Goal: Task Accomplishment & Management: Use online tool/utility

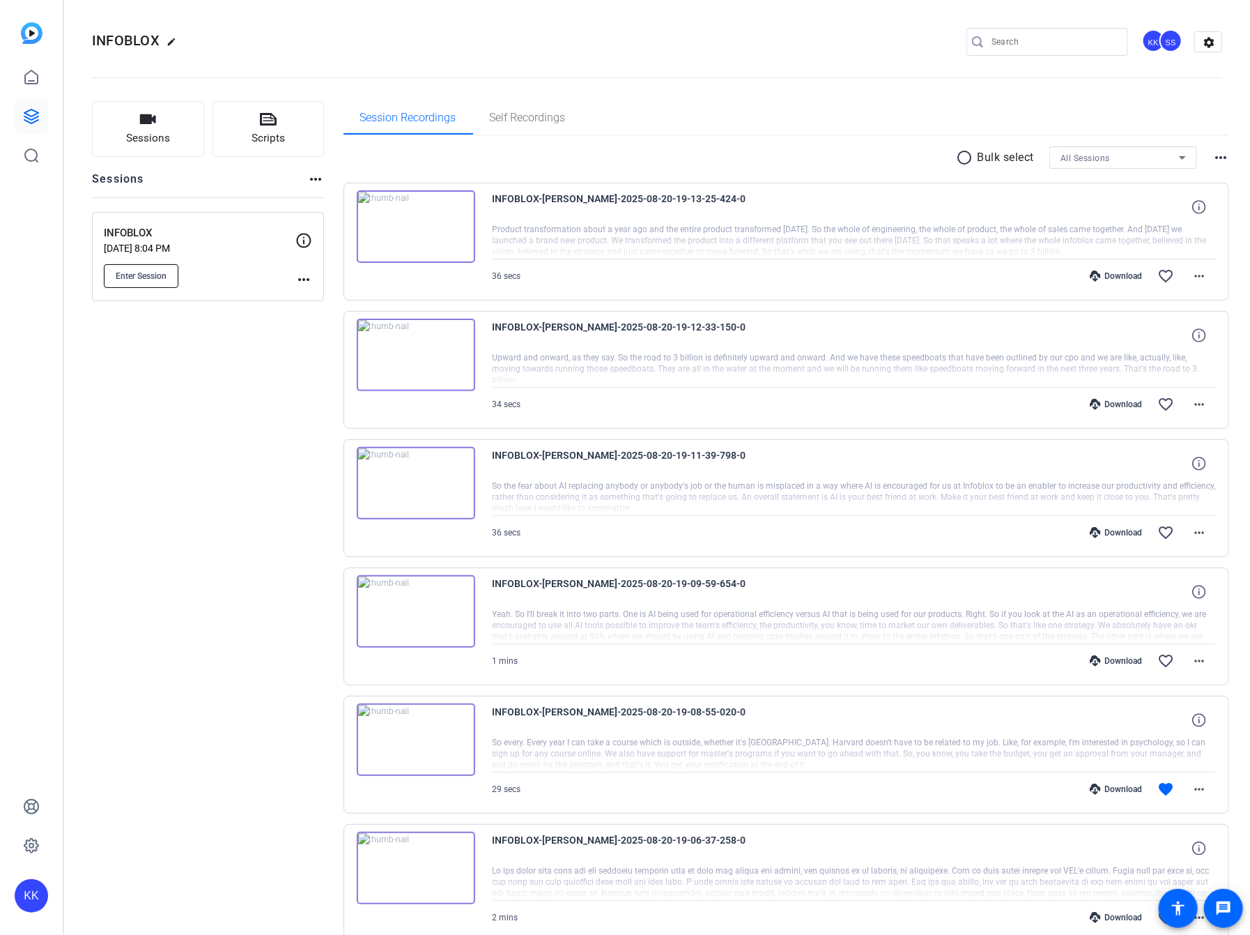
click at [156, 273] on span "Enter Session" at bounding box center [141, 275] width 51 height 11
click at [28, 110] on icon at bounding box center [31, 116] width 14 height 14
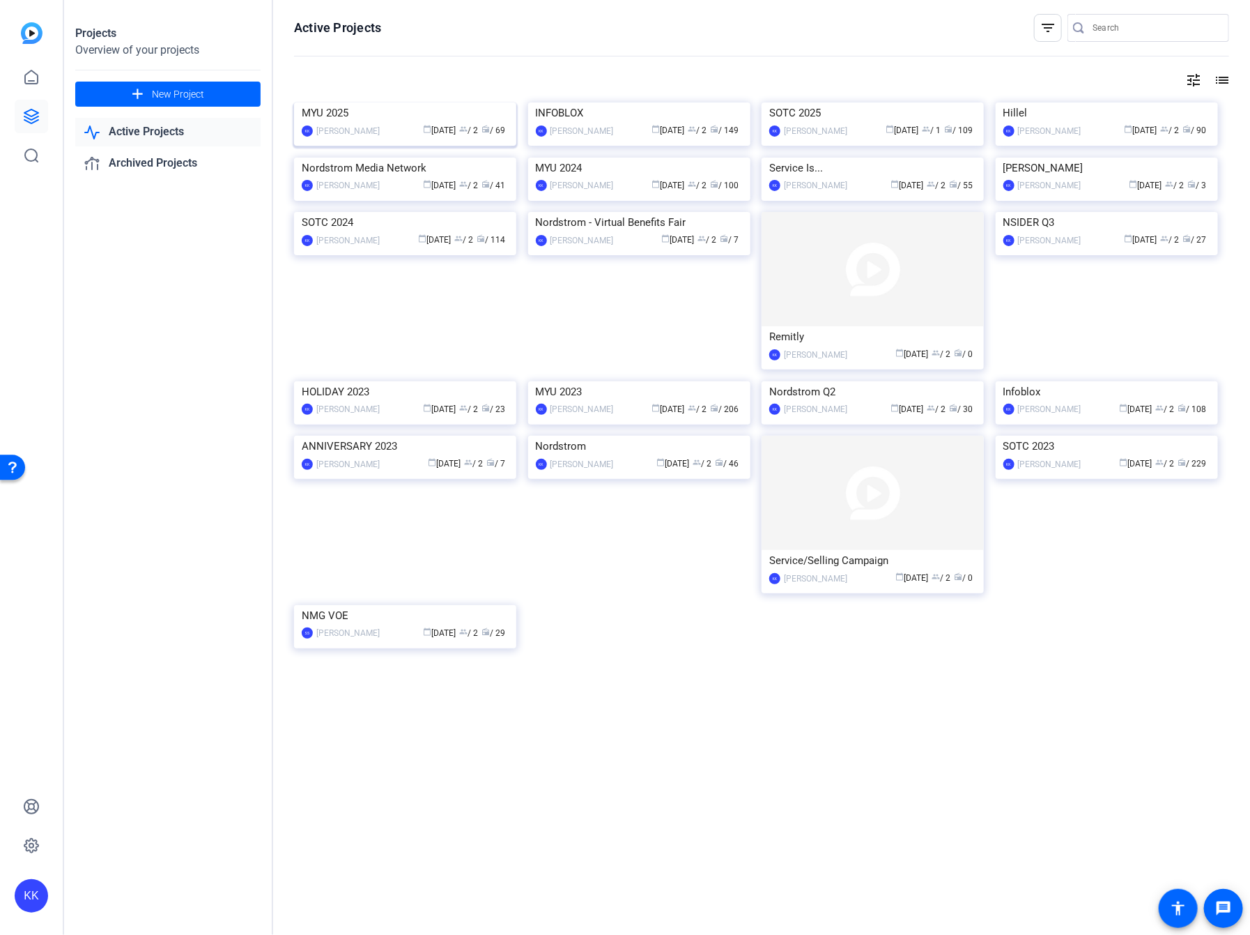
click at [422, 102] on img at bounding box center [405, 102] width 222 height 0
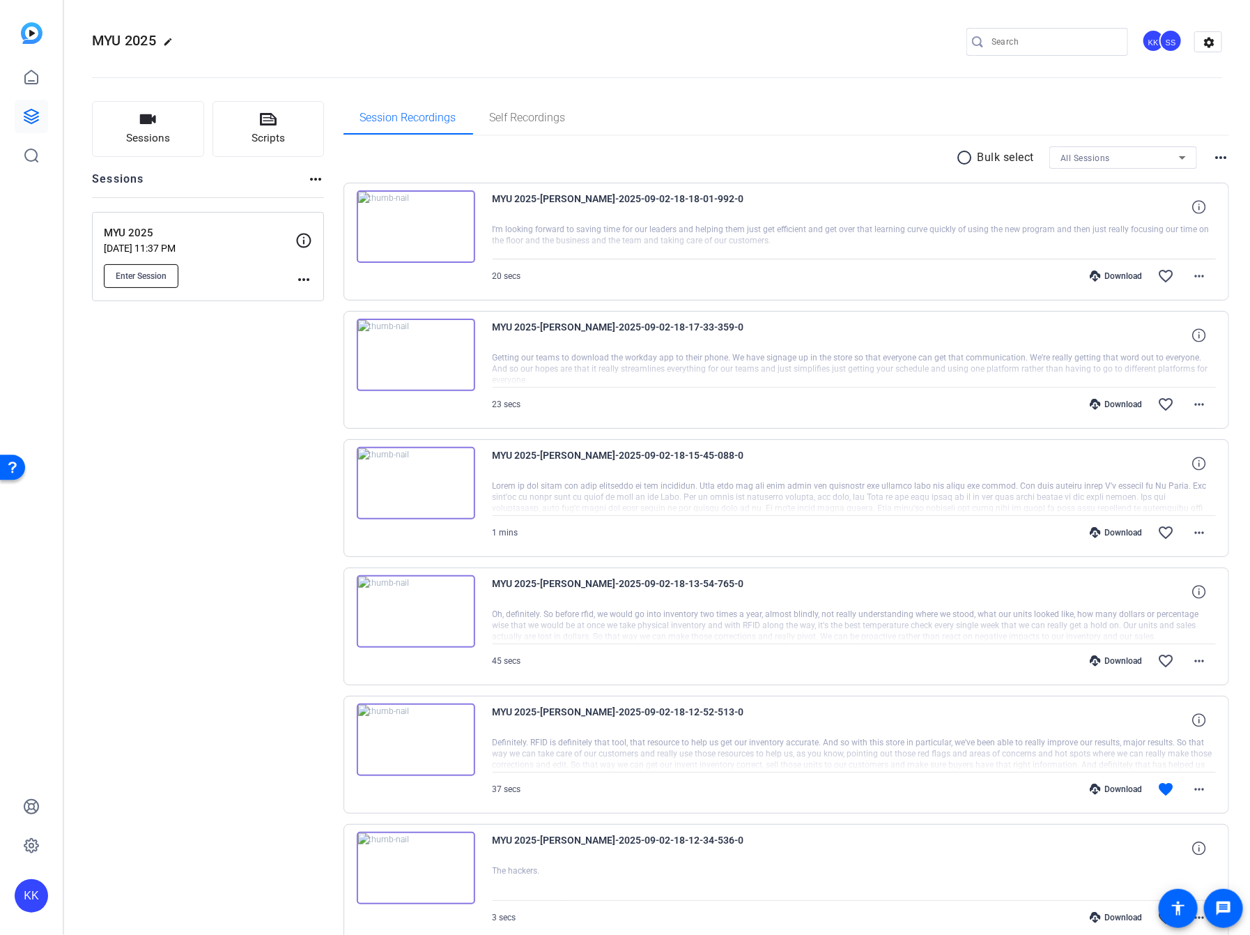
click at [152, 271] on span "Enter Session" at bounding box center [141, 275] width 51 height 11
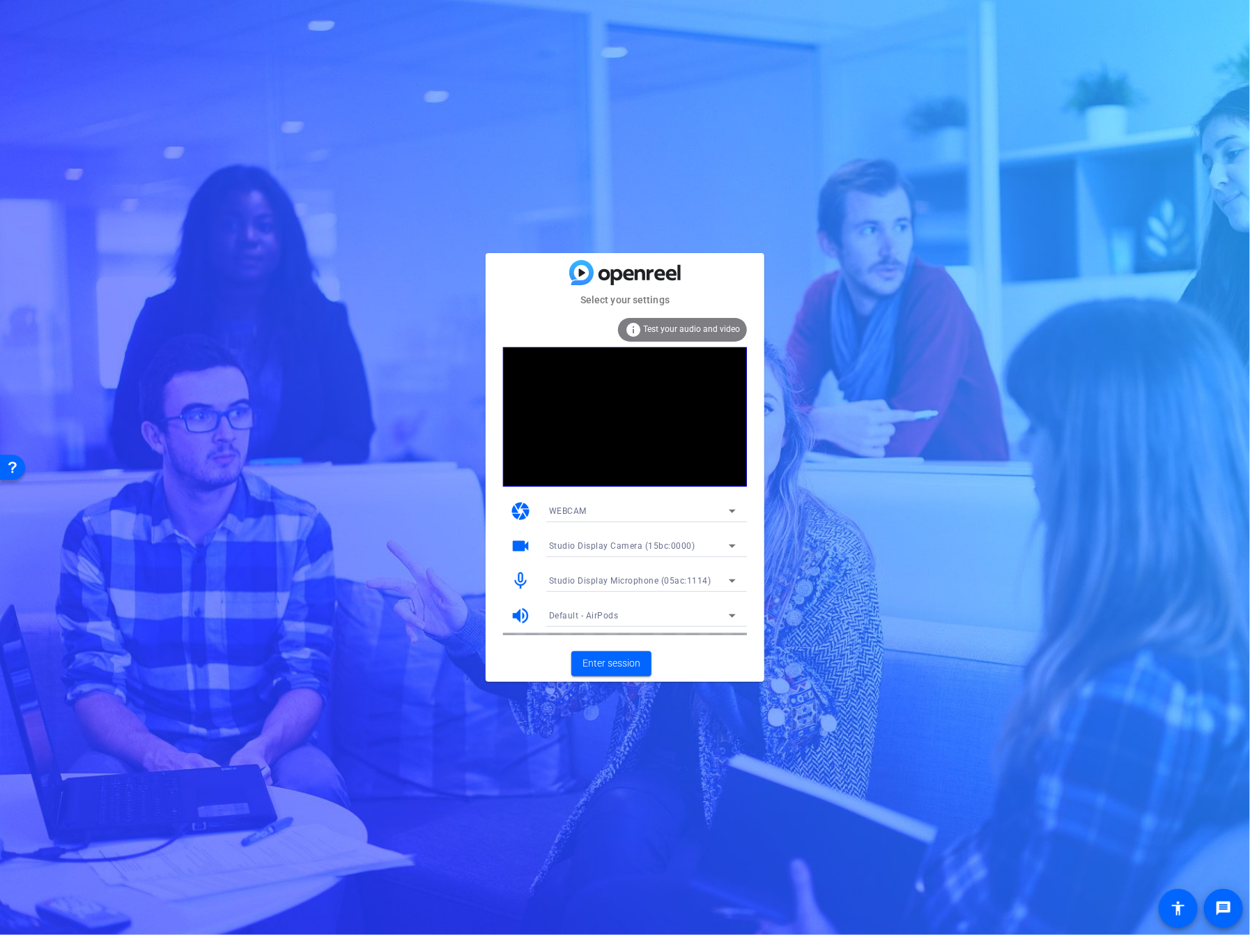
click at [668, 549] on span "Studio Display Camera (15bc:0000)" at bounding box center [622, 546] width 146 height 10
click at [0, 0] on div at bounding box center [0, 0] width 0 height 0
click at [617, 663] on span "Enter session" at bounding box center [612, 663] width 58 height 15
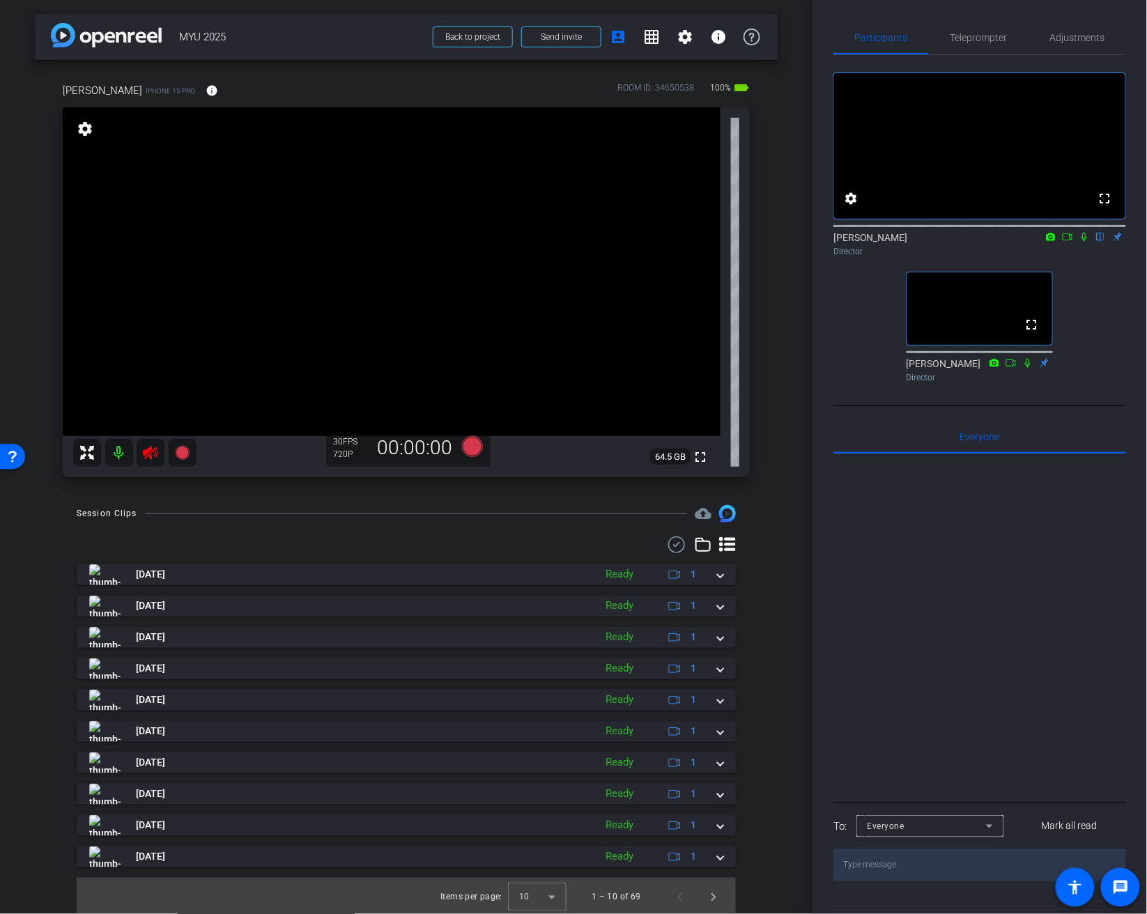
click at [153, 454] on icon at bounding box center [150, 453] width 17 height 17
click at [1069, 40] on span "Adjustments" at bounding box center [1077, 38] width 55 height 10
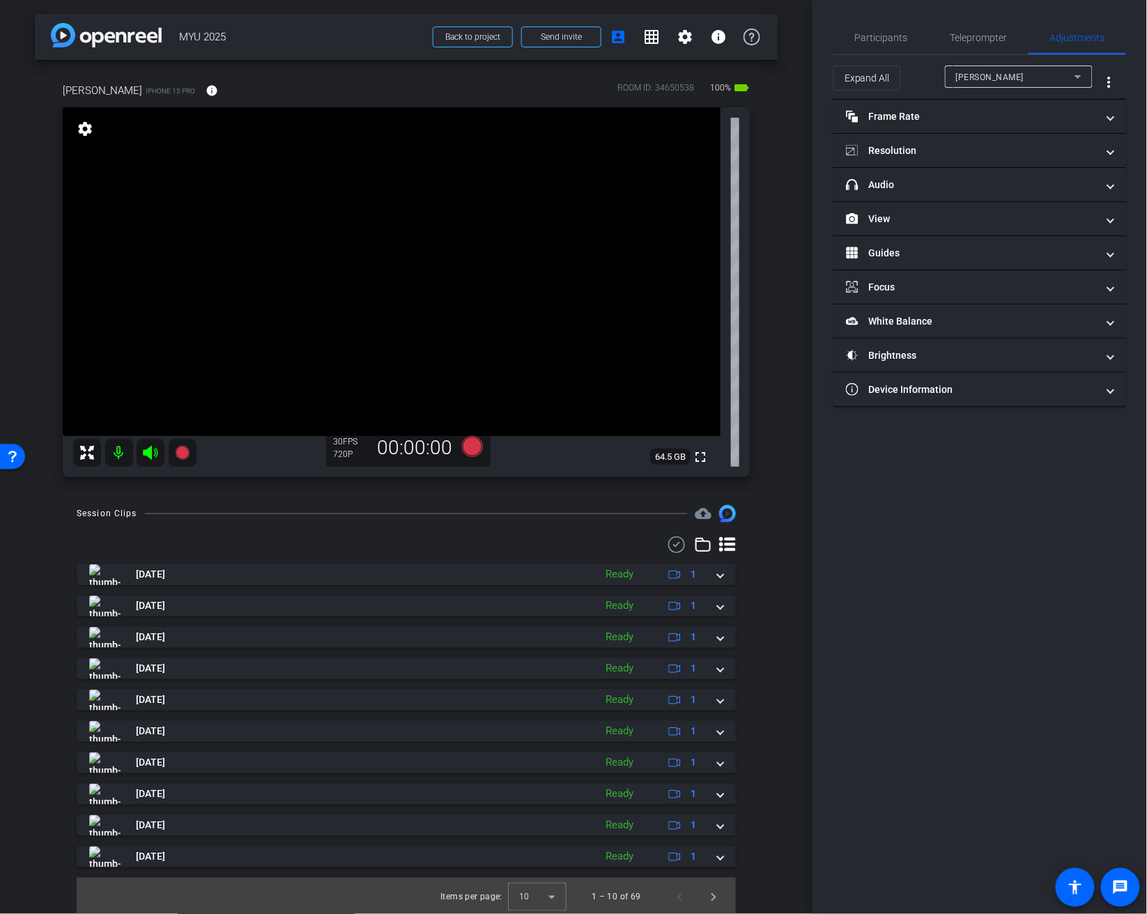
click at [997, 81] on div "Jeanette" at bounding box center [1015, 76] width 118 height 17
click at [997, 81] on div at bounding box center [573, 457] width 1147 height 914
click at [969, 102] on mat-expansion-panel-header "Frame Rate Frame Rate" at bounding box center [980, 116] width 293 height 33
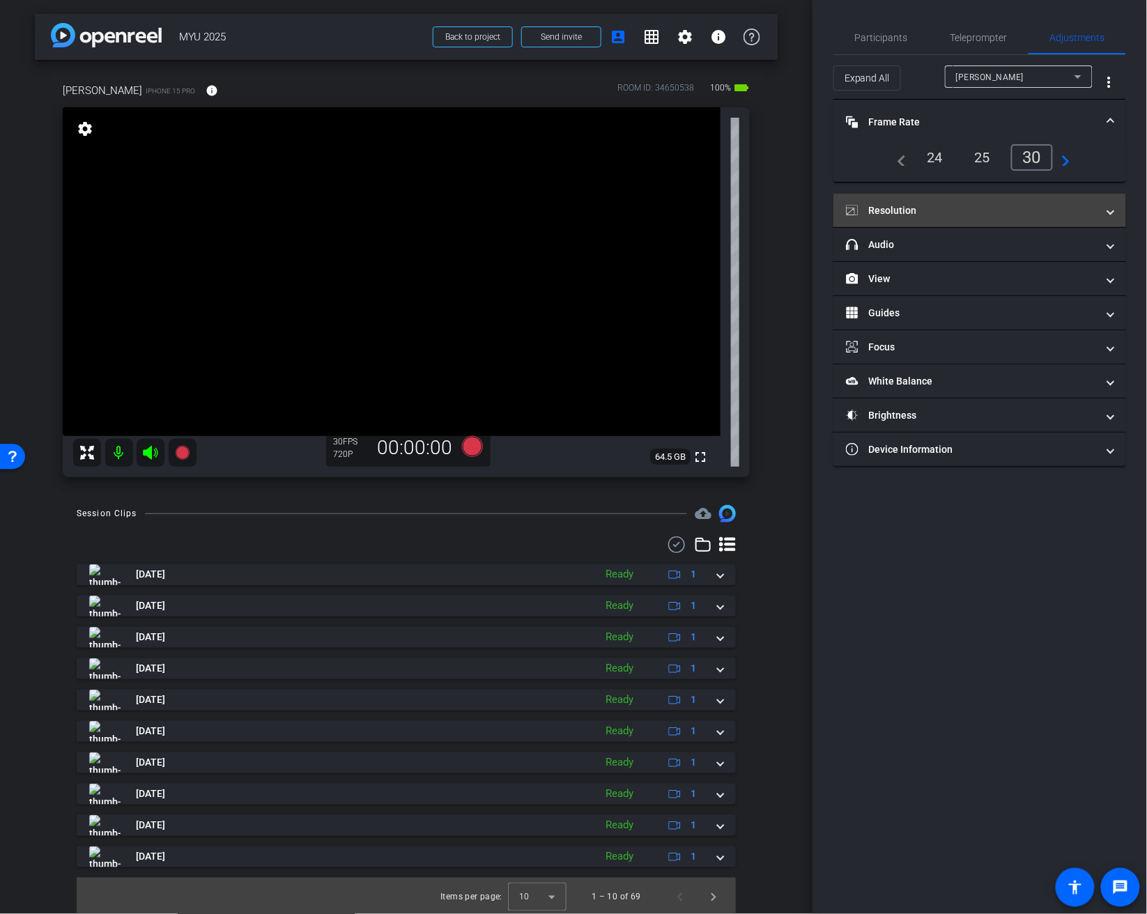
click at [926, 204] on mat-panel-title "Resolution" at bounding box center [971, 211] width 251 height 15
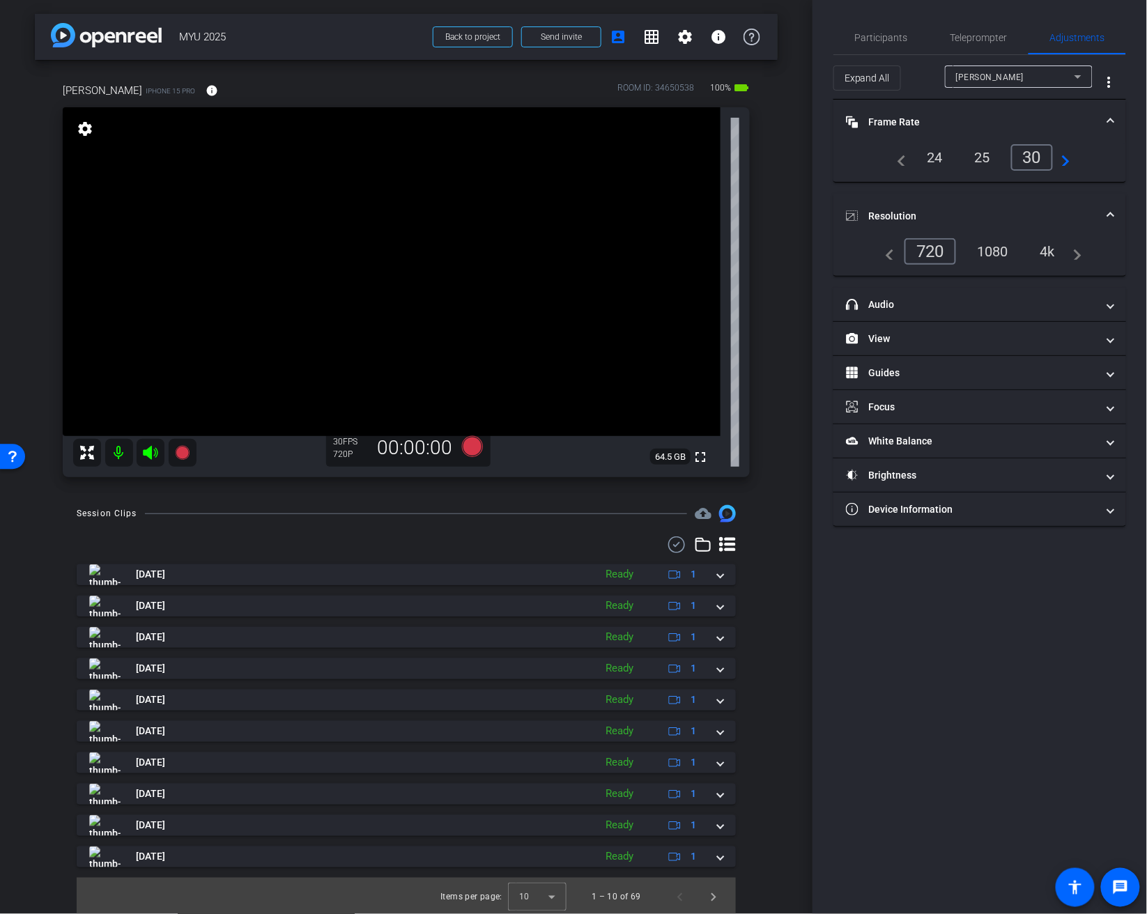
click at [994, 248] on div "1080" at bounding box center [993, 252] width 52 height 24
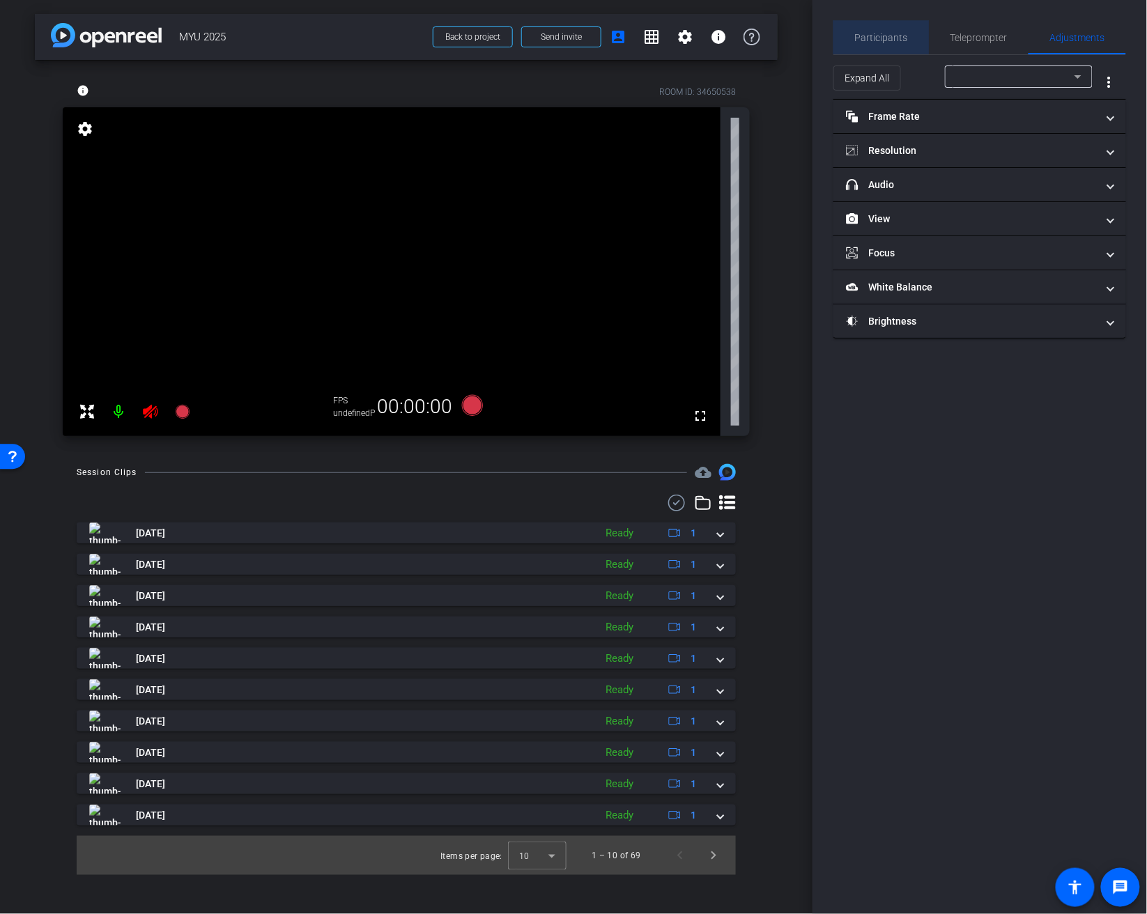
click at [885, 34] on span "Participants" at bounding box center [881, 38] width 53 height 10
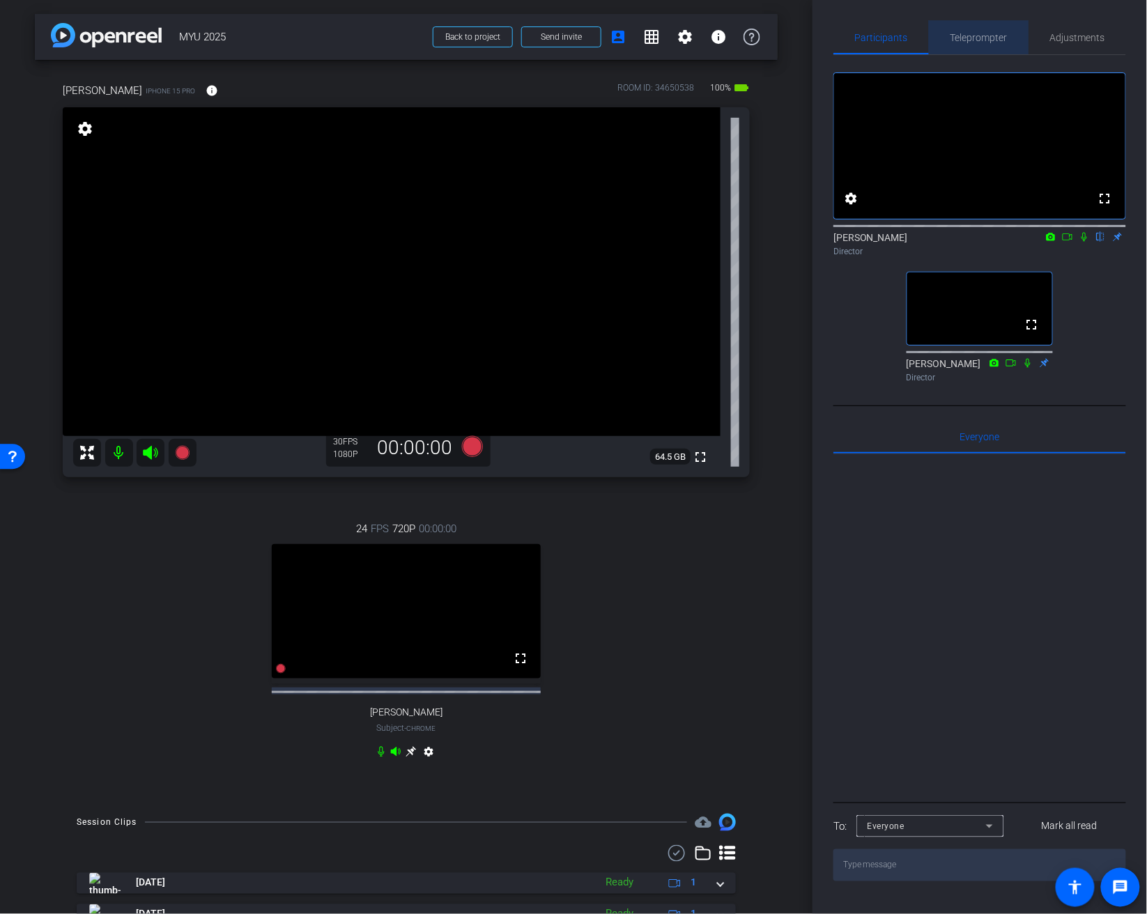
click at [986, 36] on span "Teleprompter" at bounding box center [979, 38] width 57 height 10
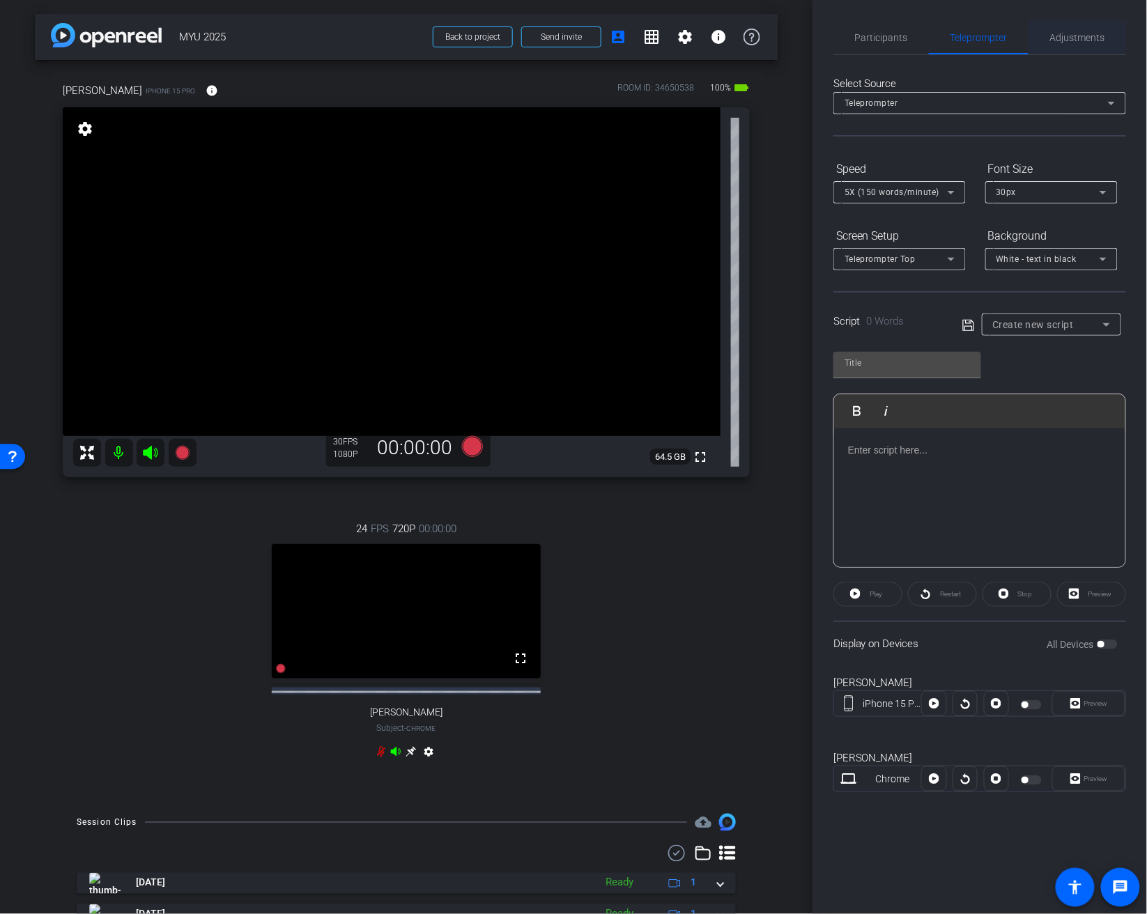
click at [1080, 29] on span "Adjustments" at bounding box center [1077, 37] width 55 height 33
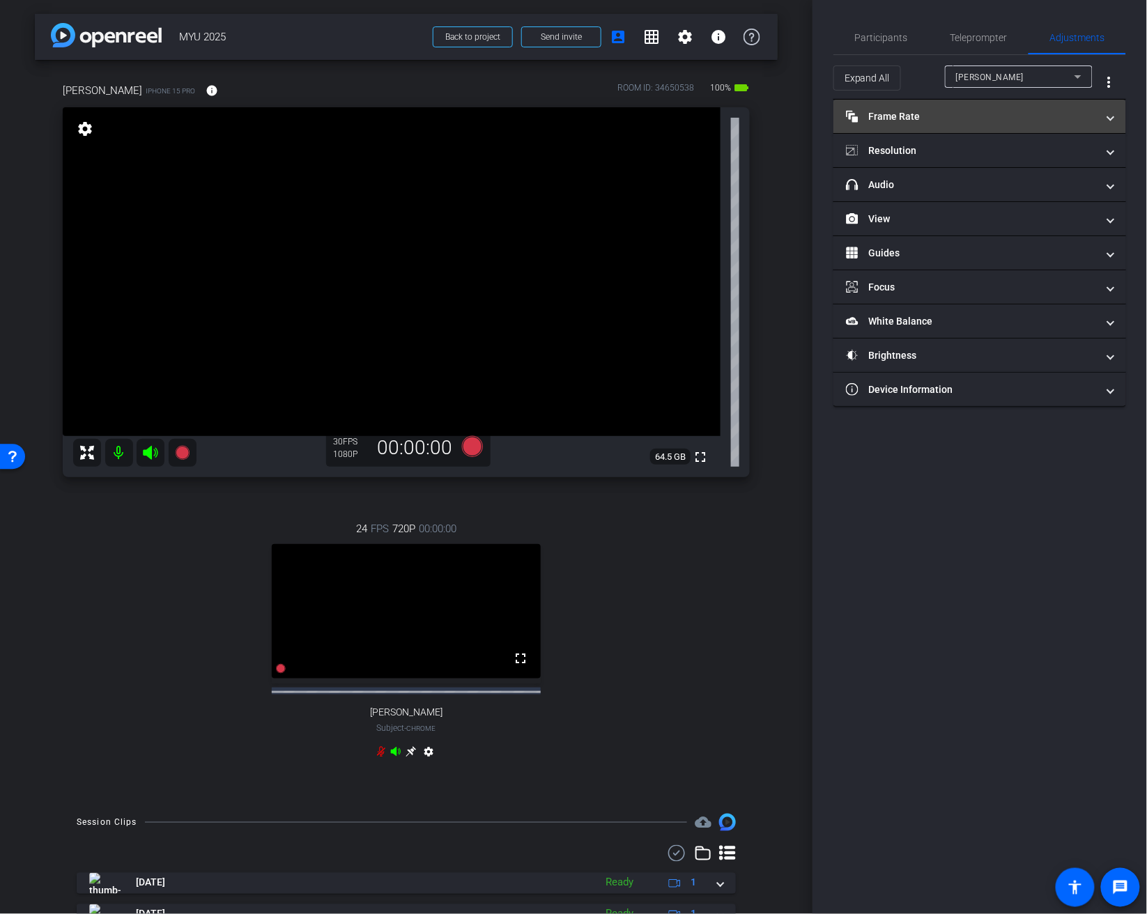
click at [990, 113] on mat-panel-title "Frame Rate Frame Rate" at bounding box center [971, 116] width 251 height 15
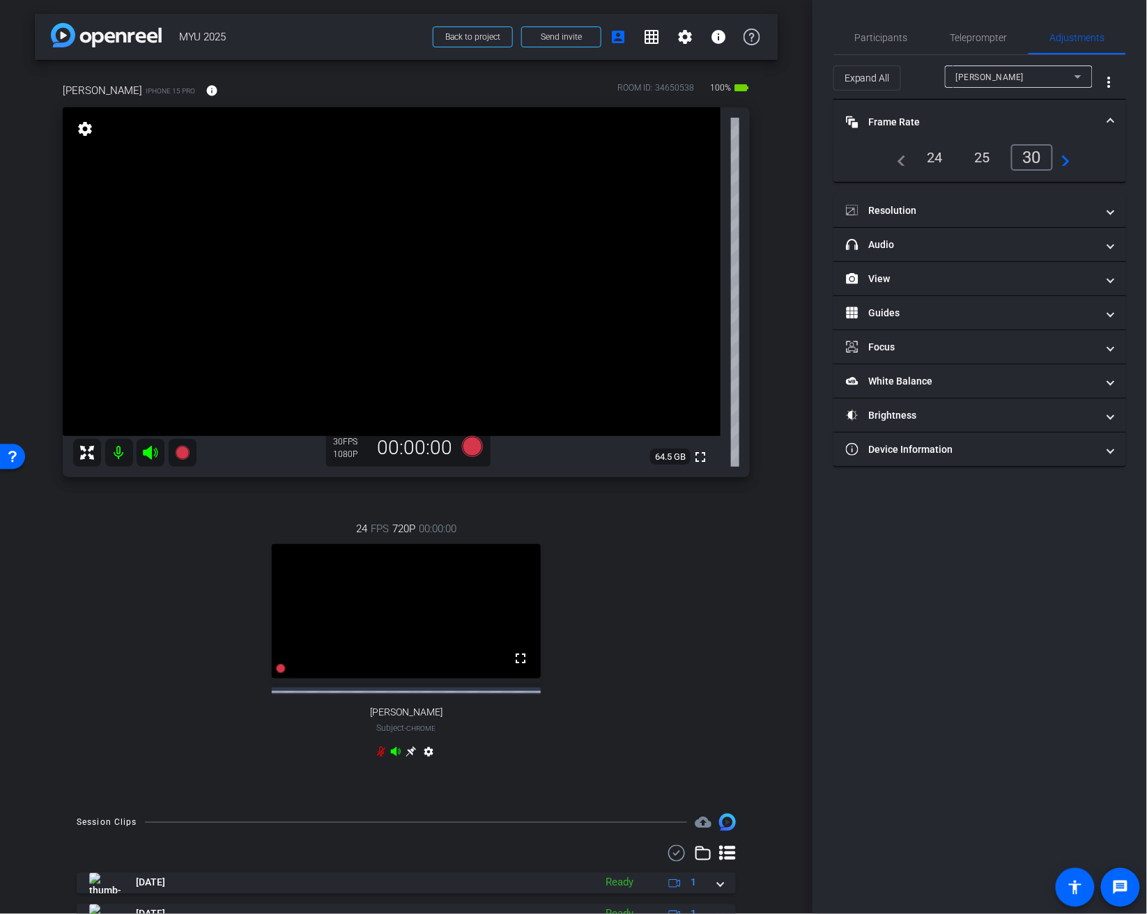
click at [1015, 78] on div "Jeanette" at bounding box center [1015, 76] width 118 height 17
click at [1022, 85] on div at bounding box center [573, 457] width 1147 height 914
click at [914, 160] on div "navigate_before 24 25 30 navigate_next" at bounding box center [980, 157] width 181 height 26
click at [952, 157] on div "24" at bounding box center [935, 158] width 37 height 24
click at [940, 153] on div "24" at bounding box center [938, 157] width 43 height 26
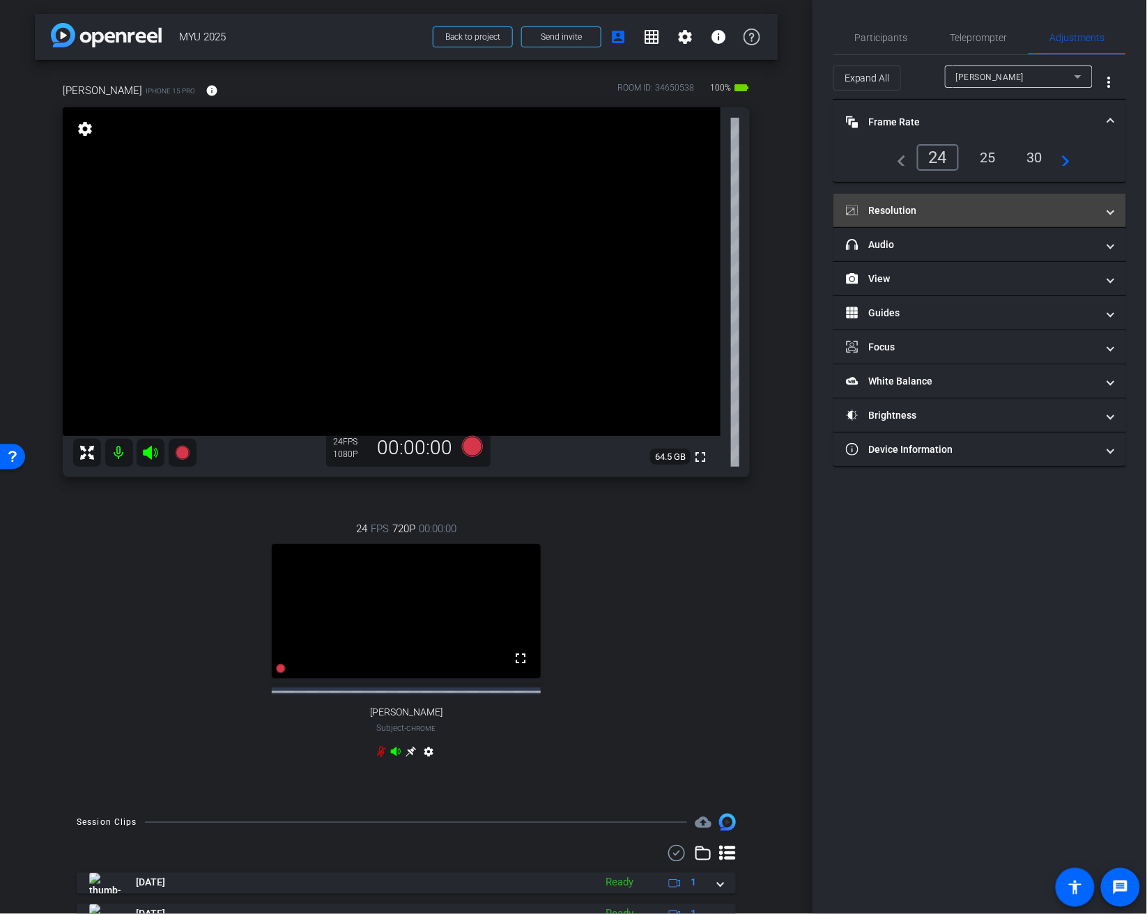
click at [920, 204] on mat-panel-title "Resolution" at bounding box center [971, 211] width 251 height 15
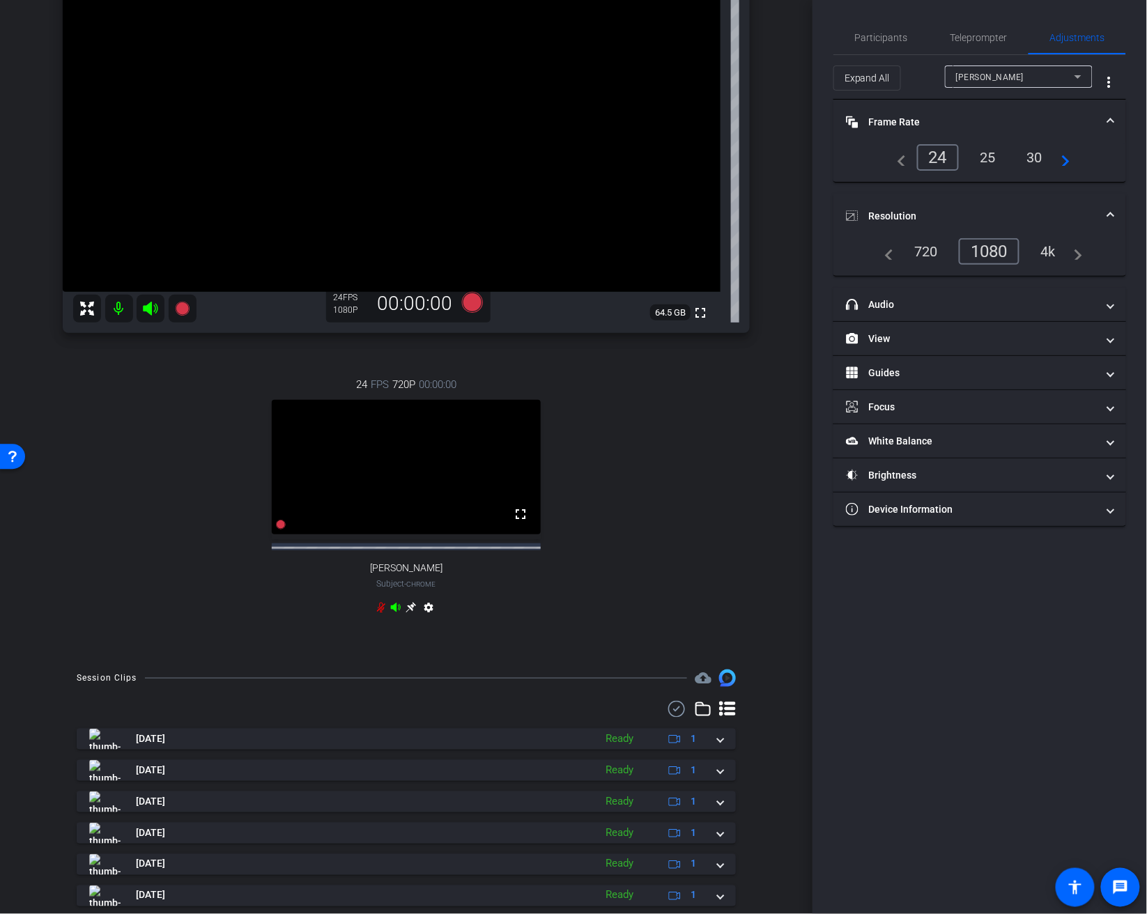
scroll to position [138, 0]
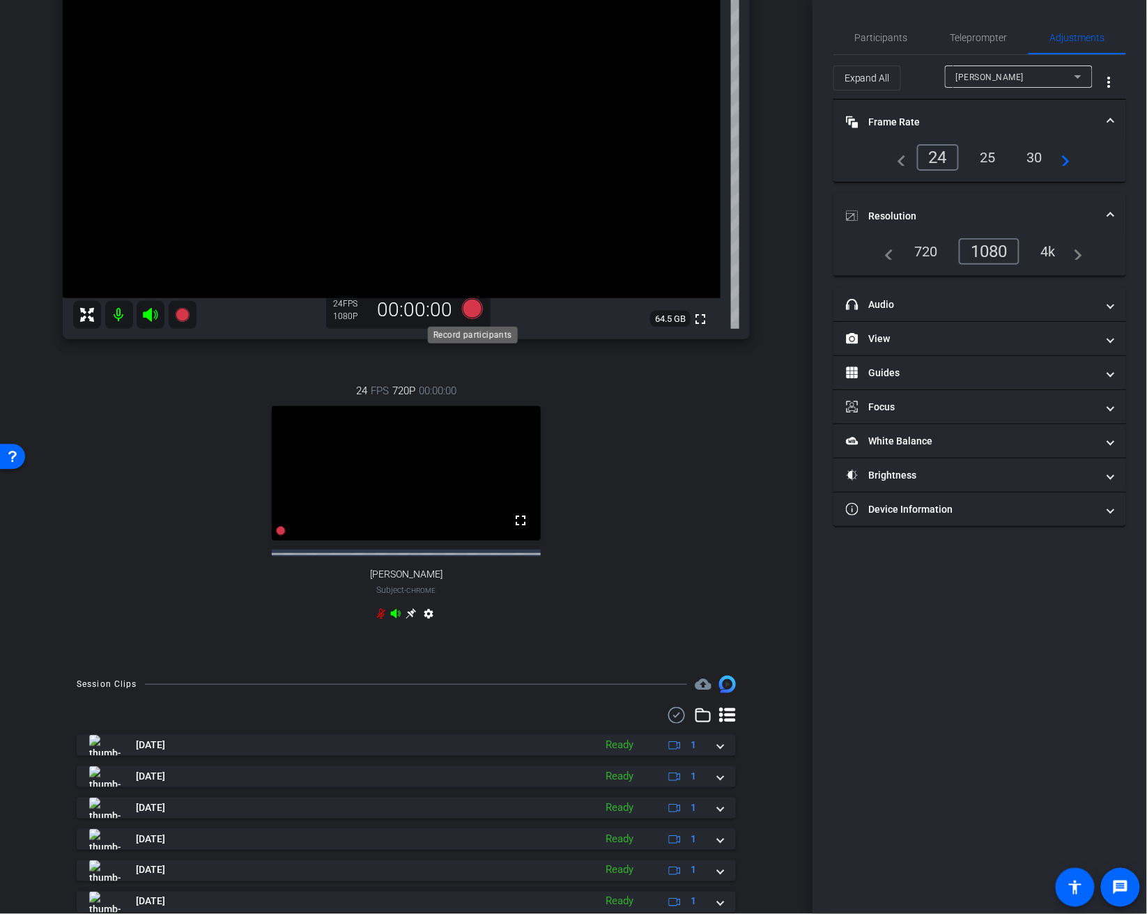
click at [472, 312] on icon at bounding box center [472, 308] width 21 height 21
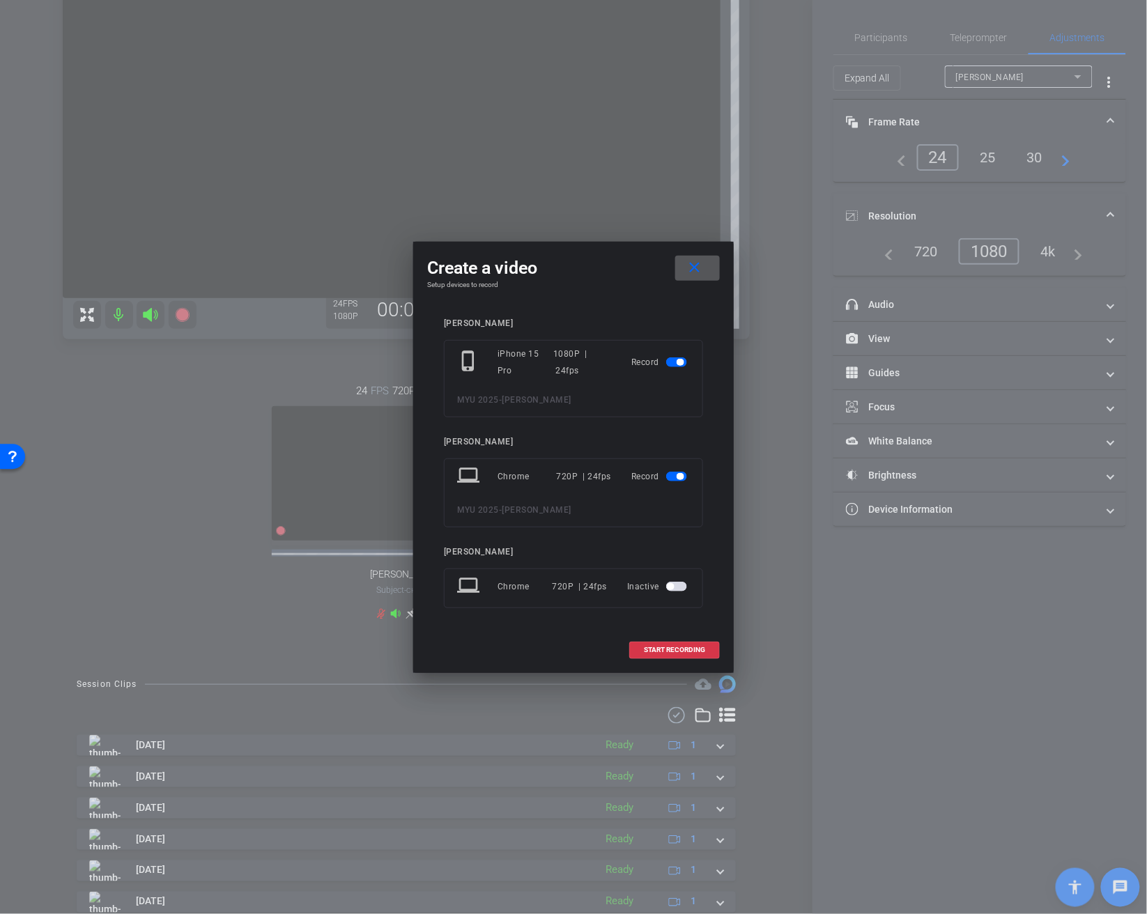
drag, startPoint x: 701, startPoint y: 264, endPoint x: 597, endPoint y: 293, distance: 108.4
click at [701, 264] on mat-icon "close" at bounding box center [695, 267] width 17 height 17
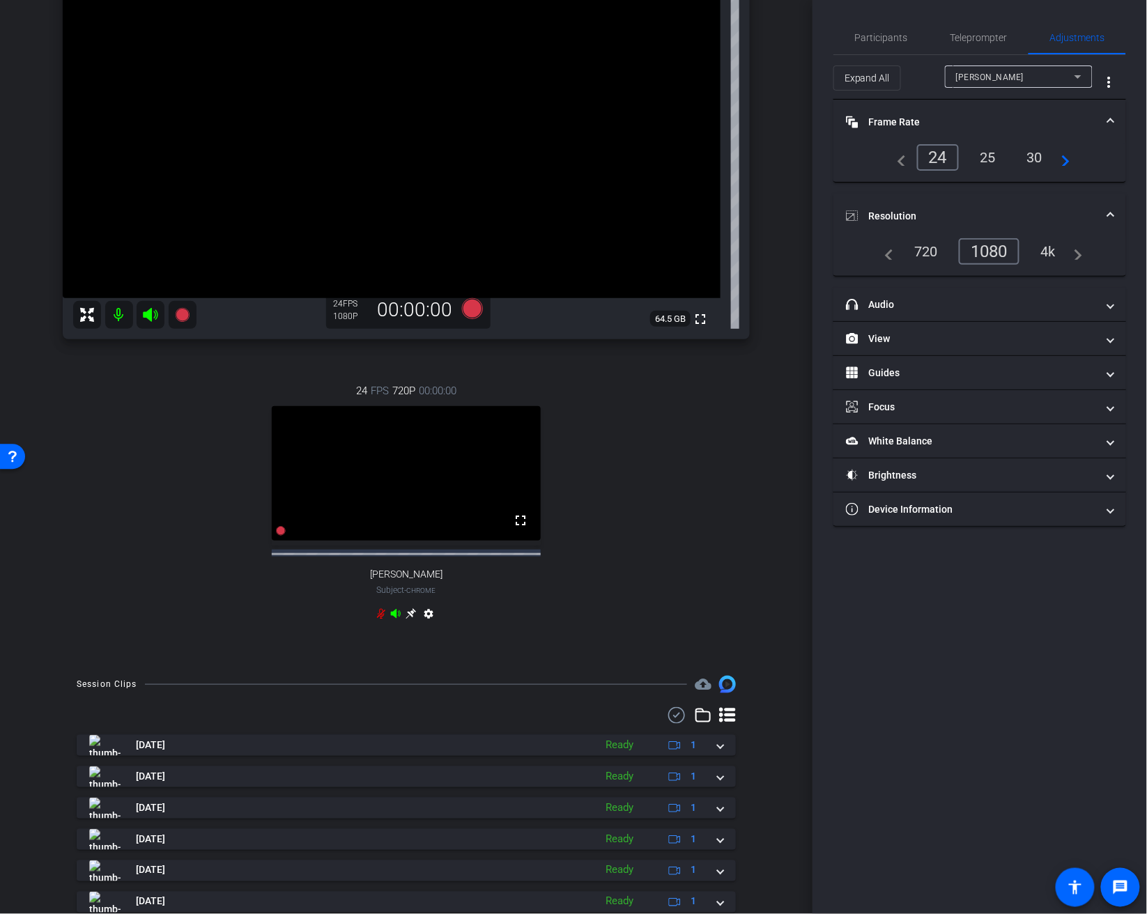
click at [158, 308] on icon at bounding box center [150, 315] width 17 height 17
click at [181, 310] on icon at bounding box center [182, 315] width 14 height 14
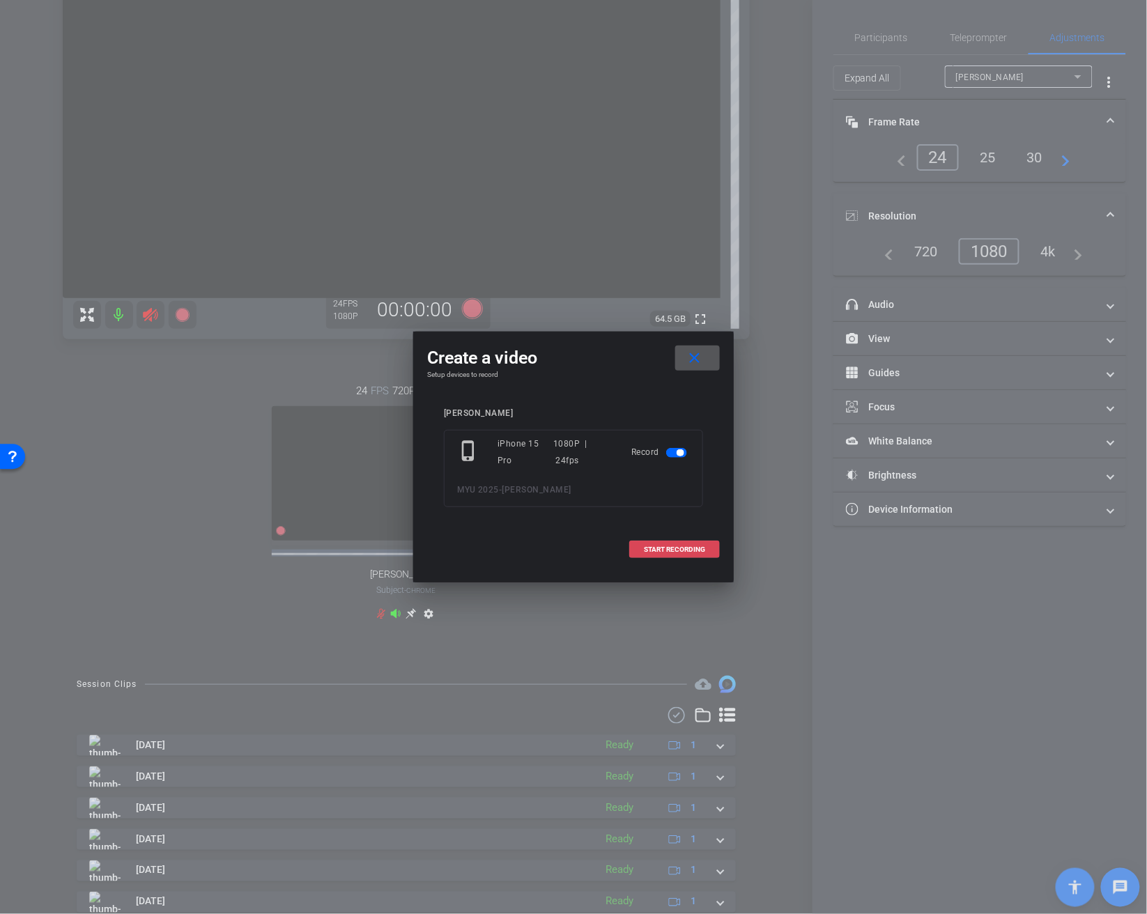
click at [684, 550] on span "START RECORDING" at bounding box center [674, 549] width 61 height 7
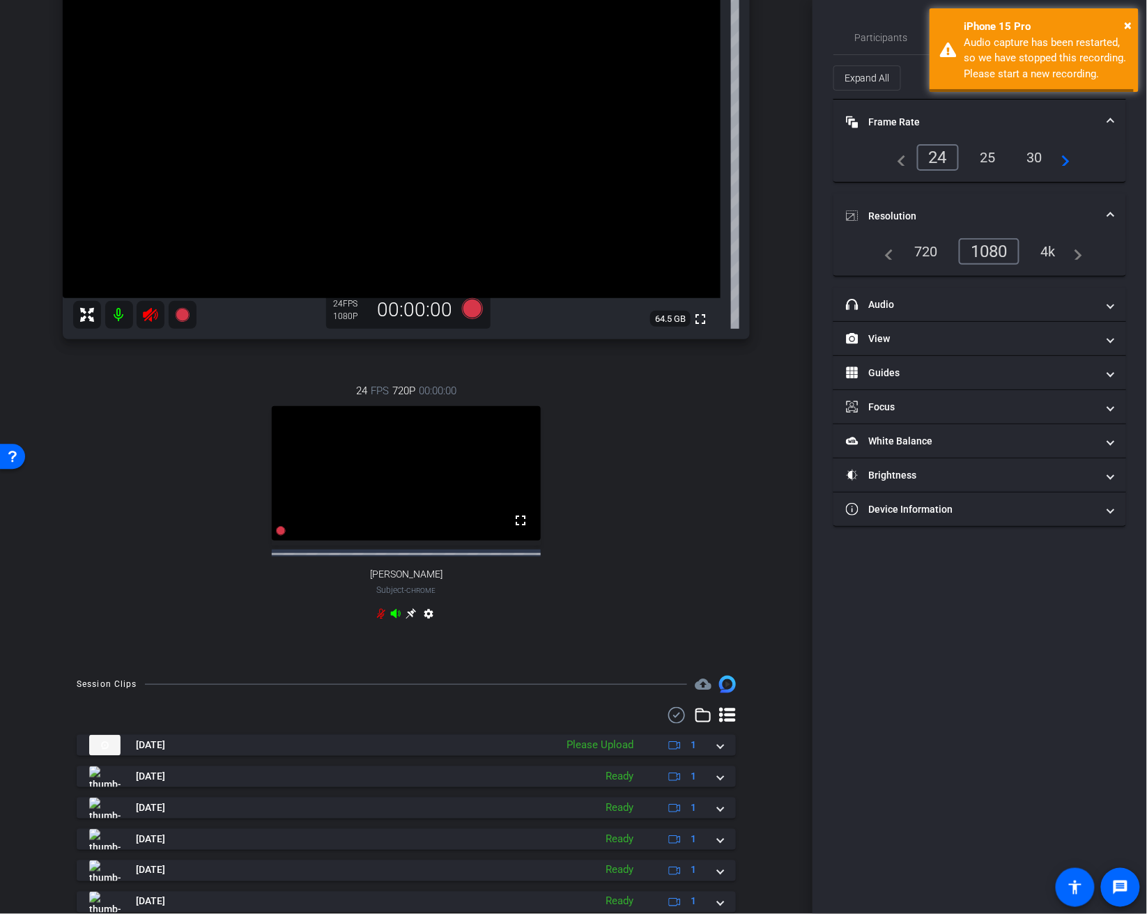
type input "11000"
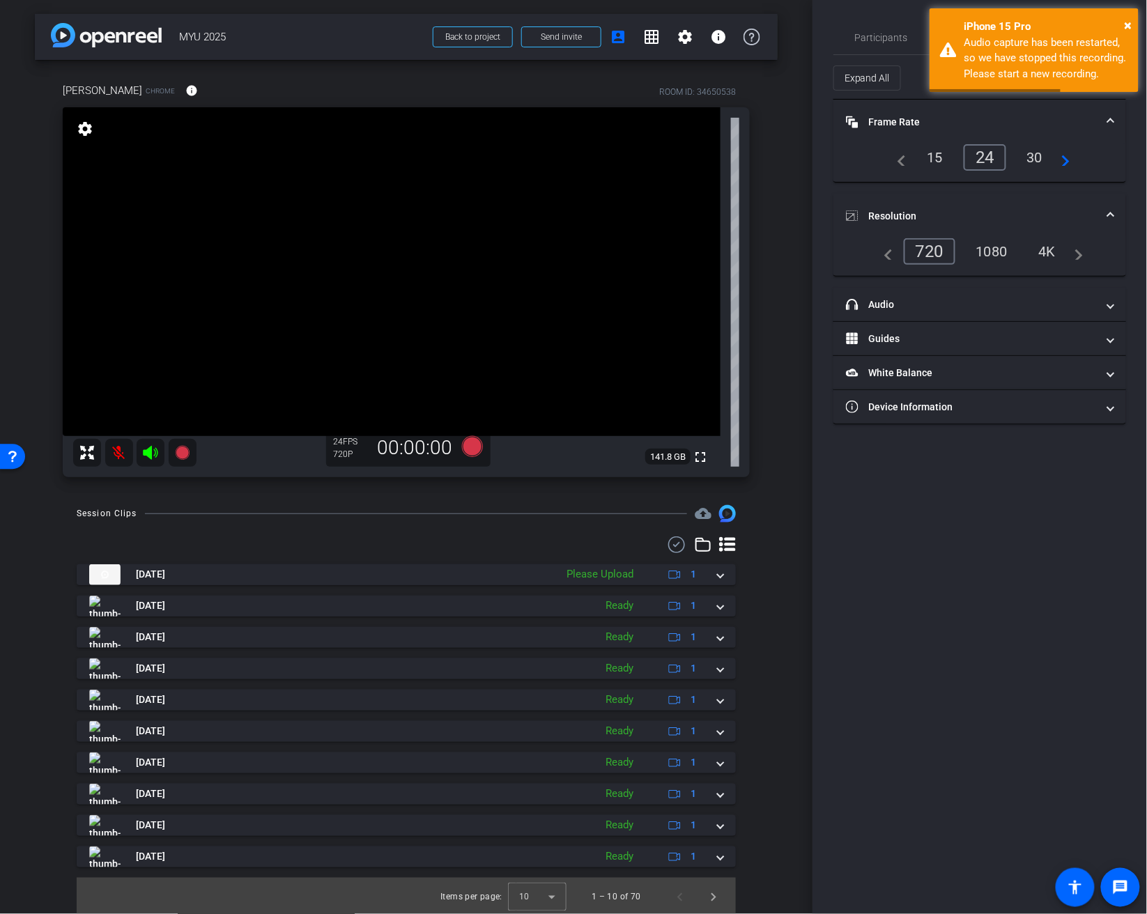
click at [123, 458] on mat-icon at bounding box center [119, 453] width 28 height 28
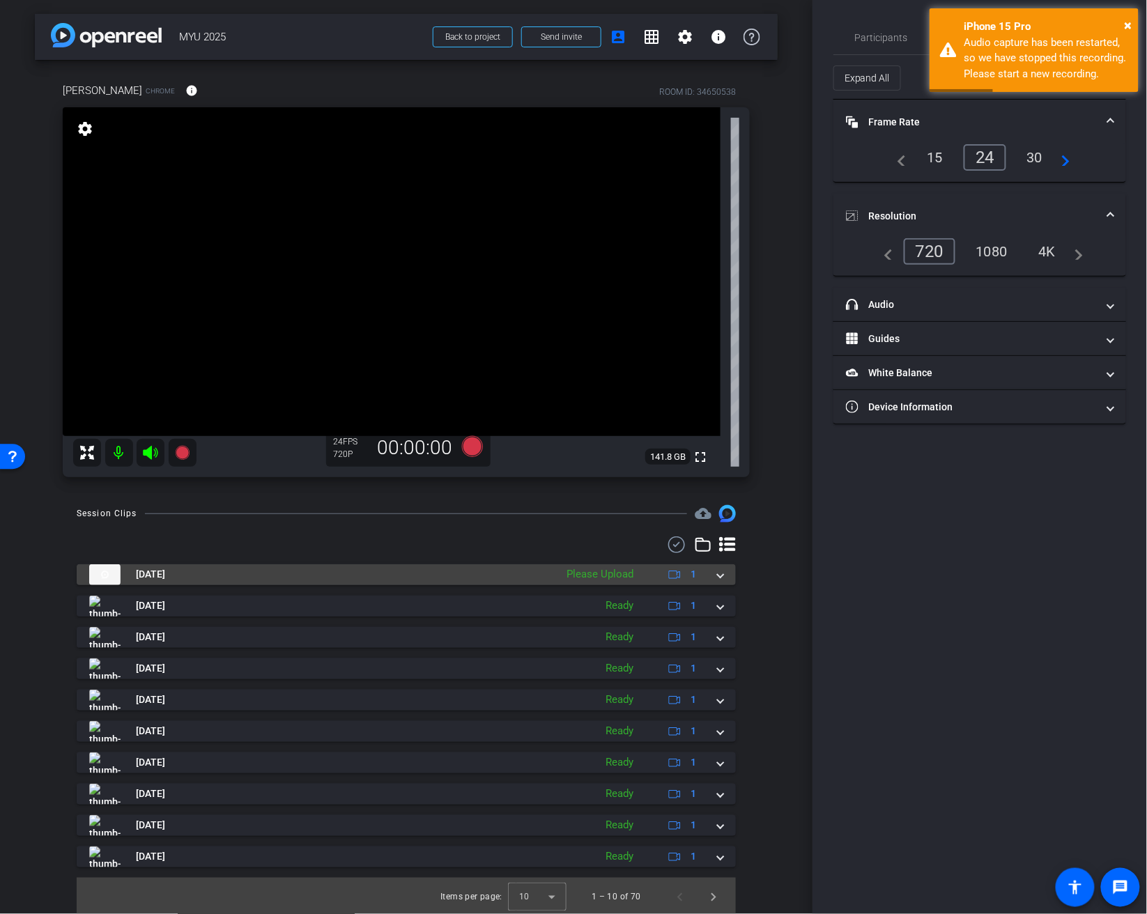
click at [722, 573] on span at bounding box center [721, 574] width 6 height 15
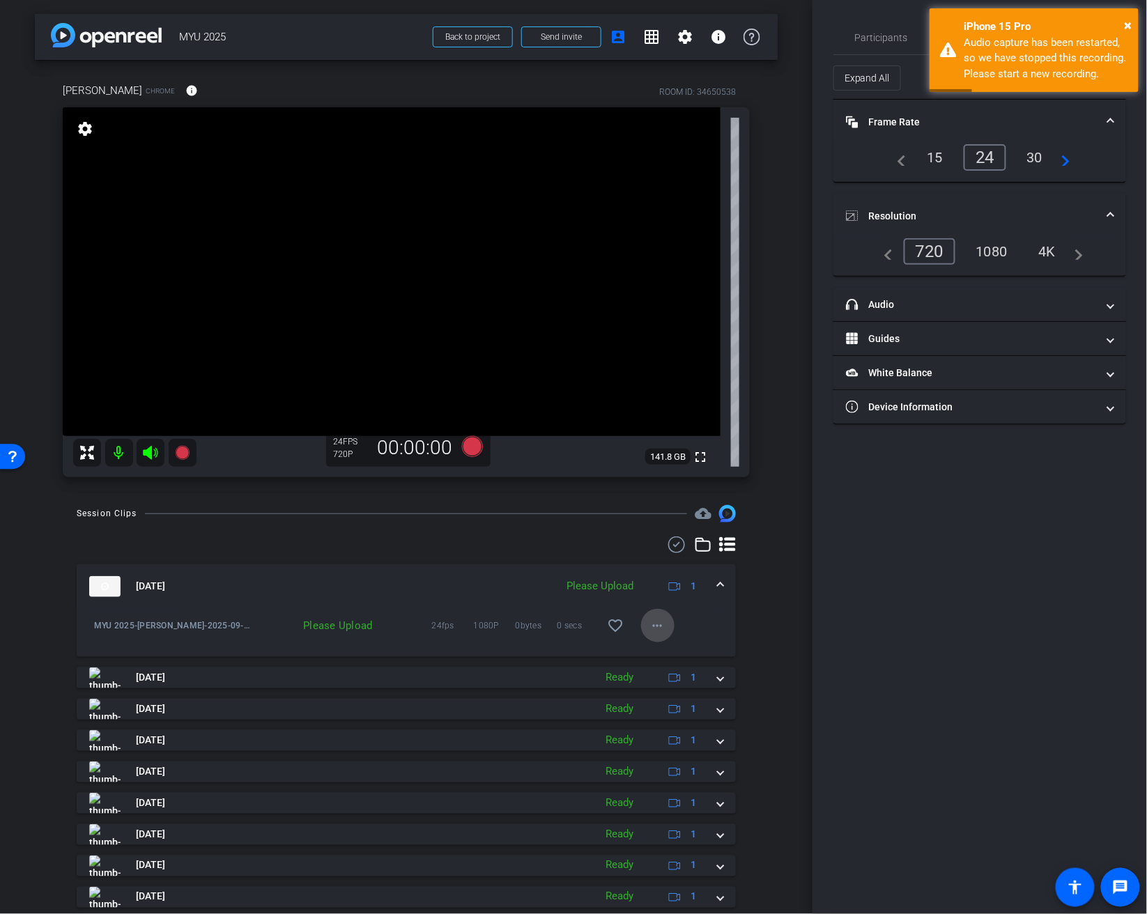
click at [659, 625] on mat-icon "more_horiz" at bounding box center [658, 626] width 17 height 17
click at [675, 690] on span "Delete clip" at bounding box center [680, 689] width 56 height 17
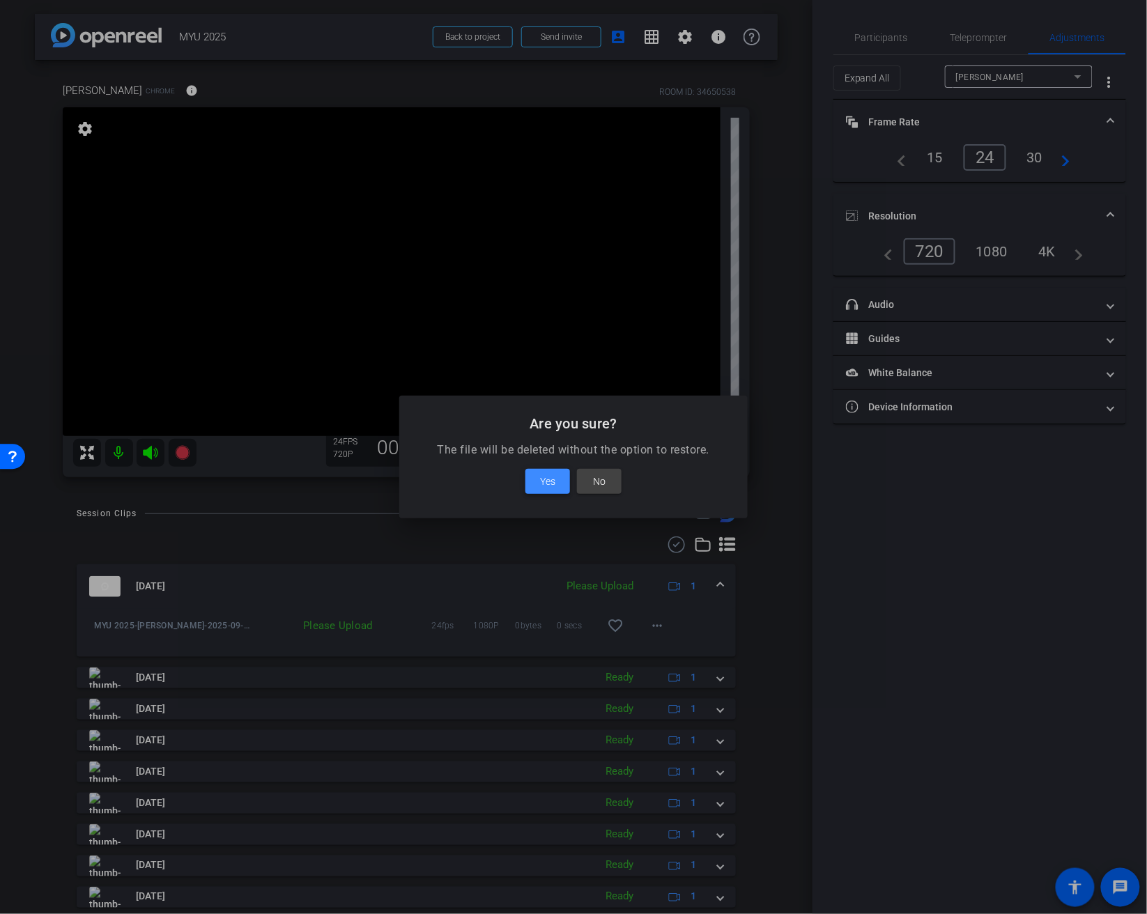
click at [559, 483] on span at bounding box center [548, 481] width 45 height 33
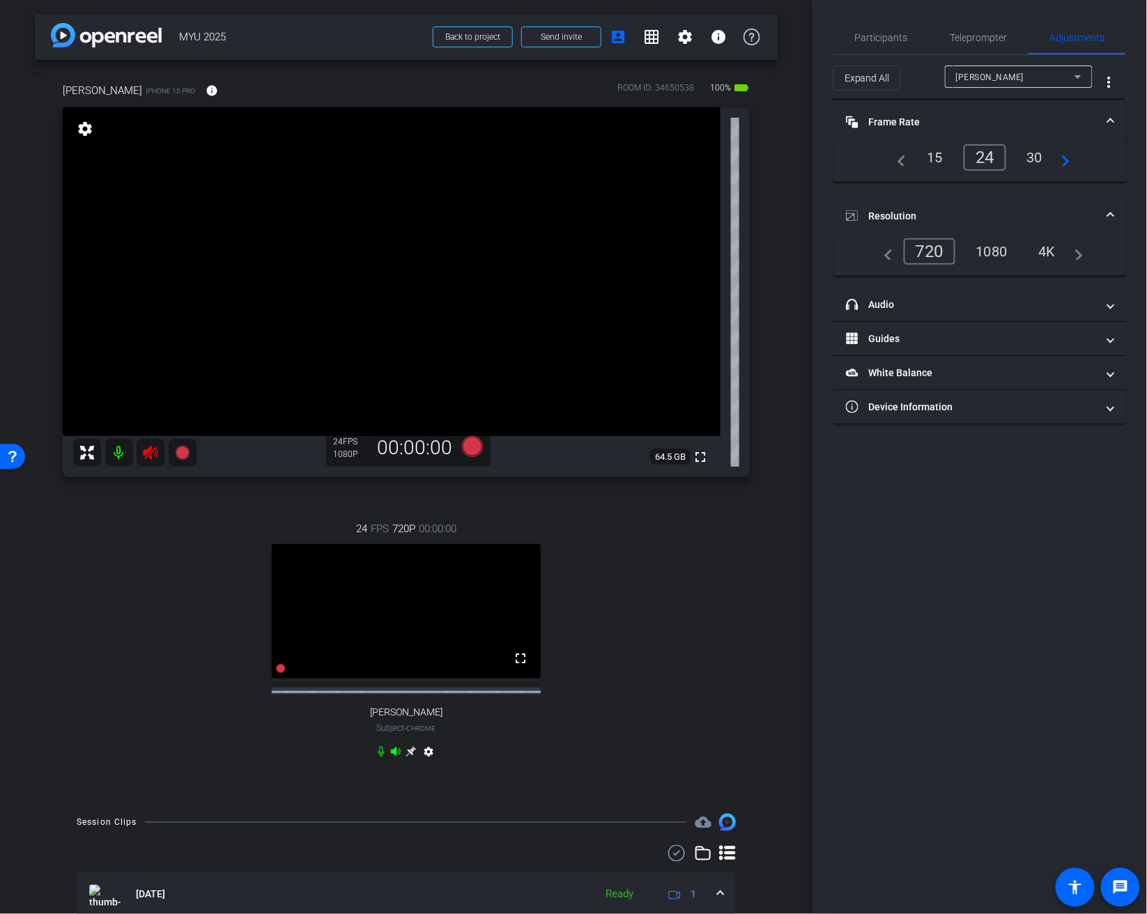
scroll to position [3, 0]
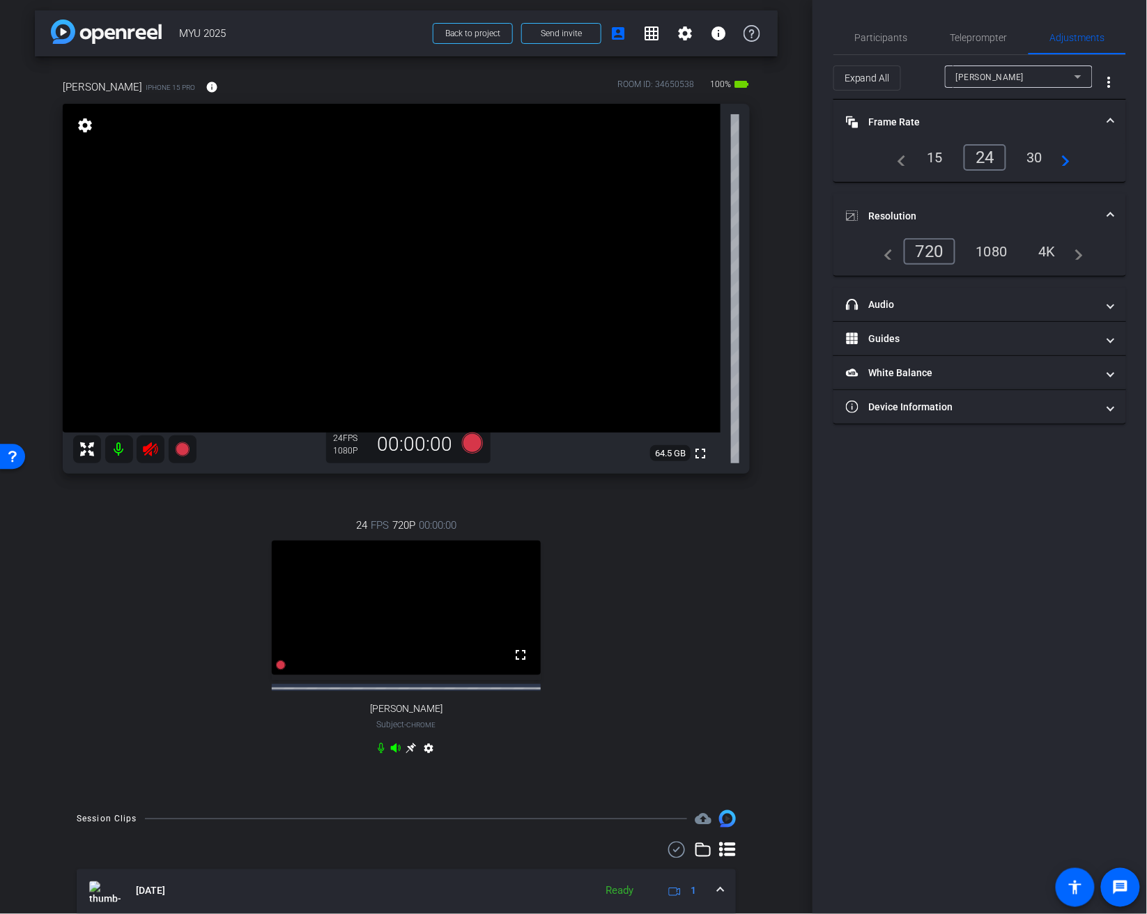
click at [148, 452] on icon at bounding box center [150, 449] width 17 height 17
click at [180, 450] on icon at bounding box center [182, 450] width 14 height 14
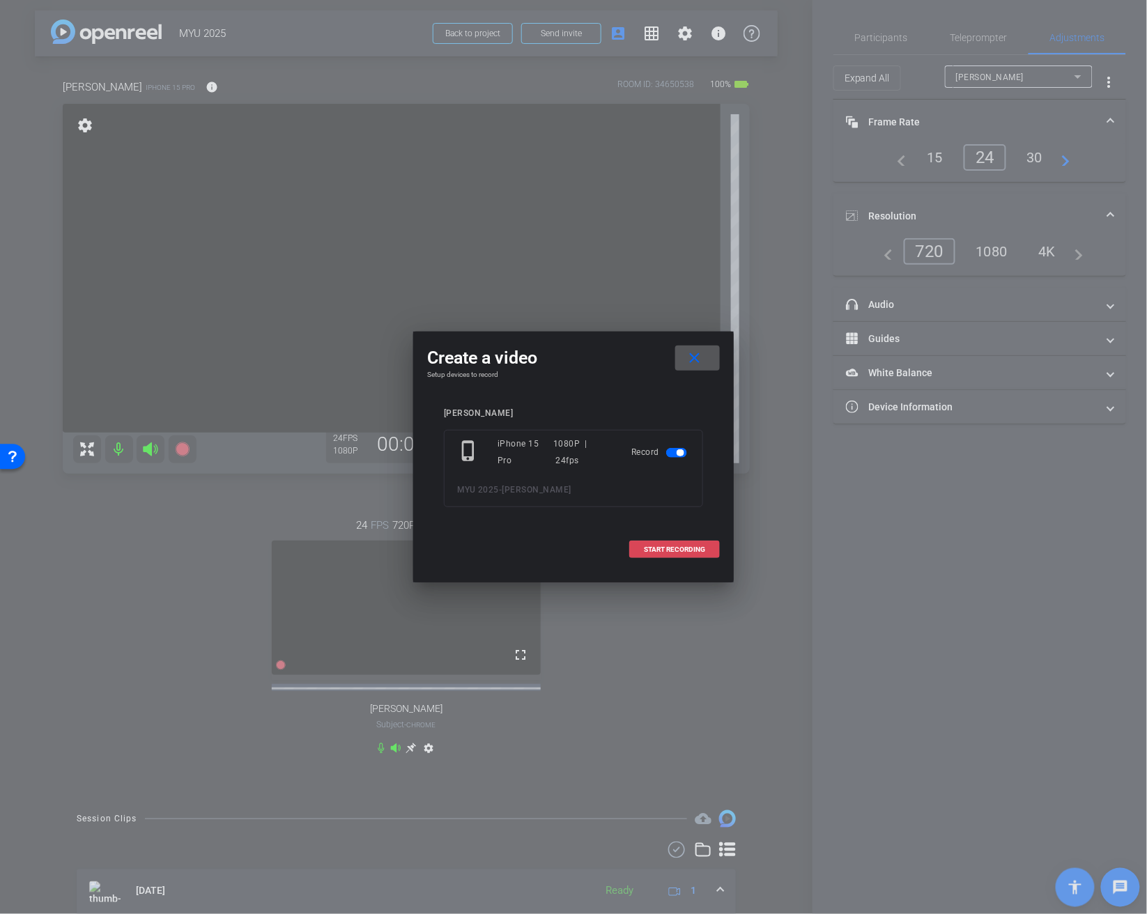
click at [657, 546] on span "START RECORDING" at bounding box center [674, 549] width 61 height 7
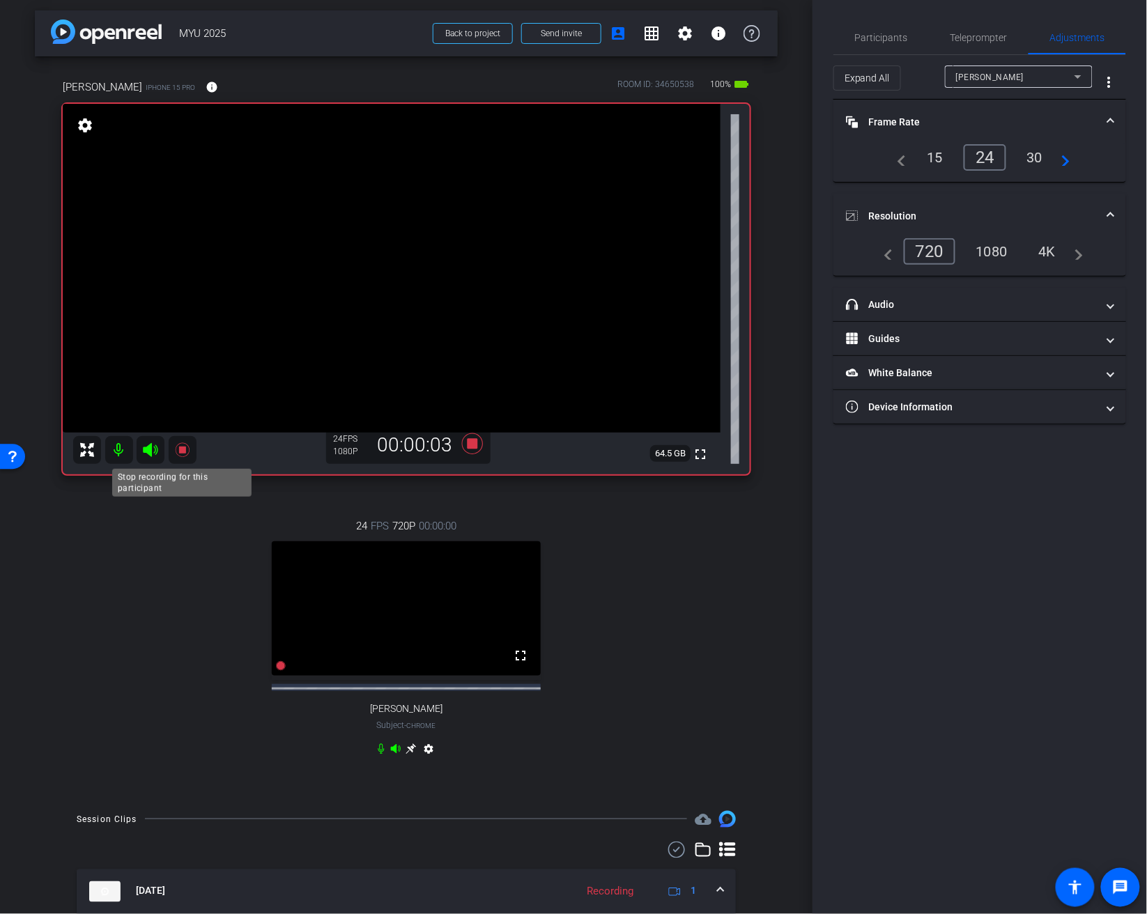
click at [178, 447] on icon at bounding box center [182, 450] width 14 height 14
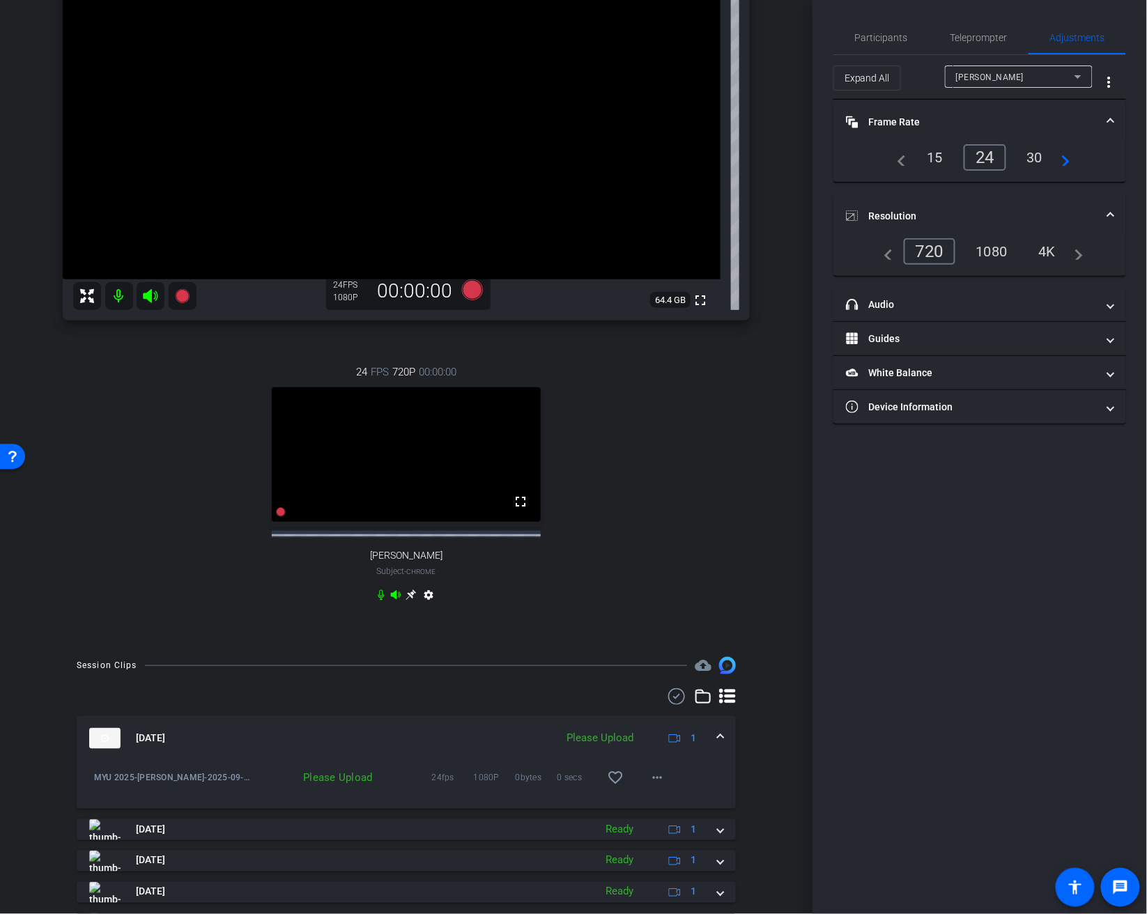
scroll to position [168, 0]
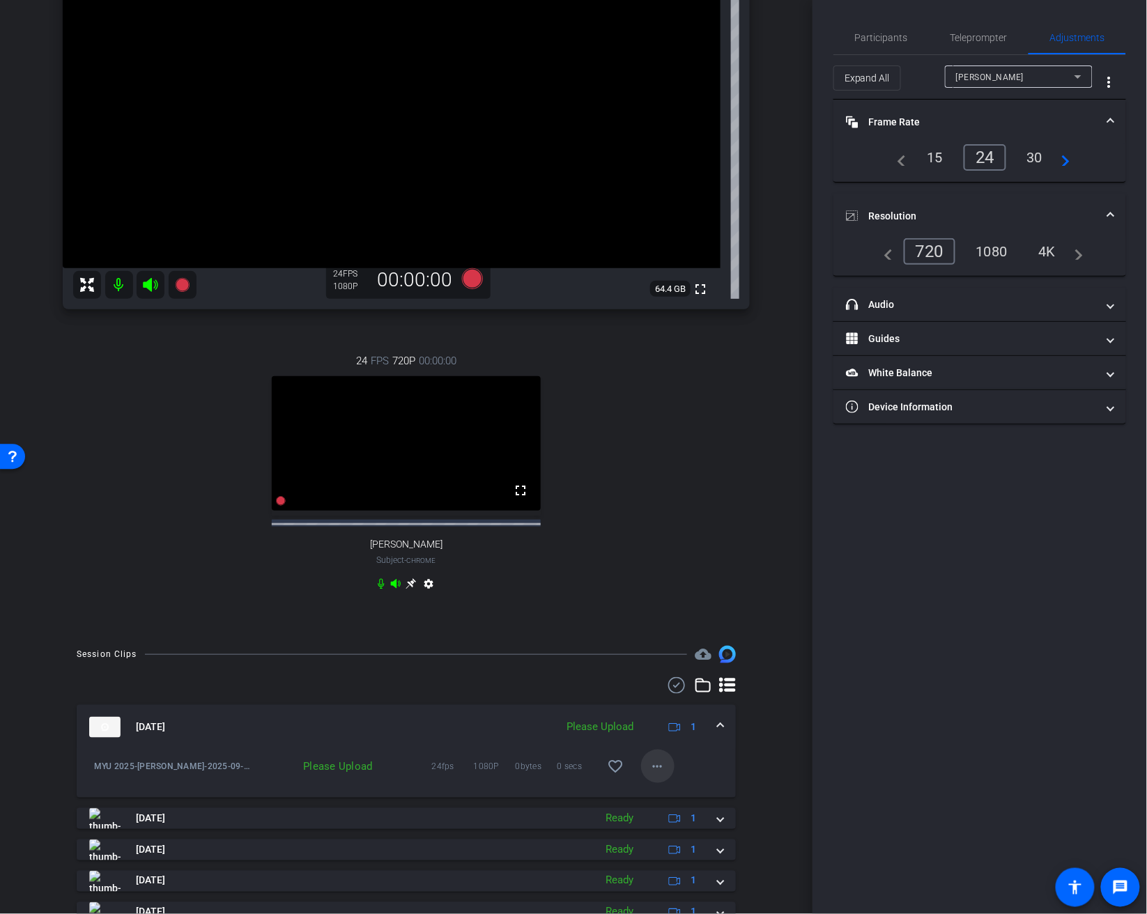
click at [659, 775] on mat-icon "more_horiz" at bounding box center [658, 766] width 17 height 17
click at [687, 807] on span "Upload" at bounding box center [680, 807] width 56 height 17
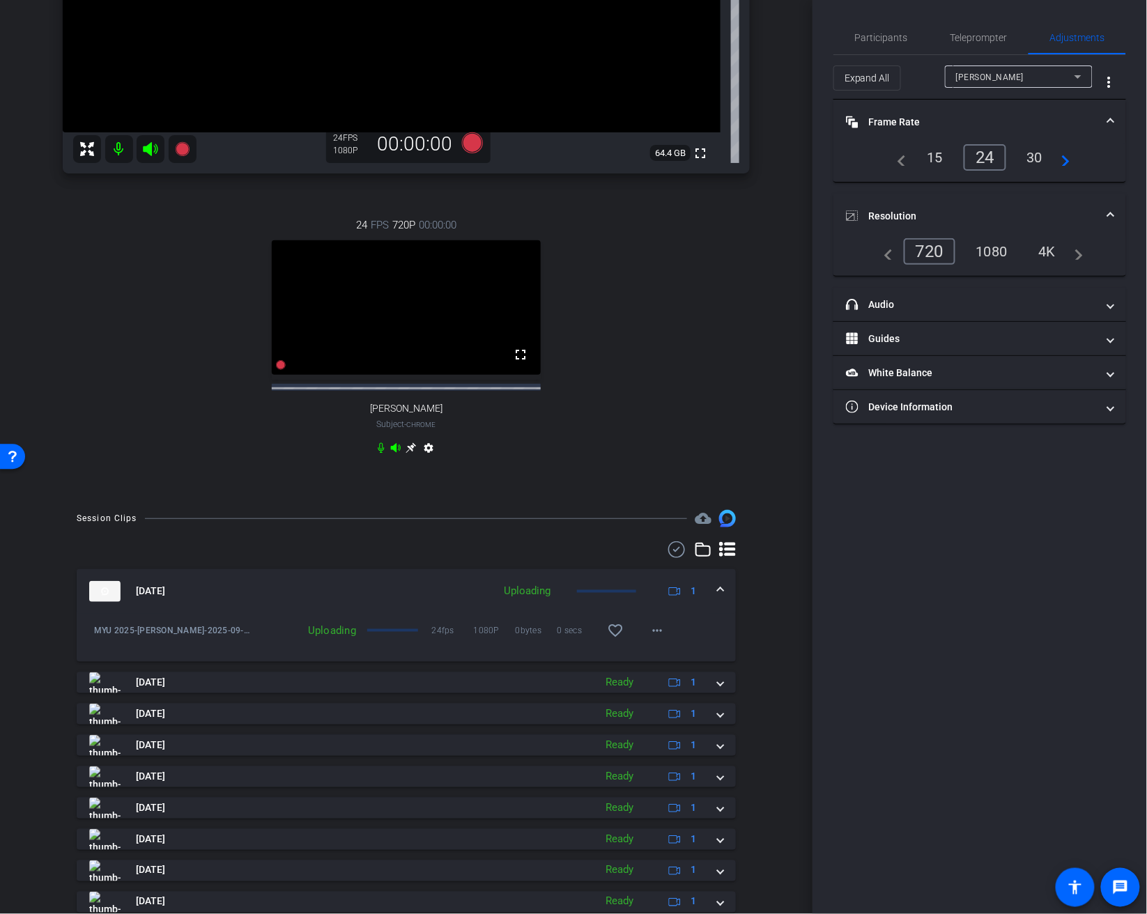
scroll to position [305, 0]
click at [661, 646] on span at bounding box center [657, 629] width 33 height 33
click at [807, 622] on div at bounding box center [573, 457] width 1147 height 914
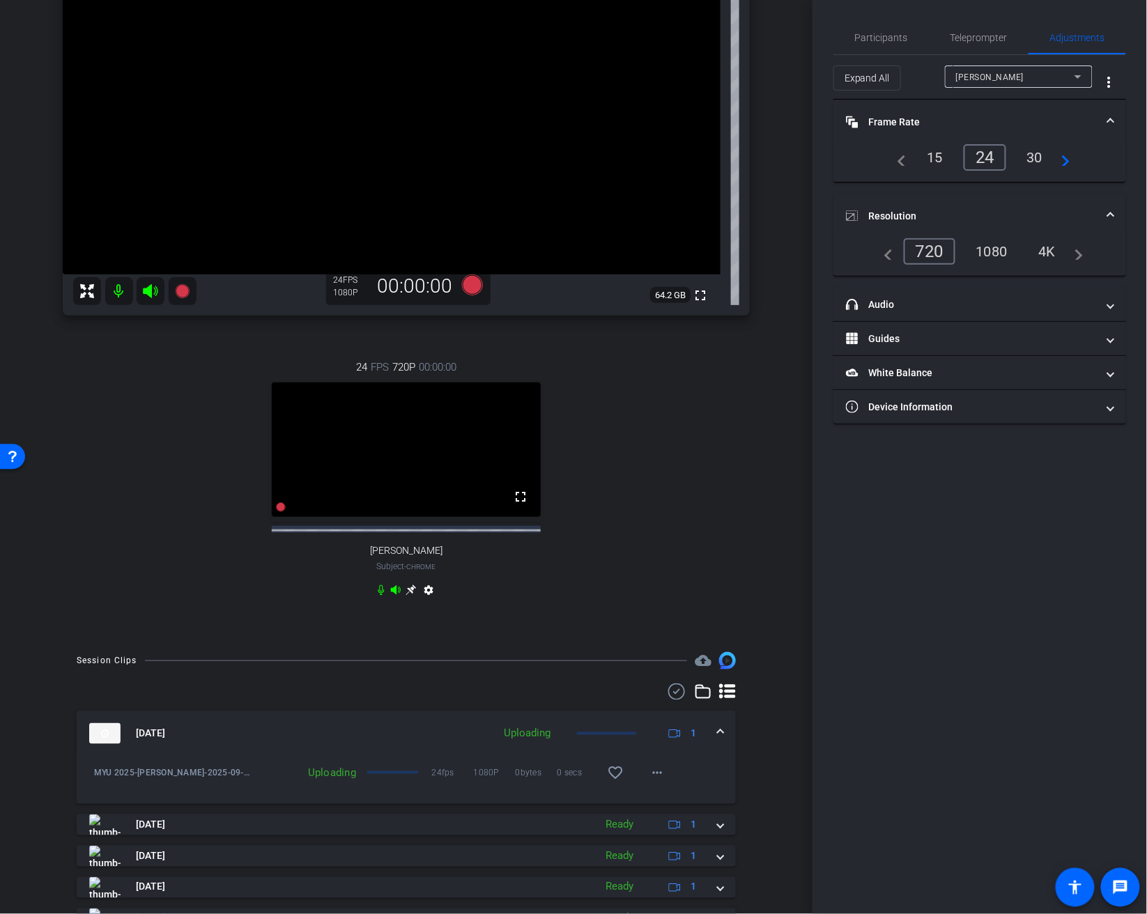
scroll to position [315, 0]
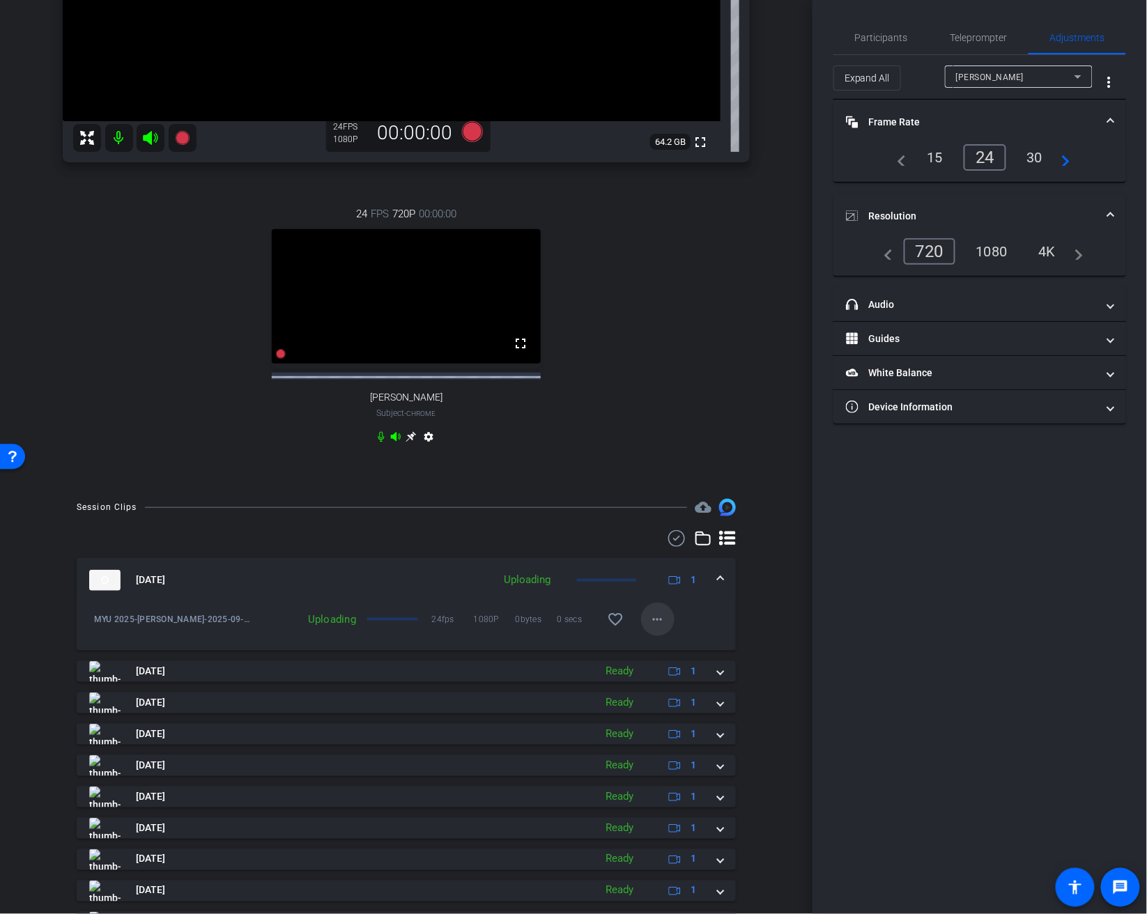
click at [671, 634] on span at bounding box center [657, 619] width 33 height 33
click at [677, 665] on span "Cancel Upload" at bounding box center [681, 660] width 59 height 17
click at [655, 628] on mat-icon "more_horiz" at bounding box center [658, 619] width 17 height 17
click at [684, 661] on span "Upload" at bounding box center [680, 660] width 56 height 17
click at [620, 588] on div "Please Upload" at bounding box center [600, 580] width 81 height 16
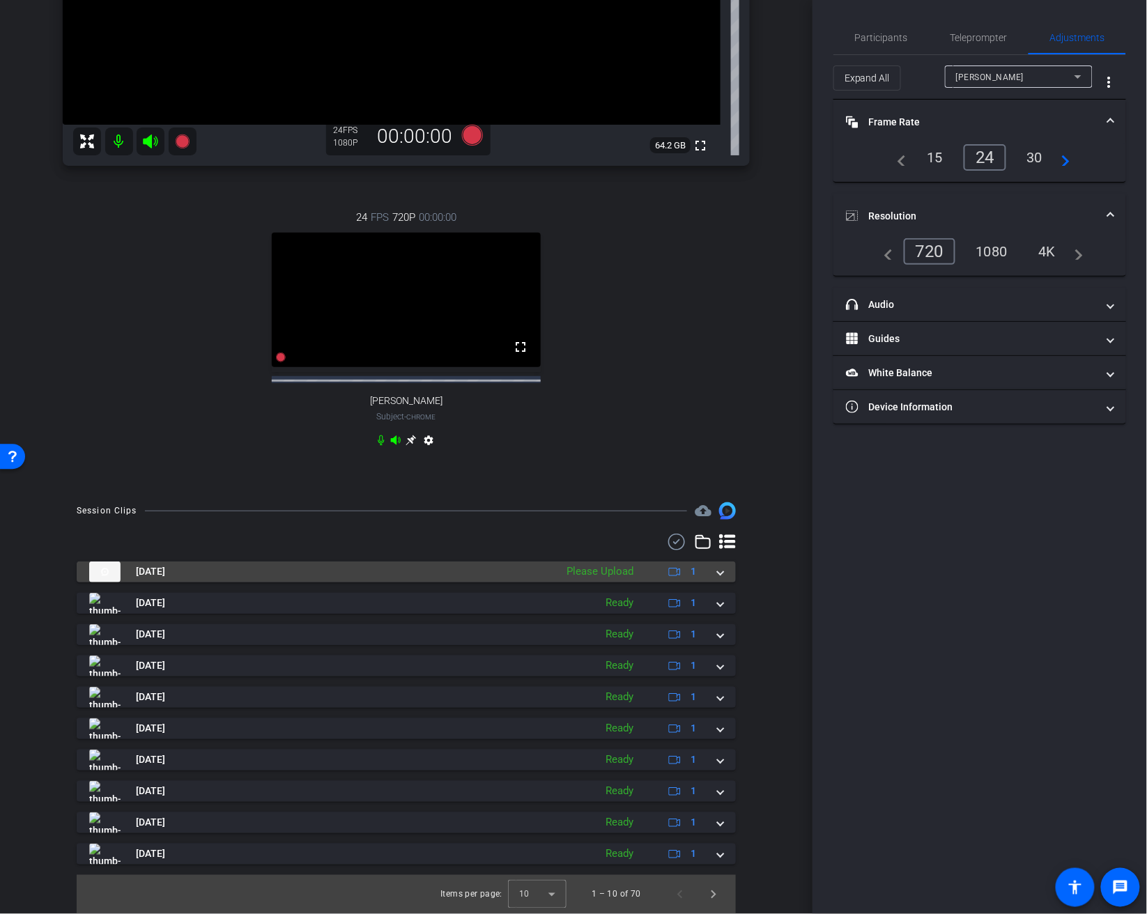
click at [724, 583] on mat-expansion-panel-header "[DATE] Please Upload 1" at bounding box center [406, 572] width 659 height 21
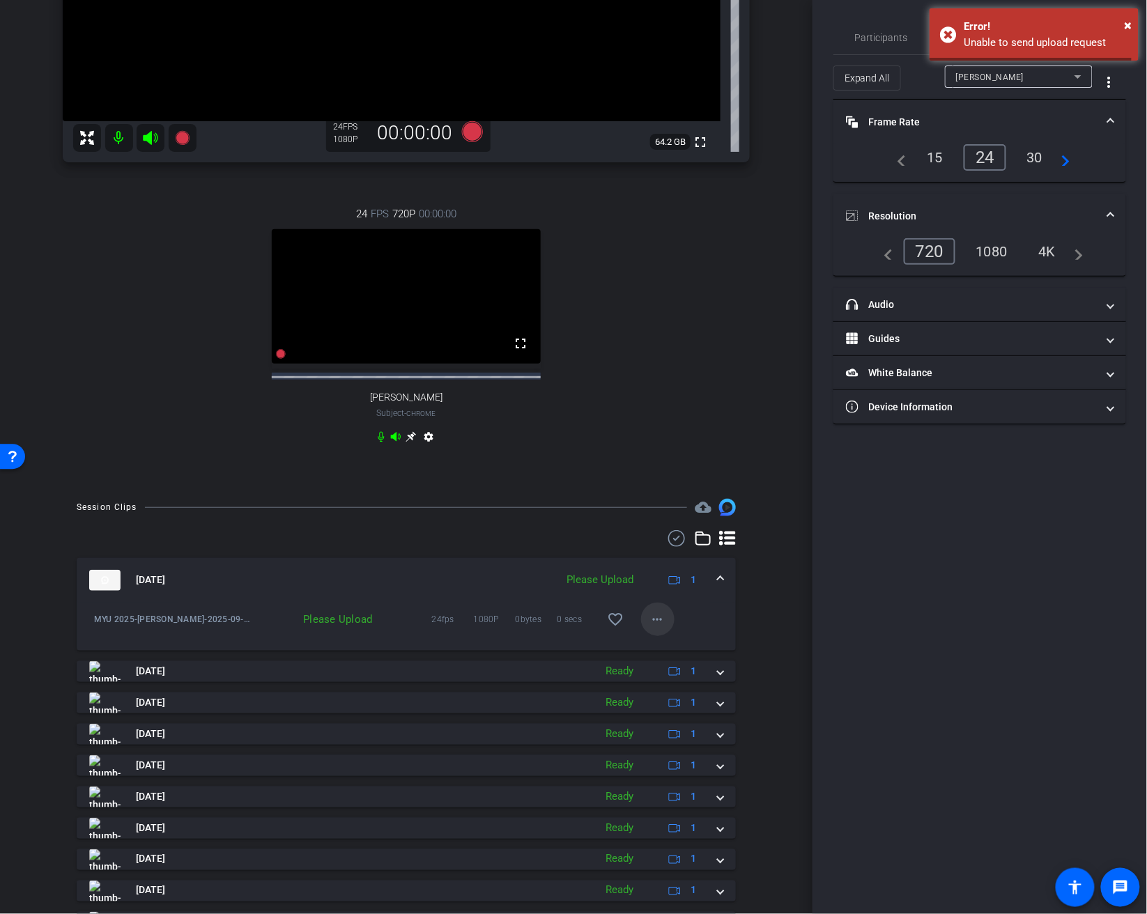
click at [661, 628] on mat-icon "more_horiz" at bounding box center [658, 619] width 17 height 17
drag, startPoint x: 565, startPoint y: 652, endPoint x: 660, endPoint y: 636, distance: 96.8
click at [566, 652] on div at bounding box center [573, 457] width 1147 height 914
click at [665, 627] on mat-icon "more_horiz" at bounding box center [658, 619] width 17 height 17
drag, startPoint x: 675, startPoint y: 656, endPoint x: 672, endPoint y: 696, distance: 39.9
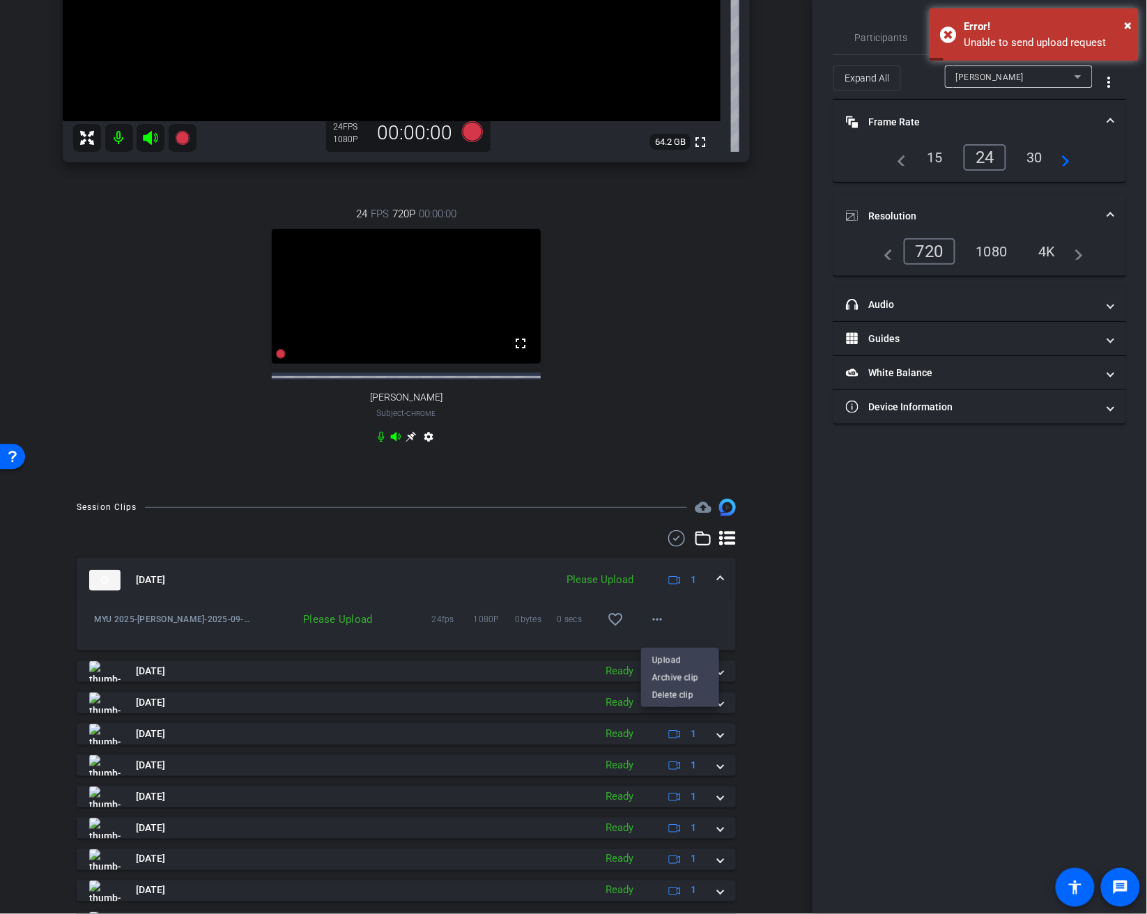
click at [675, 699] on div "Upload Archive clip Delete clip" at bounding box center [680, 678] width 78 height 52
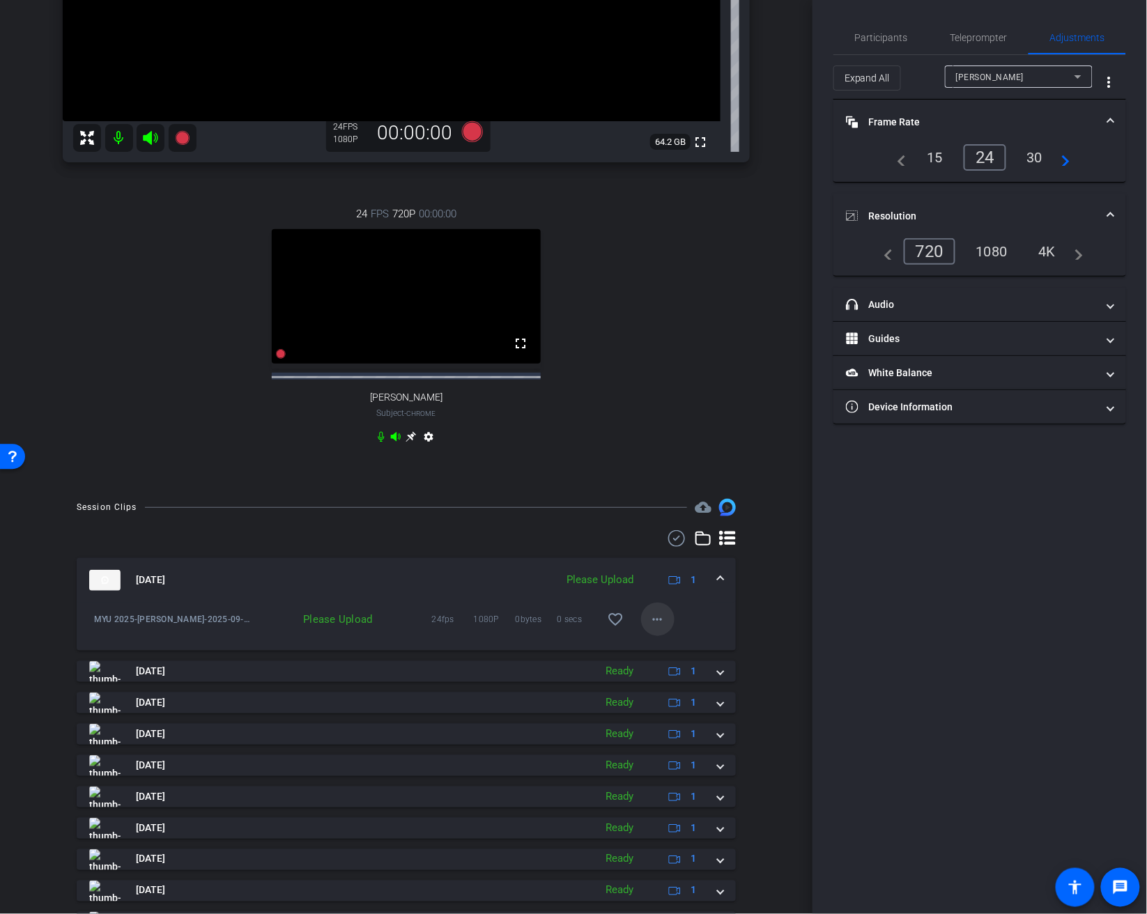
click at [657, 628] on mat-icon "more_horiz" at bounding box center [658, 619] width 17 height 17
click at [673, 699] on span "Delete clip" at bounding box center [680, 695] width 56 height 17
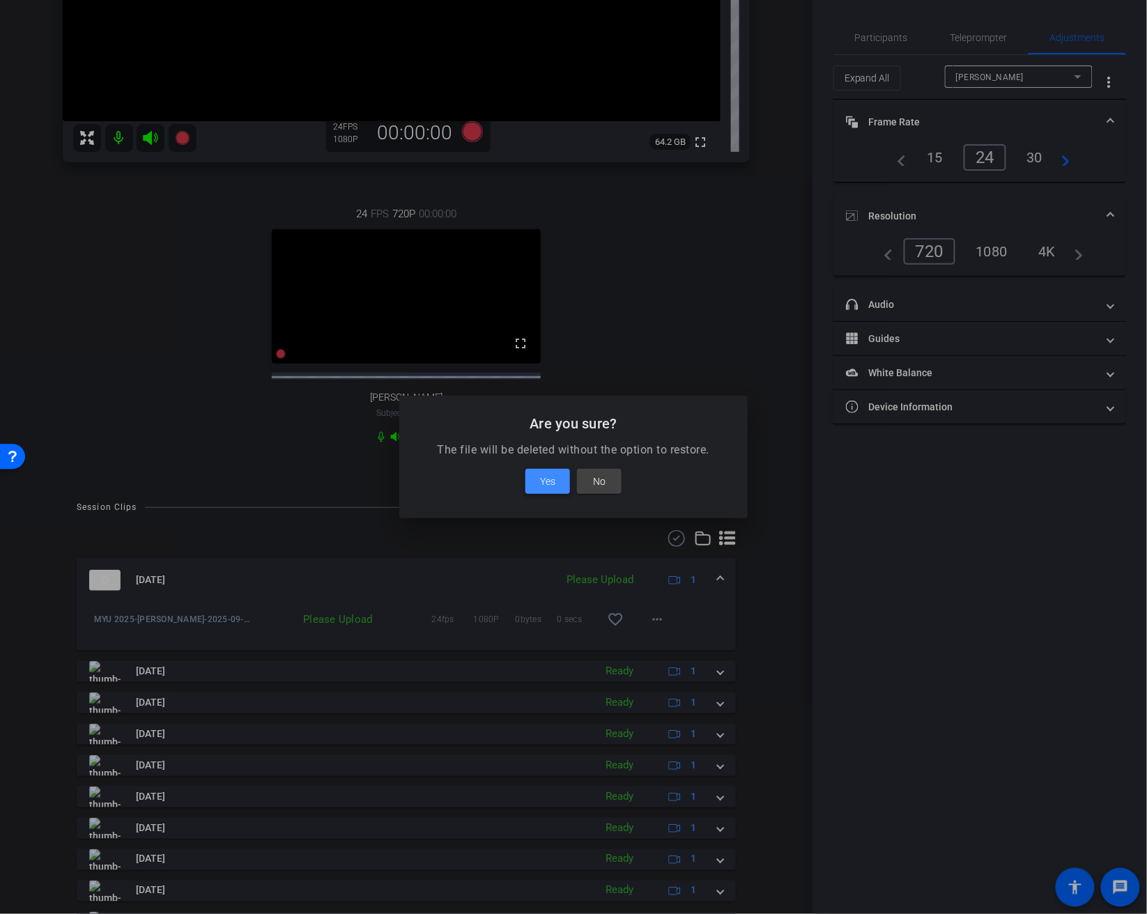
click at [558, 468] on span at bounding box center [548, 481] width 45 height 33
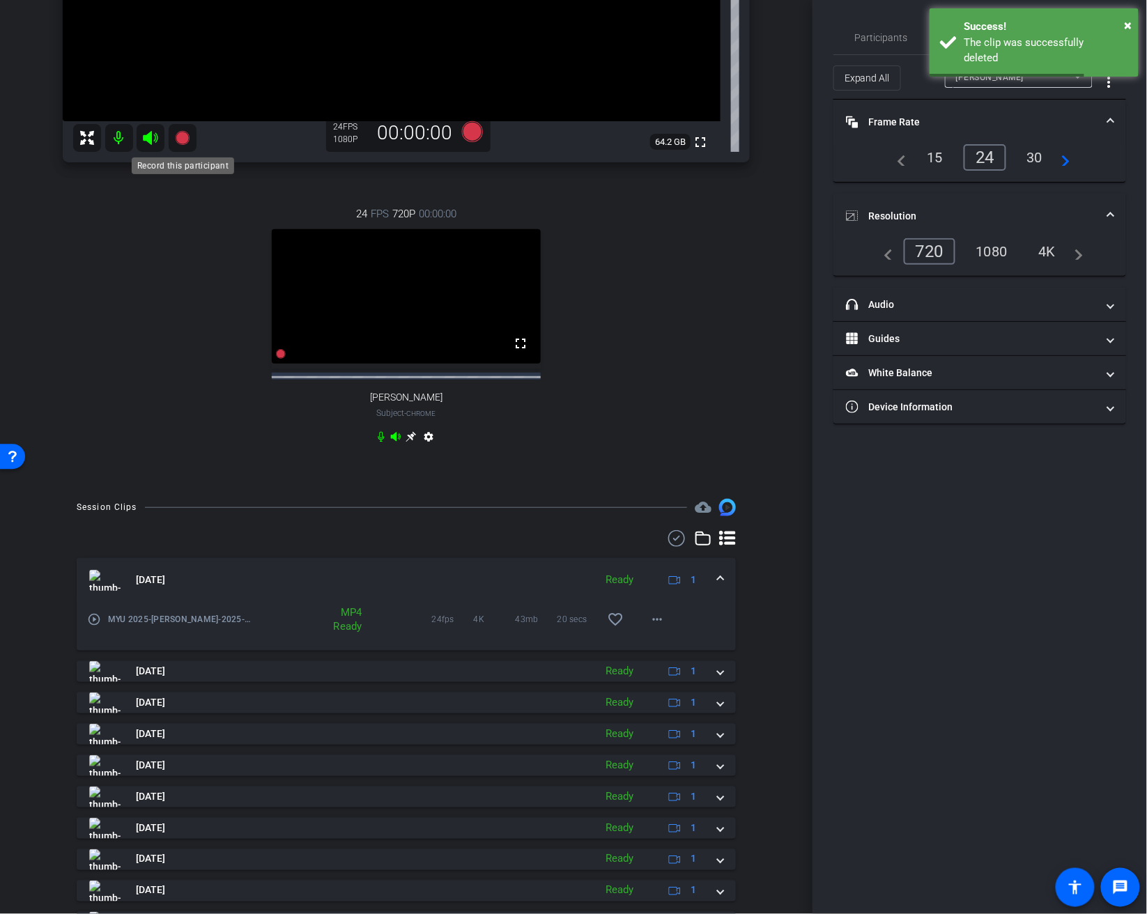
click at [182, 137] on icon at bounding box center [182, 138] width 14 height 14
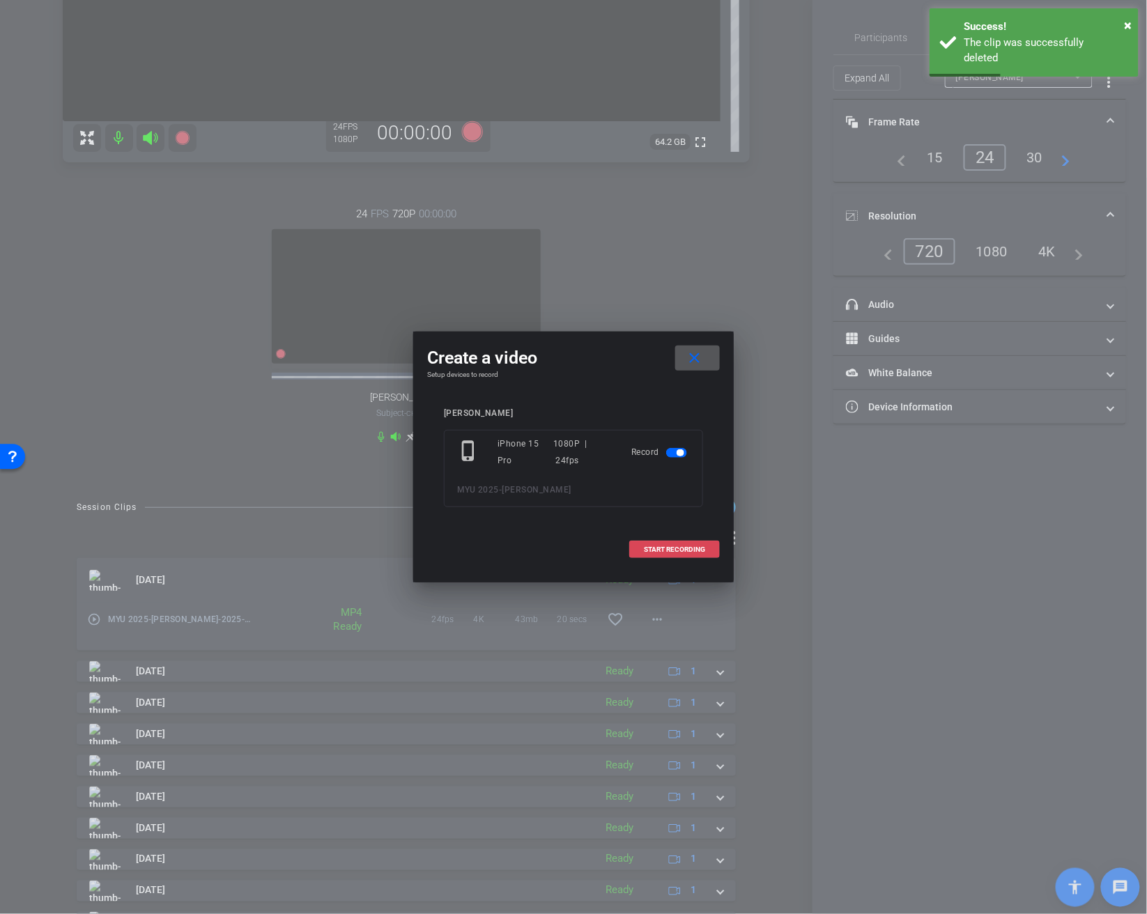
click at [689, 546] on span "START RECORDING" at bounding box center [674, 549] width 61 height 7
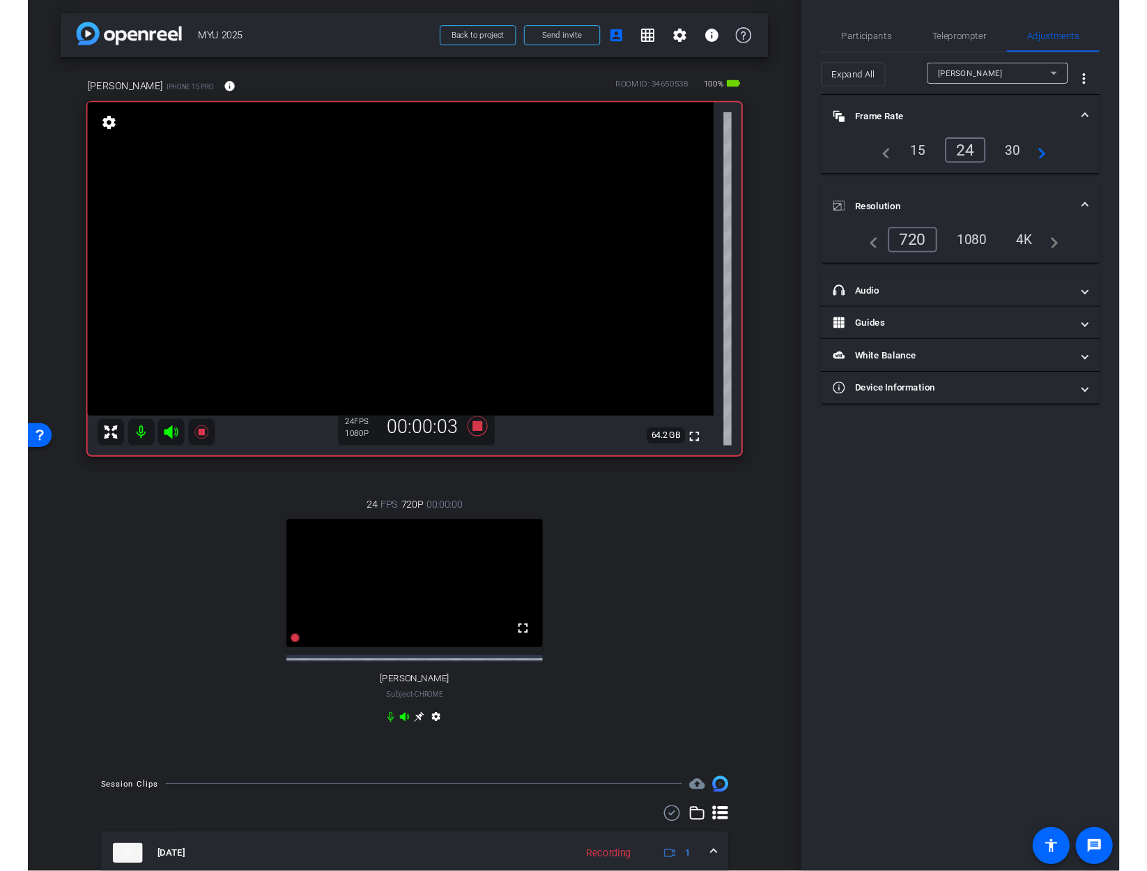
scroll to position [395, 0]
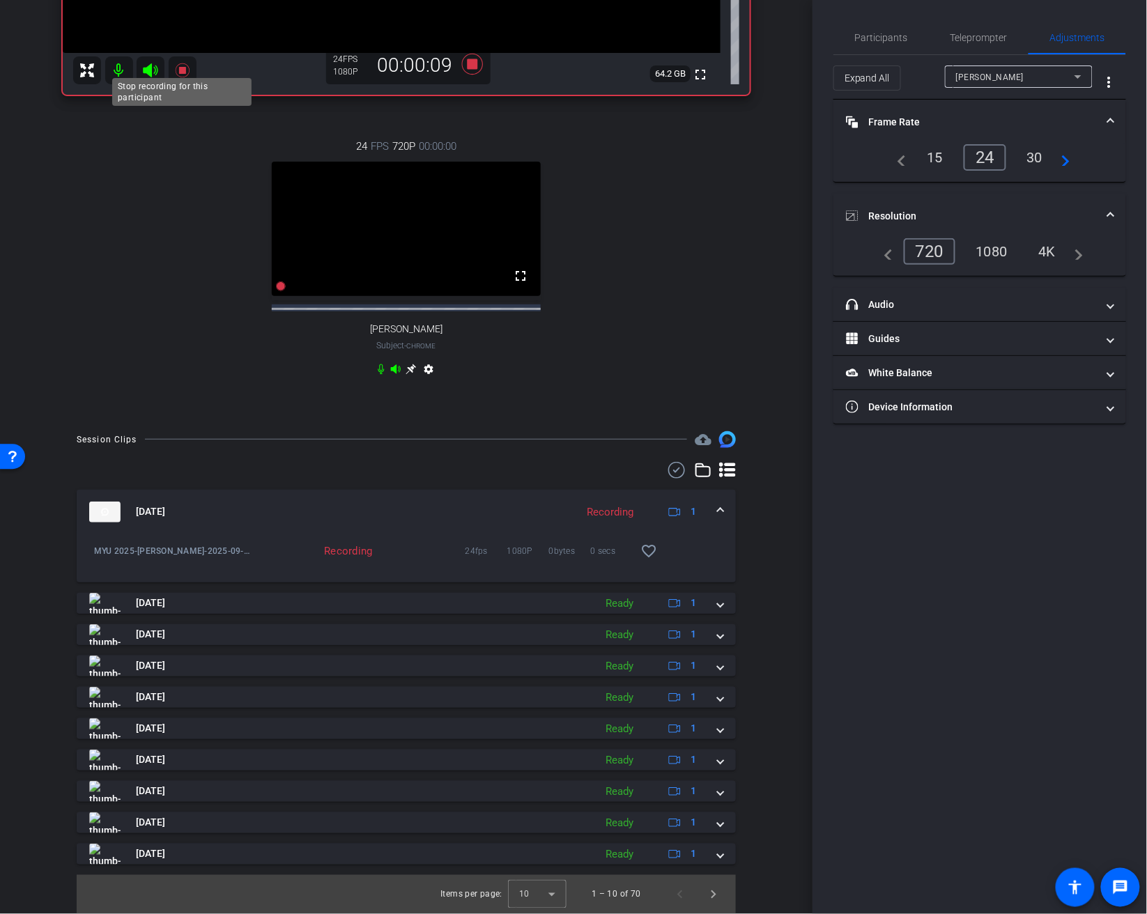
click at [184, 63] on icon at bounding box center [182, 70] width 14 height 14
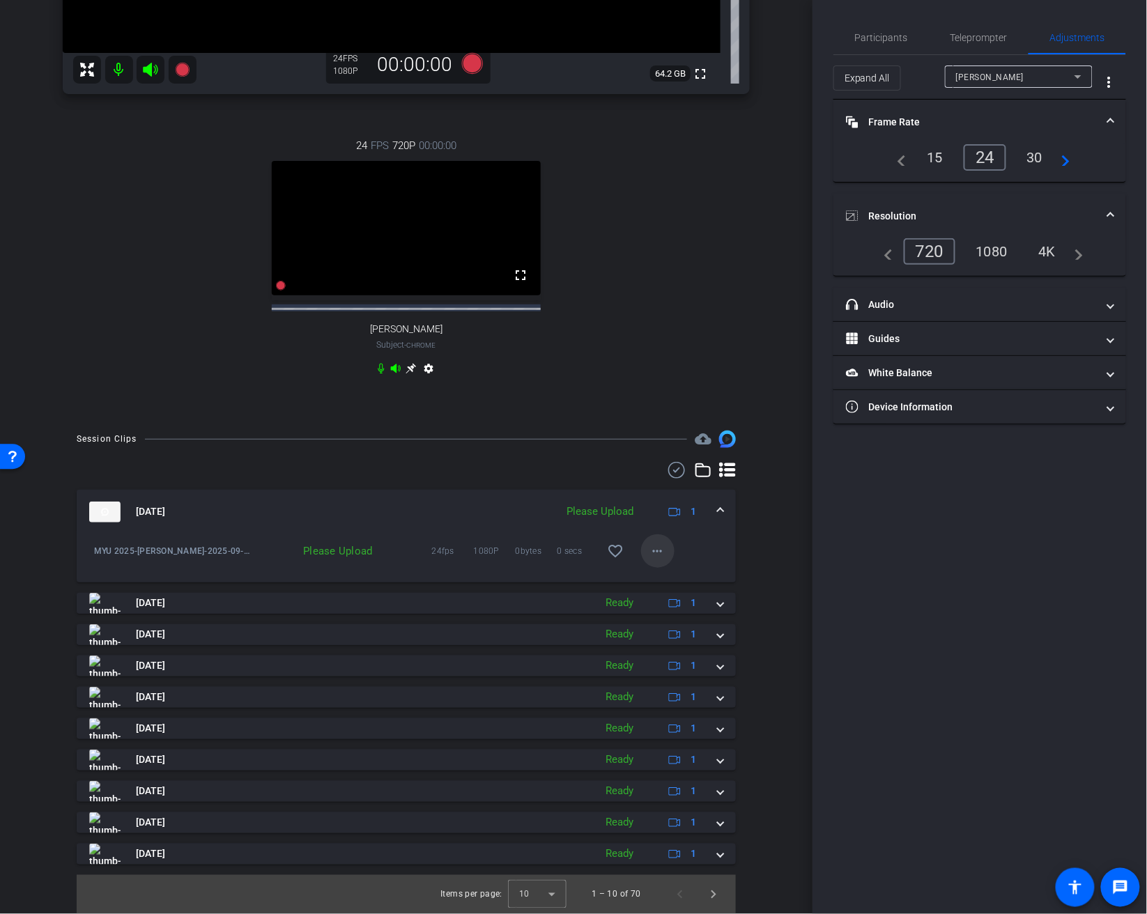
click at [652, 544] on mat-icon "more_horiz" at bounding box center [658, 551] width 17 height 17
click at [669, 583] on span "Upload" at bounding box center [680, 580] width 56 height 17
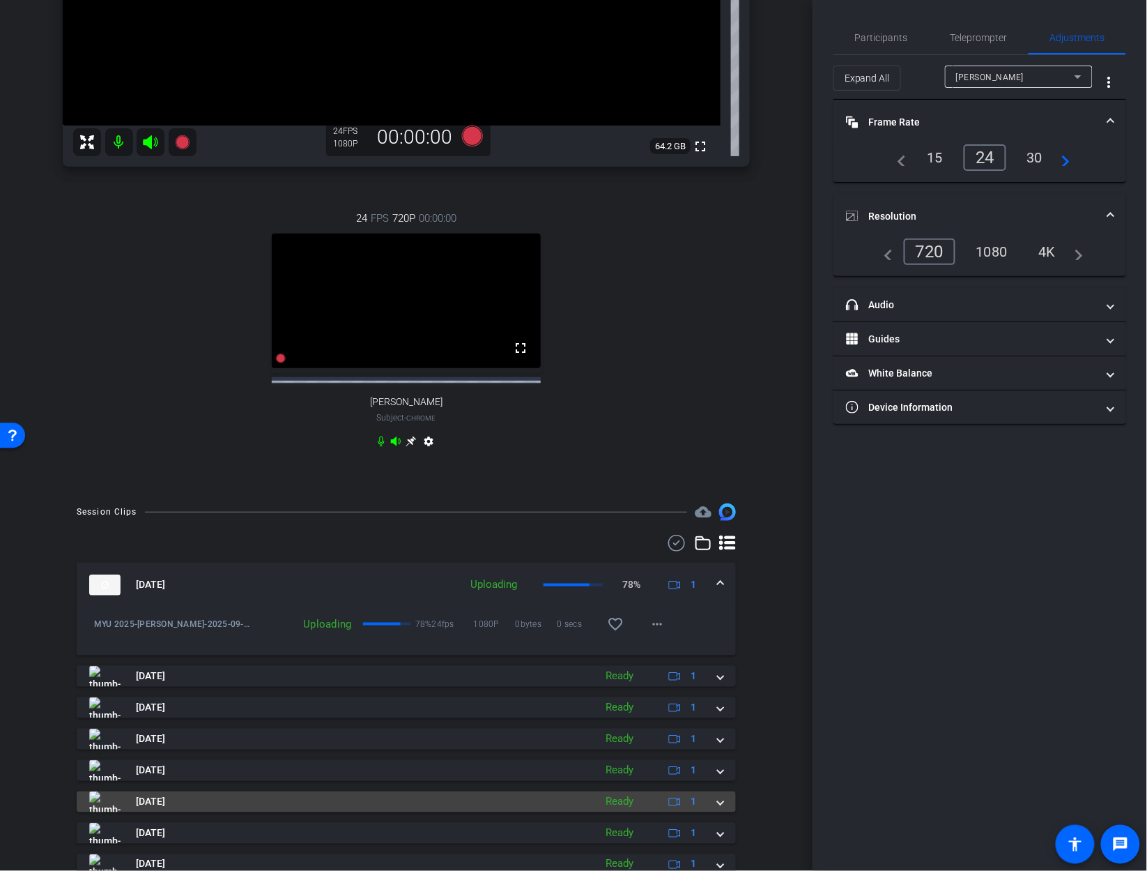
scroll to position [439, 0]
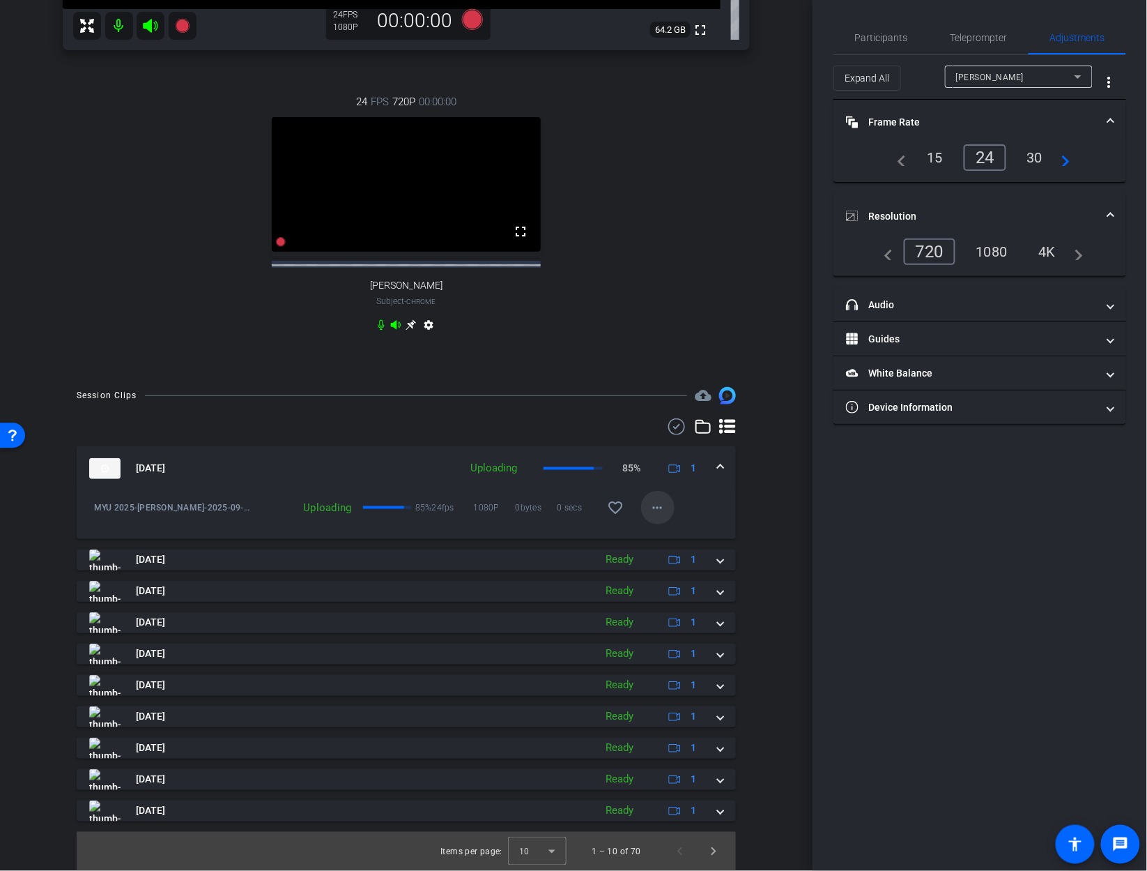
click at [662, 511] on mat-icon "more_horiz" at bounding box center [658, 507] width 17 height 17
click at [682, 505] on div at bounding box center [573, 435] width 1147 height 871
click at [665, 510] on mat-icon "more_horiz" at bounding box center [658, 507] width 17 height 17
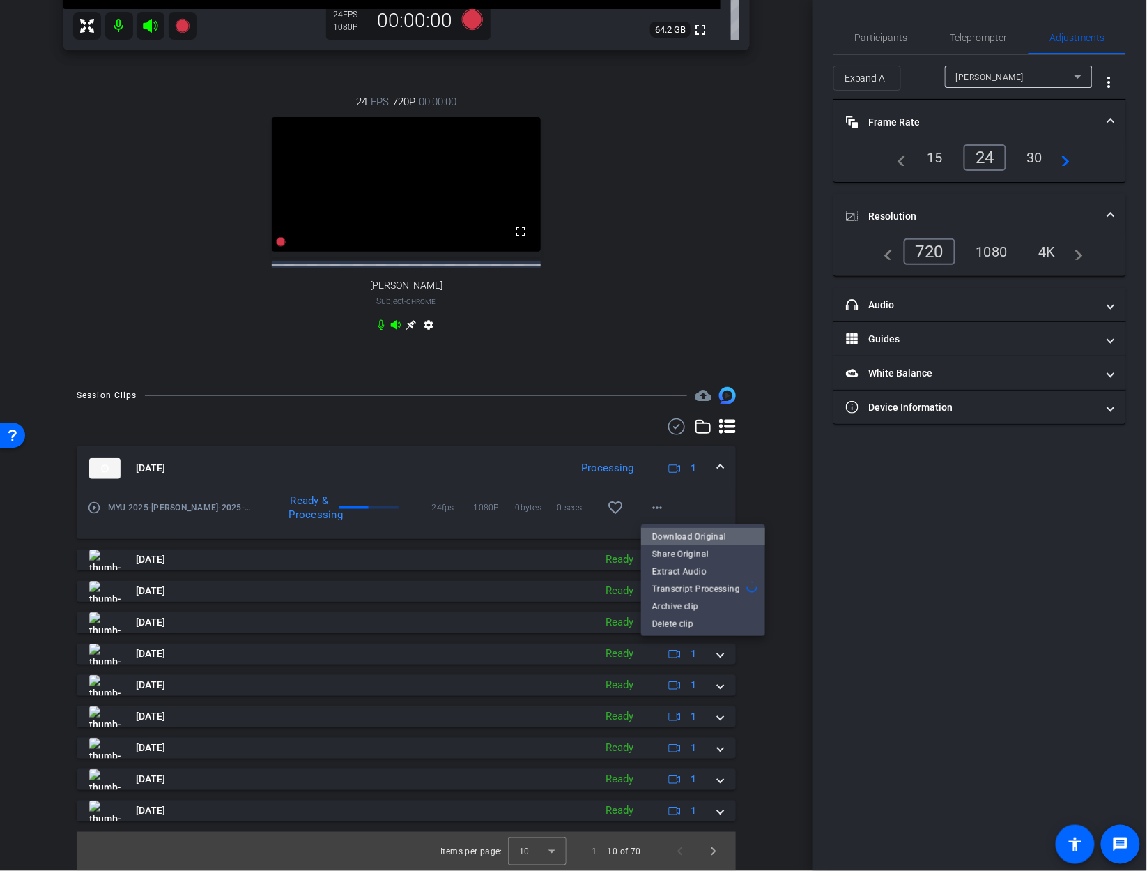
click at [707, 537] on span "Download Original" at bounding box center [703, 536] width 102 height 17
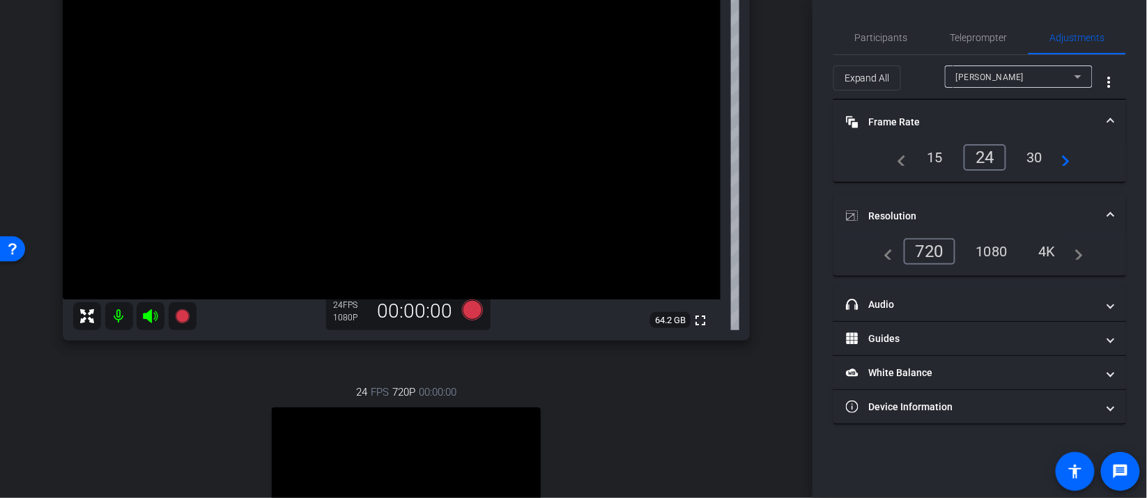
scroll to position [0, 0]
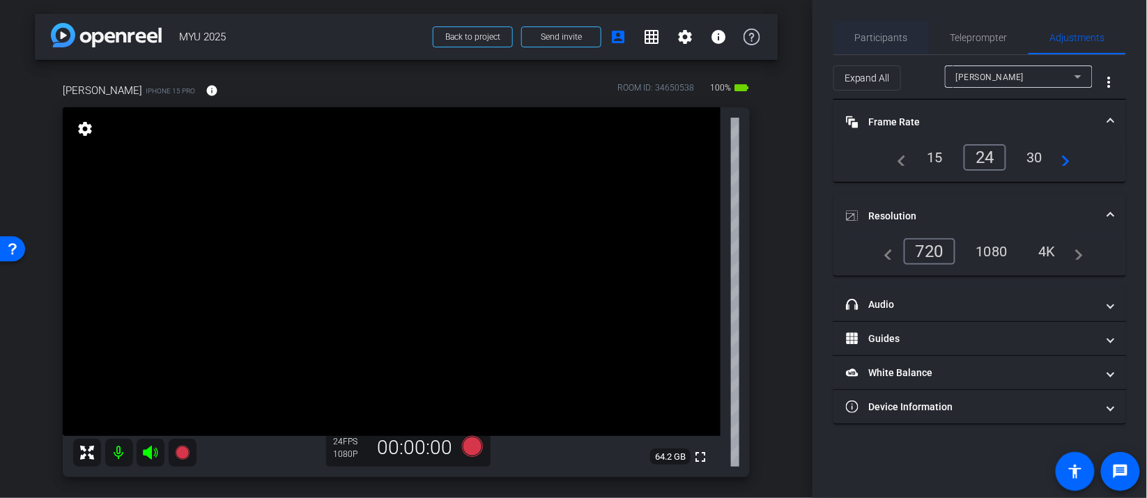
click at [902, 41] on span "Participants" at bounding box center [881, 38] width 53 height 10
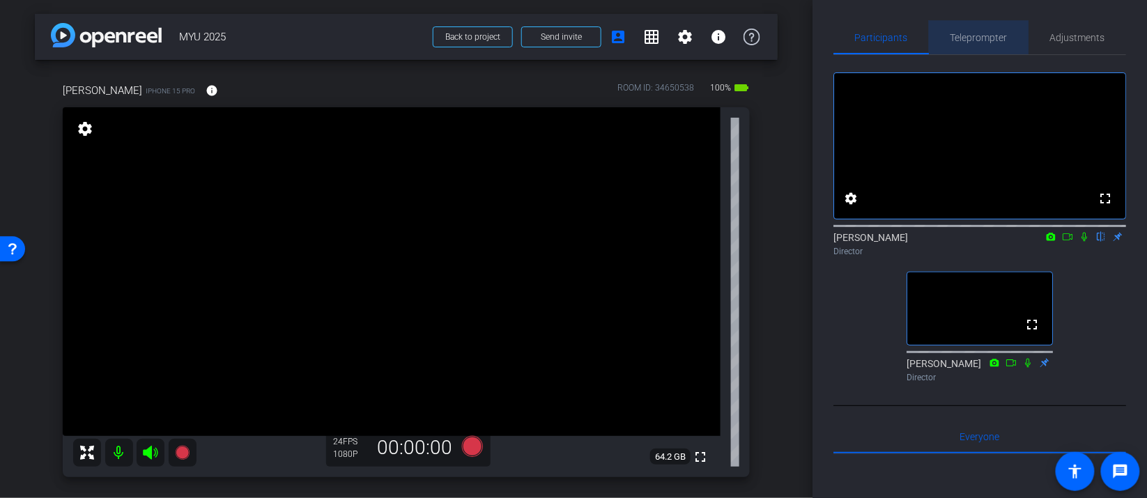
drag, startPoint x: 983, startPoint y: 33, endPoint x: 995, endPoint y: 46, distance: 17.8
click at [985, 33] on span "Teleprompter" at bounding box center [979, 38] width 57 height 10
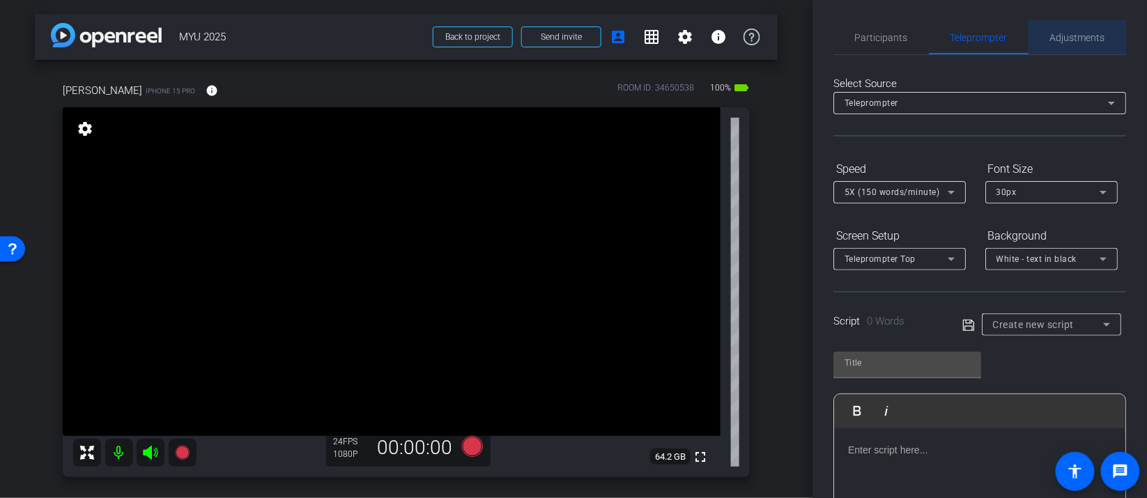
click at [1090, 31] on span "Adjustments" at bounding box center [1077, 37] width 55 height 33
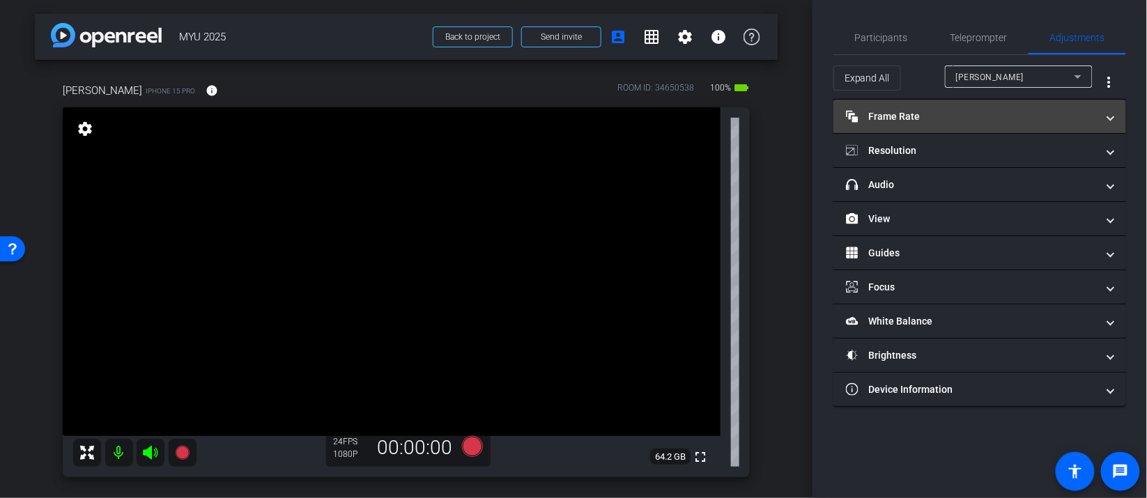
click at [944, 113] on mat-panel-title "Frame Rate Frame Rate" at bounding box center [971, 116] width 251 height 15
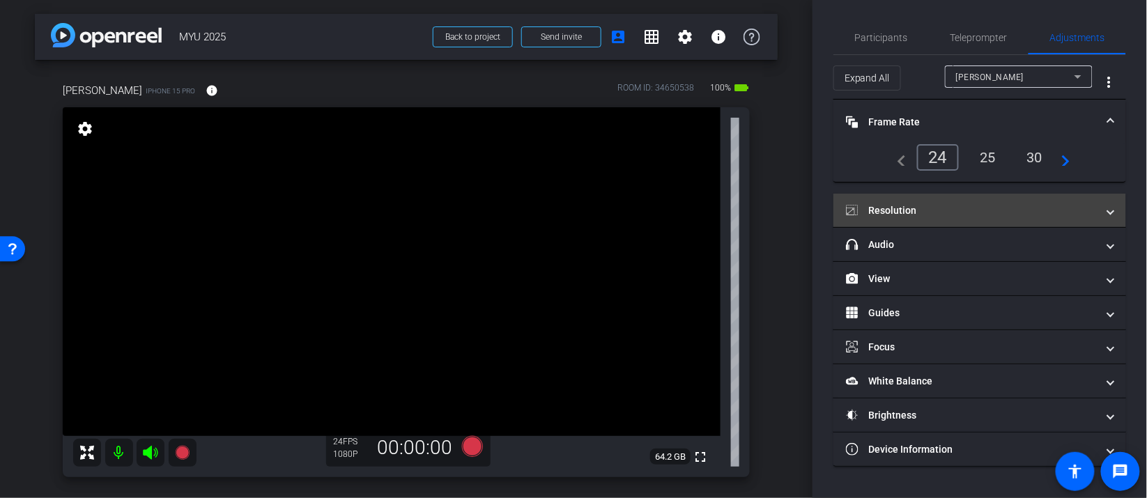
drag, startPoint x: 932, startPoint y: 220, endPoint x: 940, endPoint y: 221, distance: 7.7
click at [932, 220] on mat-expansion-panel-header "Resolution" at bounding box center [980, 210] width 293 height 33
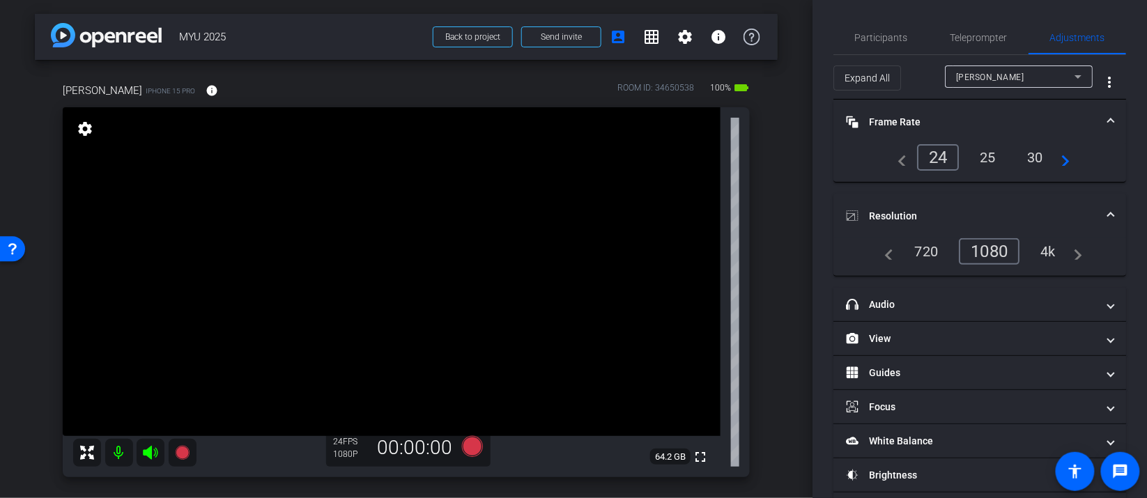
click at [1050, 251] on div "4k" at bounding box center [1048, 252] width 36 height 24
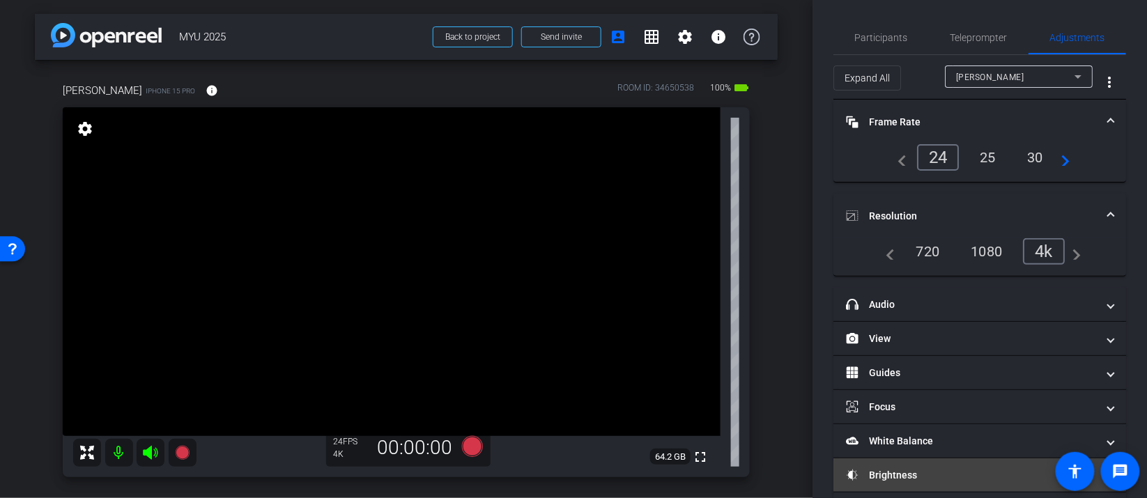
click at [921, 468] on mat-panel-title "Brightness" at bounding box center [971, 475] width 251 height 15
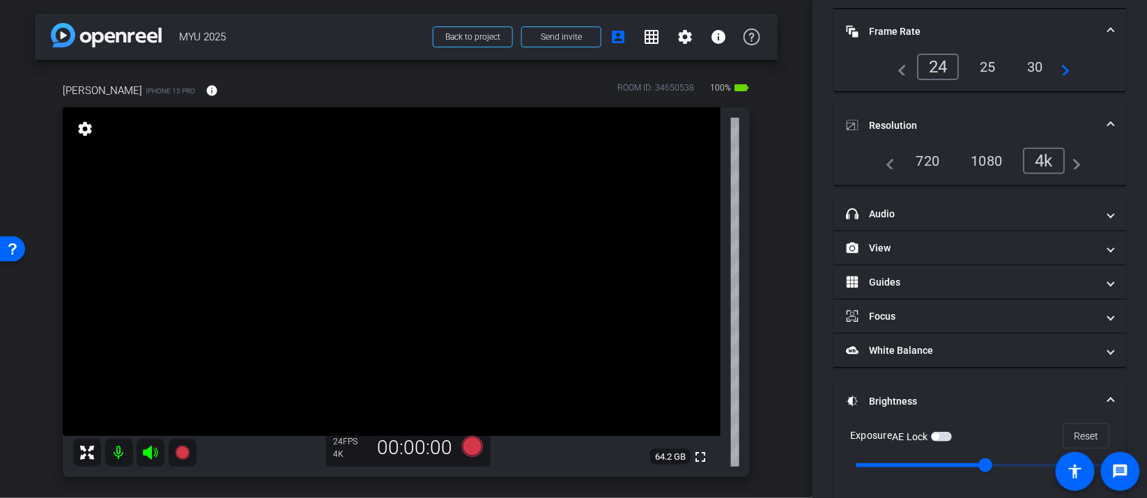
scroll to position [199, 0]
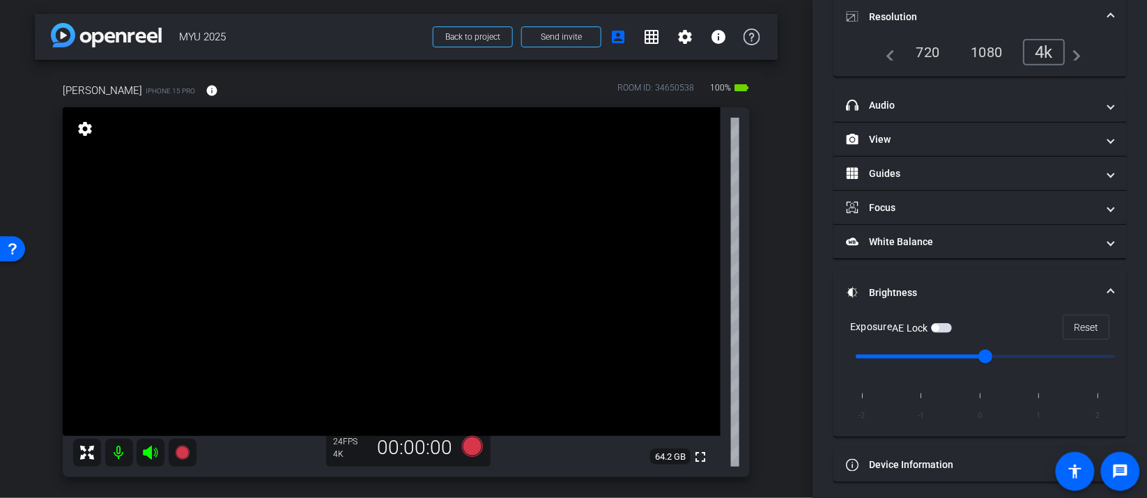
click at [947, 323] on span "button" at bounding box center [941, 328] width 21 height 10
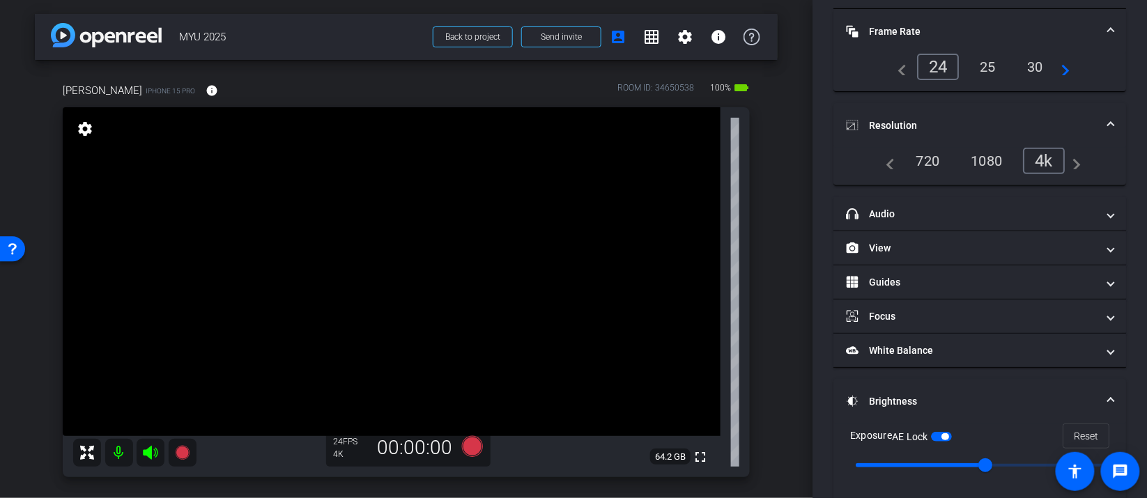
scroll to position [0, 0]
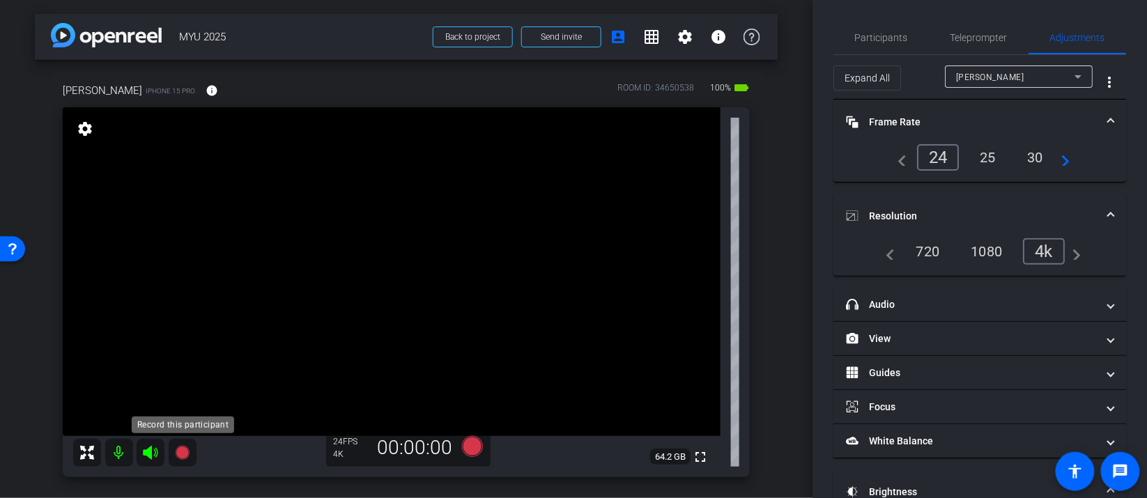
click at [185, 450] on icon at bounding box center [182, 453] width 14 height 14
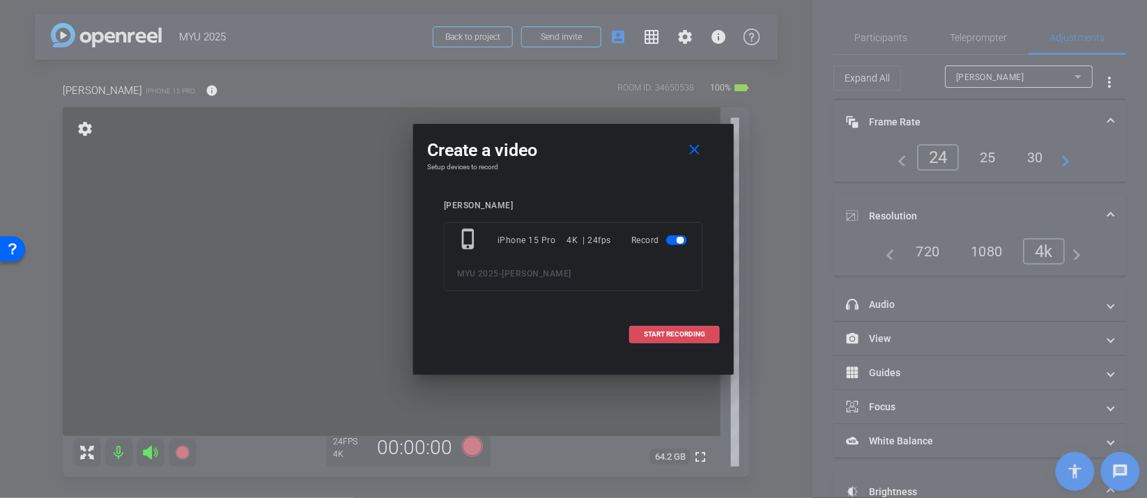
click at [673, 337] on span "START RECORDING" at bounding box center [674, 334] width 61 height 7
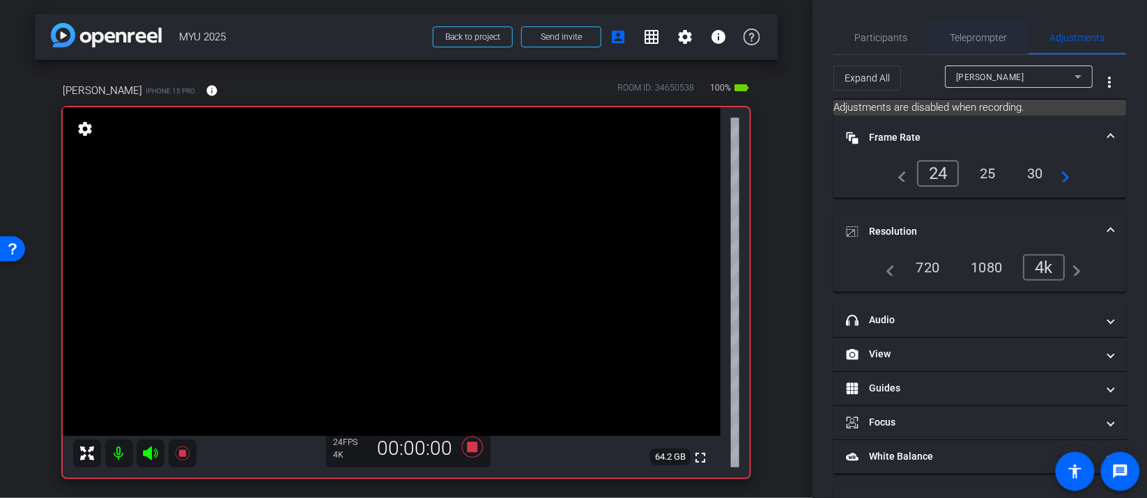
click at [963, 40] on span "Teleprompter" at bounding box center [979, 38] width 57 height 10
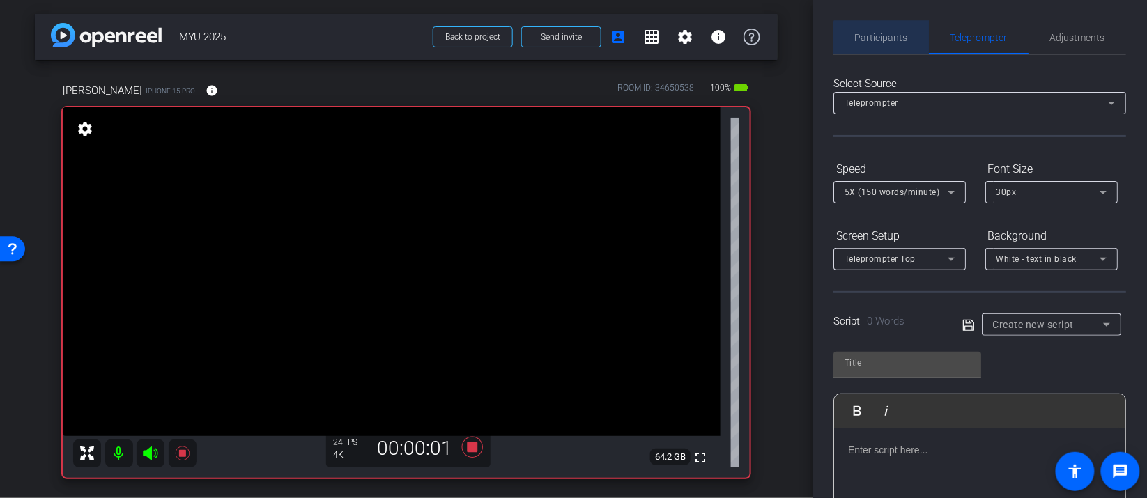
click at [898, 41] on span "Participants" at bounding box center [881, 38] width 53 height 10
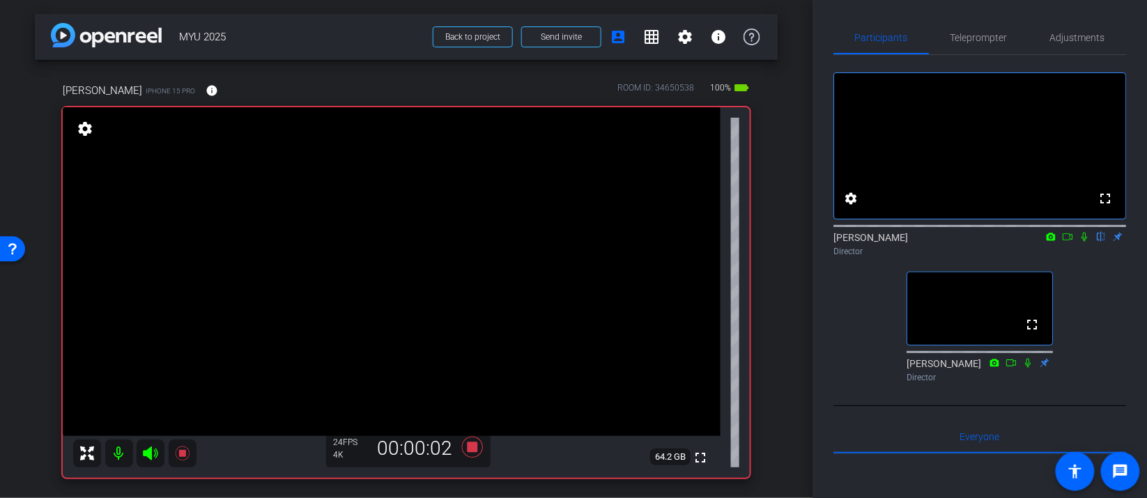
click at [1066, 242] on icon at bounding box center [1067, 237] width 11 height 10
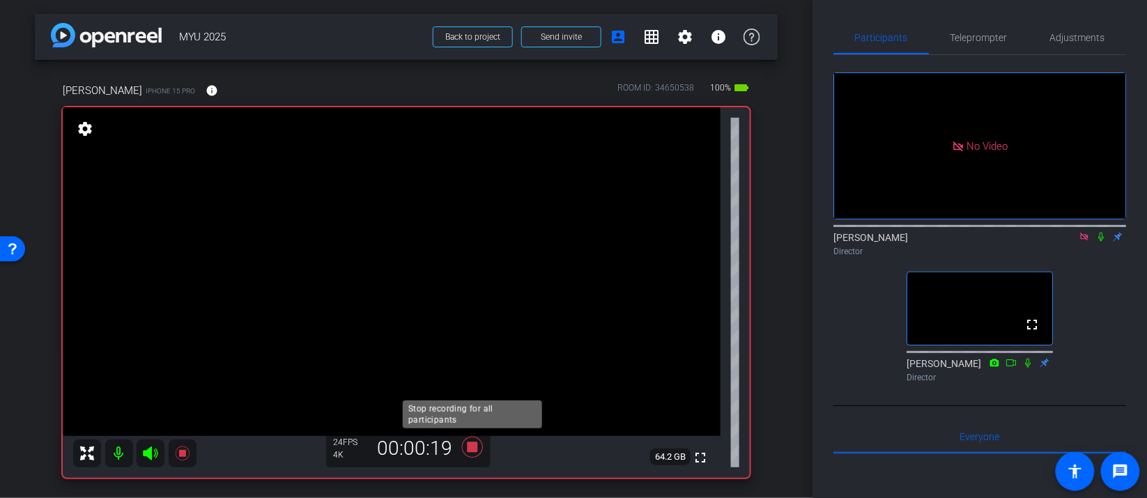
click at [472, 446] on icon at bounding box center [472, 447] width 21 height 21
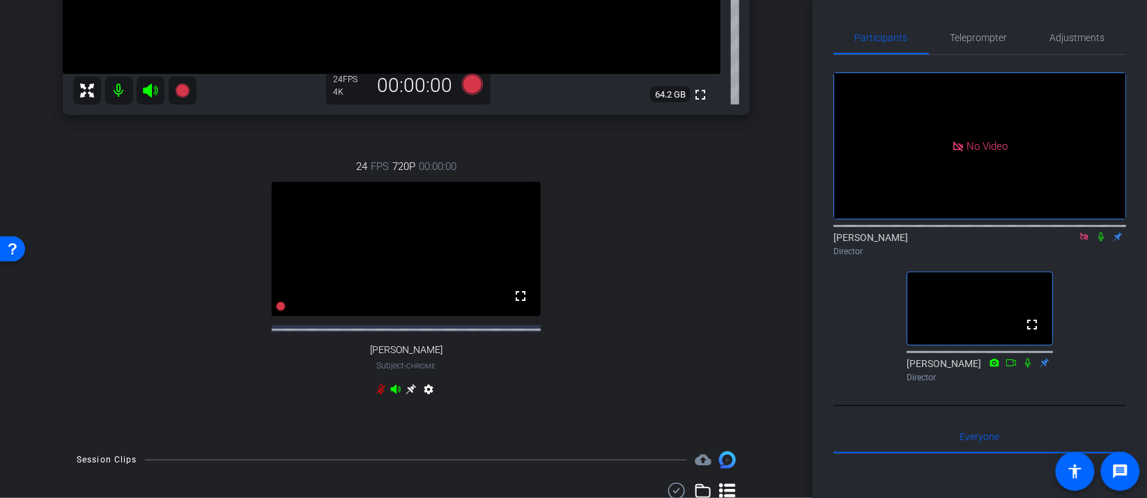
scroll to position [525, 0]
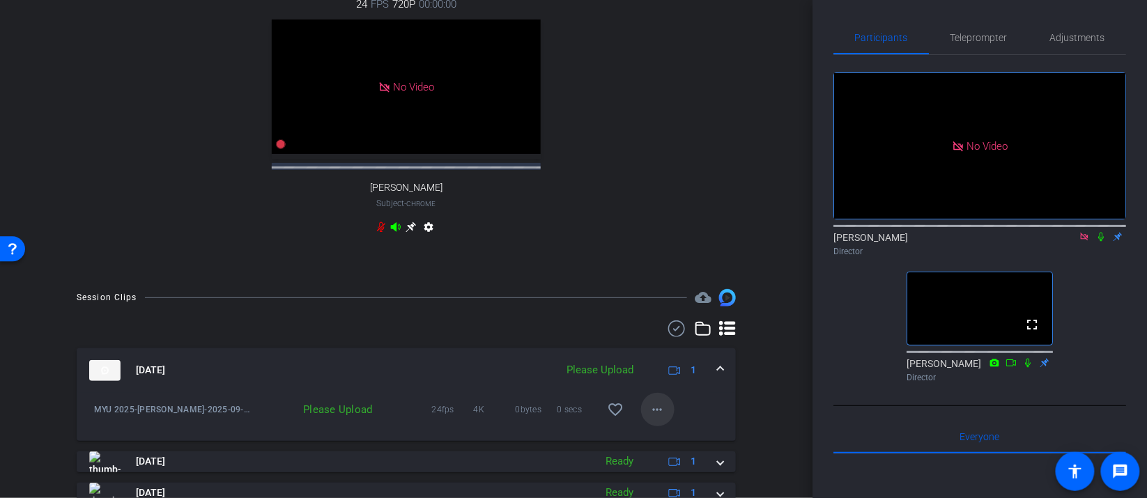
click at [659, 418] on mat-icon "more_horiz" at bounding box center [658, 409] width 17 height 17
drag, startPoint x: 679, startPoint y: 447, endPoint x: 662, endPoint y: 438, distance: 19.4
click at [679, 447] on span "Upload" at bounding box center [680, 450] width 56 height 17
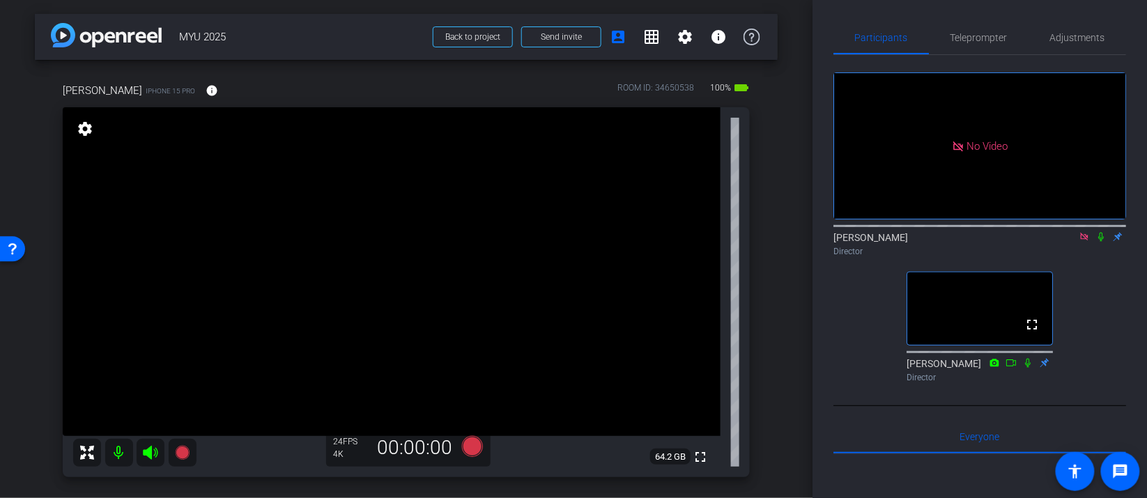
scroll to position [86, 0]
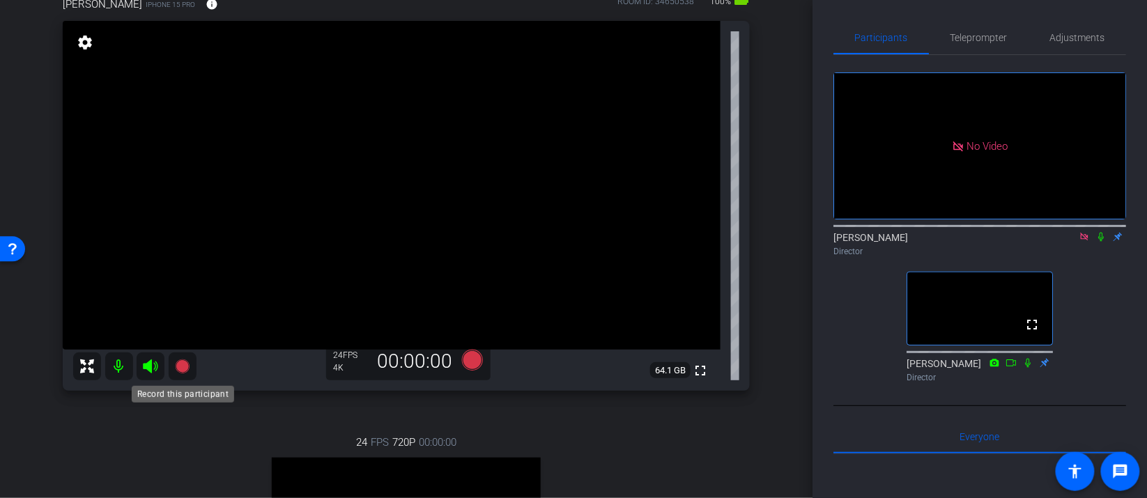
click at [189, 365] on icon at bounding box center [182, 366] width 17 height 17
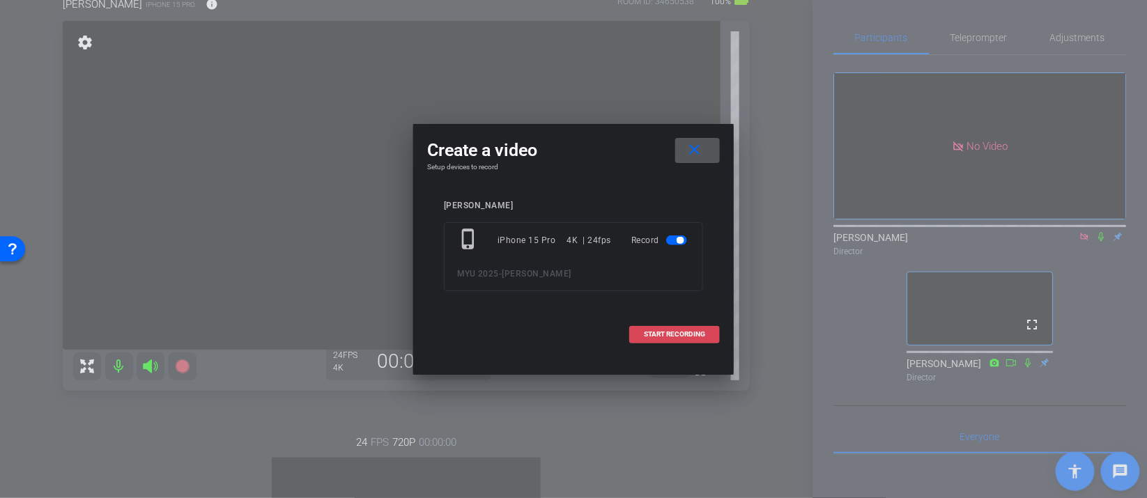
click at [687, 334] on span "START RECORDING" at bounding box center [674, 334] width 61 height 7
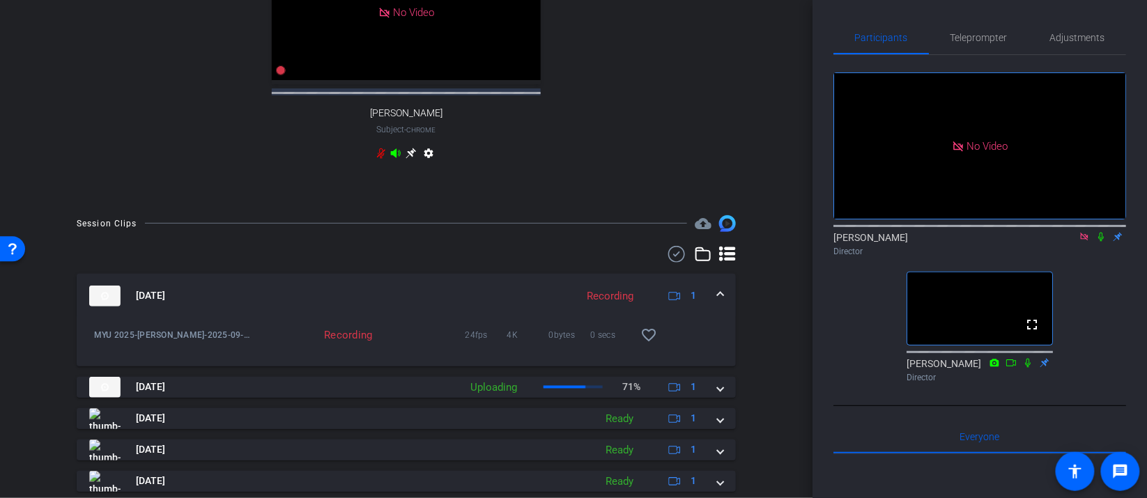
scroll to position [148, 0]
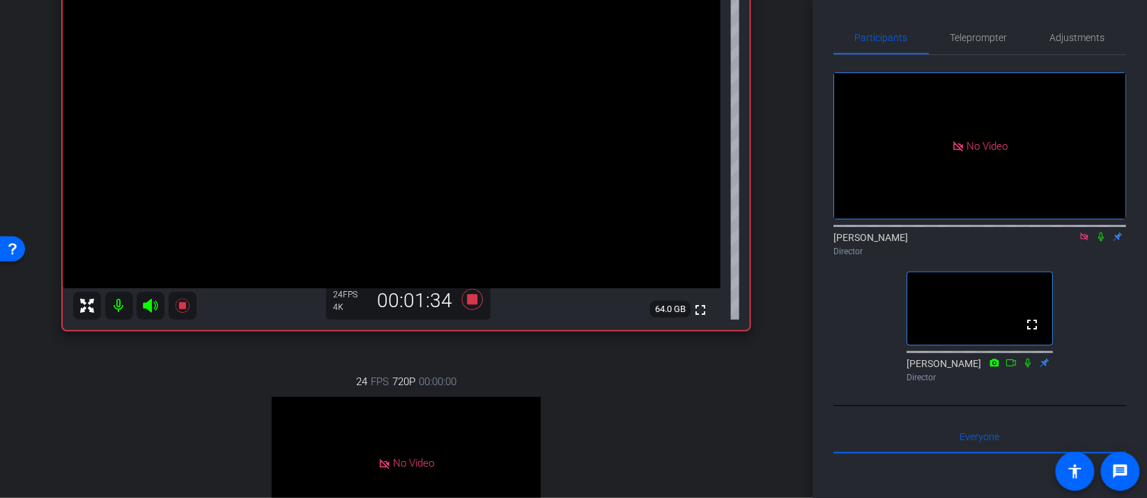
click at [199, 289] on video at bounding box center [392, 124] width 658 height 329
click at [185, 307] on div at bounding box center [198, 305] width 35 height 35
click at [245, 388] on div "24 FPS 720P 00:00:00 No Video Ben Norman Subject - Chrome settings" at bounding box center [406, 495] width 687 height 288
click at [470, 304] on icon at bounding box center [472, 299] width 21 height 21
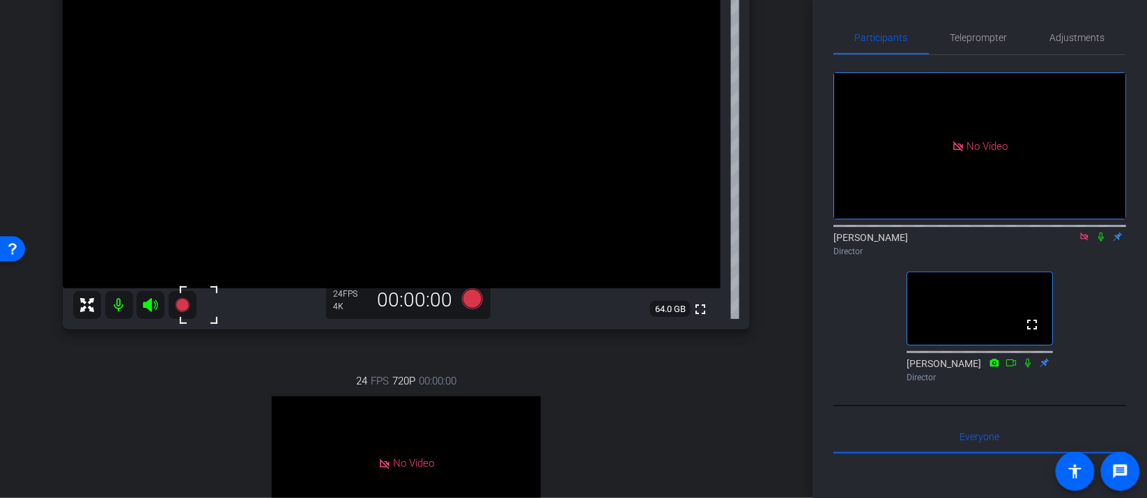
click at [397, 134] on video at bounding box center [392, 124] width 658 height 329
click at [385, 135] on div at bounding box center [397, 133] width 35 height 35
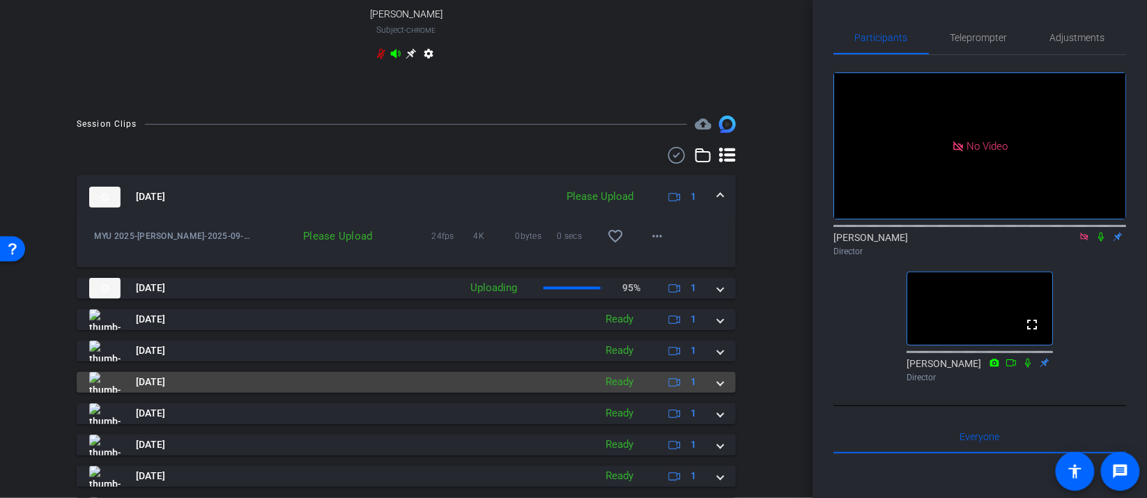
scroll to position [737, 0]
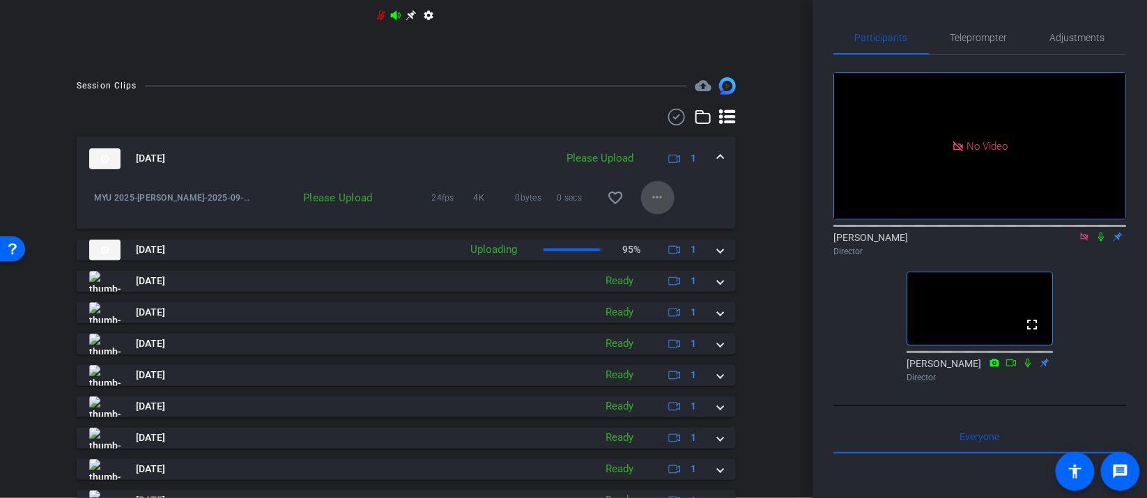
click at [651, 206] on mat-icon "more_horiz" at bounding box center [658, 198] width 17 height 17
click at [670, 240] on span "Upload" at bounding box center [680, 238] width 56 height 17
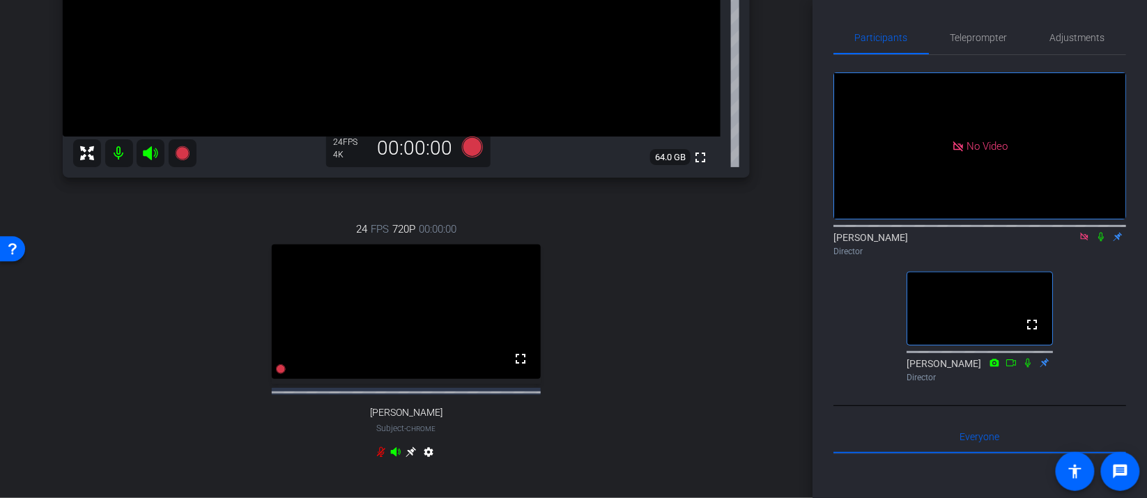
scroll to position [0, 0]
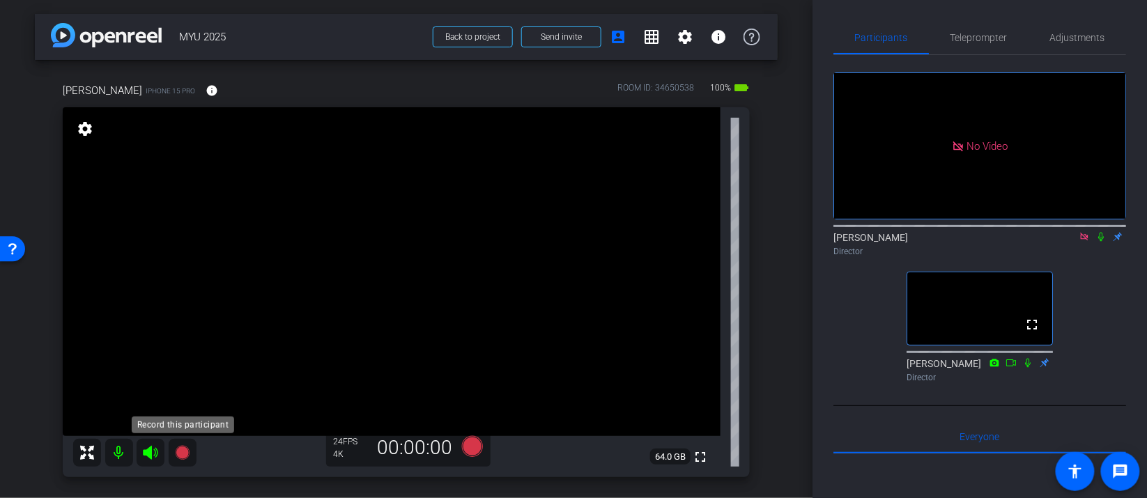
click at [188, 445] on icon at bounding box center [182, 453] width 17 height 17
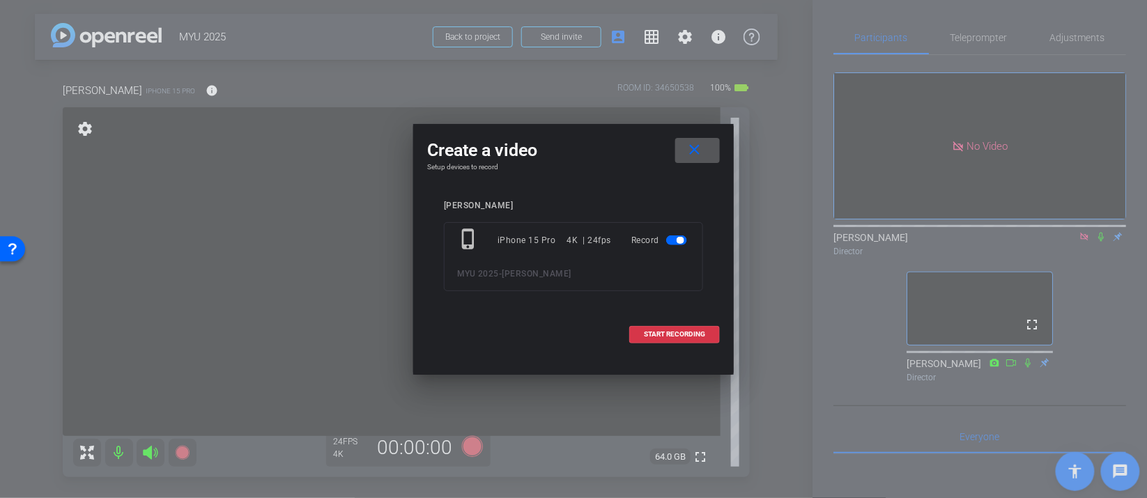
click at [189, 454] on div at bounding box center [573, 249] width 1147 height 498
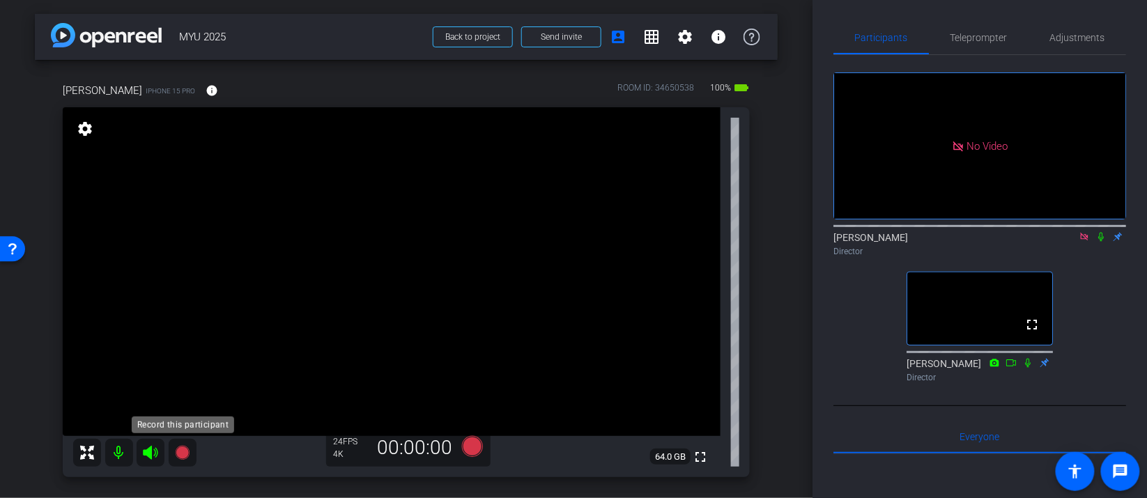
click at [183, 447] on icon at bounding box center [182, 453] width 17 height 17
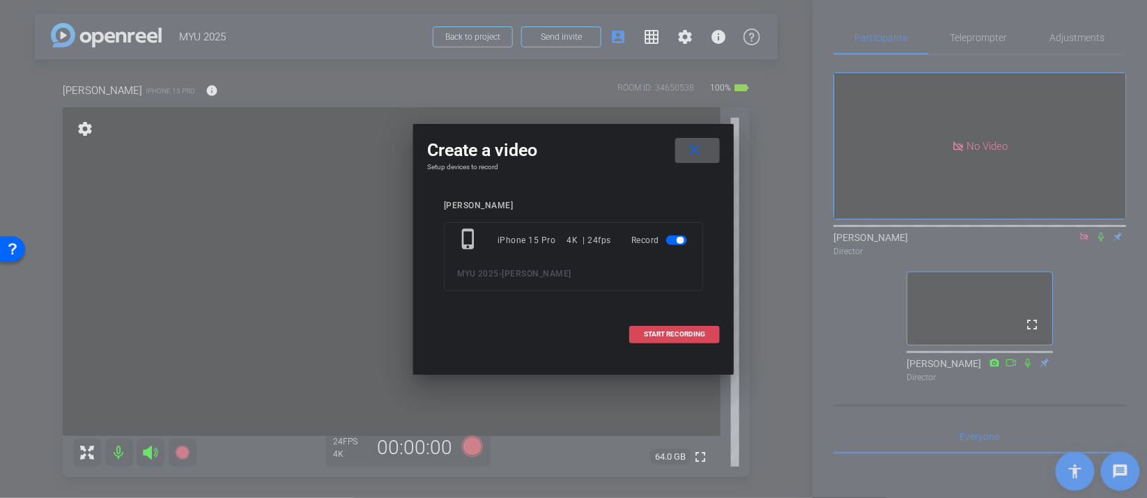
click at [683, 332] on span "START RECORDING" at bounding box center [674, 334] width 61 height 7
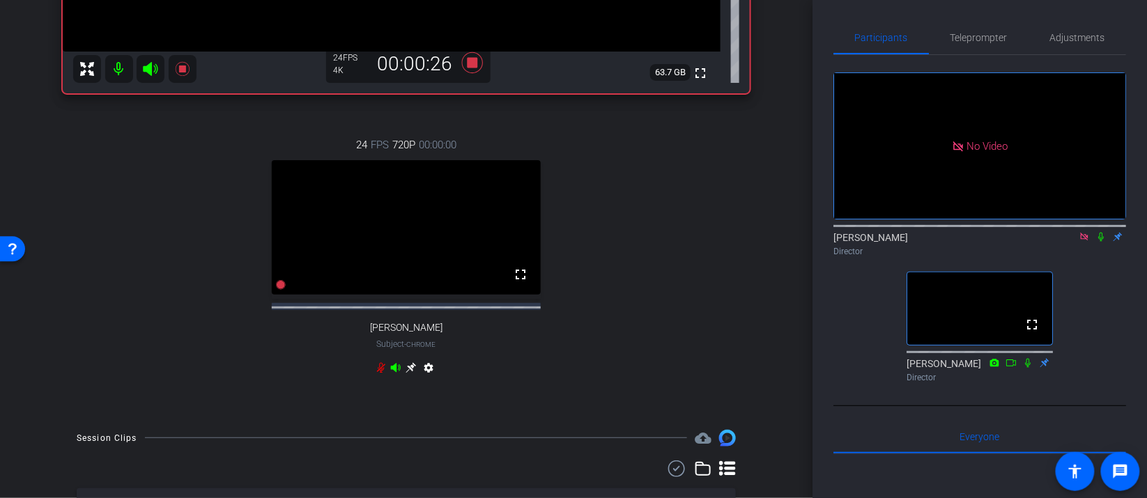
scroll to position [309, 0]
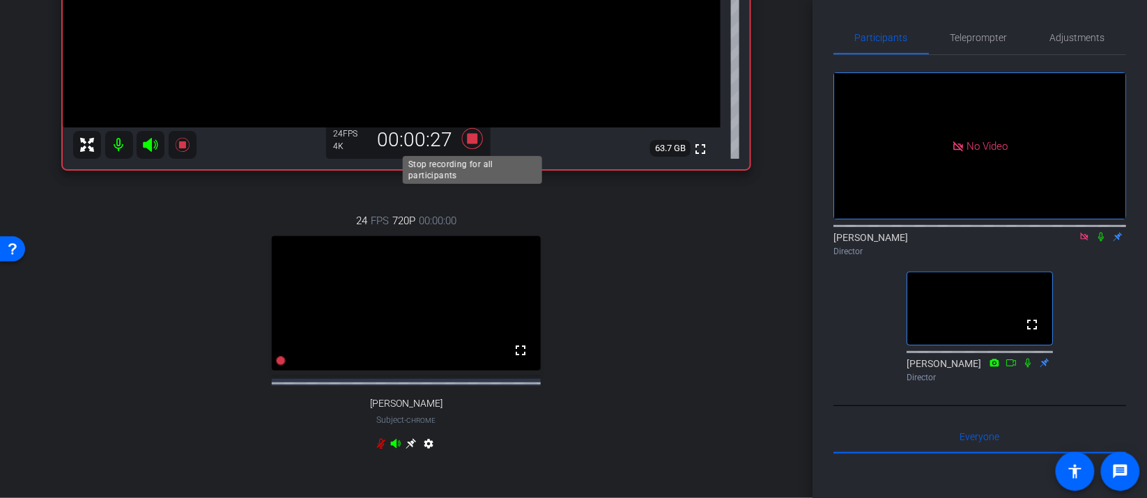
click at [468, 144] on icon at bounding box center [472, 138] width 33 height 25
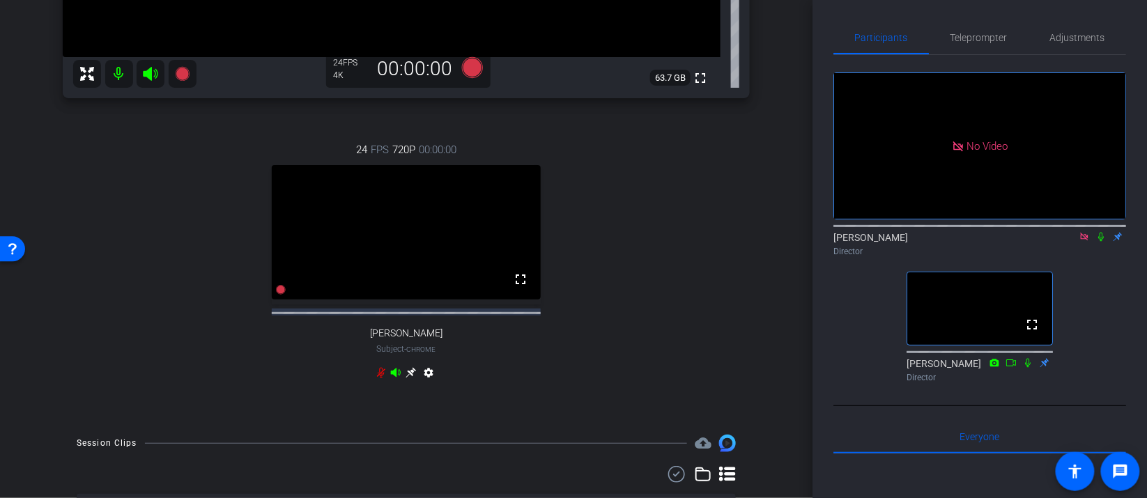
scroll to position [343, 0]
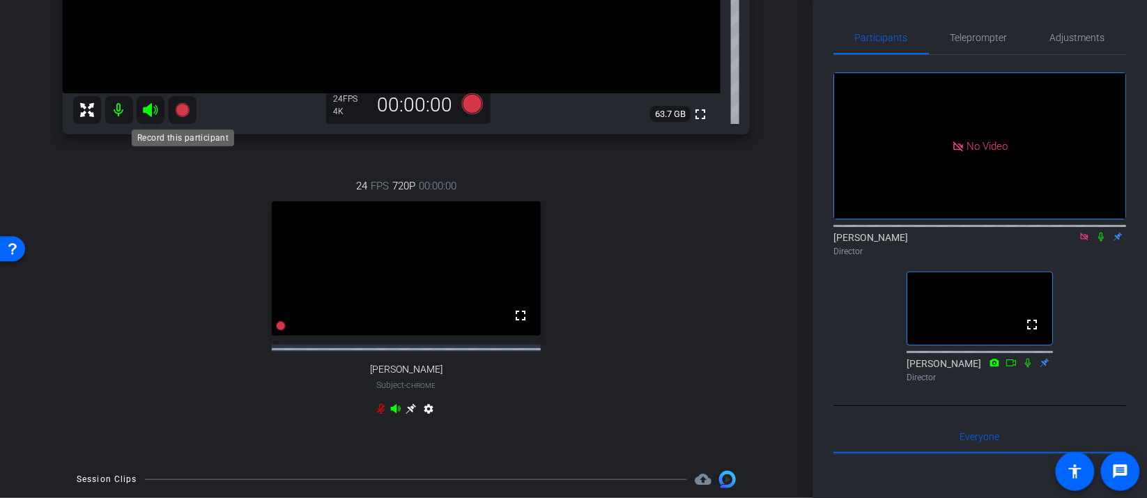
click at [187, 117] on icon at bounding box center [182, 110] width 17 height 17
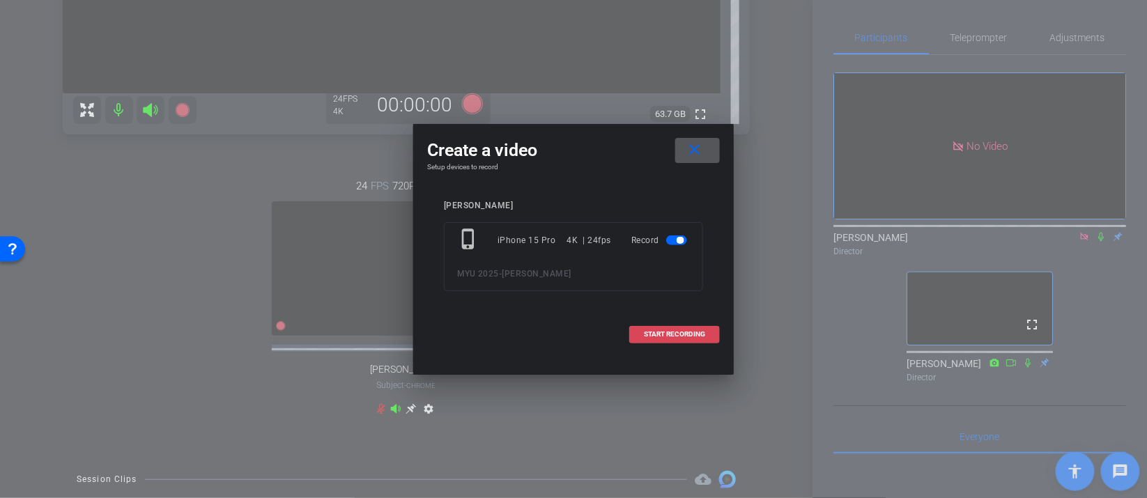
click at [652, 332] on span "START RECORDING" at bounding box center [674, 334] width 61 height 7
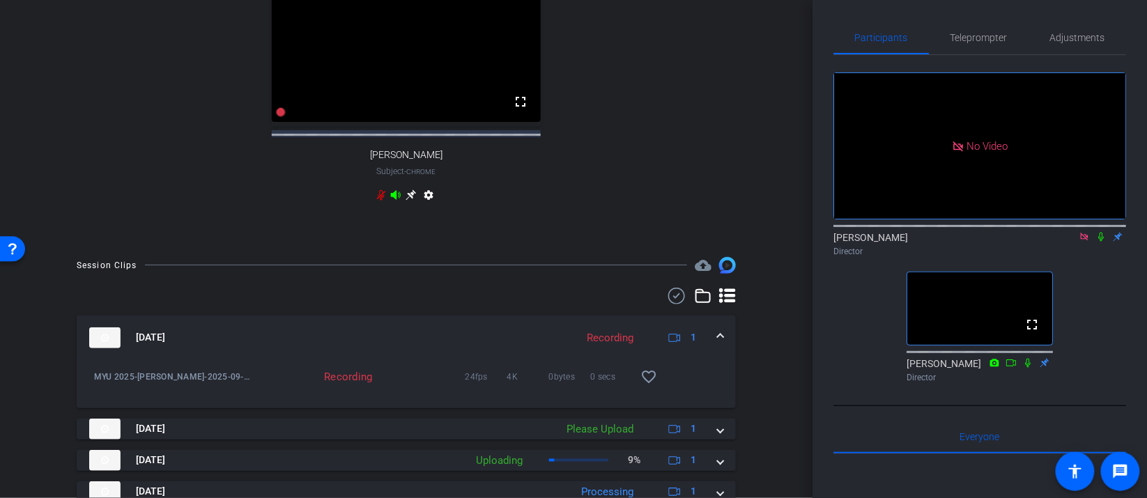
scroll to position [736, 0]
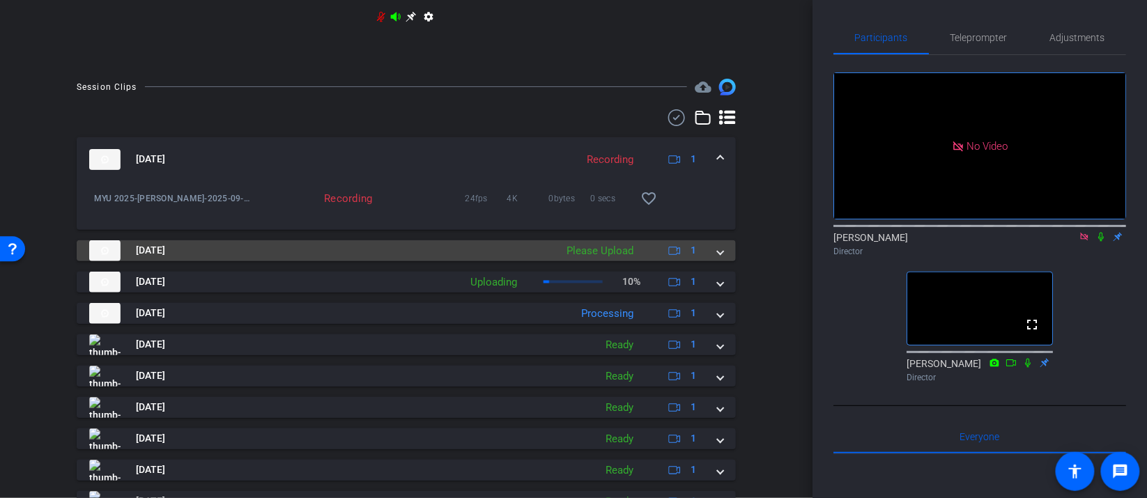
drag, startPoint x: 717, startPoint y: 263, endPoint x: 722, endPoint y: 272, distance: 10.6
click at [717, 261] on div "[DATE] Please Upload 1" at bounding box center [403, 250] width 629 height 21
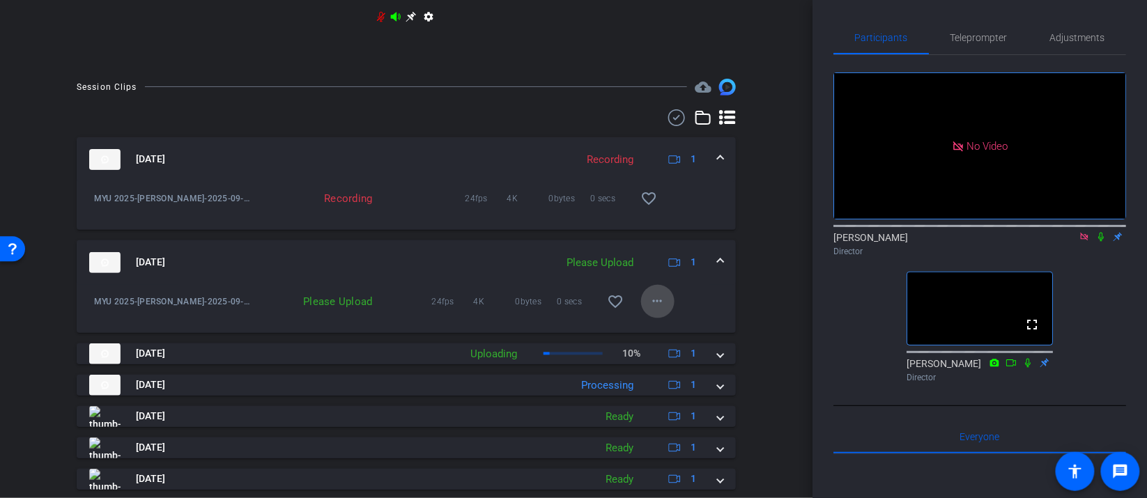
click at [657, 310] on mat-icon "more_horiz" at bounding box center [658, 301] width 17 height 17
click at [668, 344] on span "Upload" at bounding box center [680, 342] width 56 height 17
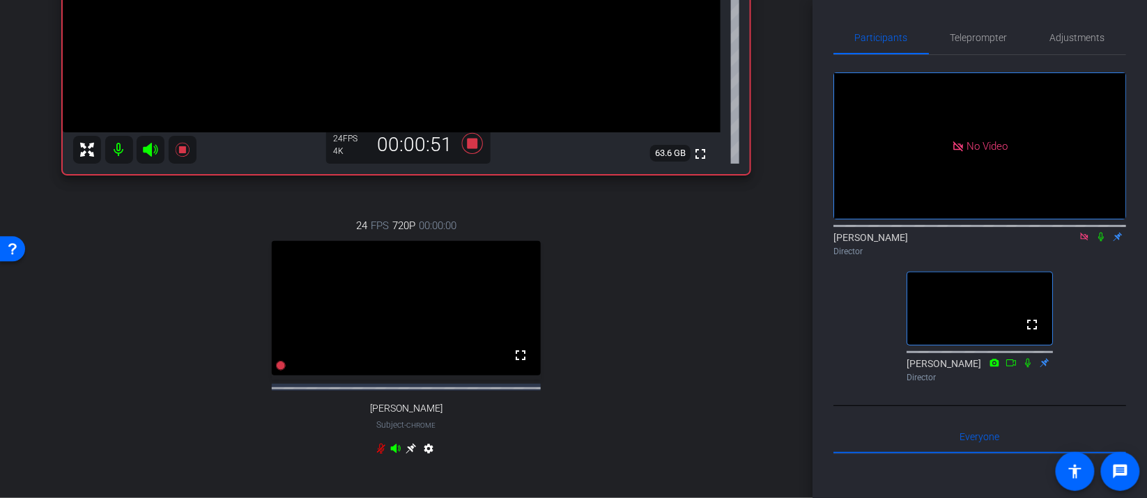
scroll to position [301, 0]
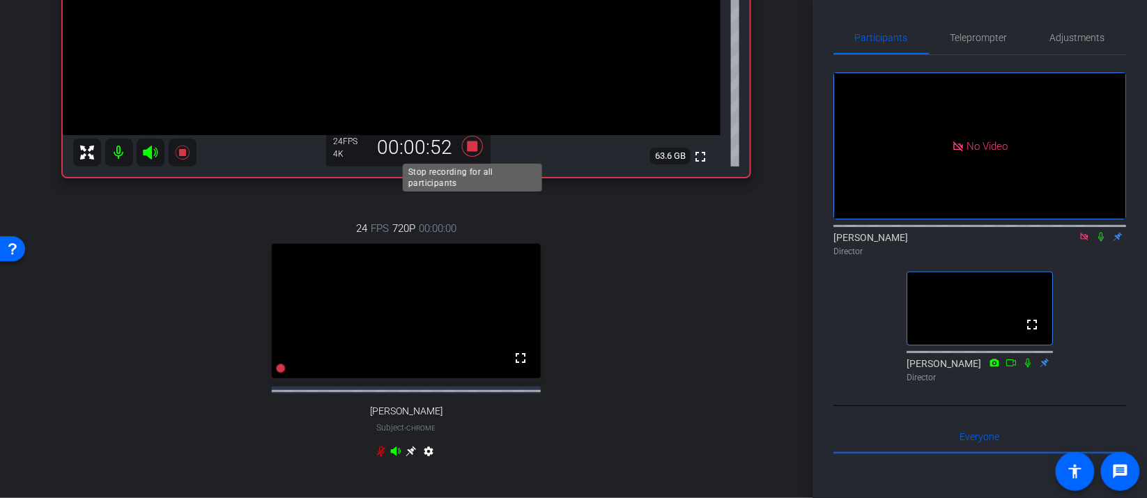
click at [477, 145] on icon at bounding box center [472, 146] width 33 height 25
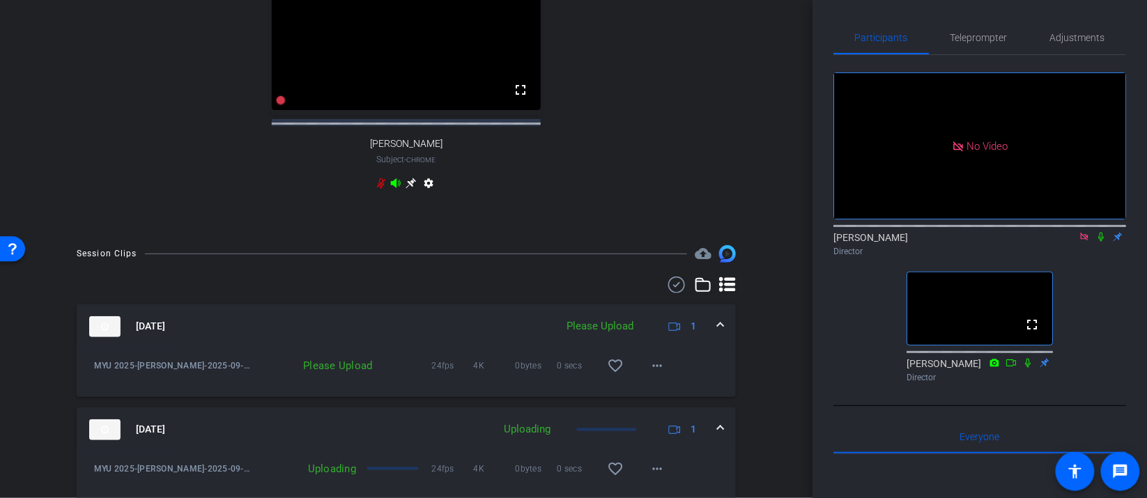
scroll to position [833, 0]
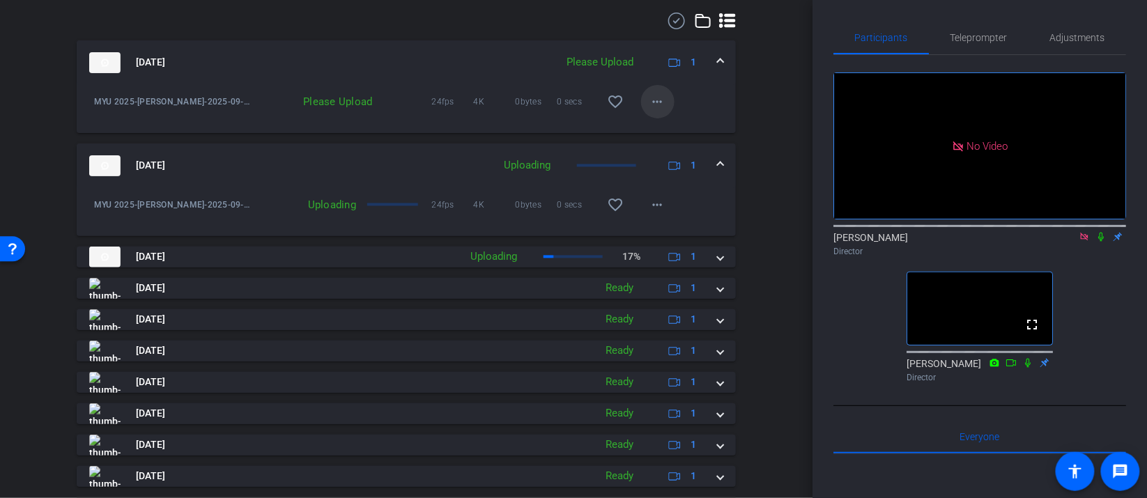
click at [661, 110] on mat-icon "more_horiz" at bounding box center [658, 101] width 17 height 17
click at [668, 141] on span "Upload" at bounding box center [680, 142] width 56 height 17
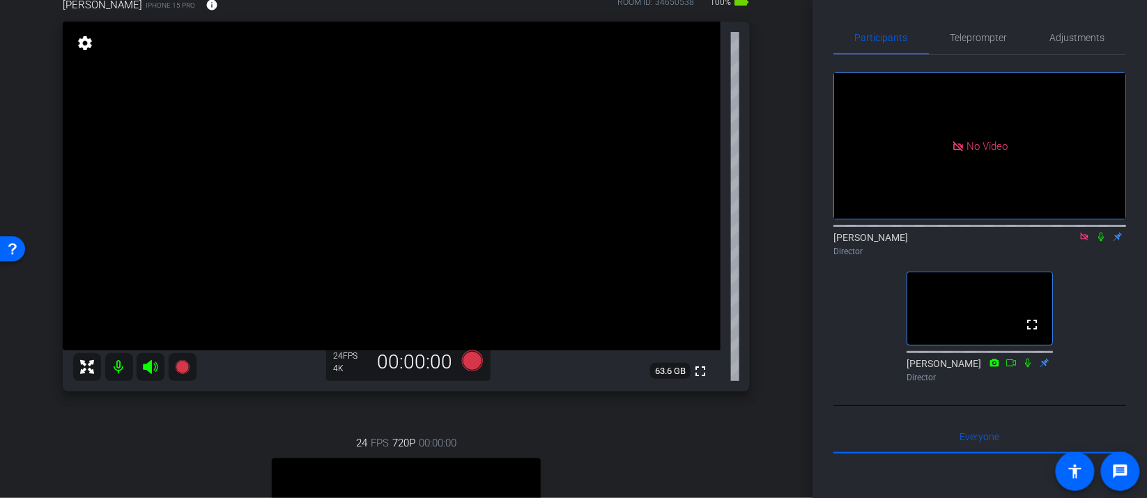
scroll to position [82, 0]
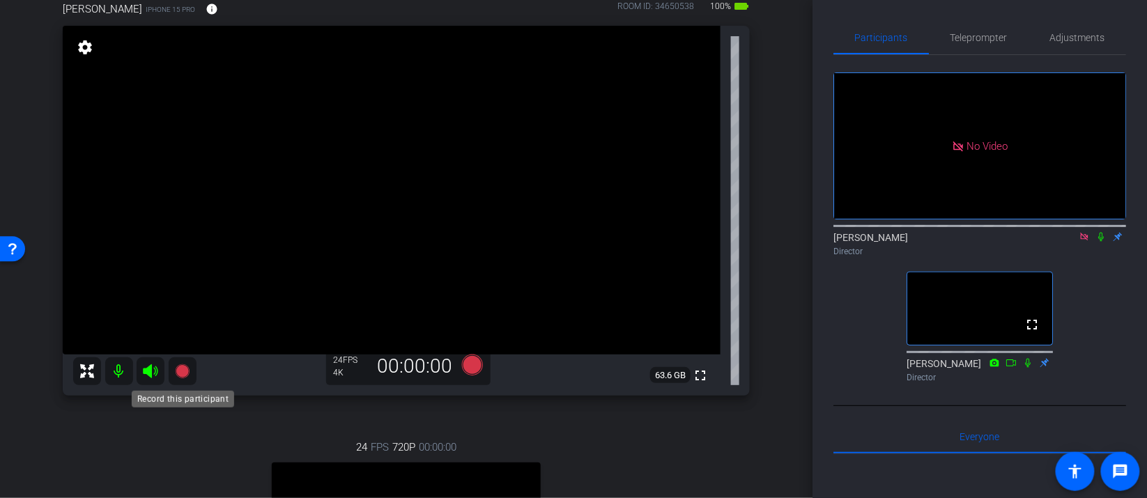
click at [185, 367] on icon at bounding box center [182, 372] width 14 height 14
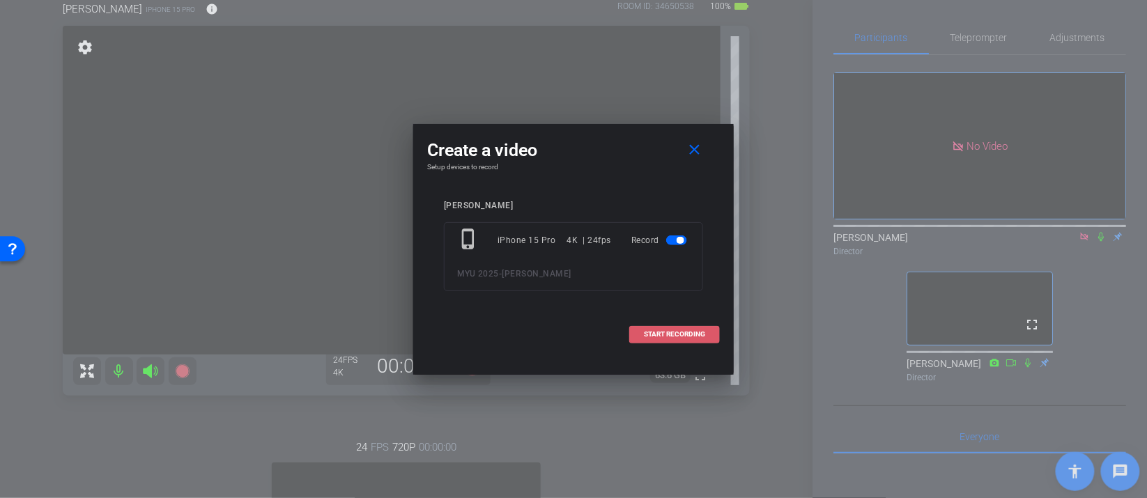
click at [697, 335] on span "START RECORDING" at bounding box center [674, 334] width 61 height 7
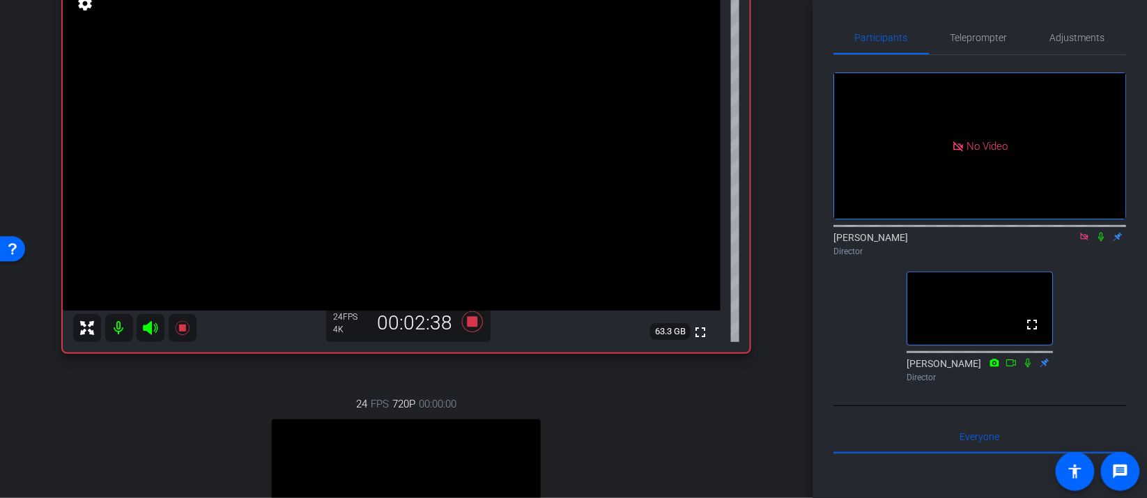
scroll to position [99, 0]
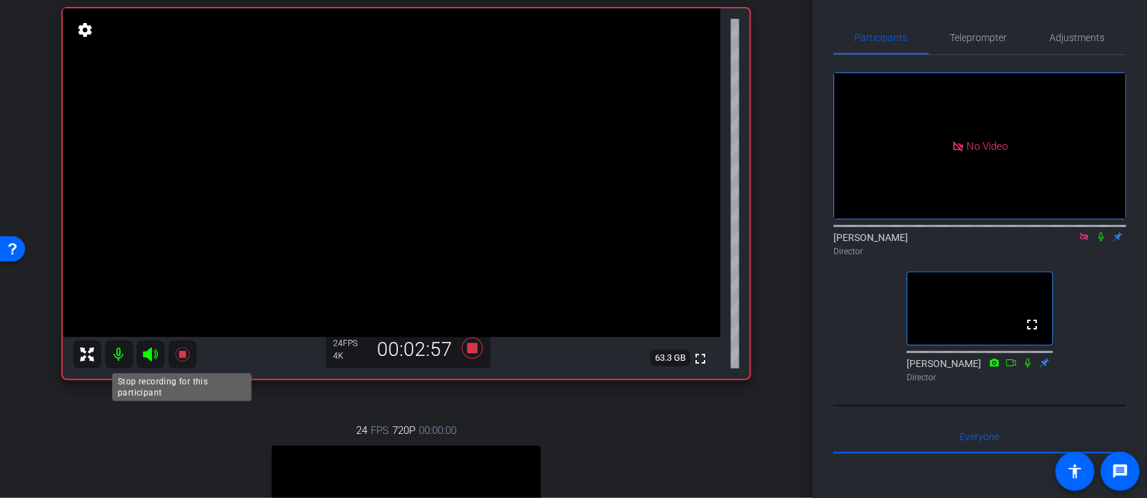
click at [189, 355] on icon at bounding box center [182, 354] width 17 height 17
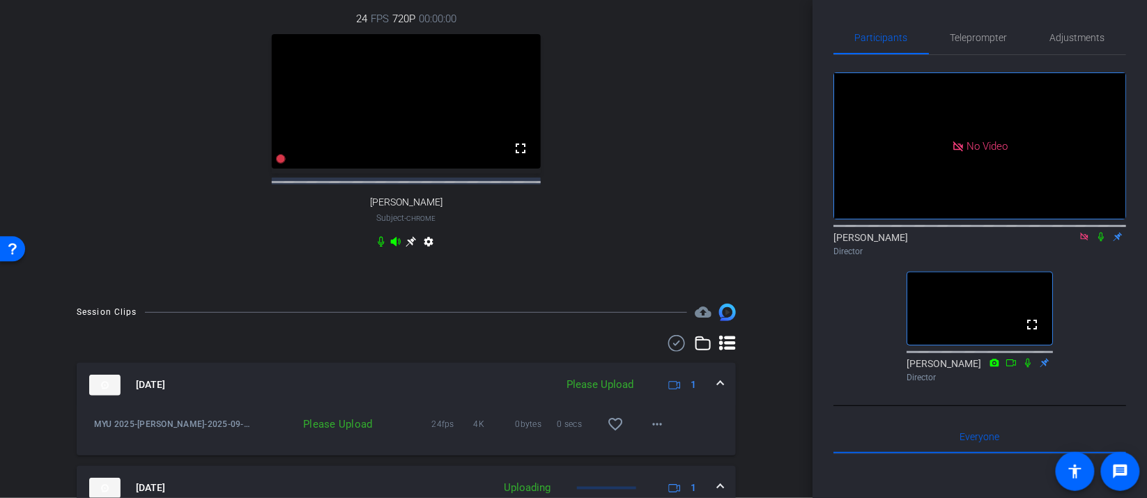
scroll to position [523, 0]
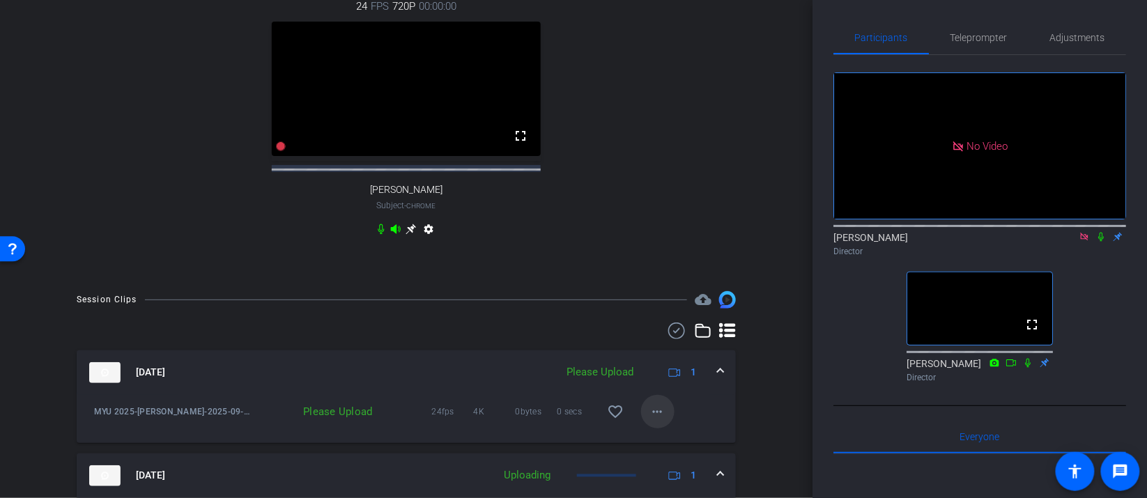
click at [668, 421] on span at bounding box center [657, 411] width 33 height 33
click at [680, 357] on span "Upload" at bounding box center [680, 360] width 56 height 17
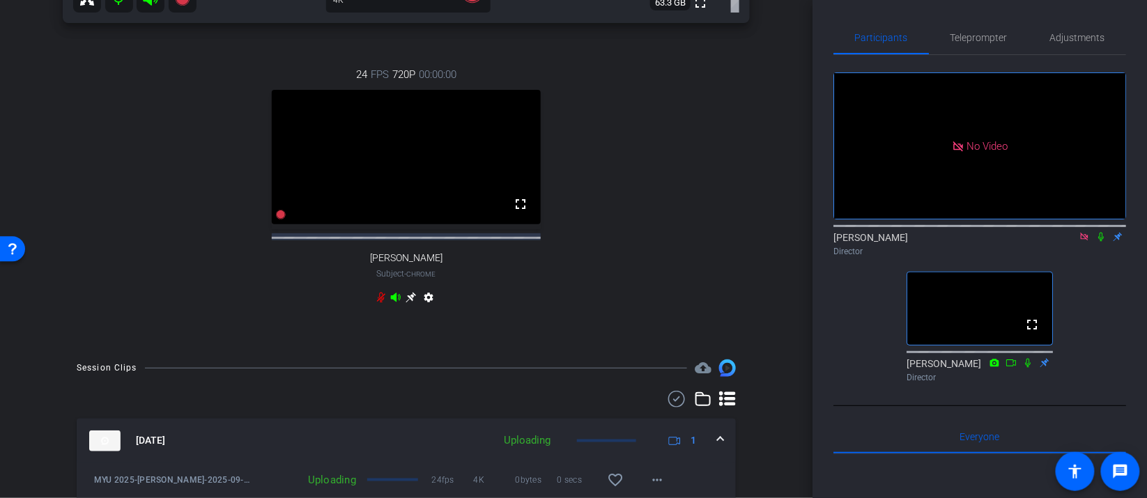
scroll to position [162, 0]
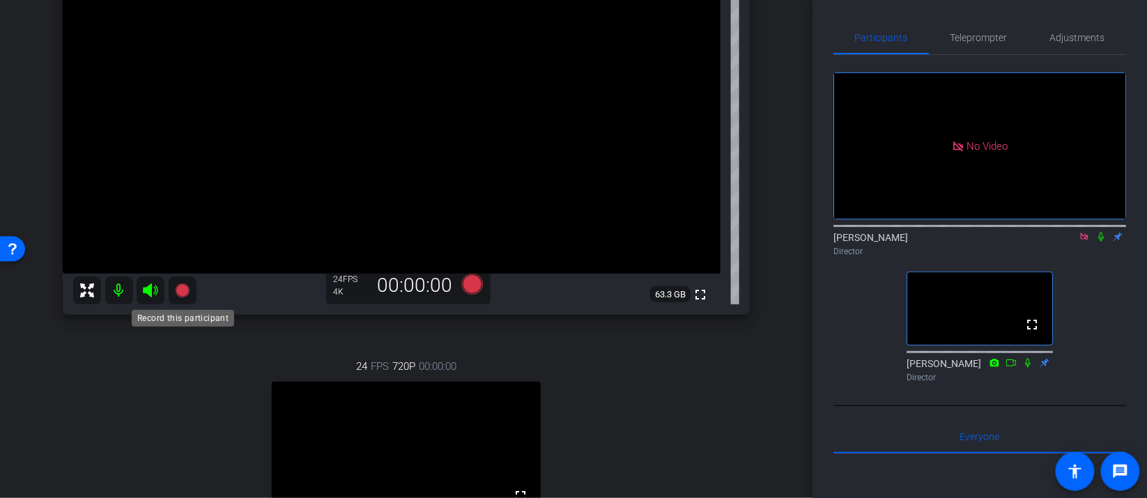
click at [182, 290] on icon at bounding box center [182, 291] width 14 height 14
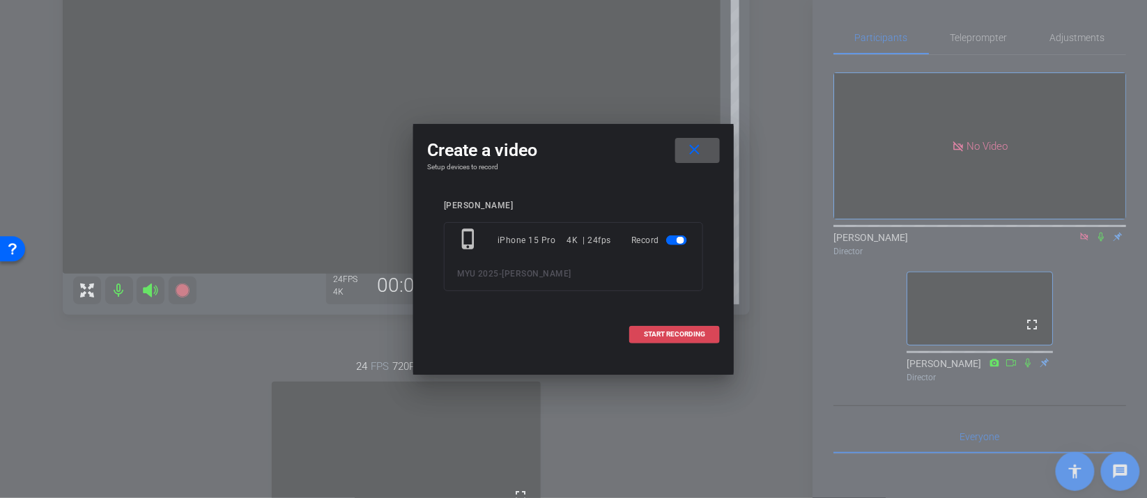
click at [660, 335] on span "START RECORDING" at bounding box center [674, 334] width 61 height 7
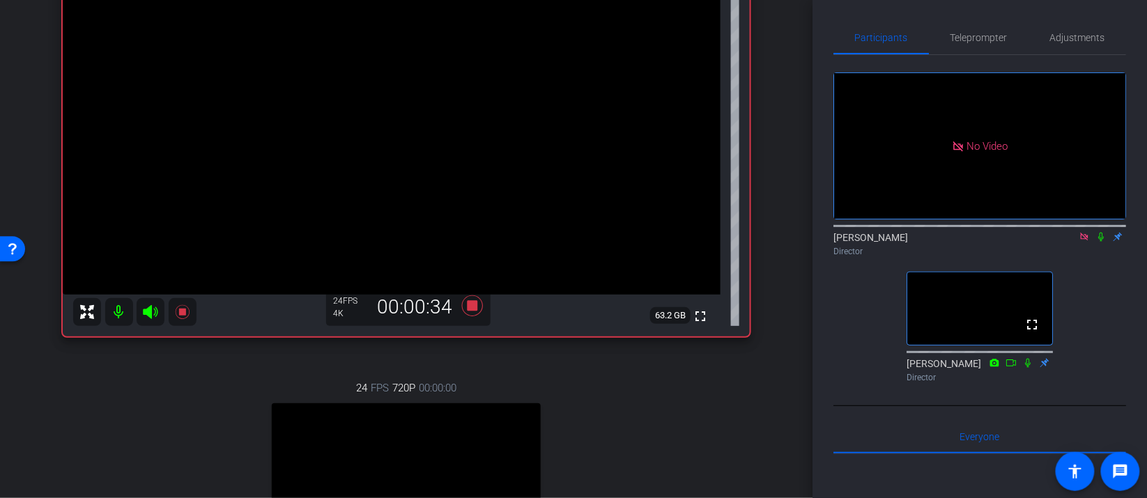
scroll to position [0, 0]
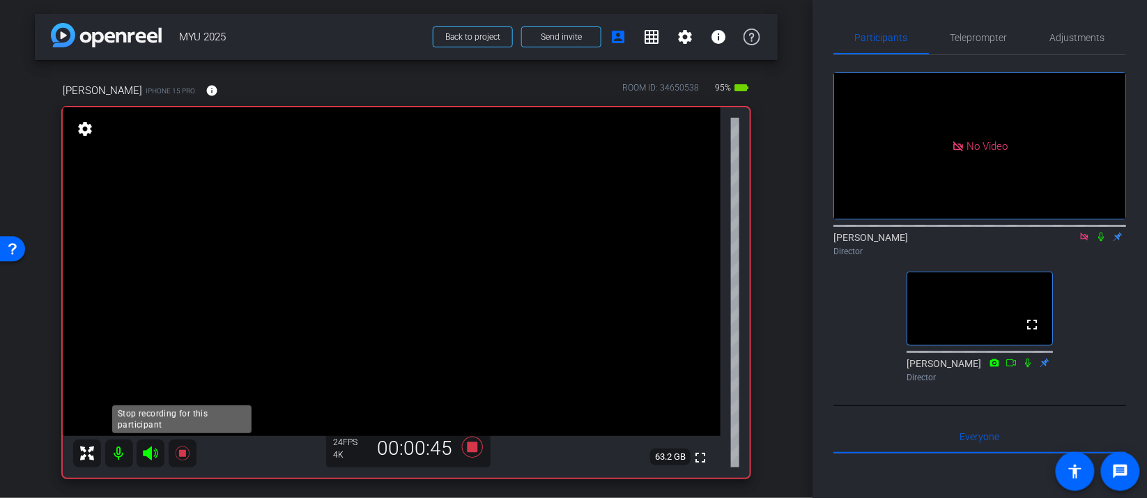
click at [176, 452] on icon at bounding box center [182, 453] width 17 height 17
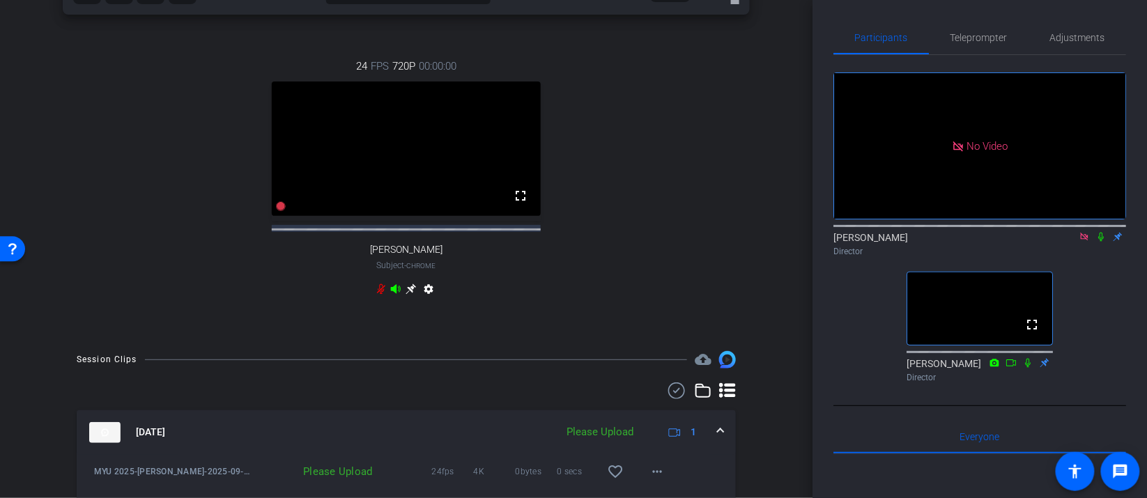
scroll to position [500, 0]
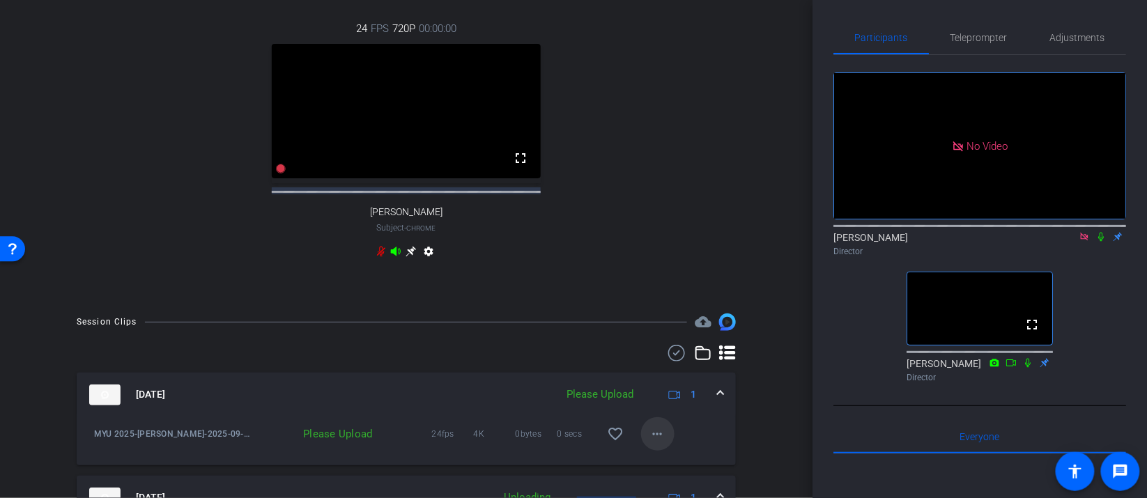
click at [660, 451] on span at bounding box center [657, 434] width 33 height 33
click at [678, 384] on span "Upload" at bounding box center [680, 382] width 56 height 17
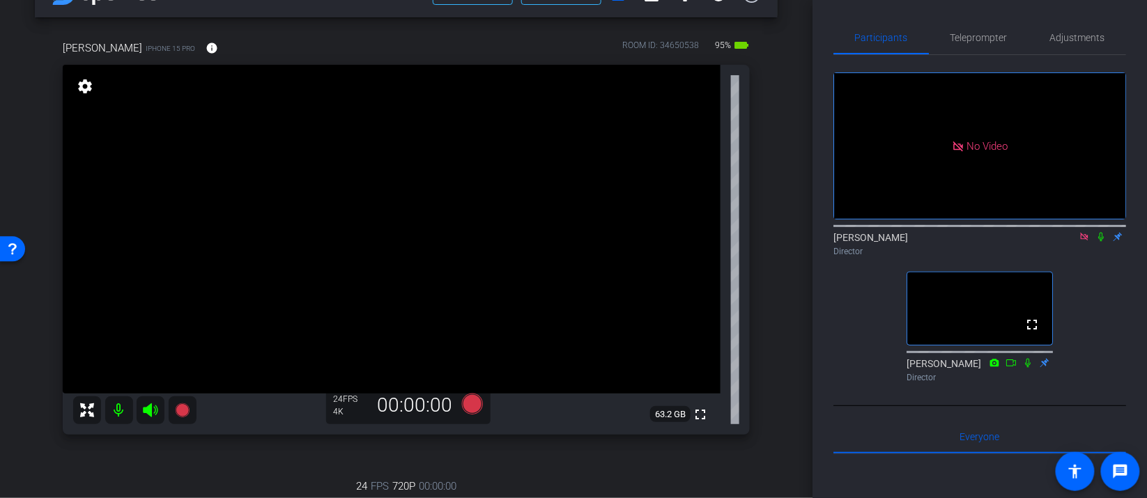
scroll to position [0, 0]
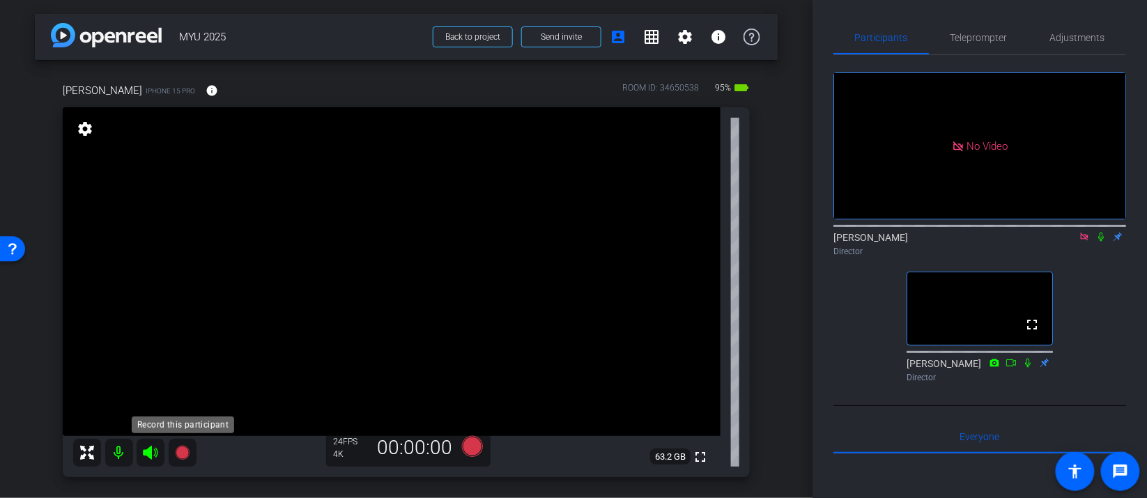
click at [178, 456] on icon at bounding box center [182, 453] width 14 height 14
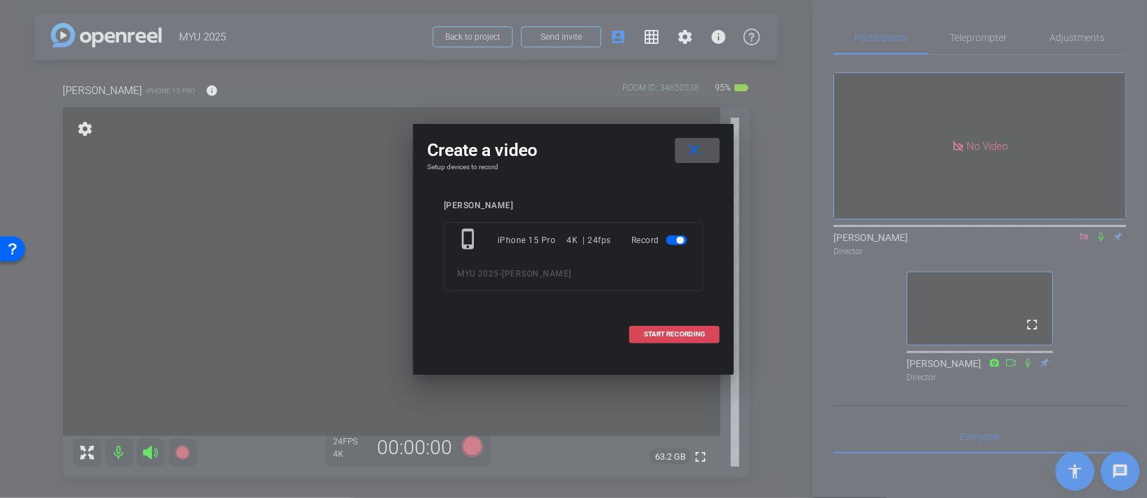
click at [688, 335] on span "START RECORDING" at bounding box center [674, 334] width 61 height 7
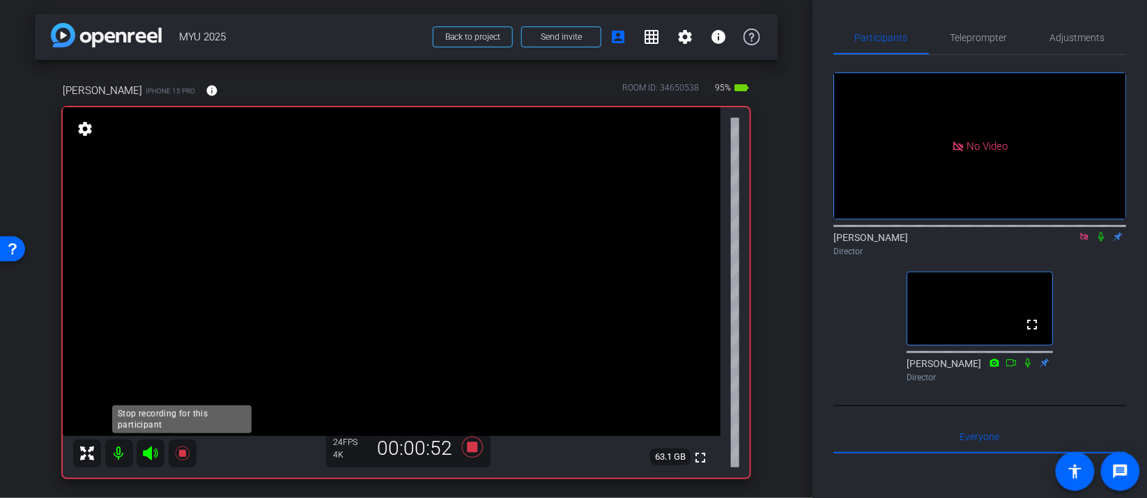
click at [174, 457] on icon at bounding box center [182, 453] width 17 height 17
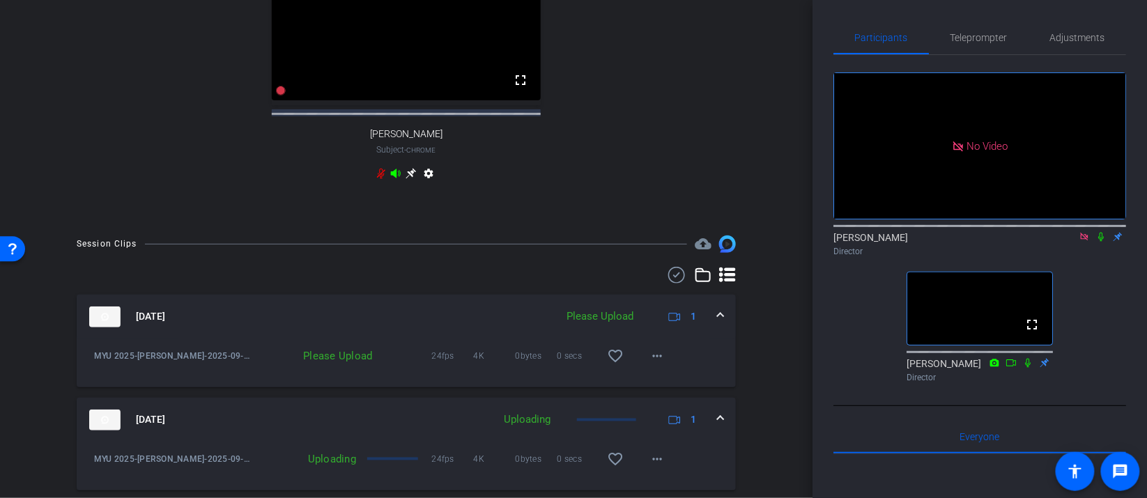
scroll to position [642, 0]
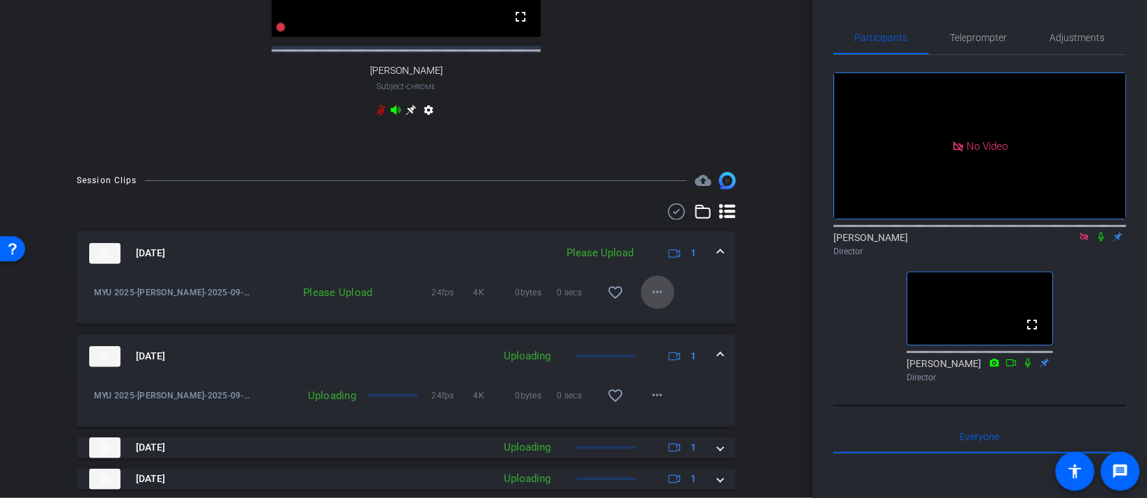
click at [655, 301] on mat-icon "more_horiz" at bounding box center [658, 292] width 17 height 17
drag, startPoint x: 655, startPoint y: 312, endPoint x: 672, endPoint y: 330, distance: 24.2
click at [673, 326] on div "Upload Archive clip Delete clip" at bounding box center [680, 350] width 78 height 59
click at [645, 309] on span at bounding box center [657, 292] width 33 height 33
click at [663, 335] on span "Upload" at bounding box center [680, 334] width 56 height 17
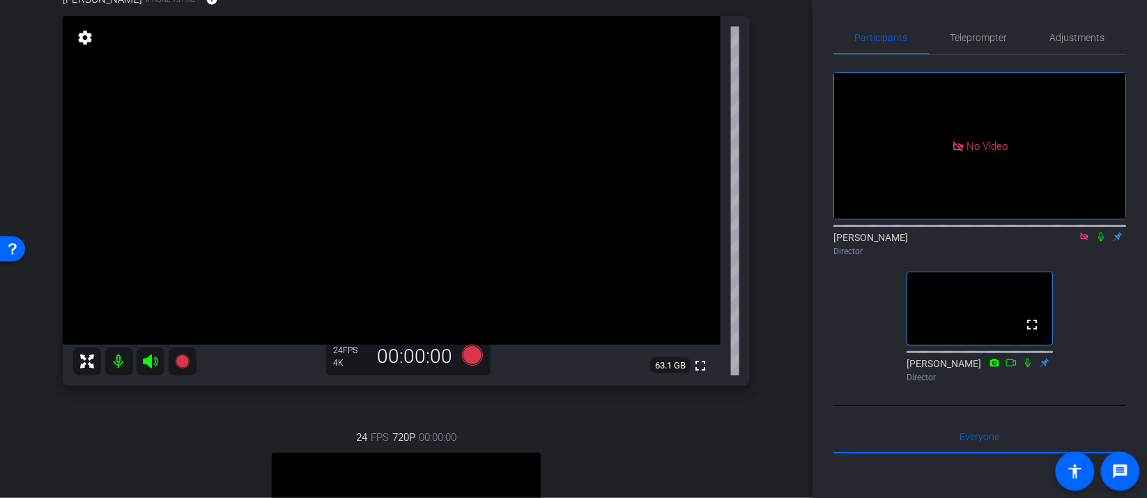
scroll to position [128, 0]
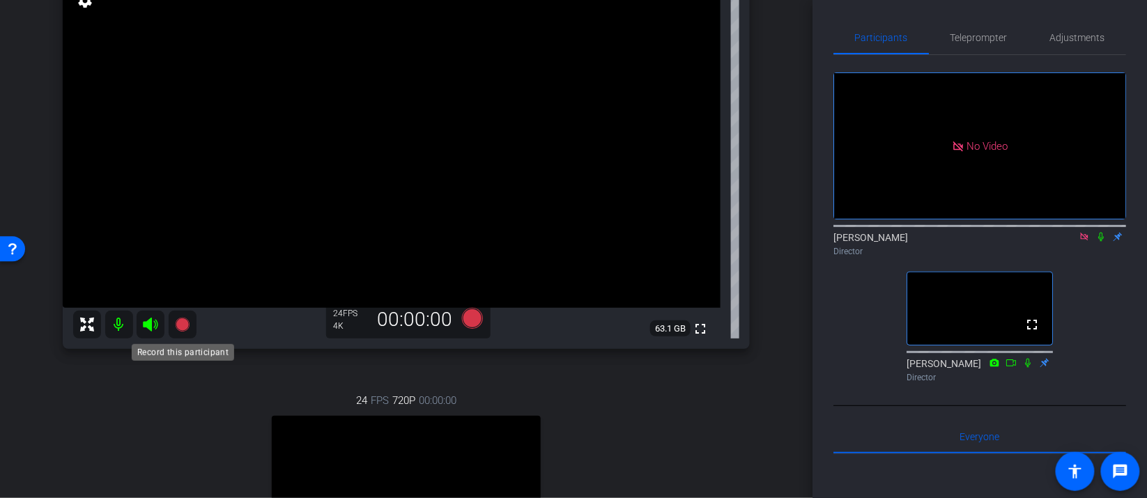
click at [188, 335] on mat-icon at bounding box center [183, 325] width 28 height 28
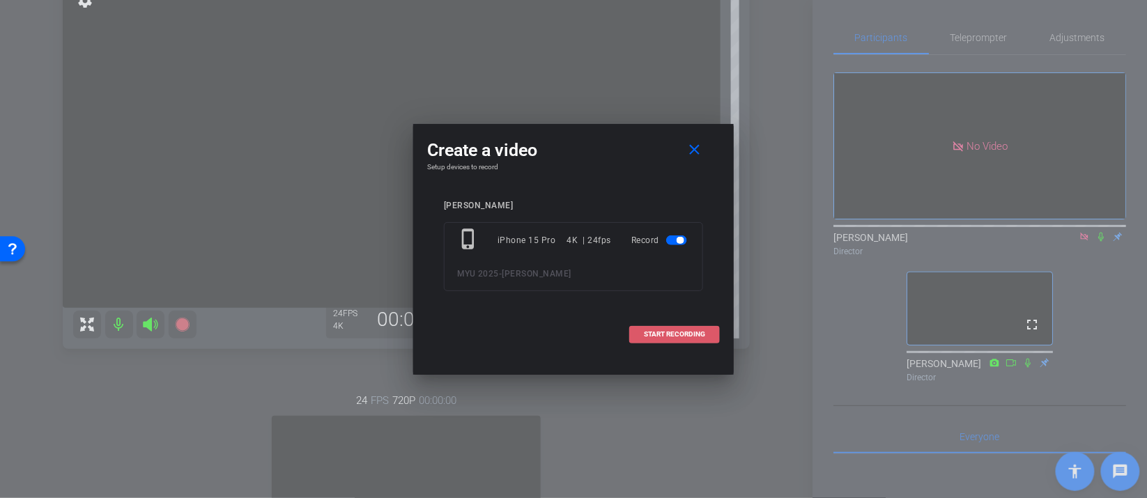
click at [676, 335] on span "START RECORDING" at bounding box center [674, 334] width 61 height 7
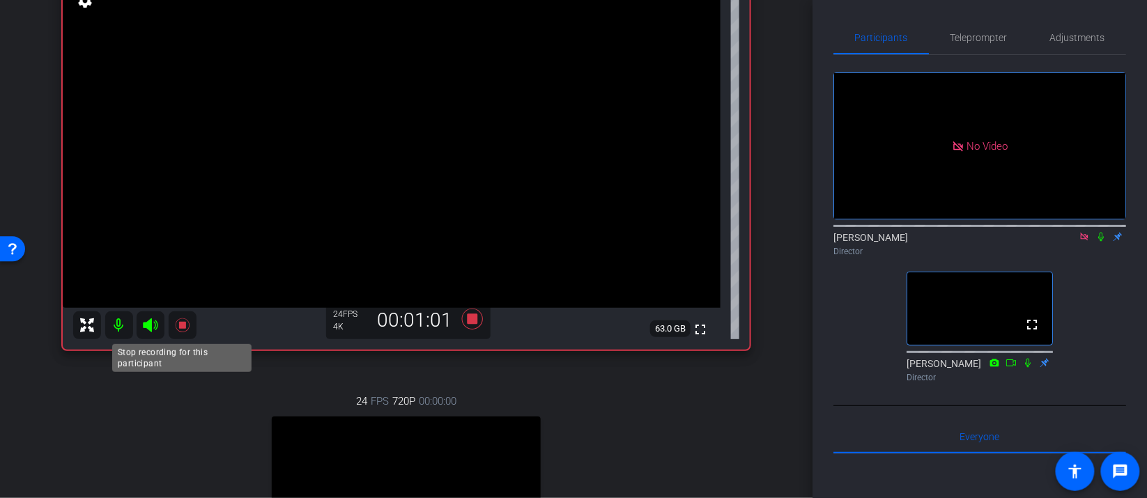
click at [177, 332] on icon at bounding box center [182, 325] width 17 height 17
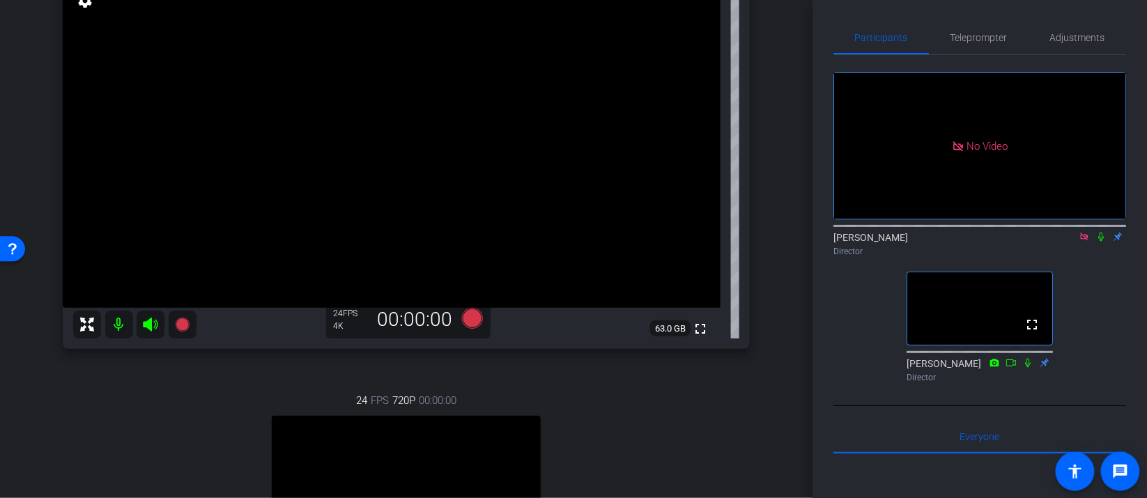
scroll to position [560, 0]
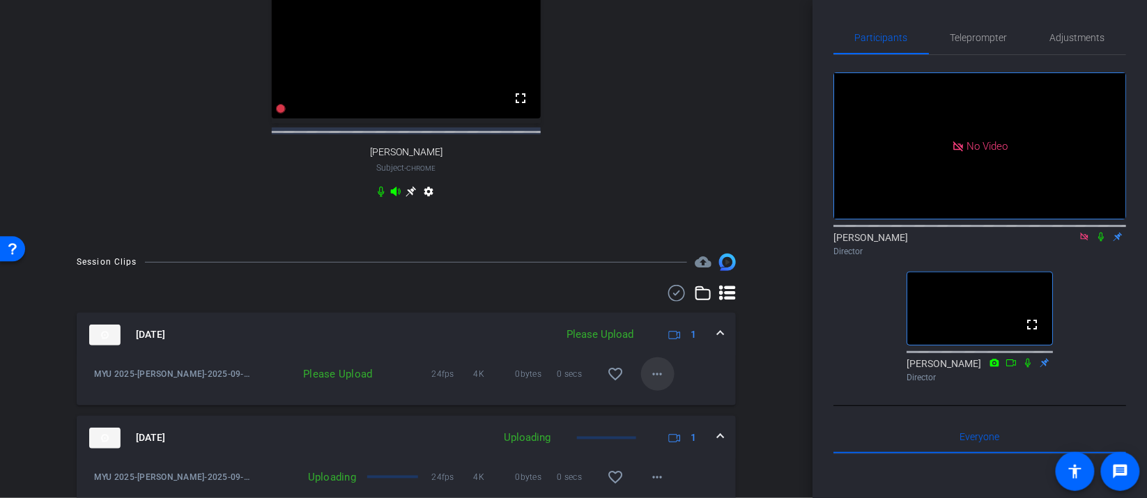
click at [652, 383] on mat-icon "more_horiz" at bounding box center [658, 374] width 17 height 17
click at [672, 415] on span "Upload" at bounding box center [680, 414] width 56 height 17
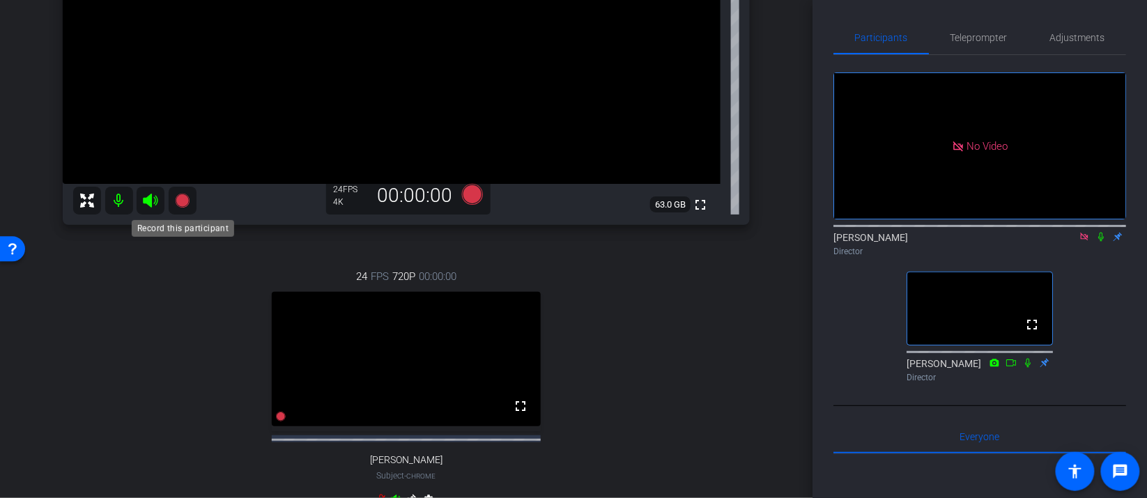
click at [181, 202] on icon at bounding box center [182, 201] width 14 height 14
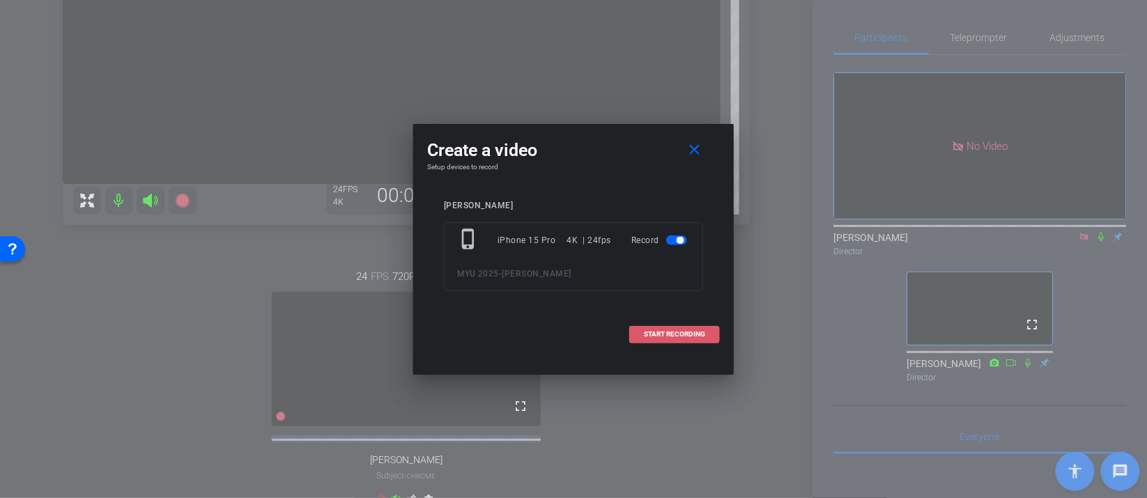
click at [679, 342] on span at bounding box center [674, 334] width 89 height 33
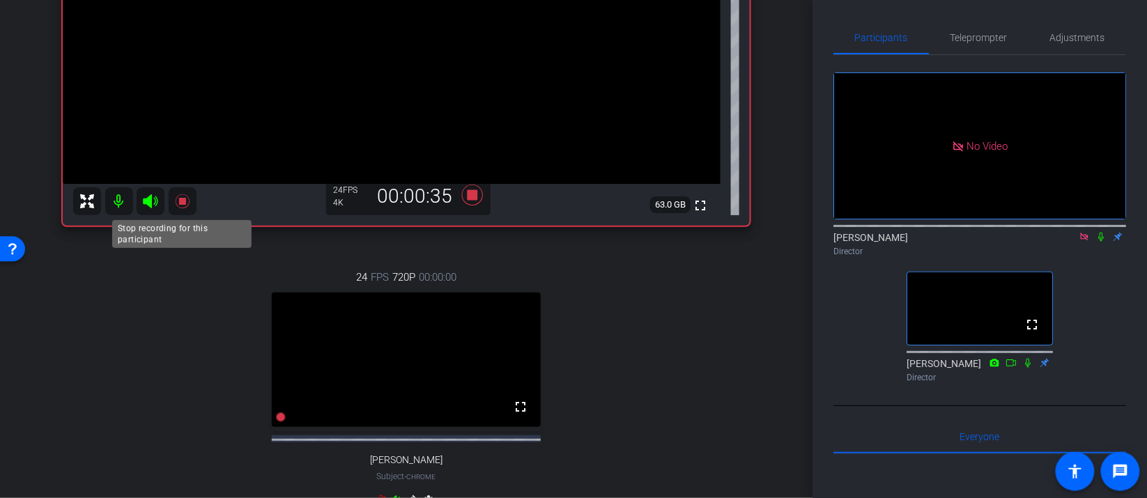
click at [178, 208] on icon at bounding box center [182, 201] width 17 height 17
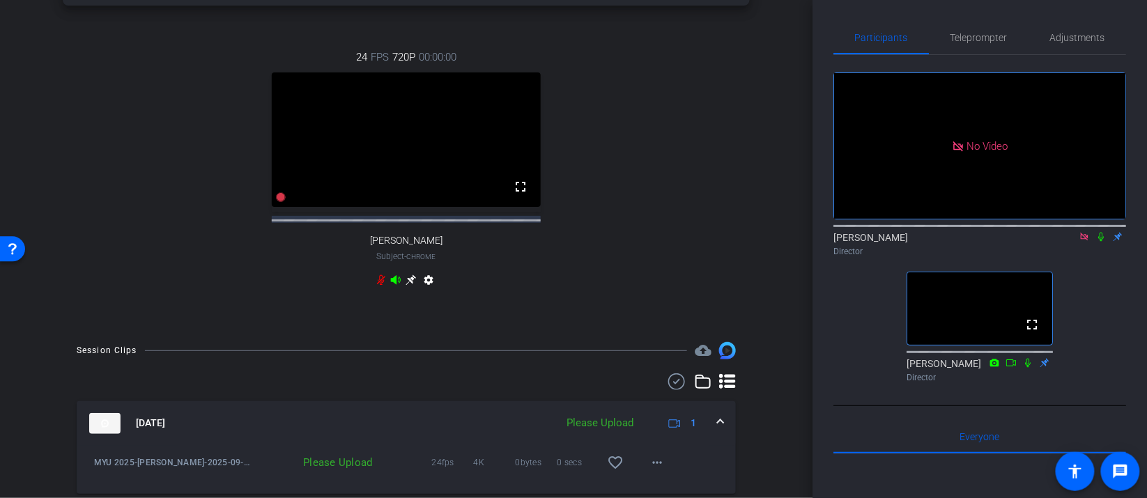
scroll to position [593, 0]
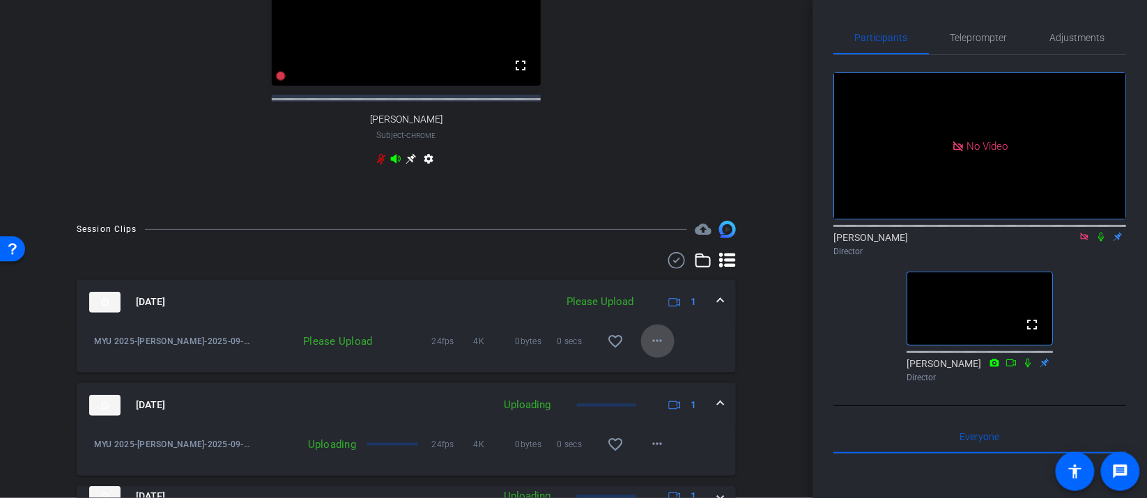
click at [659, 349] on mat-icon "more_horiz" at bounding box center [658, 341] width 17 height 17
click at [679, 372] on div "Upload Archive clip Delete clip" at bounding box center [680, 399] width 78 height 59
click at [678, 373] on div "MYU 2025-Jeanette-2025-09-08-19-20-23-133-0 Please Upload 24fps 4K 0bytes 0 sec…" at bounding box center [406, 349] width 659 height 48
drag, startPoint x: 653, startPoint y: 361, endPoint x: 661, endPoint y: 367, distance: 9.9
click at [655, 358] on button "more_horiz" at bounding box center [657, 341] width 33 height 33
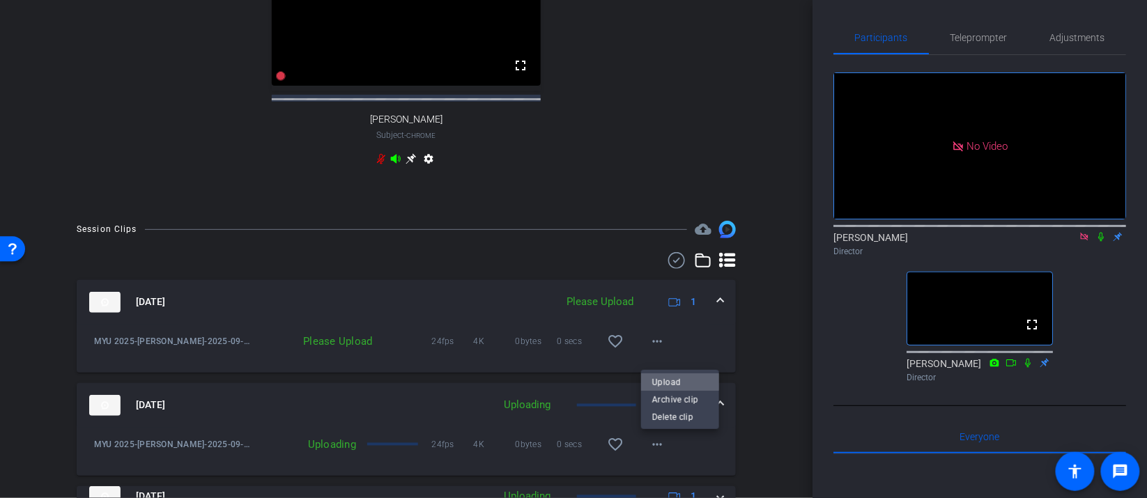
click at [672, 379] on span "Upload" at bounding box center [680, 382] width 56 height 17
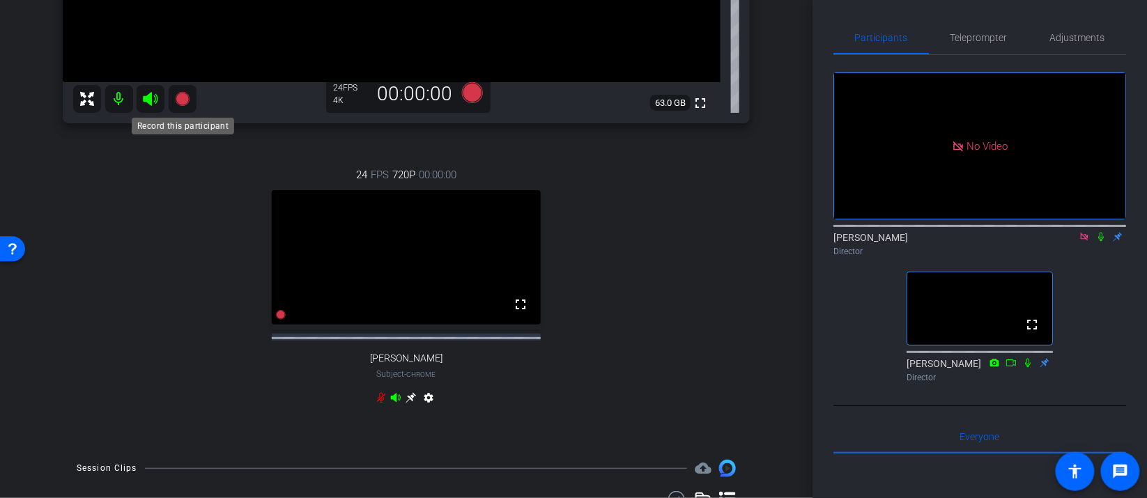
click at [186, 106] on icon at bounding box center [182, 99] width 17 height 17
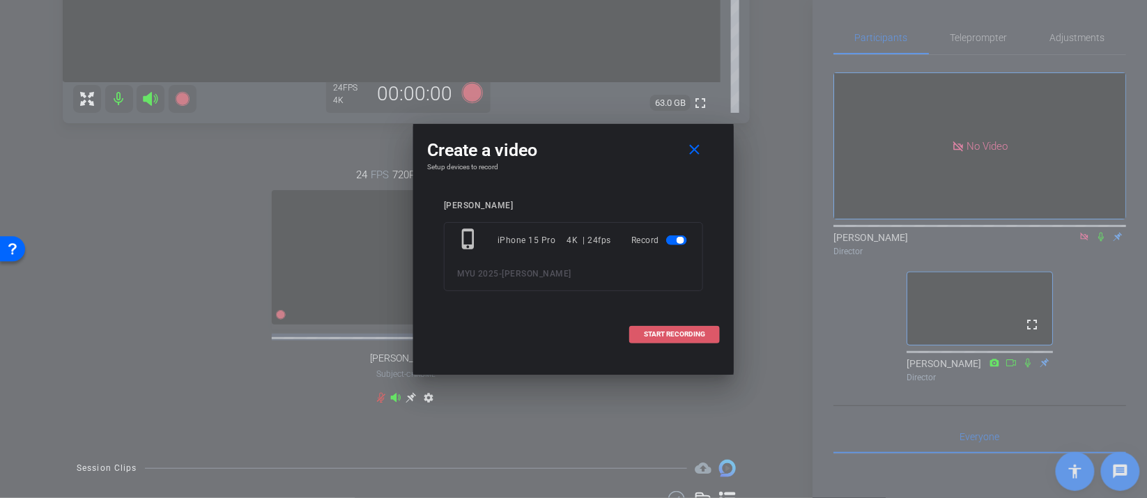
click at [687, 335] on span "START RECORDING" at bounding box center [674, 334] width 61 height 7
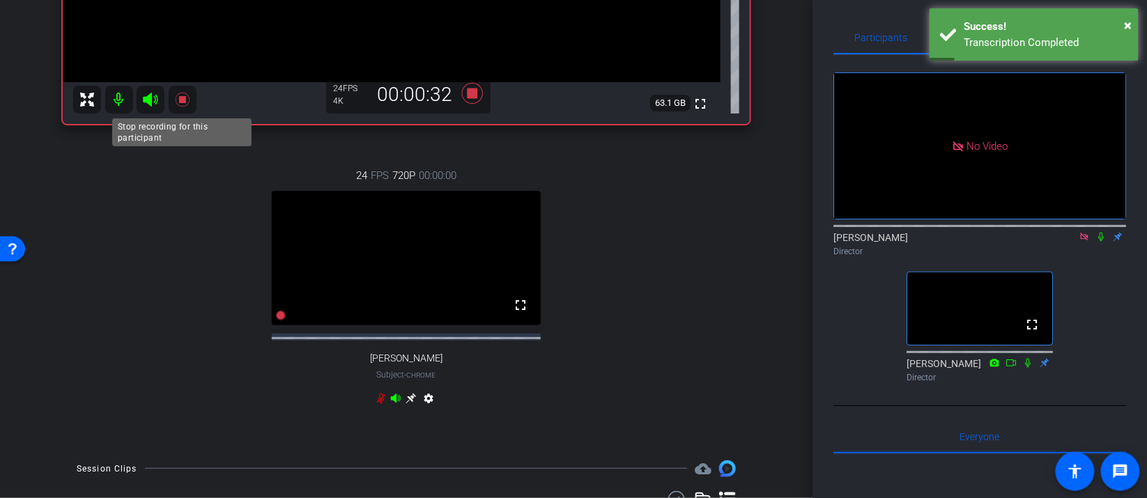
click at [180, 98] on icon at bounding box center [182, 100] width 14 height 14
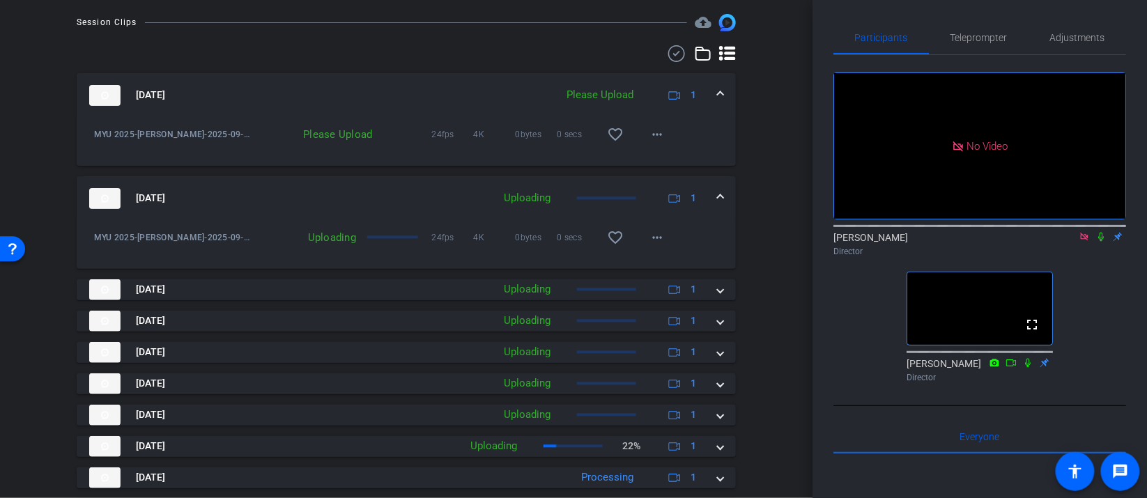
scroll to position [734, 0]
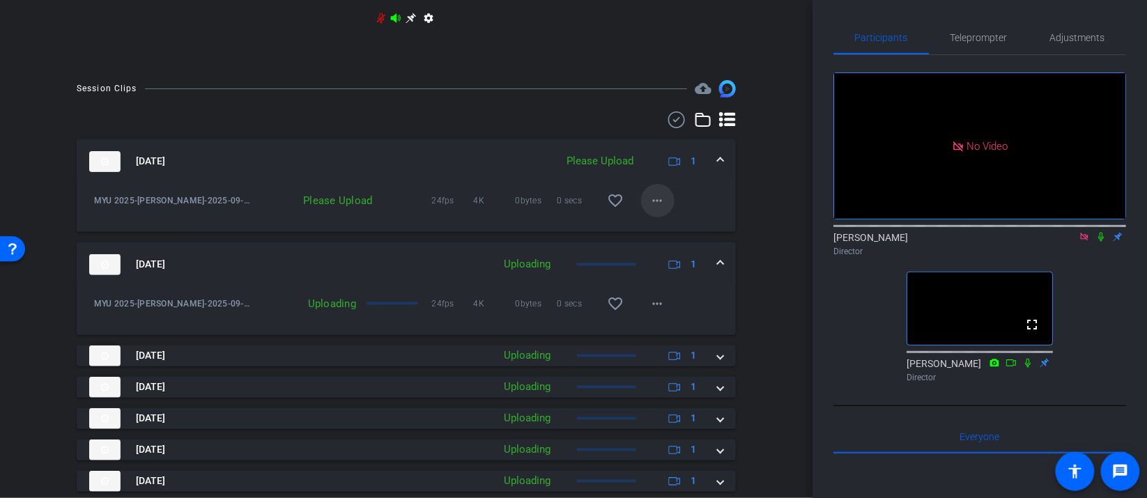
click at [662, 209] on mat-icon "more_horiz" at bounding box center [658, 200] width 17 height 17
click at [673, 238] on span "Upload" at bounding box center [680, 241] width 56 height 17
click at [1081, 242] on icon at bounding box center [1084, 237] width 11 height 10
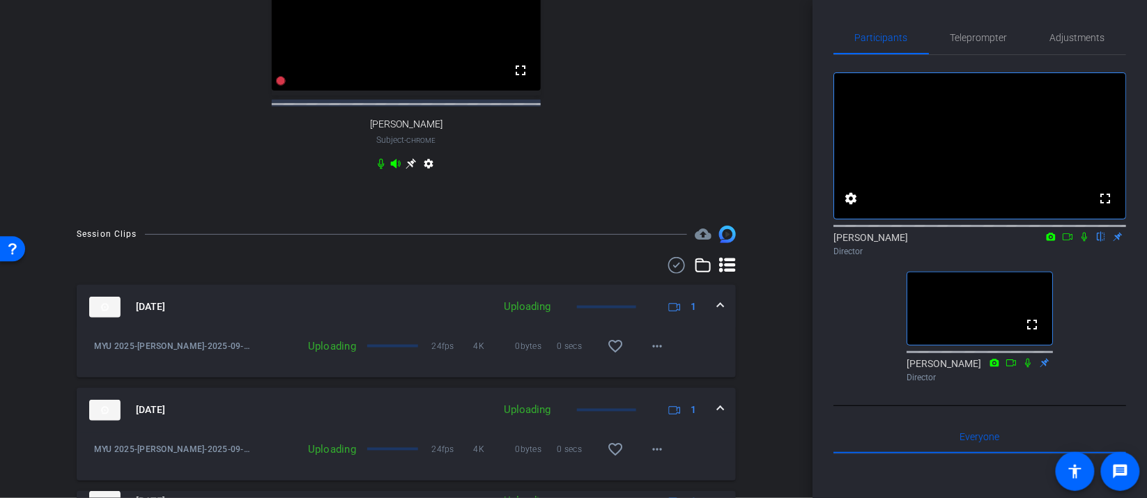
scroll to position [698, 0]
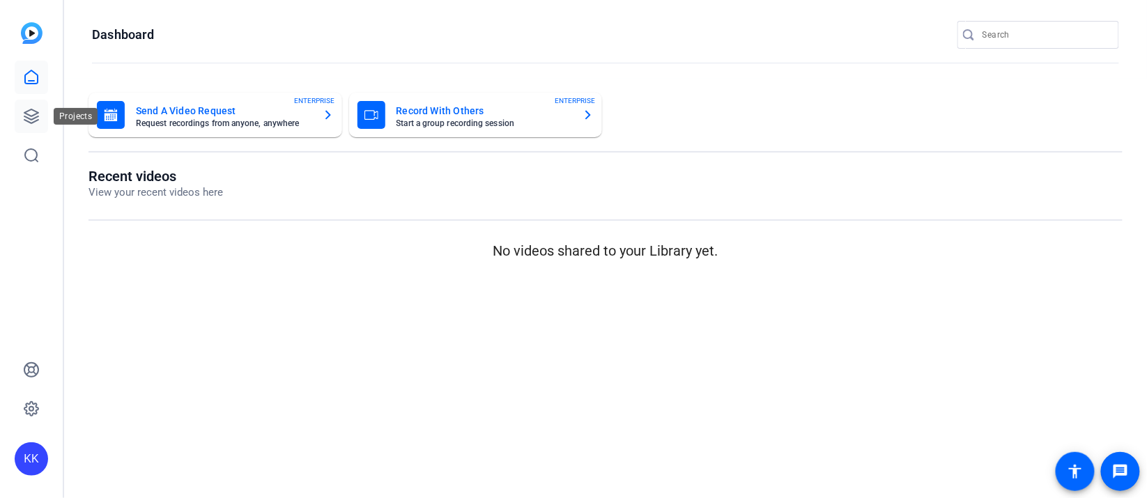
click at [40, 115] on link at bounding box center [31, 116] width 33 height 33
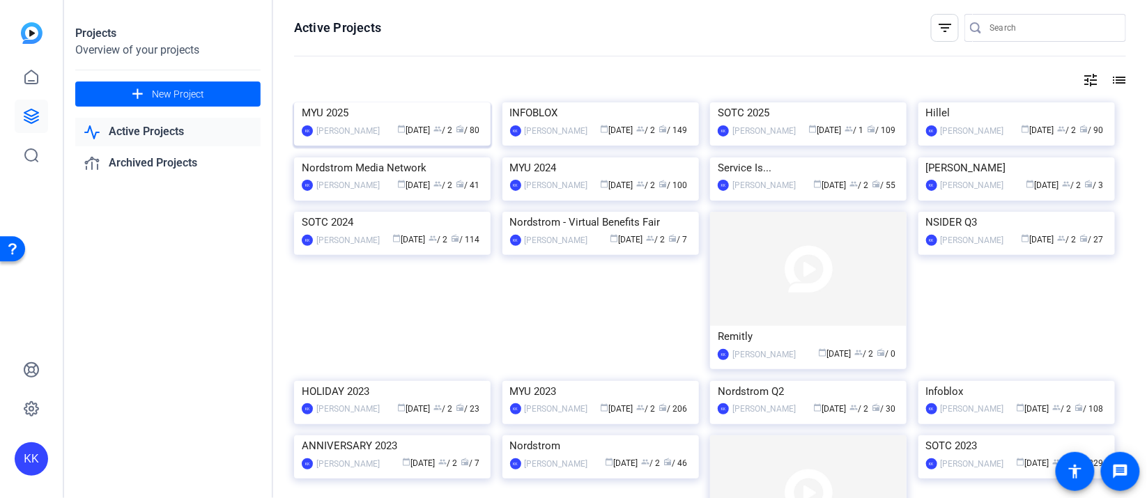
click at [385, 102] on img at bounding box center [392, 102] width 197 height 0
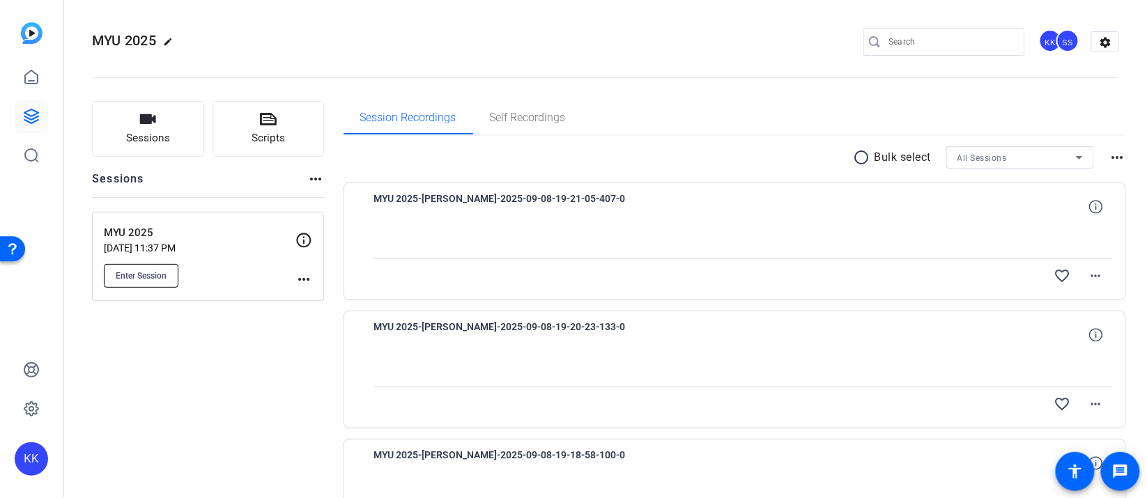
click at [143, 277] on span "Enter Session" at bounding box center [141, 275] width 51 height 11
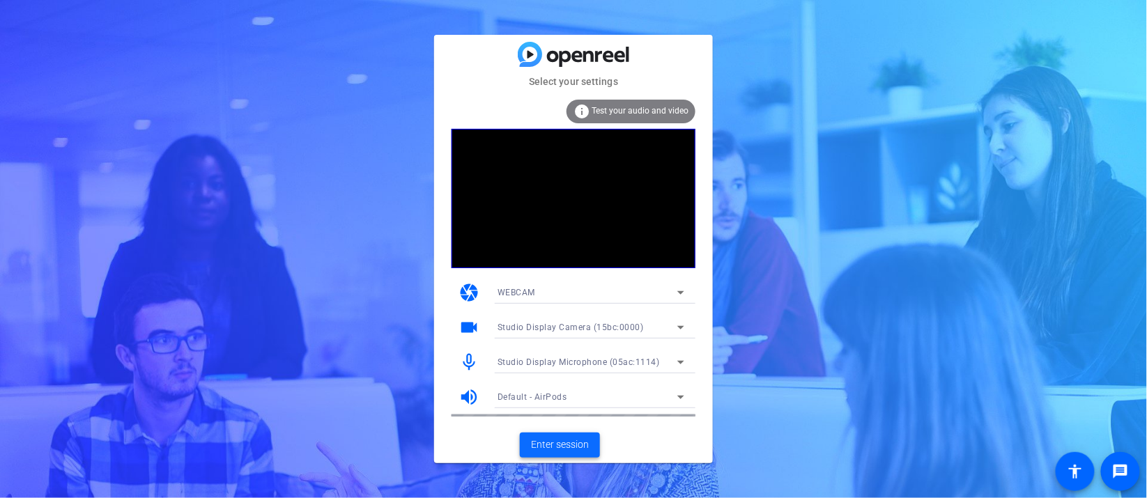
click at [551, 443] on span "Enter session" at bounding box center [560, 445] width 58 height 15
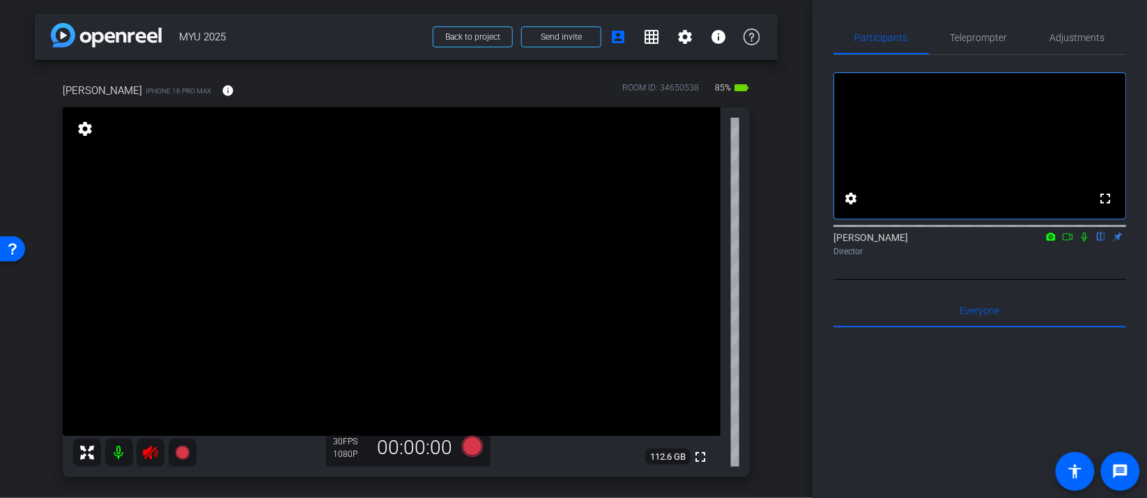
click at [151, 462] on mat-icon at bounding box center [151, 453] width 28 height 28
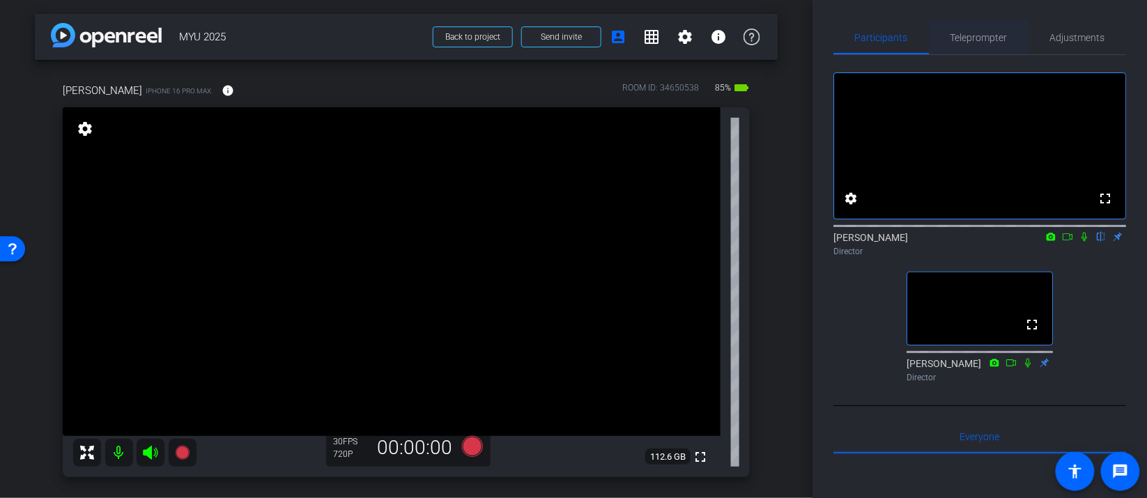
click at [997, 33] on span "Teleprompter" at bounding box center [979, 38] width 57 height 10
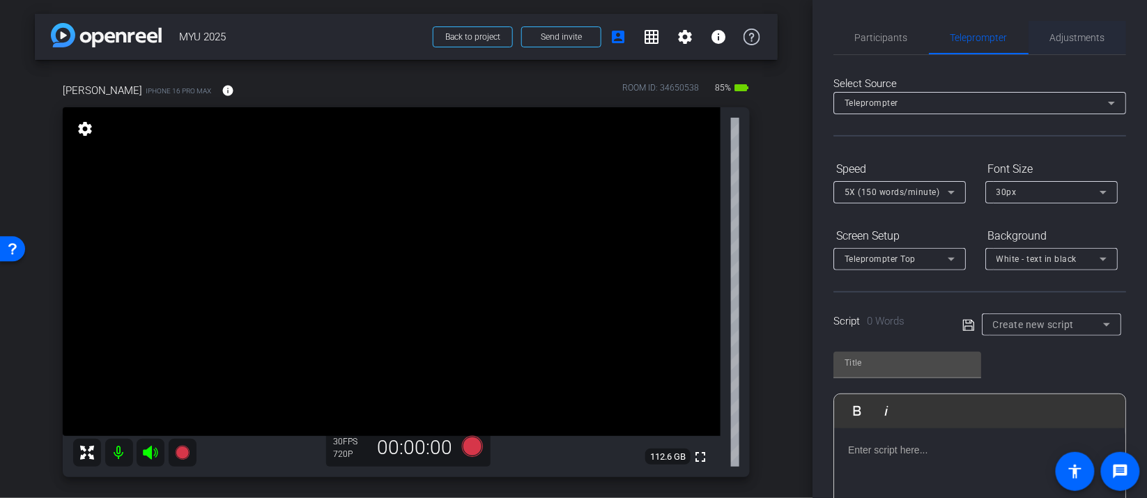
click at [1081, 31] on span "Adjustments" at bounding box center [1077, 37] width 55 height 33
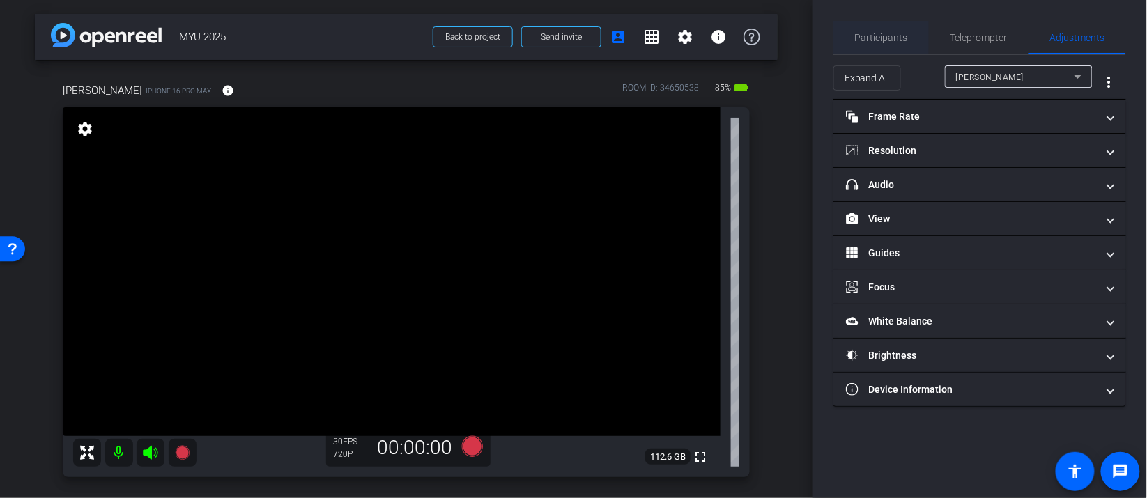
click at [881, 37] on span "Participants" at bounding box center [881, 38] width 53 height 10
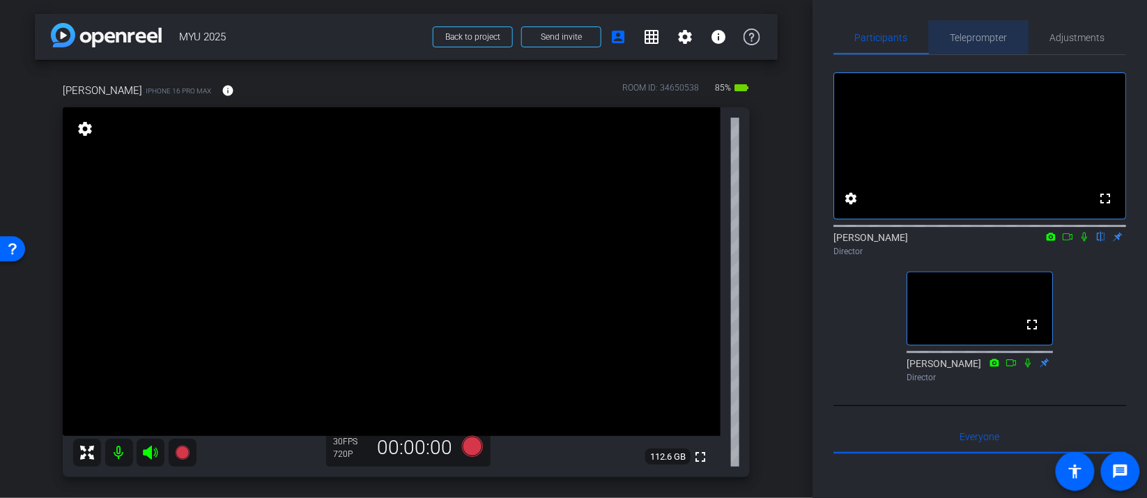
click at [957, 24] on span "Teleprompter" at bounding box center [979, 37] width 57 height 33
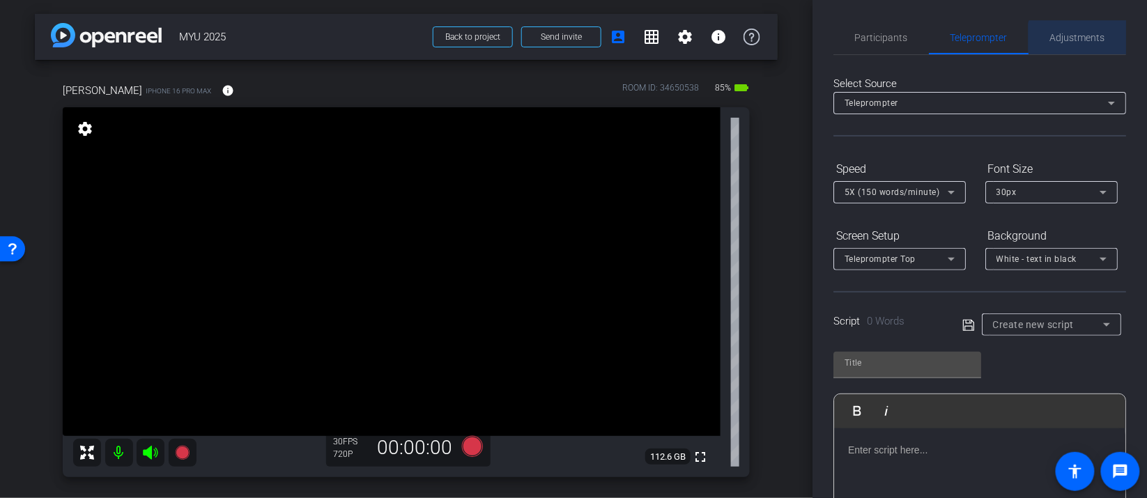
click at [1081, 38] on span "Adjustments" at bounding box center [1077, 38] width 55 height 10
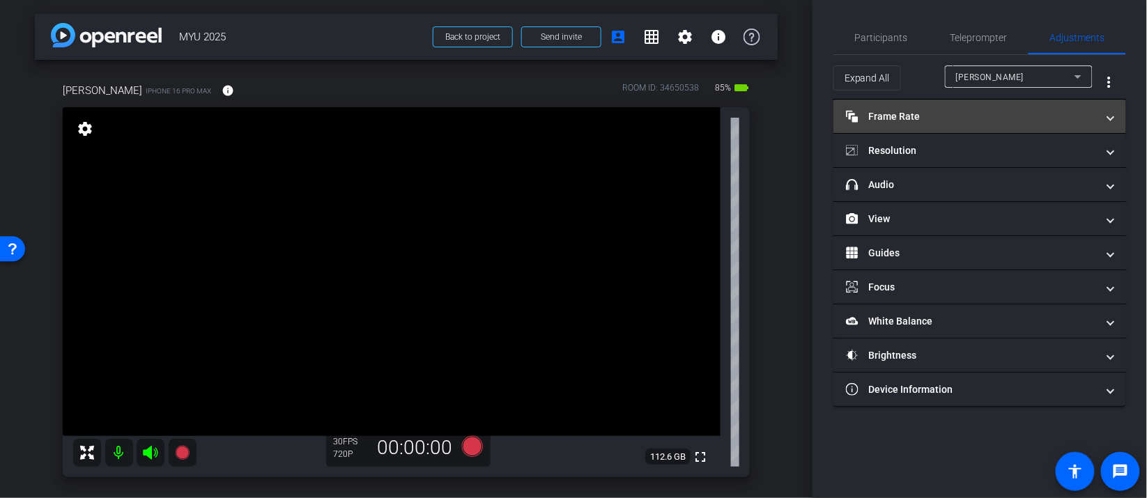
click at [1006, 113] on mat-panel-title "Frame Rate Frame Rate" at bounding box center [971, 116] width 251 height 15
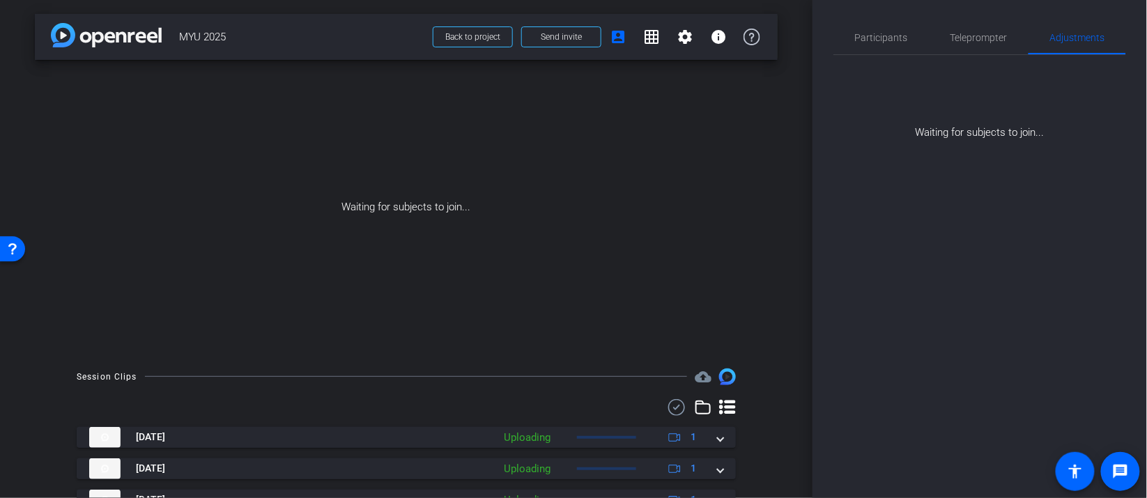
click at [918, 158] on div "Participants Teleprompter Adjustments settings Kyle Kegley flip Director Stephe…" at bounding box center [980, 249] width 335 height 498
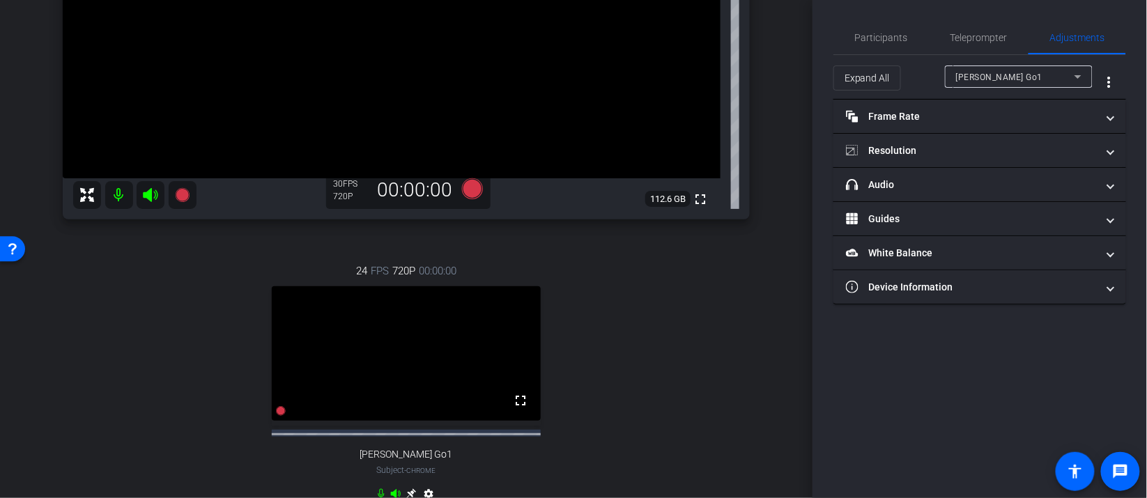
scroll to position [29, 0]
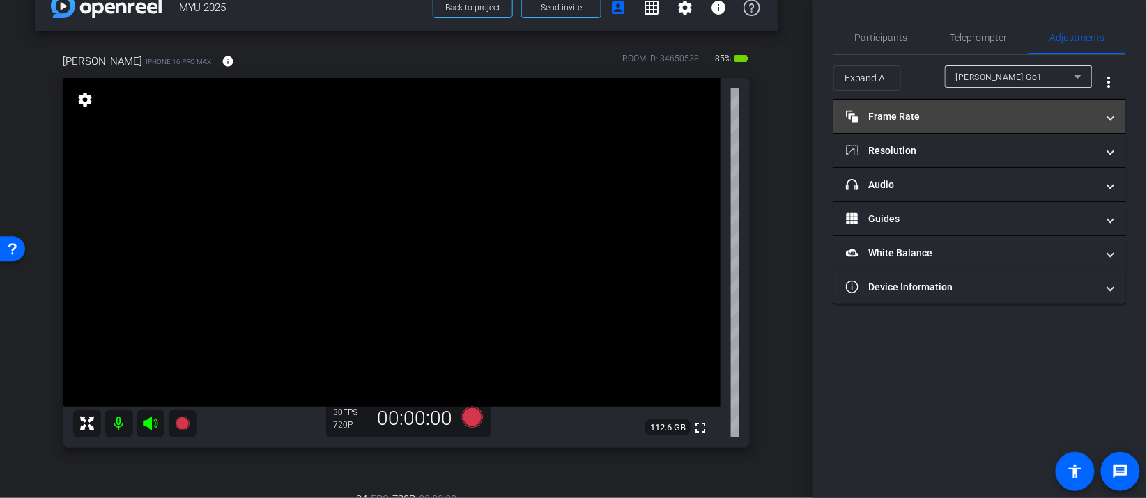
click at [940, 120] on mat-panel-title "Frame Rate Frame Rate" at bounding box center [971, 116] width 251 height 15
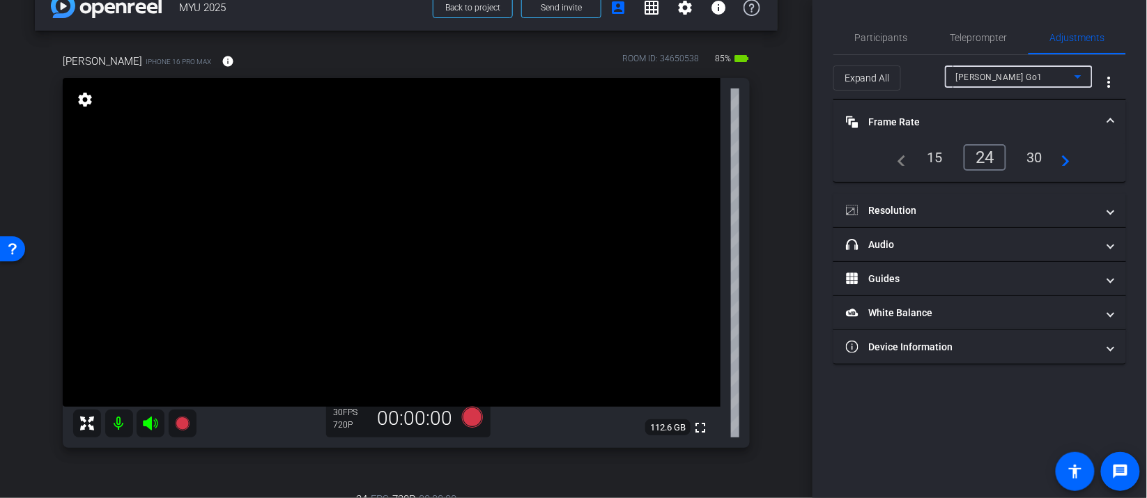
click at [1003, 82] on div "Sarah Radulovich Go1" at bounding box center [1015, 76] width 118 height 17
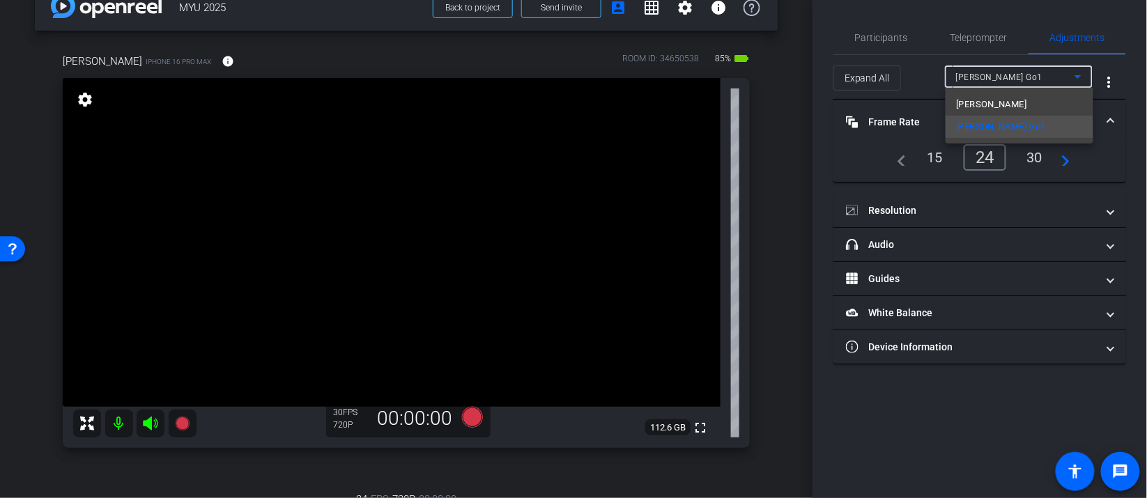
click at [992, 105] on mat-option "Rachel" at bounding box center [1020, 104] width 148 height 22
type input "1000"
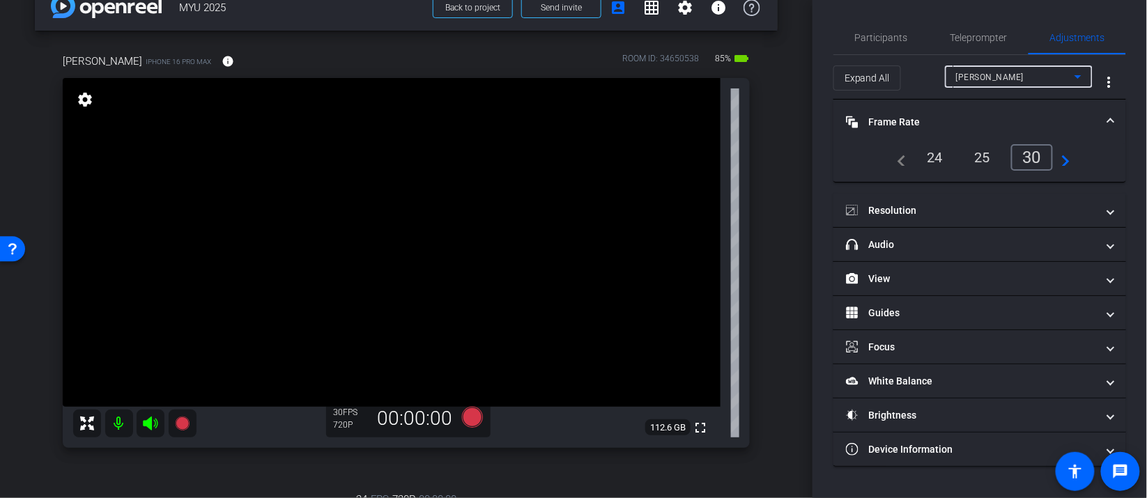
click at [935, 164] on div "24" at bounding box center [935, 158] width 37 height 24
click at [1032, 82] on div "Rachel" at bounding box center [1015, 76] width 118 height 17
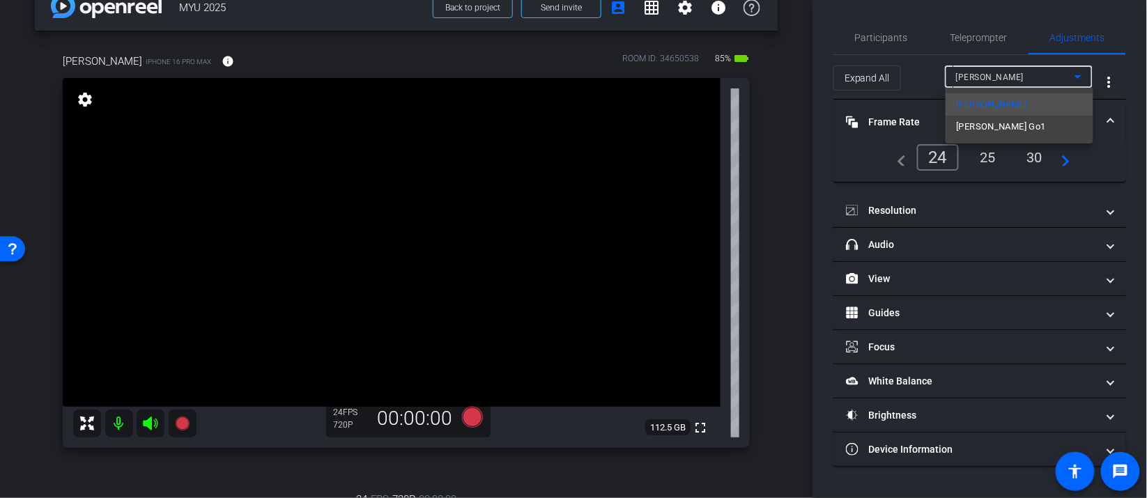
click at [1032, 82] on div at bounding box center [573, 249] width 1147 height 498
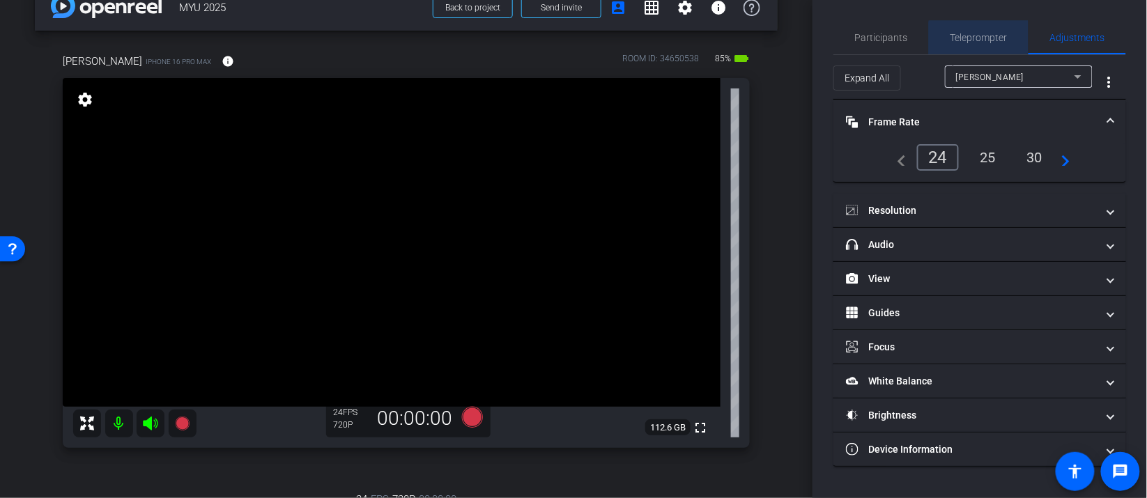
click at [986, 43] on span "Teleprompter" at bounding box center [979, 37] width 57 height 33
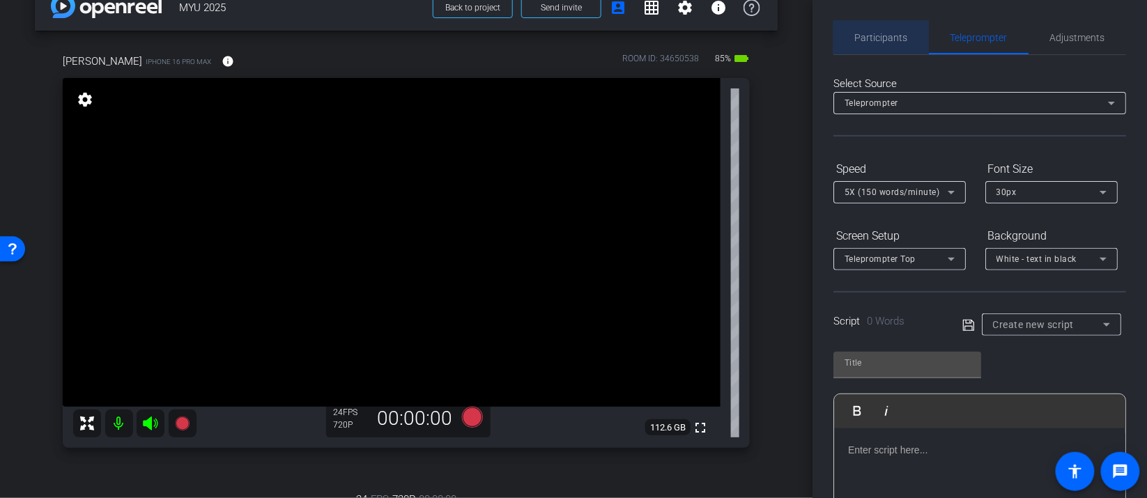
click at [889, 38] on span "Participants" at bounding box center [881, 38] width 53 height 10
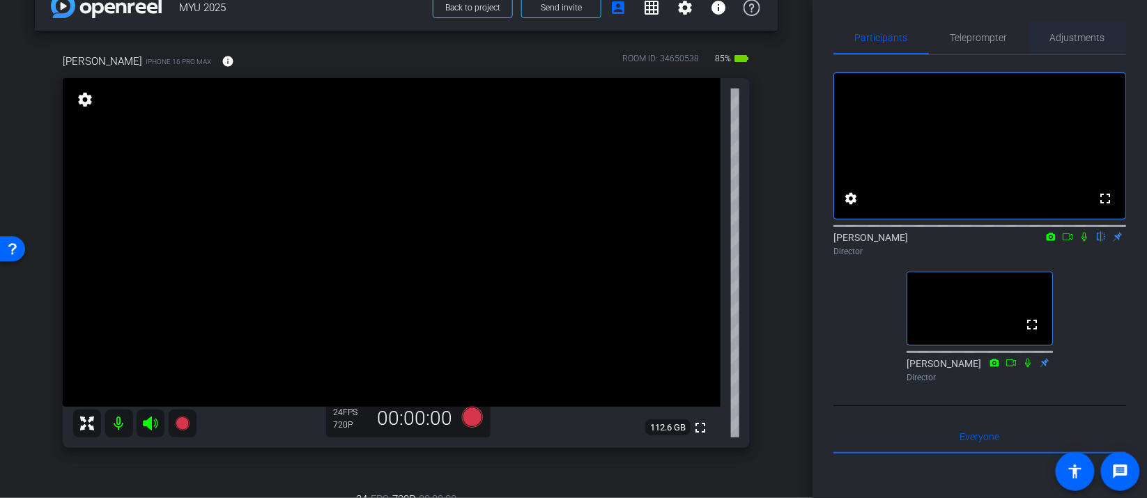
click at [1069, 40] on span "Adjustments" at bounding box center [1077, 38] width 55 height 10
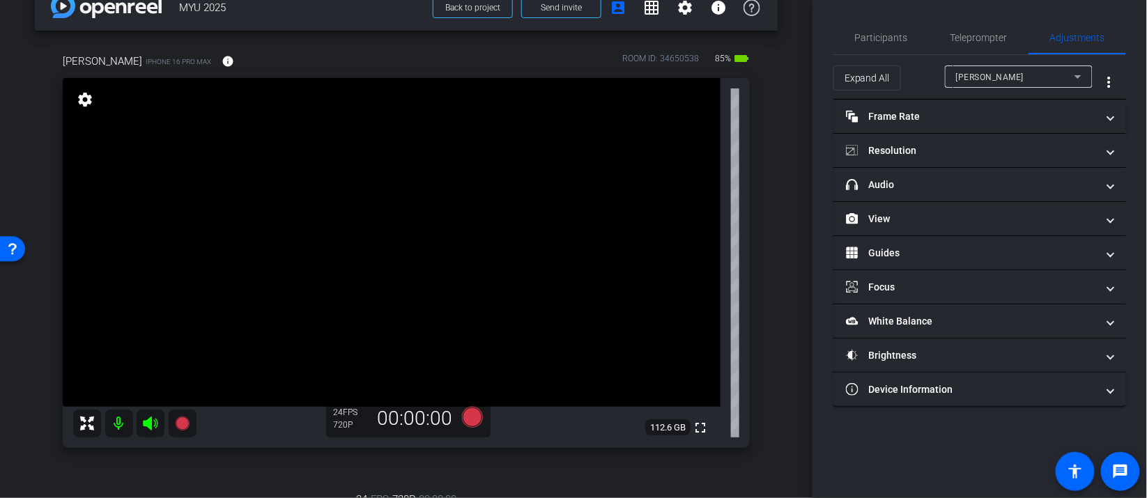
click at [1025, 80] on div "Rachel" at bounding box center [1015, 76] width 118 height 17
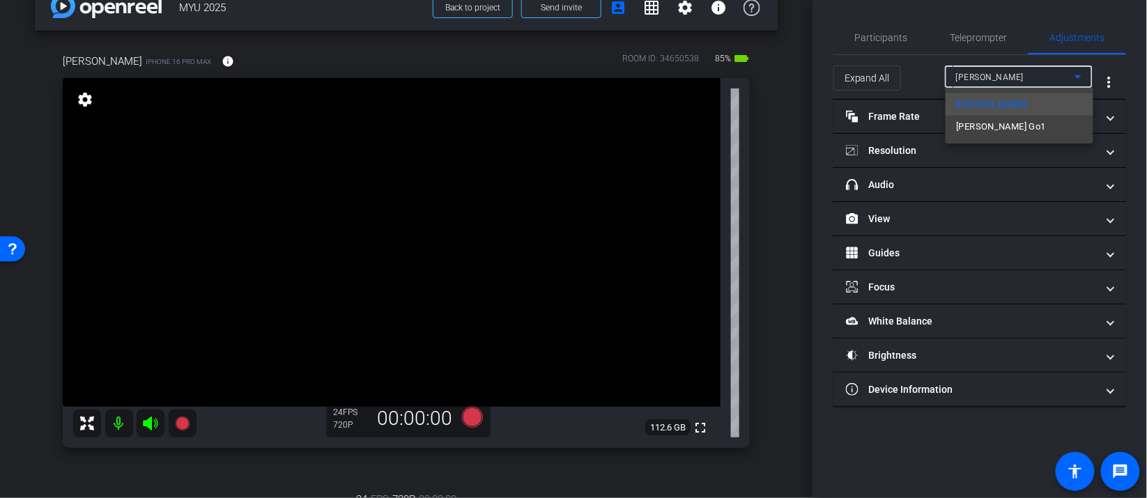
click at [1025, 81] on div at bounding box center [573, 249] width 1147 height 498
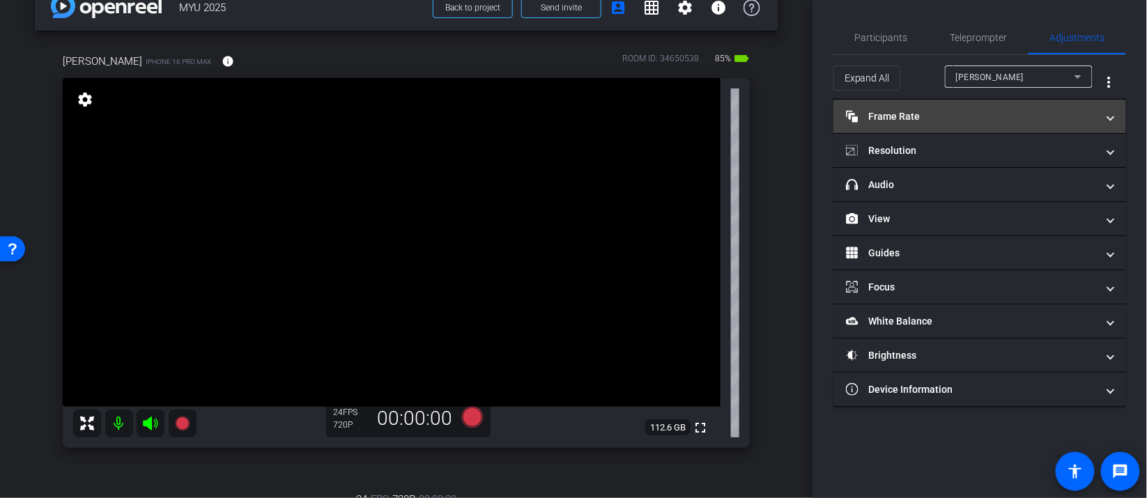
click at [957, 115] on mat-panel-title "Frame Rate Frame Rate" at bounding box center [971, 116] width 251 height 15
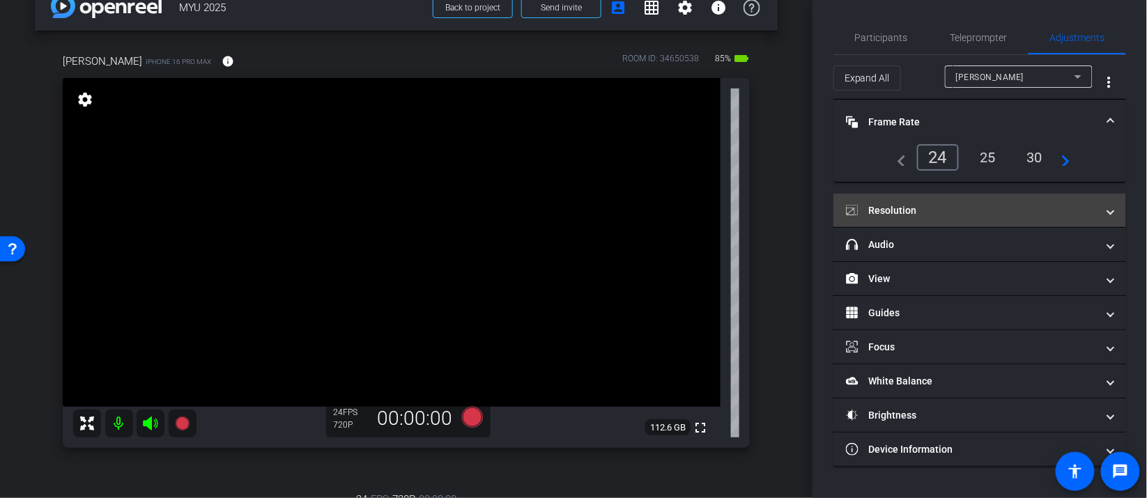
click at [929, 204] on mat-panel-title "Resolution" at bounding box center [971, 211] width 251 height 15
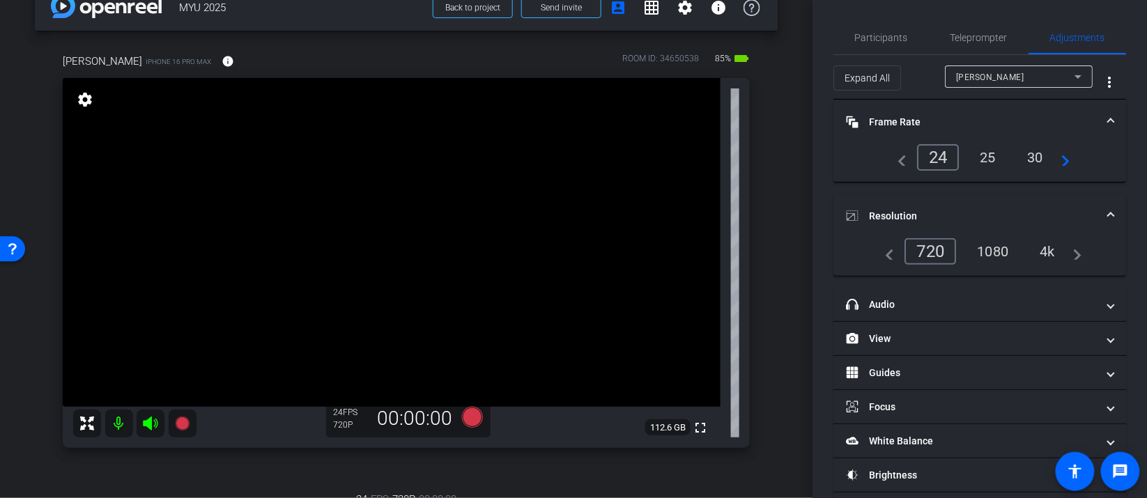
click at [1048, 258] on div "4k" at bounding box center [1047, 252] width 36 height 24
click at [1045, 243] on div "4k" at bounding box center [1047, 252] width 36 height 24
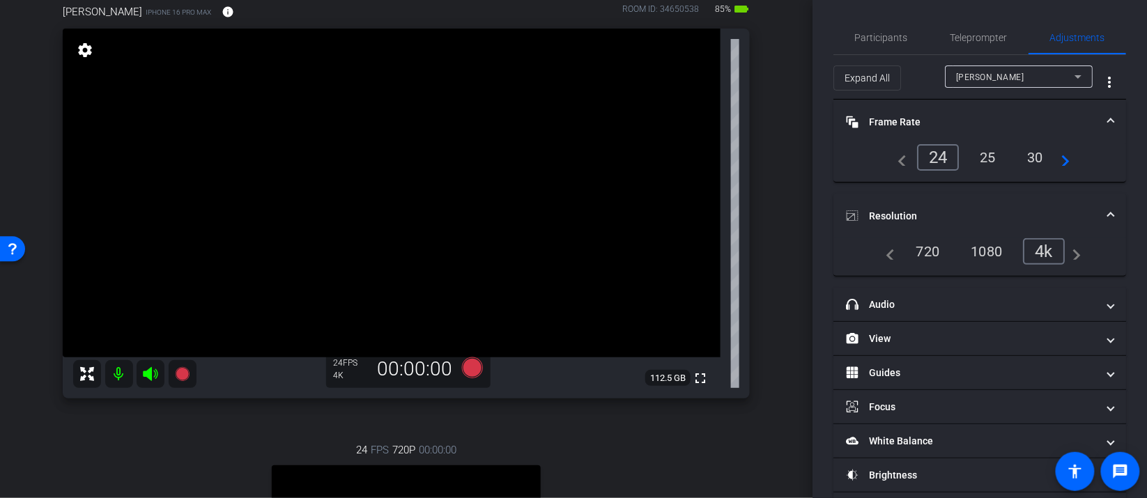
scroll to position [0, 0]
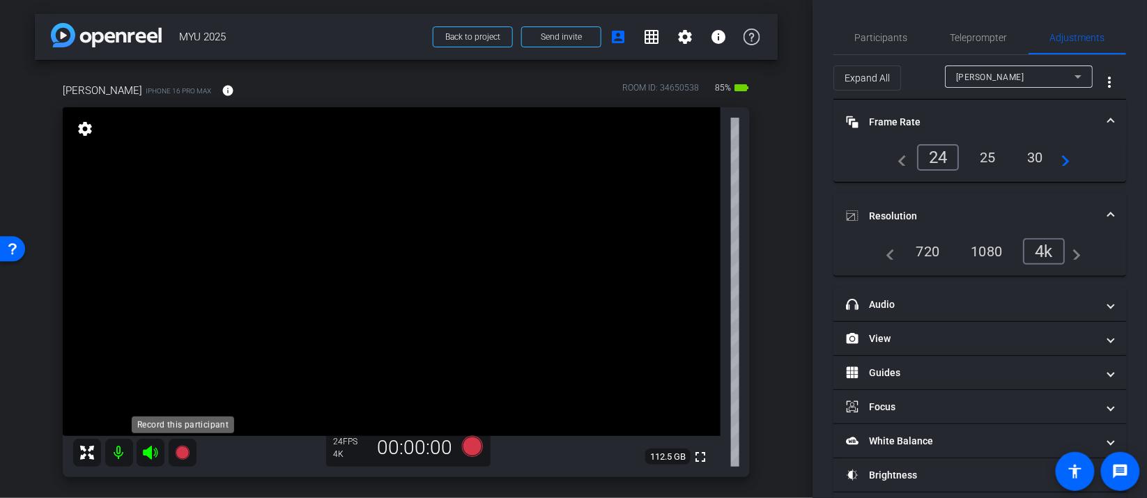
click at [185, 452] on icon at bounding box center [182, 453] width 14 height 14
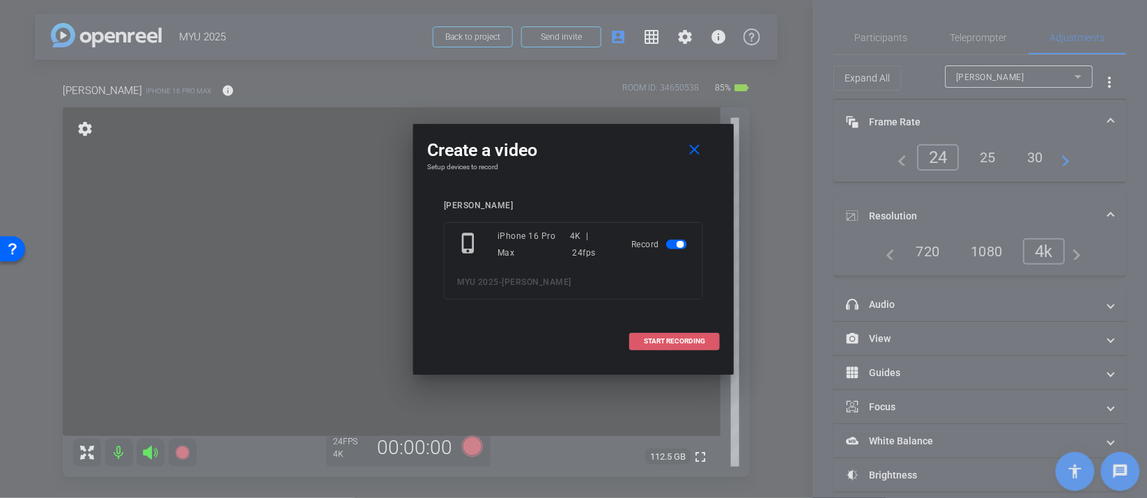
click at [680, 339] on span "START RECORDING" at bounding box center [674, 341] width 61 height 7
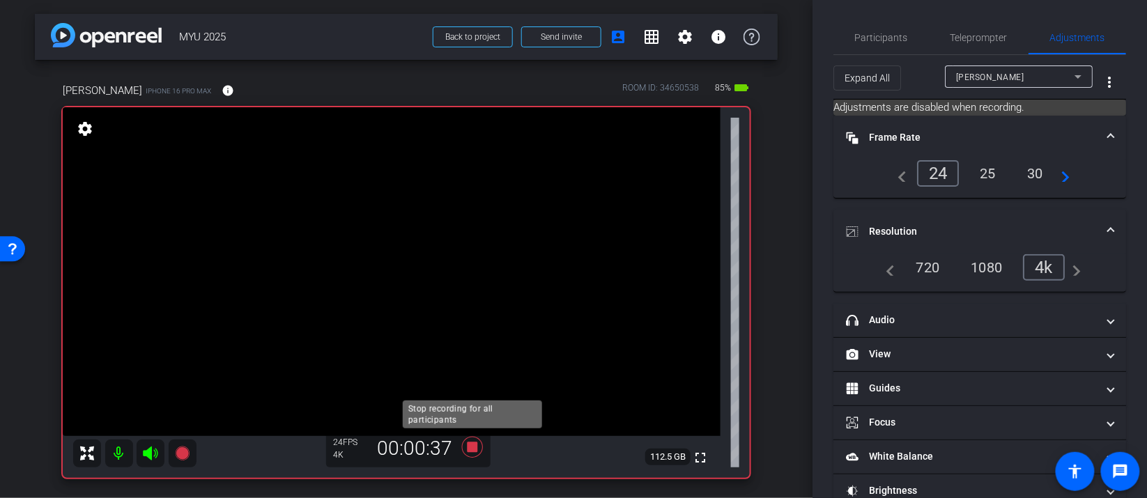
click at [477, 449] on icon at bounding box center [472, 447] width 21 height 21
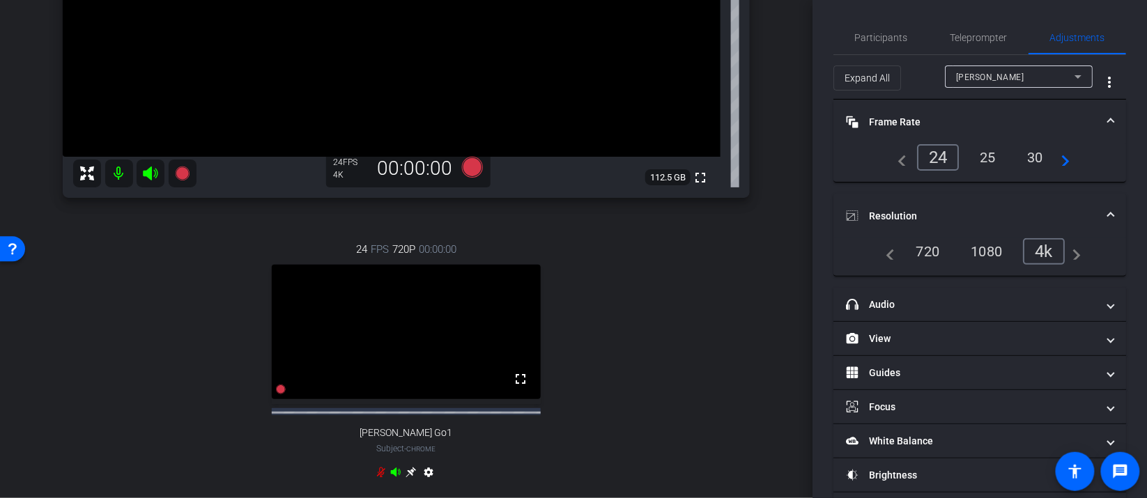
scroll to position [535, 0]
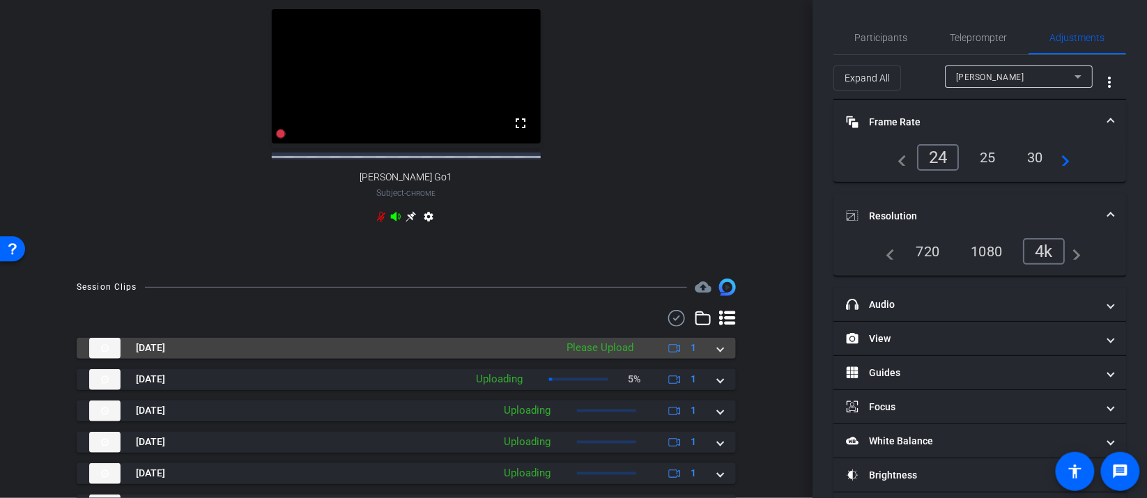
drag, startPoint x: 721, startPoint y: 360, endPoint x: 714, endPoint y: 384, distance: 25.2
click at [721, 355] on span at bounding box center [721, 348] width 6 height 15
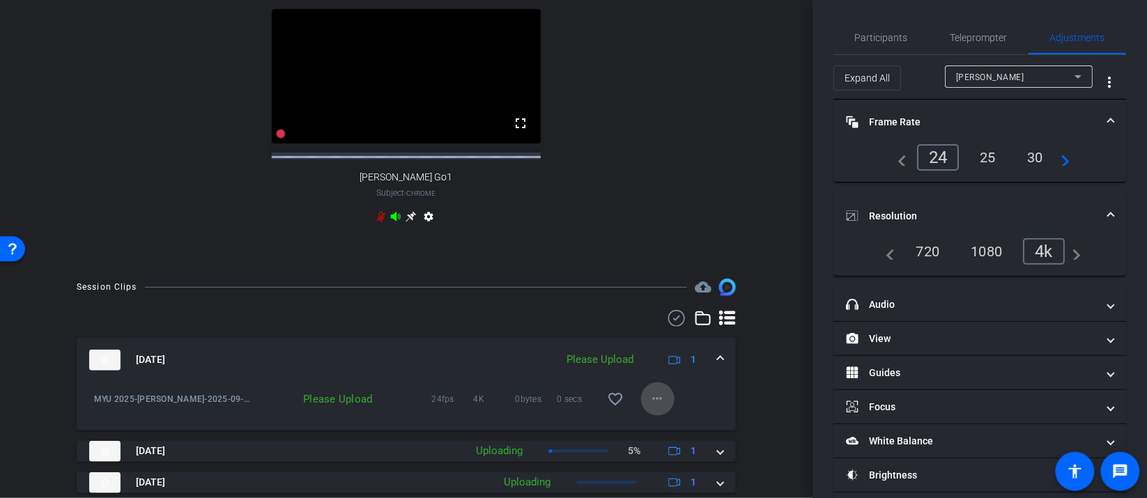
click at [657, 416] on span at bounding box center [657, 399] width 33 height 33
click at [670, 439] on span "Upload" at bounding box center [680, 439] width 56 height 17
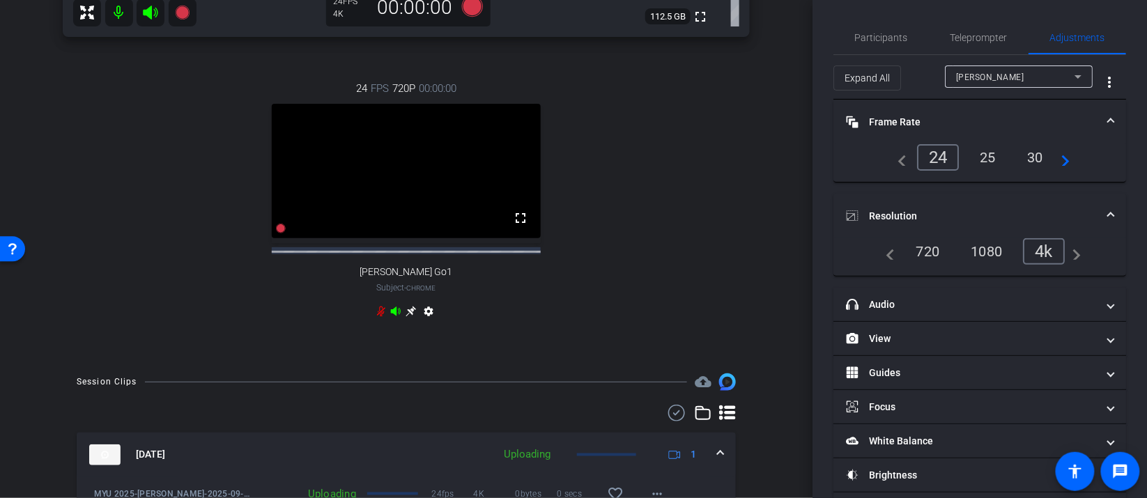
scroll to position [0, 0]
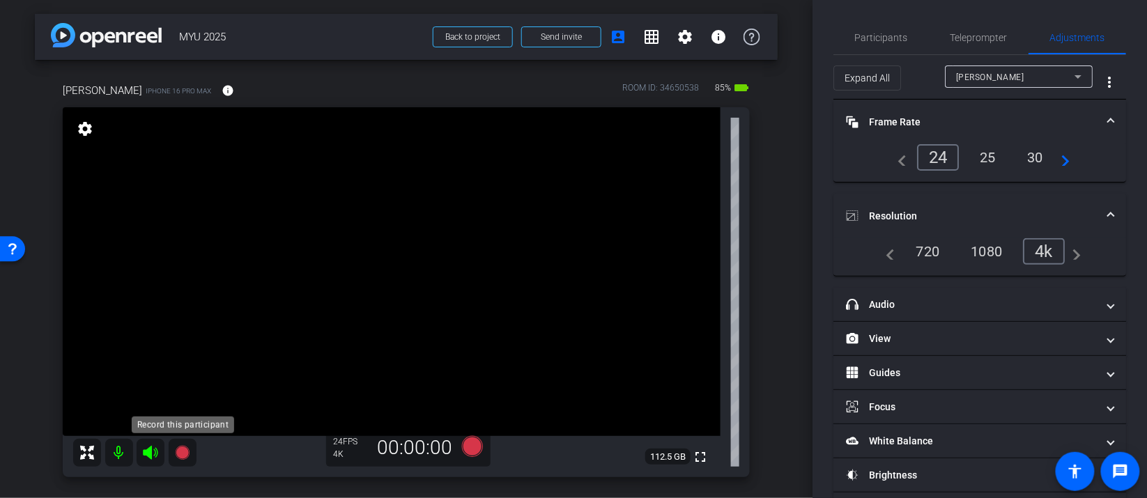
click at [187, 454] on icon at bounding box center [182, 453] width 14 height 14
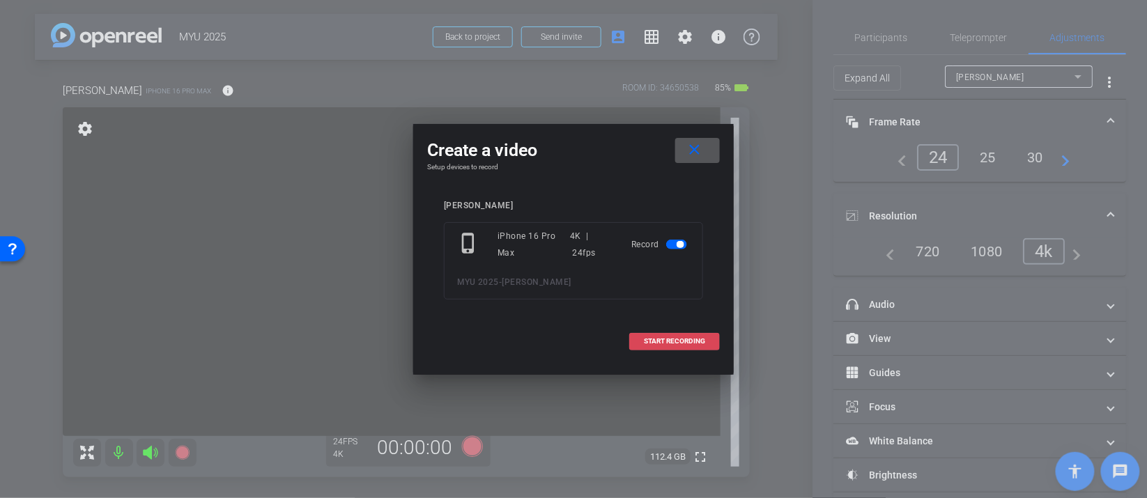
click at [673, 338] on span "START RECORDING" at bounding box center [674, 341] width 61 height 7
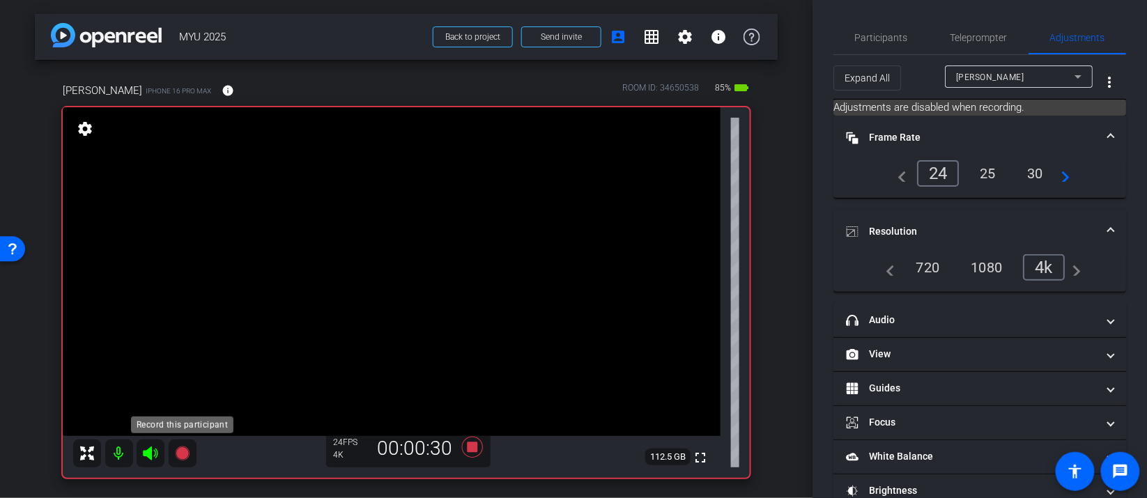
click at [178, 455] on icon at bounding box center [182, 454] width 14 height 14
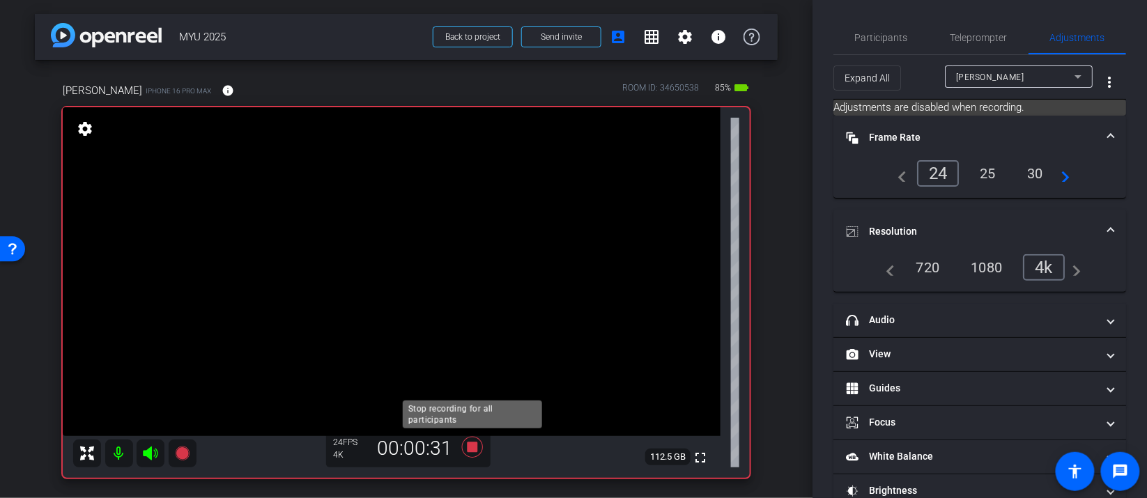
click at [472, 450] on icon at bounding box center [472, 447] width 21 height 21
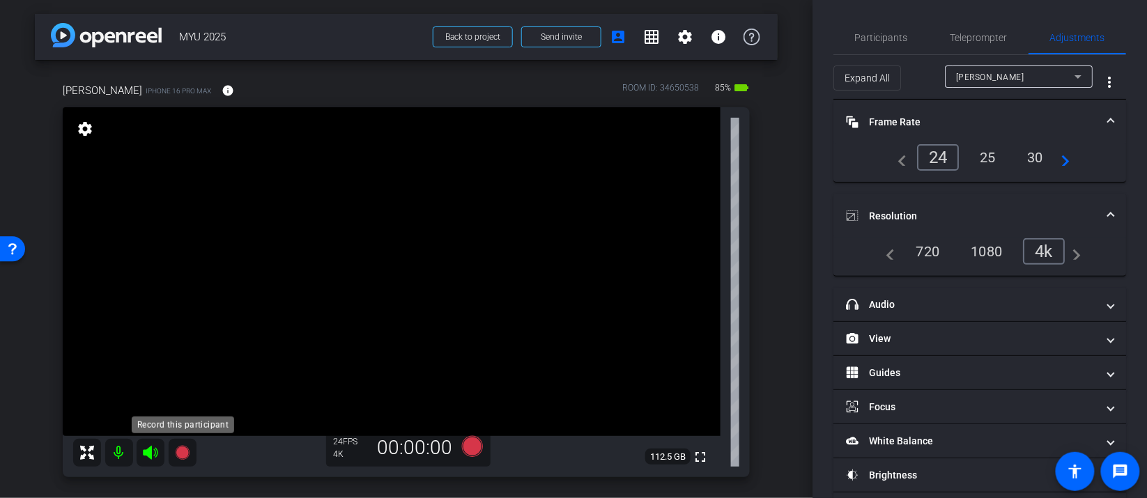
click at [182, 459] on icon at bounding box center [182, 453] width 14 height 14
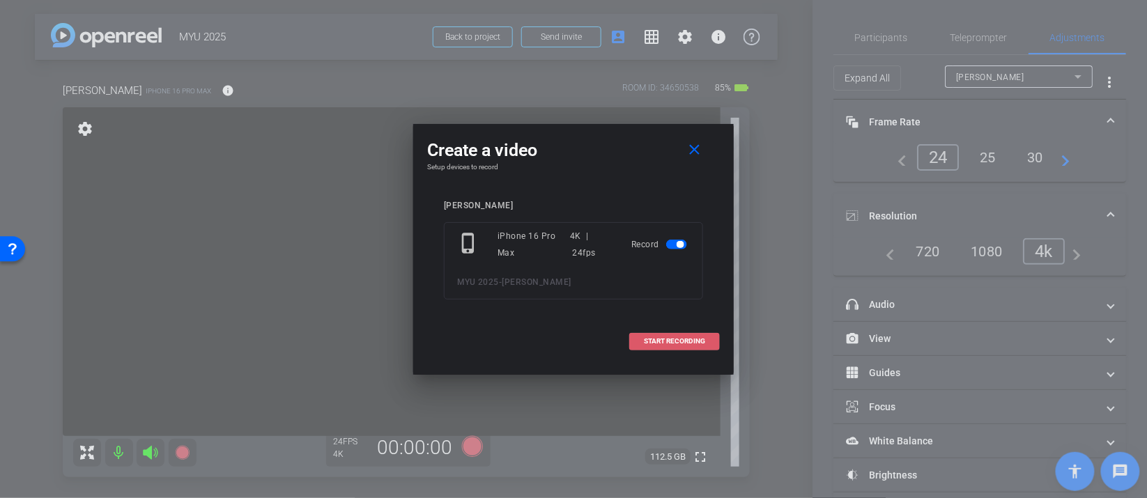
click at [681, 343] on span "START RECORDING" at bounding box center [674, 341] width 61 height 7
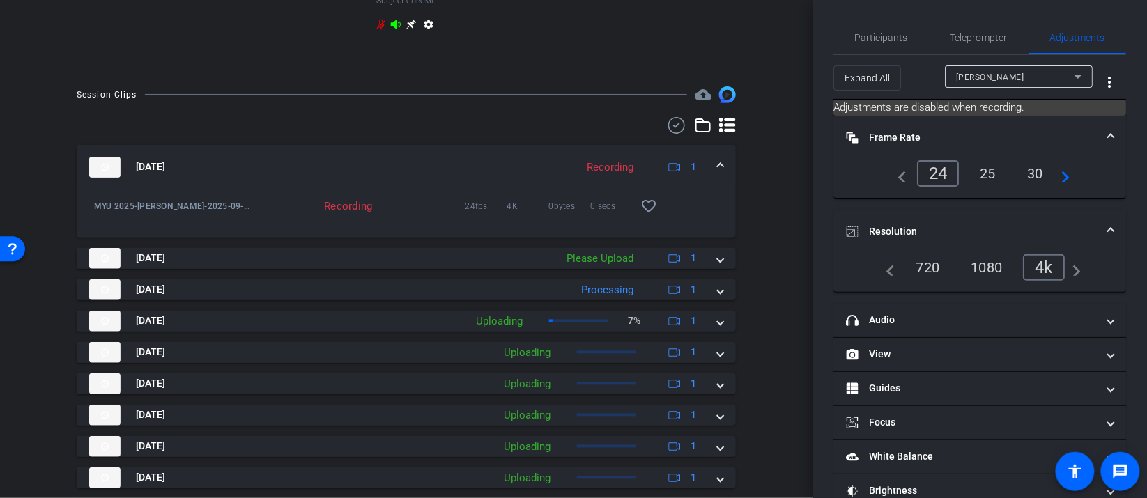
scroll to position [753, 0]
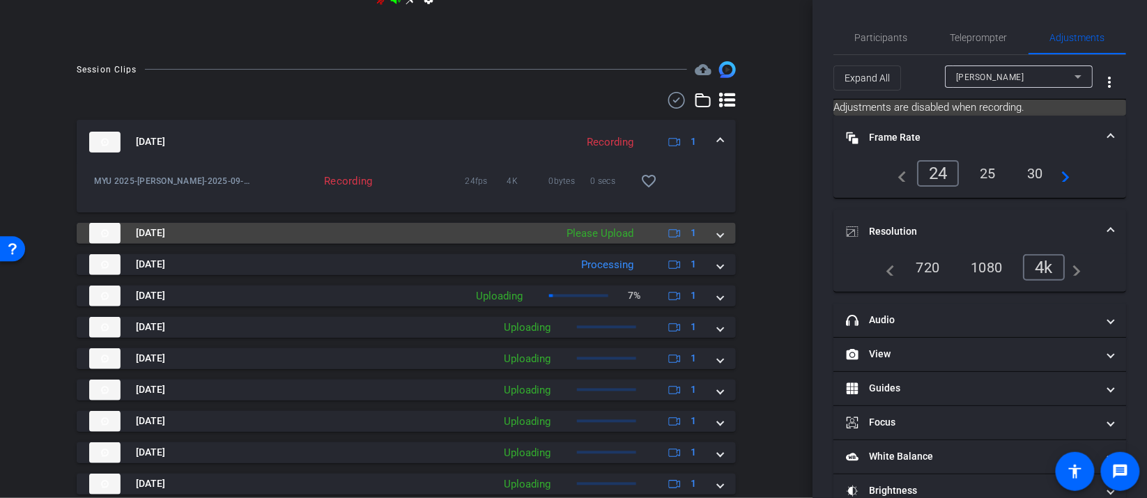
click at [721, 240] on span at bounding box center [721, 233] width 6 height 15
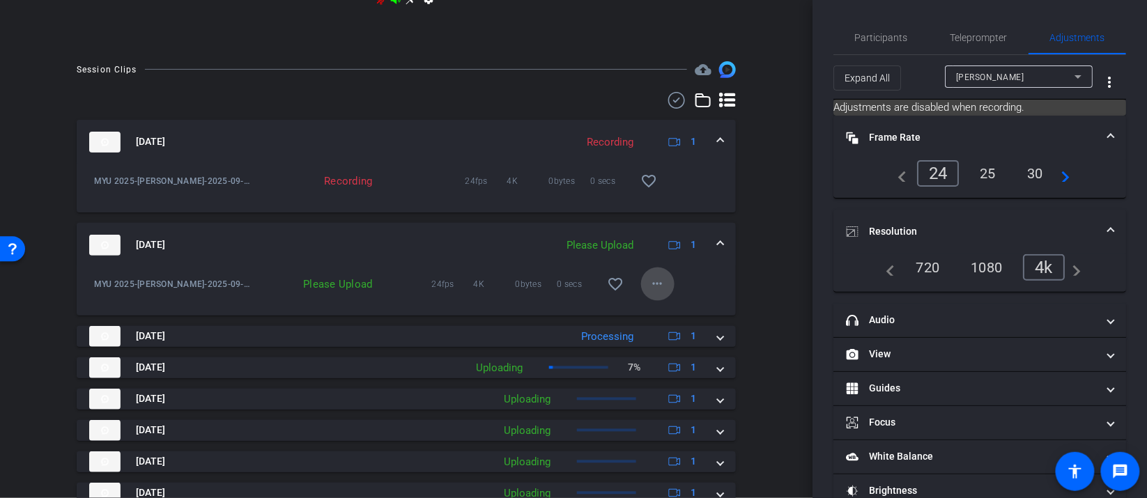
click at [657, 293] on mat-icon "more_horiz" at bounding box center [658, 284] width 17 height 17
click at [679, 327] on span "Upload" at bounding box center [680, 324] width 56 height 17
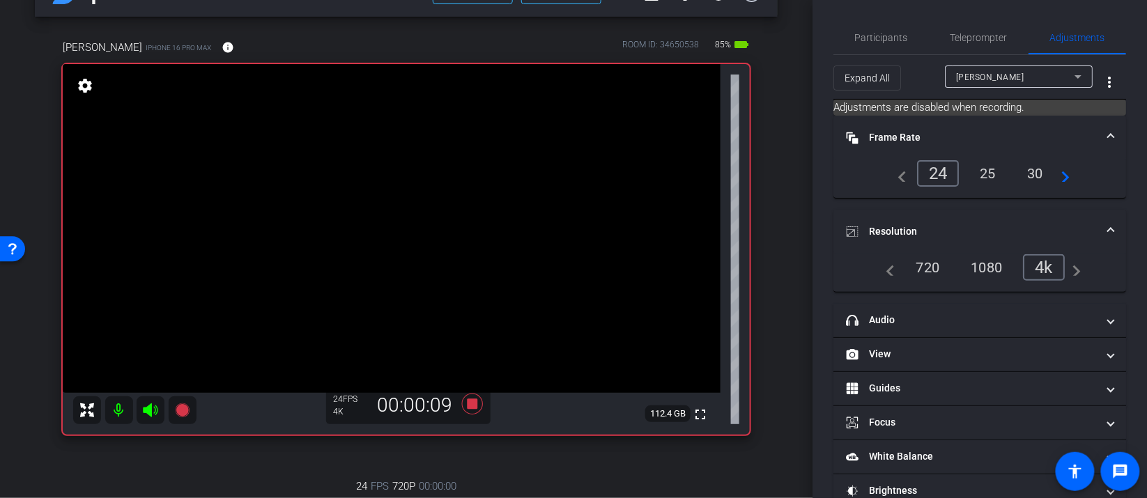
scroll to position [59, 0]
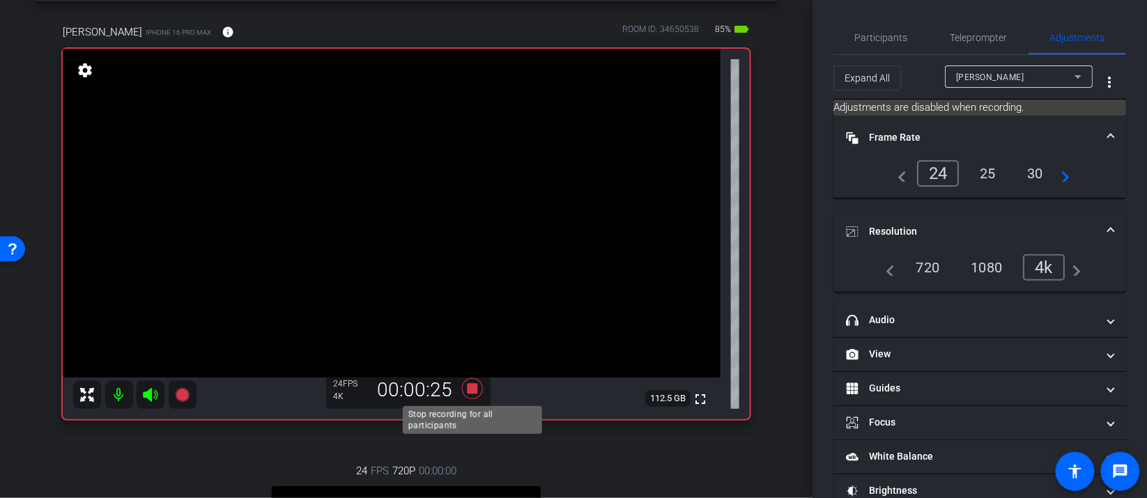
click at [476, 393] on icon at bounding box center [472, 388] width 33 height 25
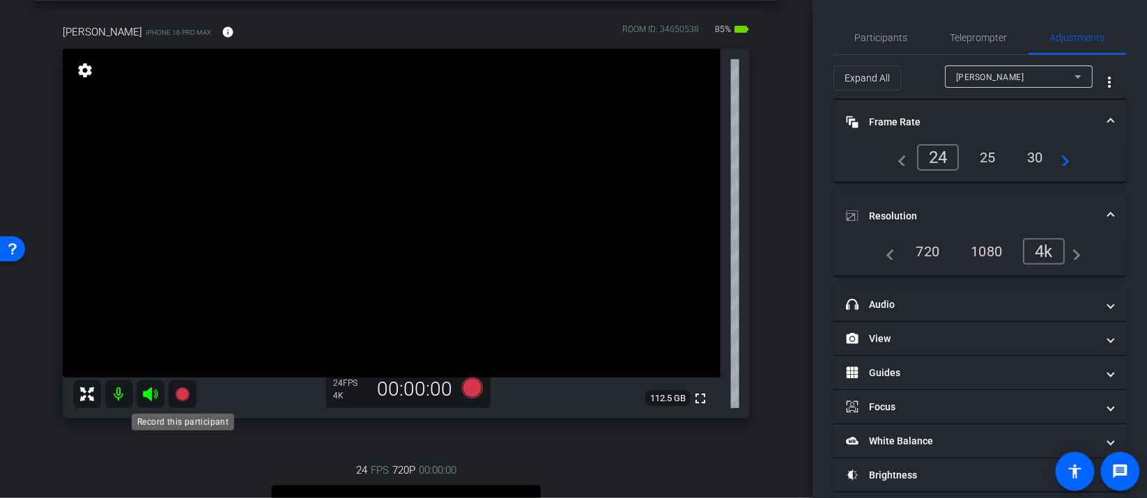
click at [185, 395] on icon at bounding box center [182, 395] width 14 height 14
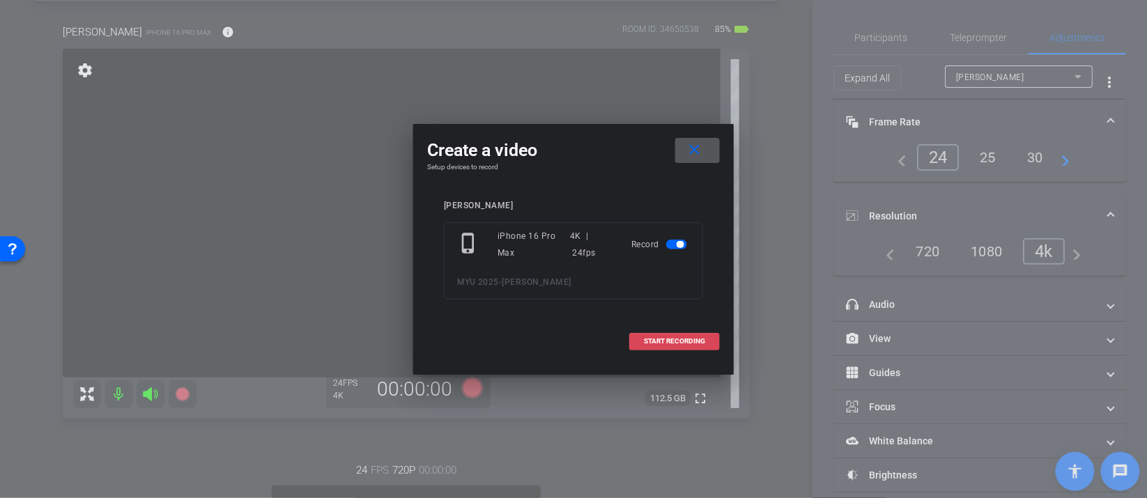
click at [714, 341] on span at bounding box center [674, 341] width 89 height 33
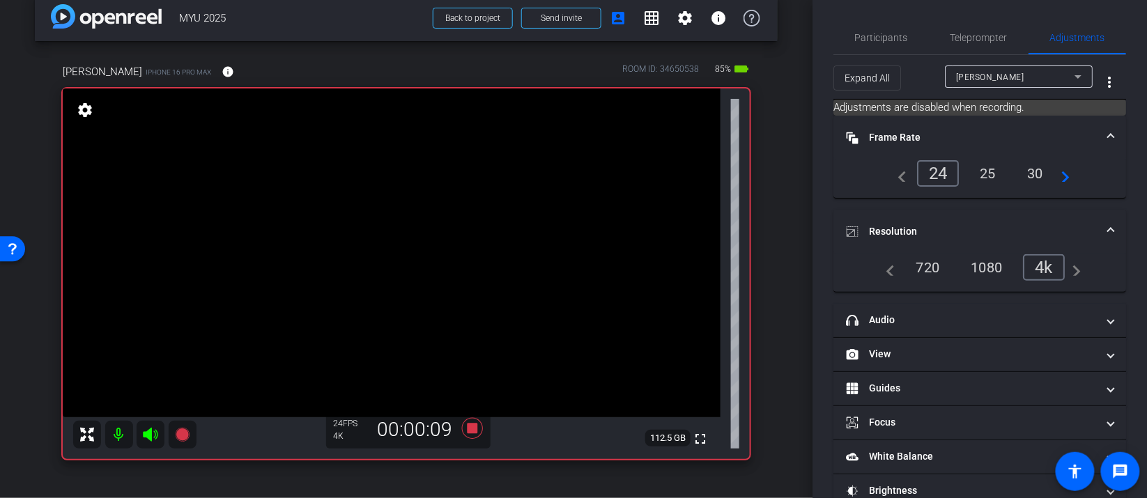
scroll to position [0, 0]
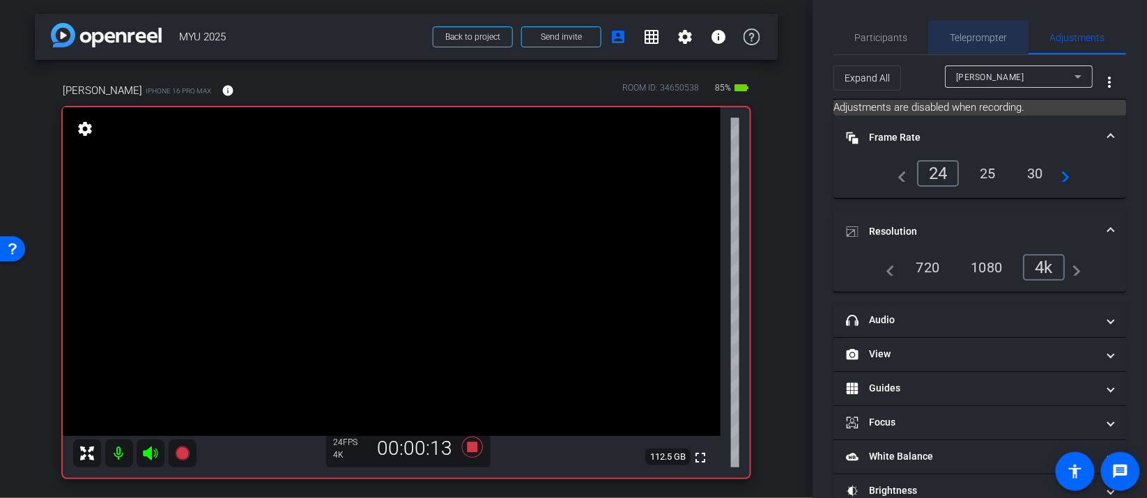
click at [993, 46] on span "Teleprompter" at bounding box center [979, 37] width 57 height 33
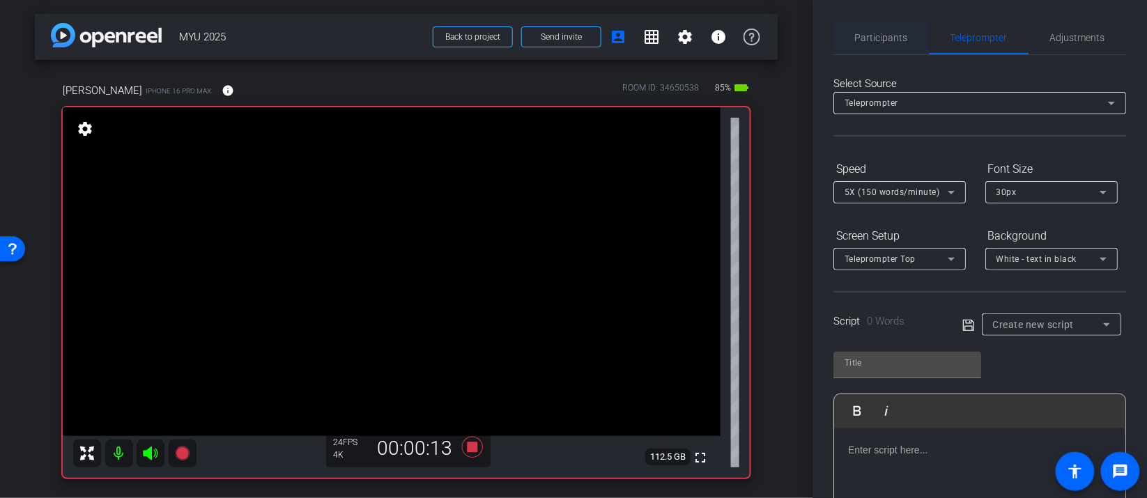
click at [912, 54] on div "Participants" at bounding box center [881, 37] width 95 height 33
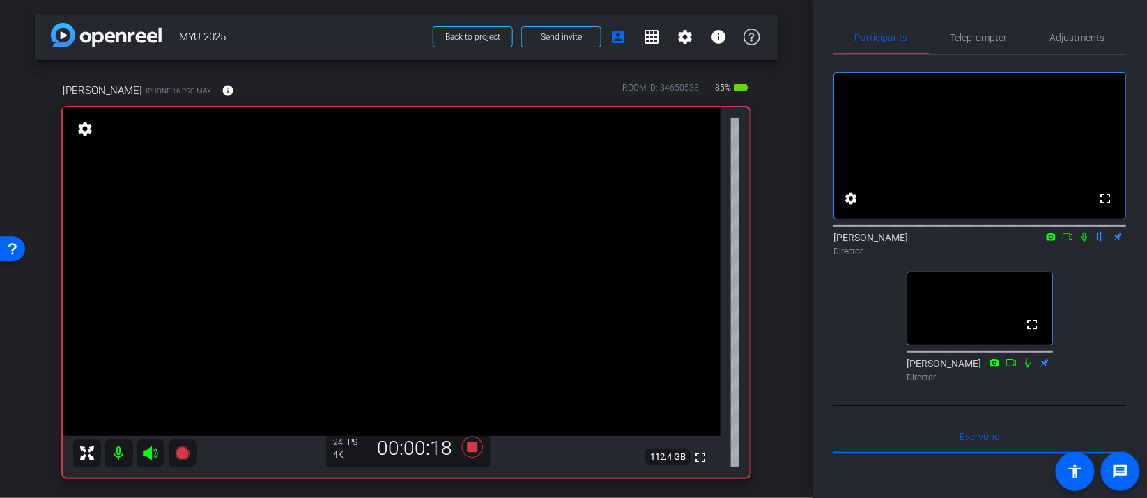
click at [1070, 242] on icon at bounding box center [1067, 237] width 11 height 10
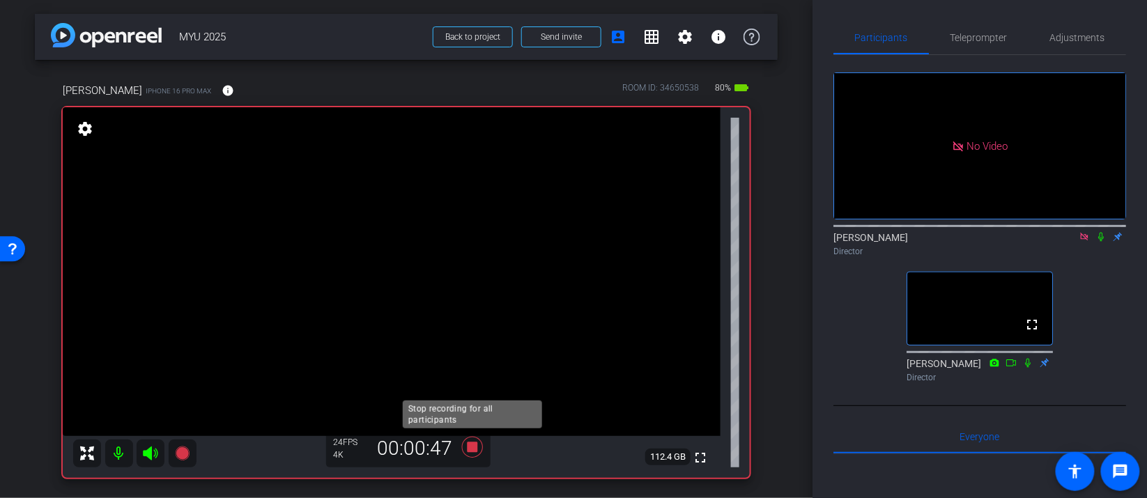
click at [470, 445] on icon at bounding box center [472, 447] width 21 height 21
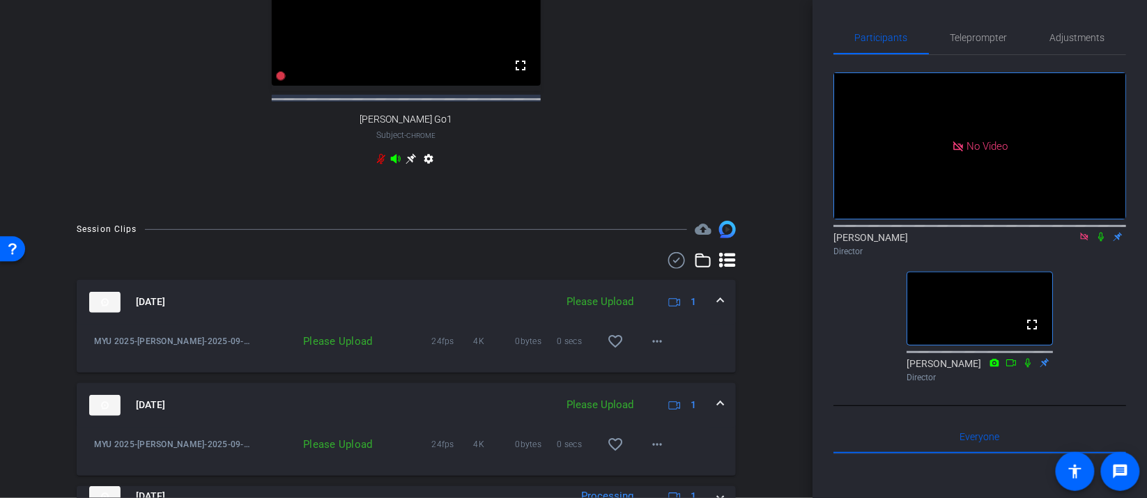
scroll to position [714, 0]
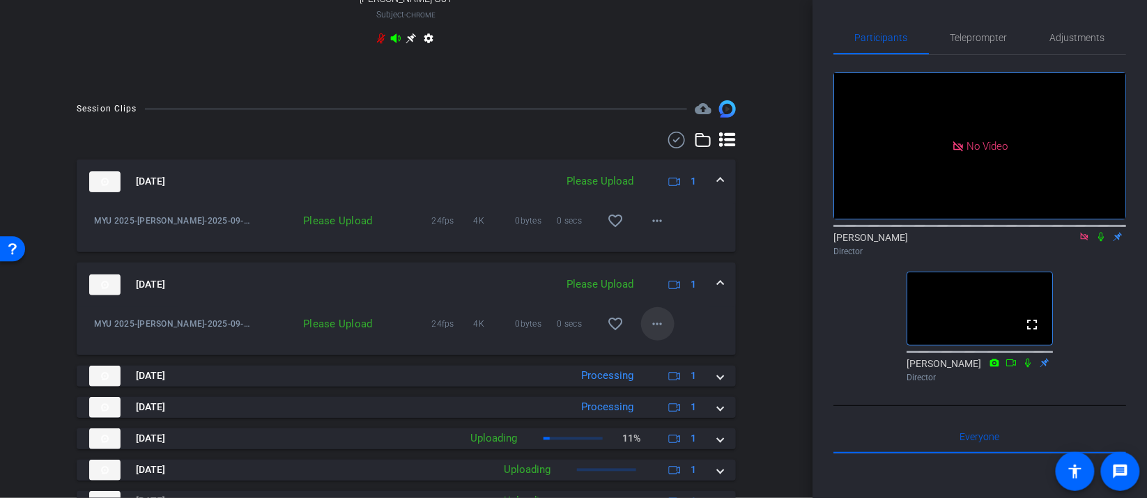
click at [661, 330] on mat-icon "more_horiz" at bounding box center [658, 324] width 17 height 17
click at [669, 364] on span "Upload" at bounding box center [680, 364] width 56 height 17
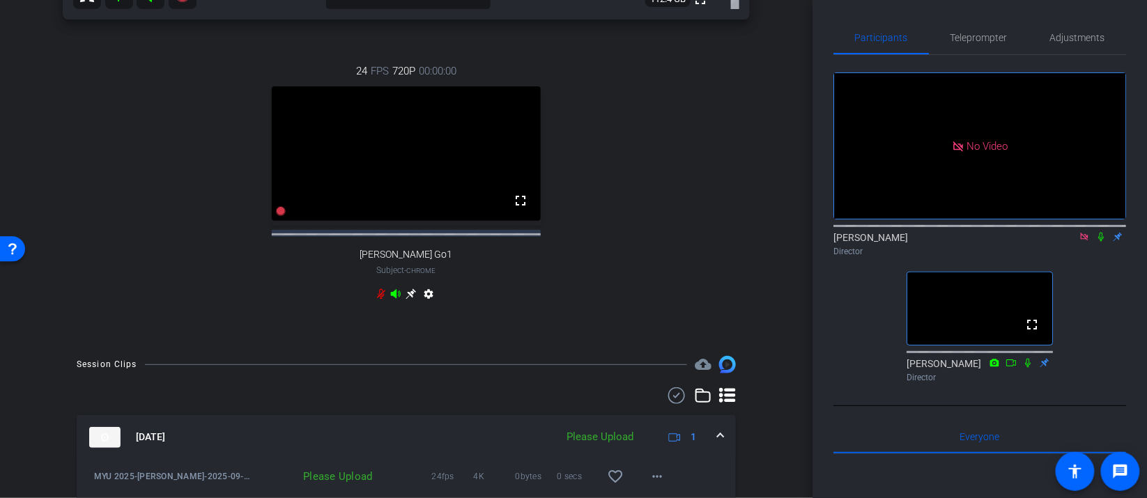
scroll to position [0, 0]
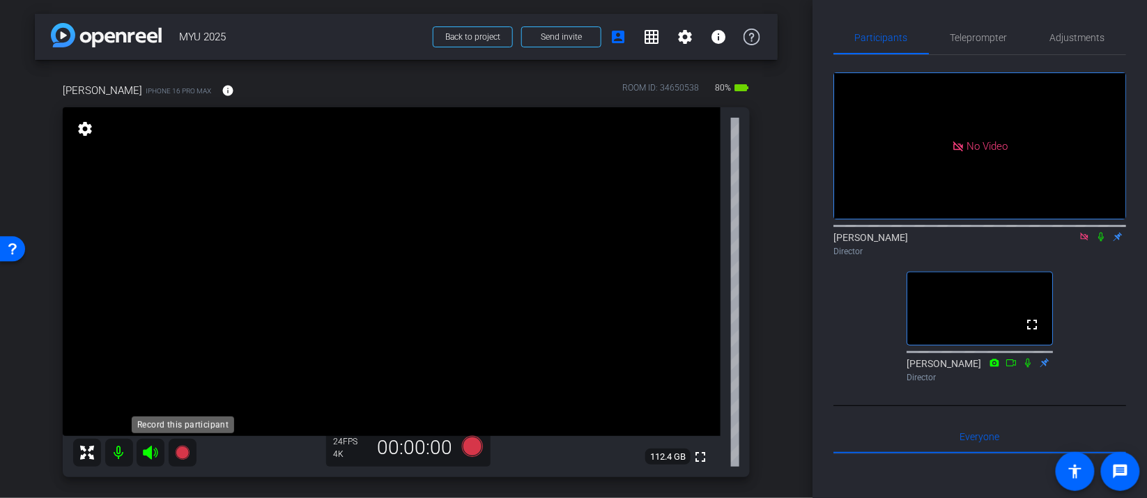
click at [184, 454] on icon at bounding box center [182, 453] width 14 height 14
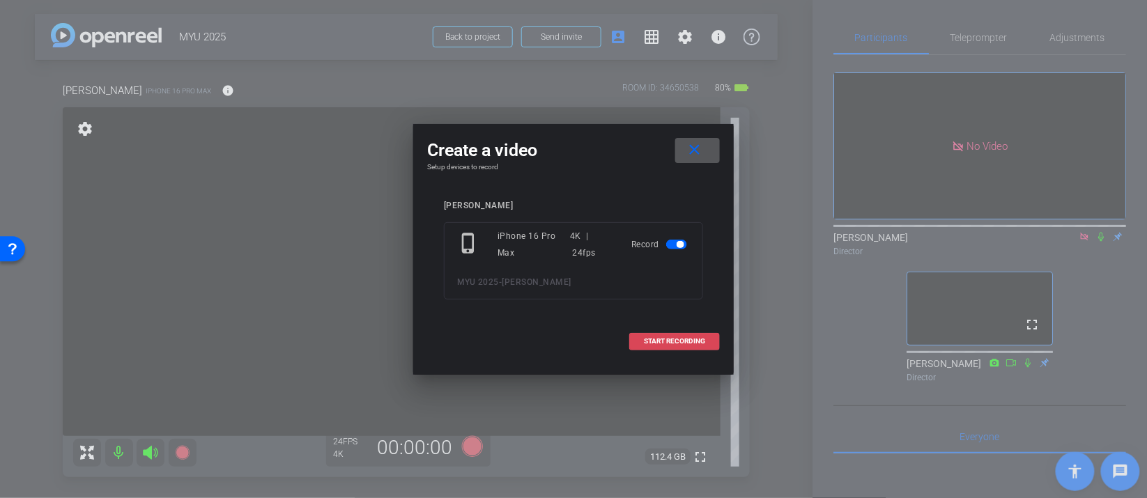
click at [705, 336] on span at bounding box center [674, 341] width 89 height 33
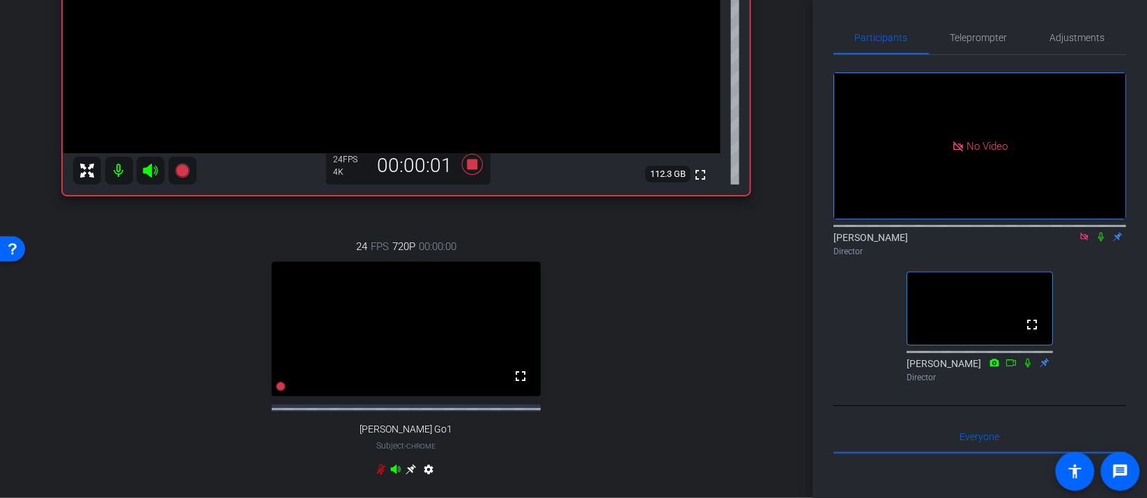
scroll to position [678, 0]
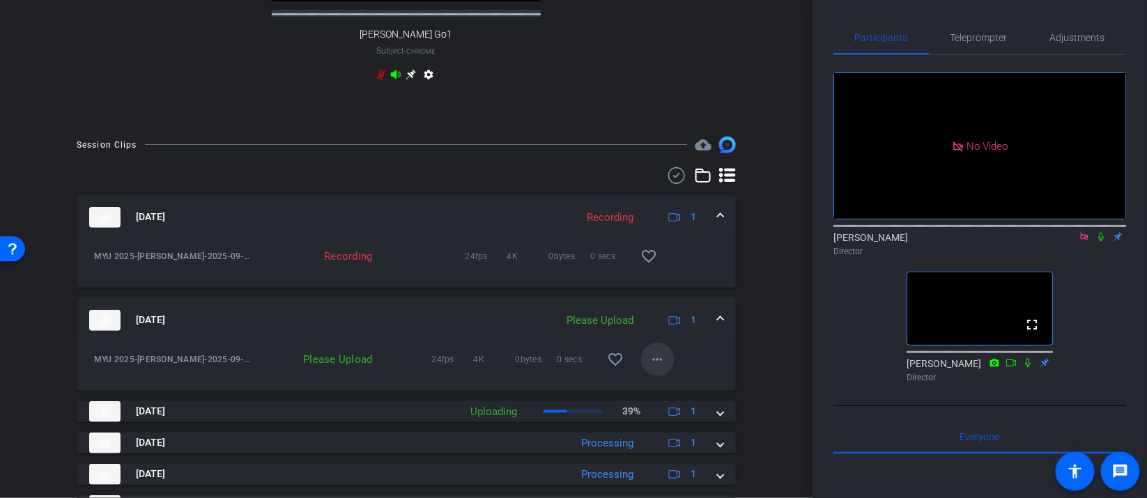
click at [652, 368] on mat-icon "more_horiz" at bounding box center [658, 359] width 17 height 17
click at [677, 399] on span "Upload" at bounding box center [680, 400] width 56 height 17
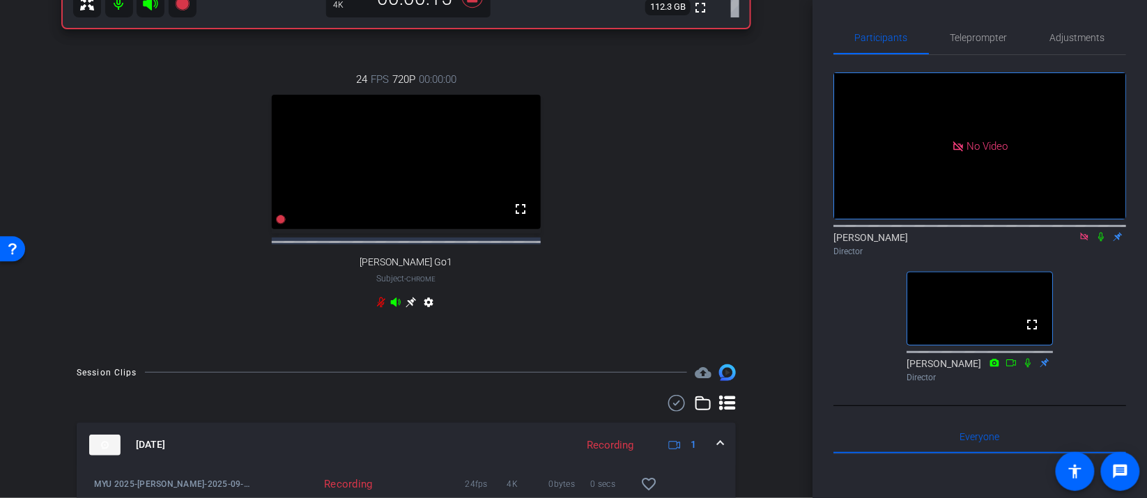
scroll to position [79, 0]
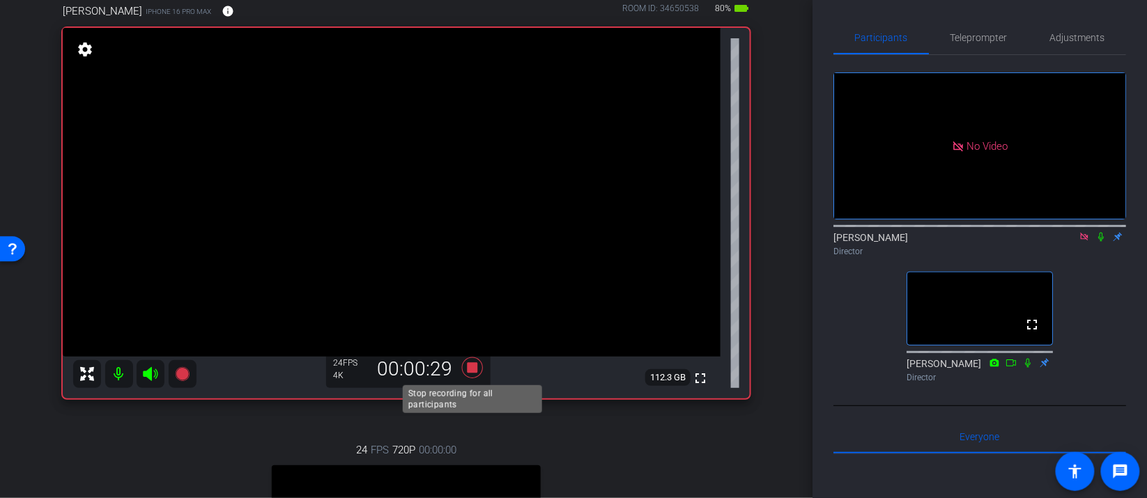
click at [468, 368] on icon at bounding box center [472, 368] width 21 height 21
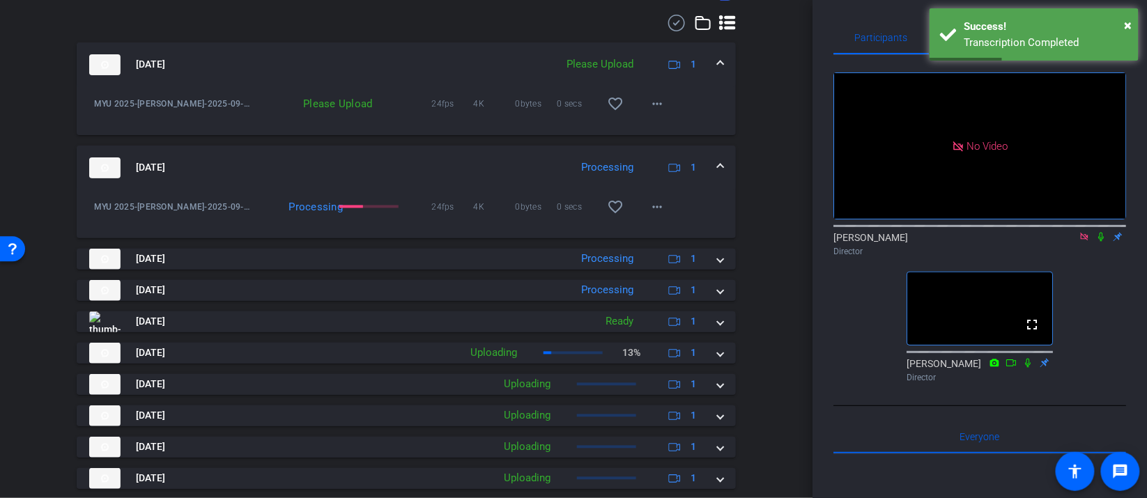
scroll to position [874, 0]
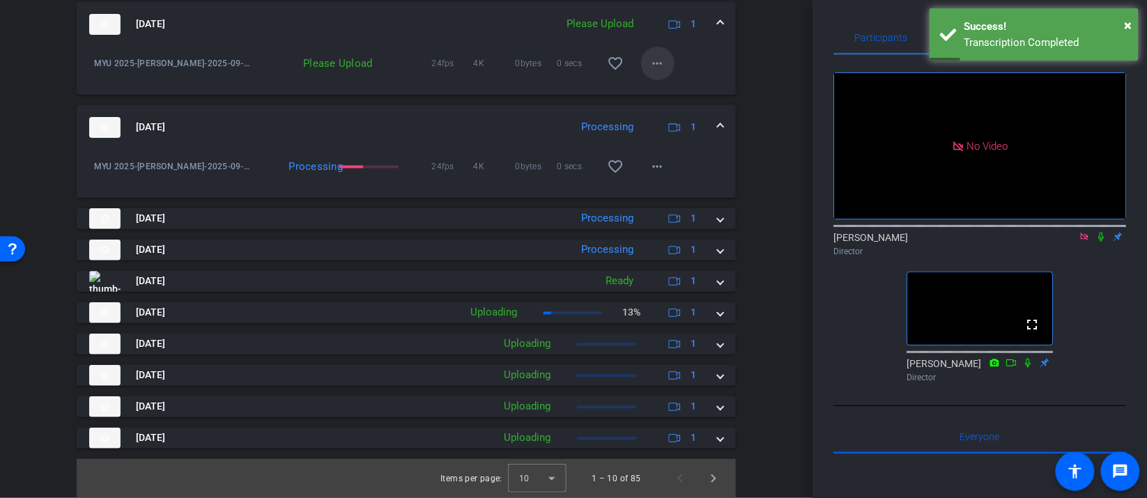
click at [661, 71] on mat-icon "more_horiz" at bounding box center [658, 63] width 17 height 17
click at [675, 100] on span "Upload" at bounding box center [680, 101] width 56 height 17
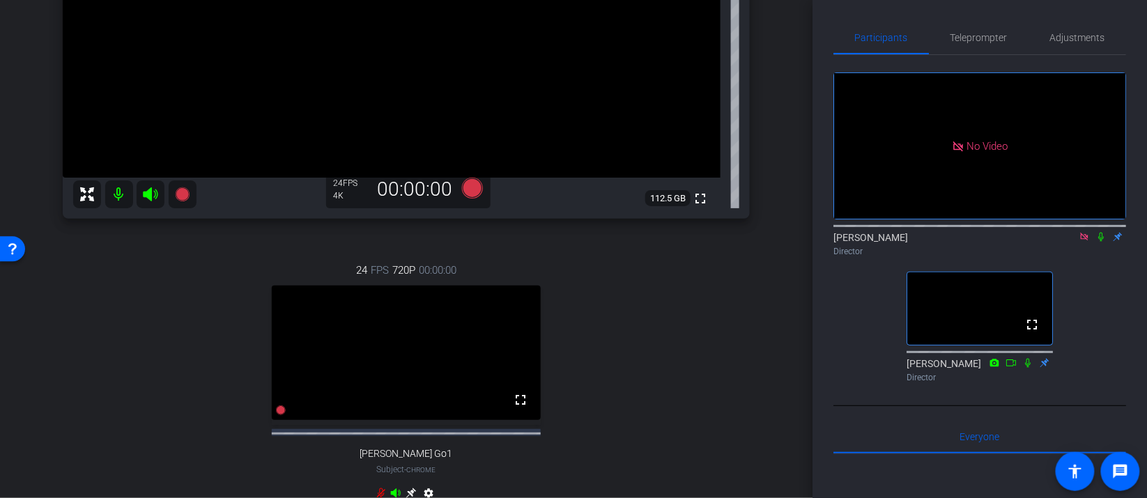
scroll to position [0, 0]
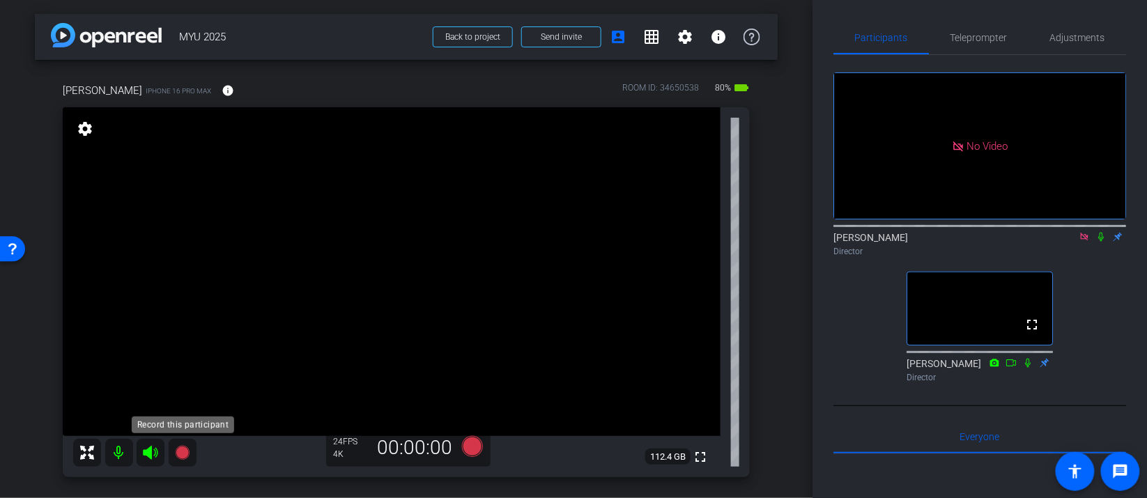
click at [187, 451] on icon at bounding box center [182, 453] width 14 height 14
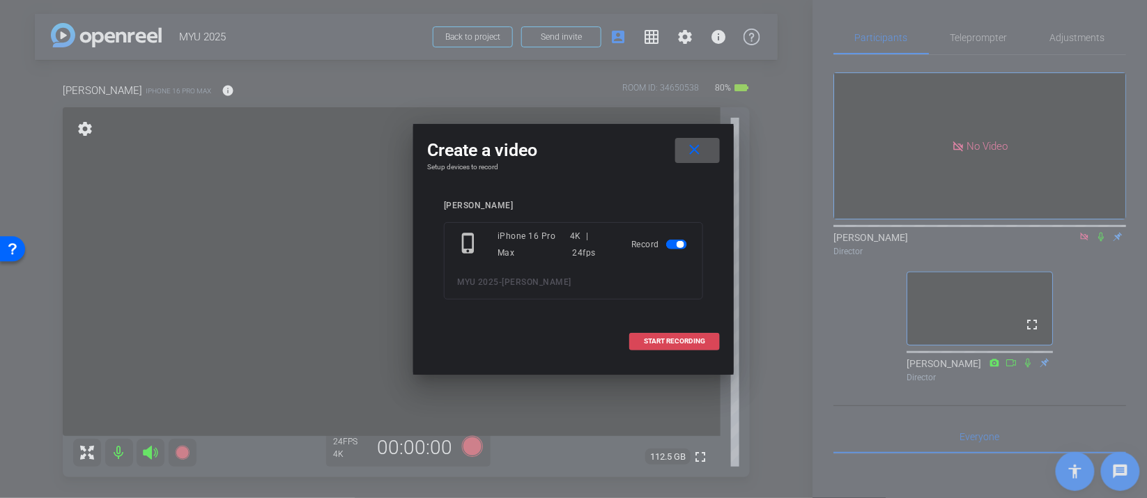
click at [675, 339] on span "START RECORDING" at bounding box center [674, 341] width 61 height 7
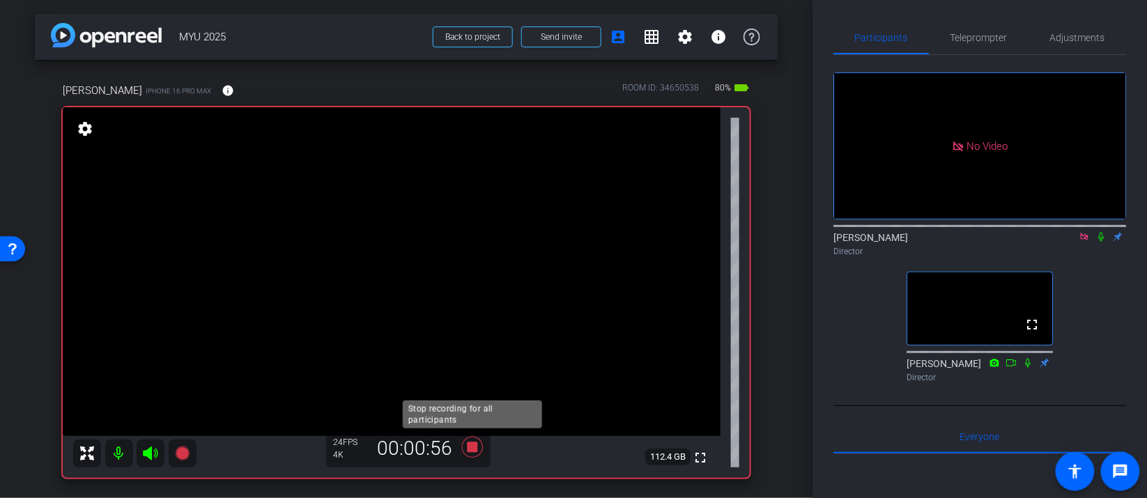
click at [479, 451] on icon at bounding box center [472, 447] width 33 height 25
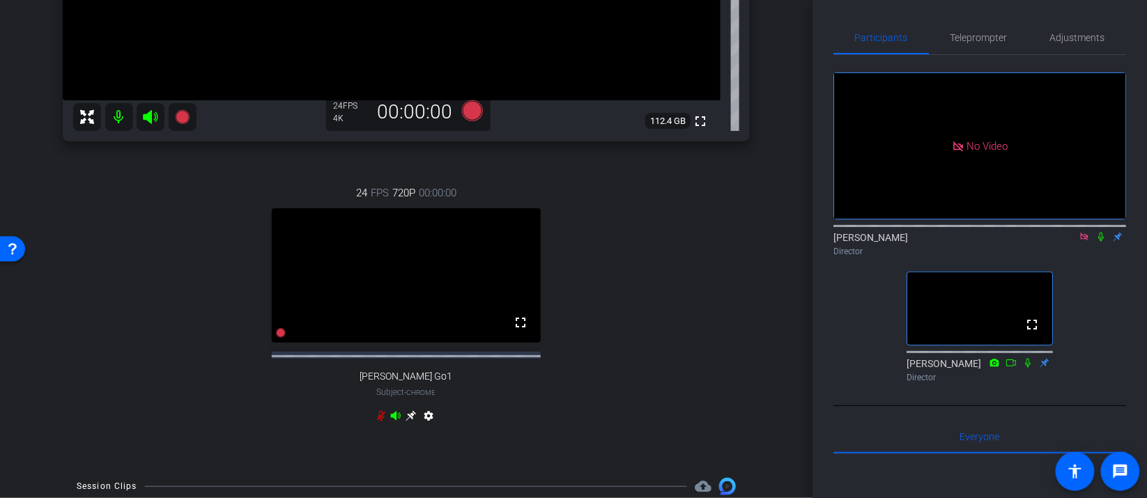
scroll to position [789, 0]
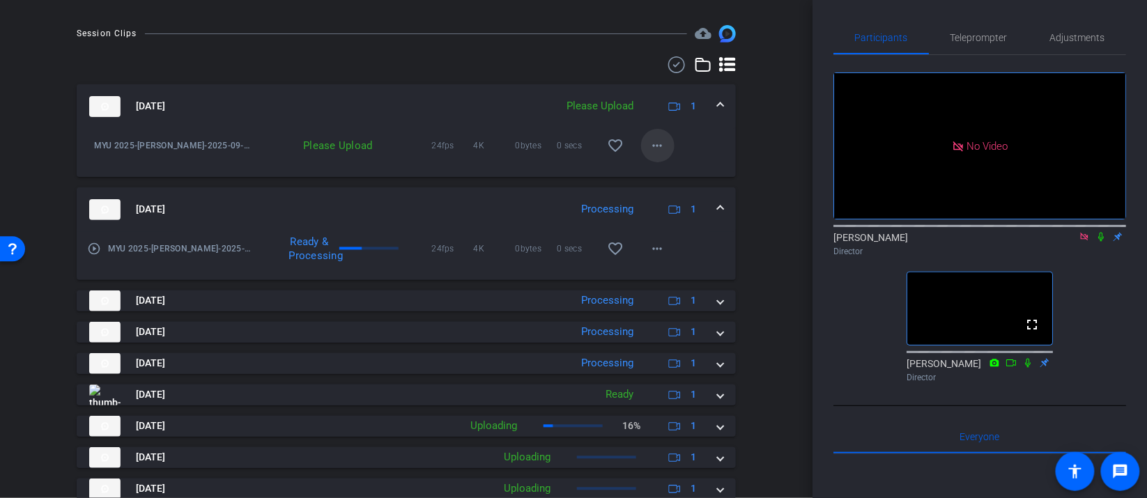
click at [663, 154] on mat-icon "more_horiz" at bounding box center [658, 145] width 17 height 17
click at [673, 183] on span "Upload" at bounding box center [680, 186] width 56 height 17
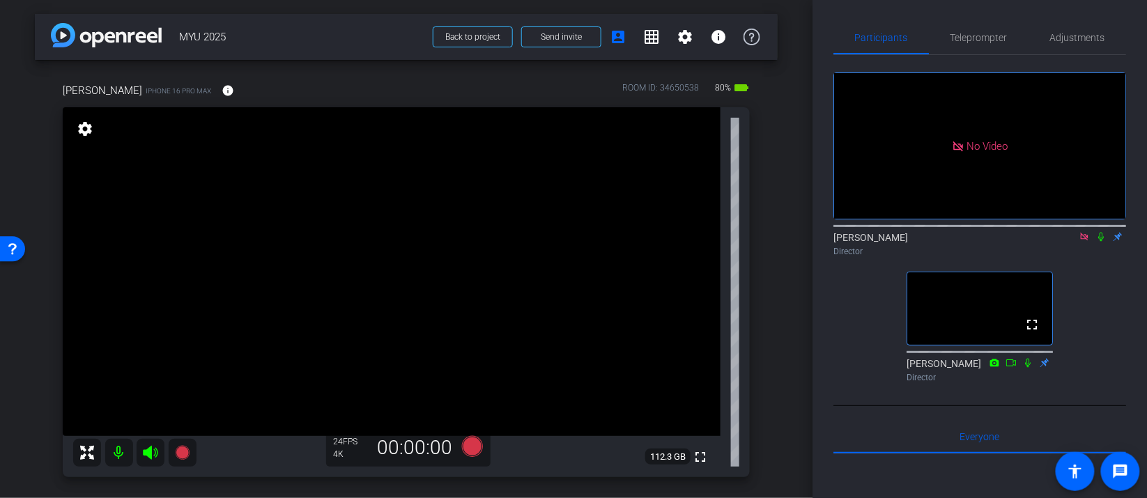
scroll to position [20, 0]
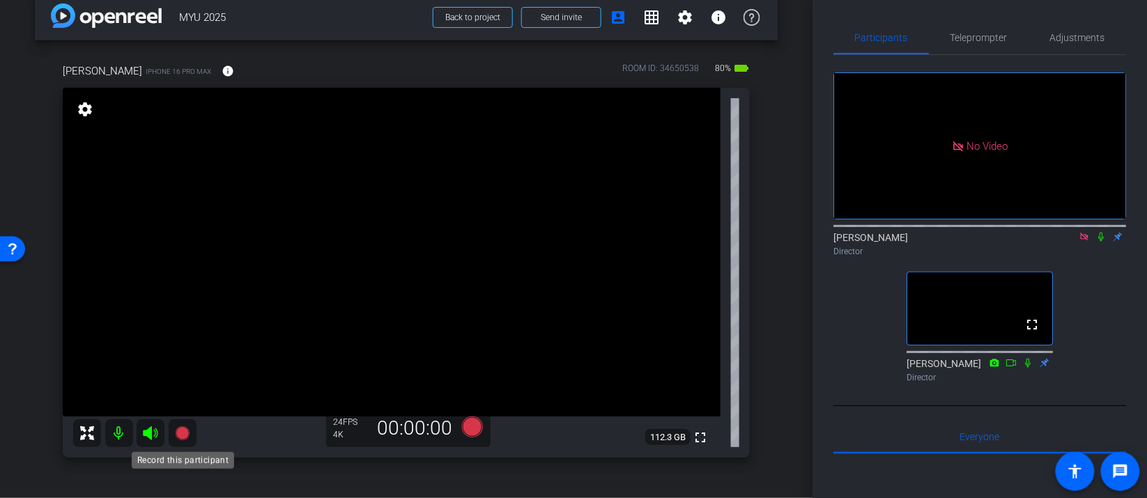
click at [184, 431] on icon at bounding box center [182, 434] width 14 height 14
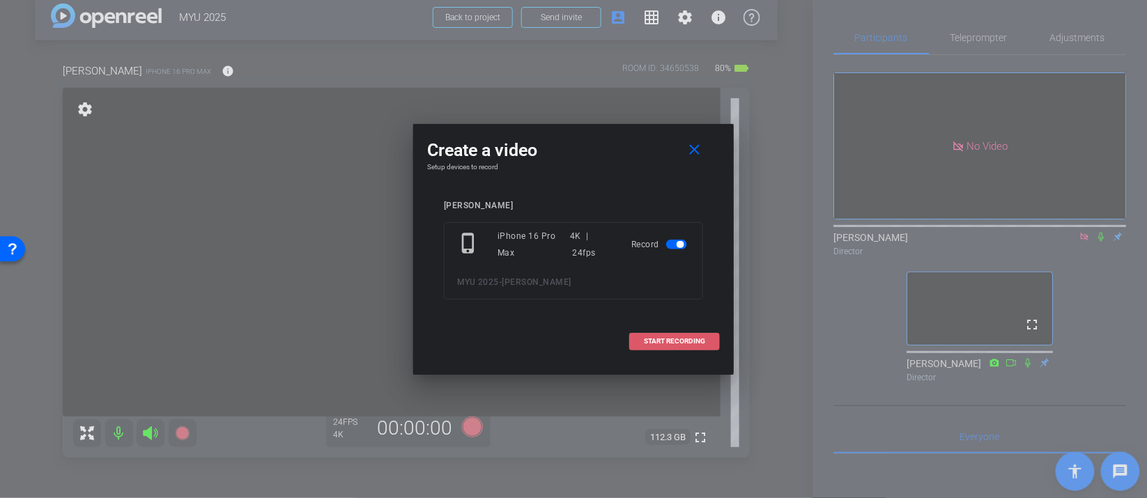
click at [691, 338] on span "START RECORDING" at bounding box center [674, 341] width 61 height 7
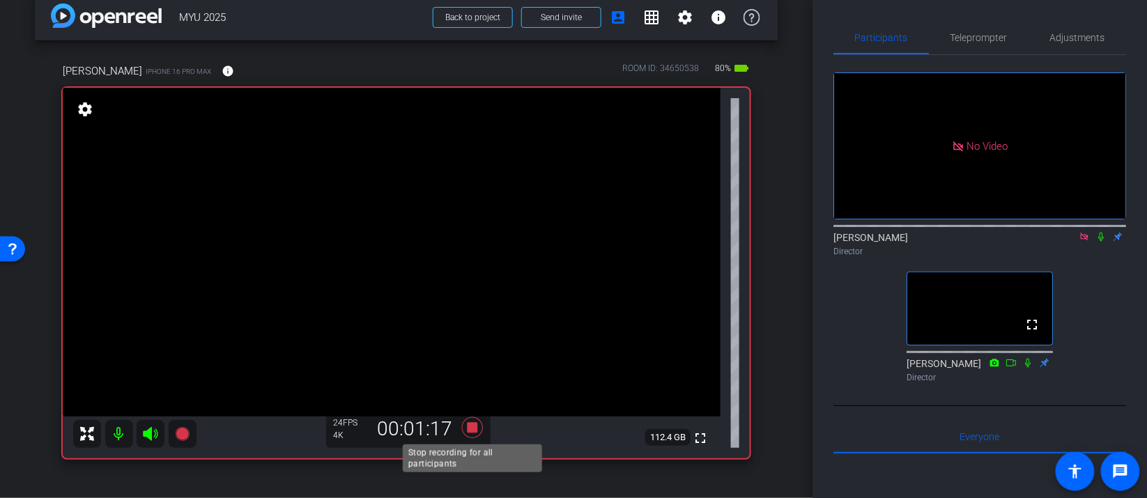
click at [480, 422] on icon at bounding box center [472, 427] width 33 height 25
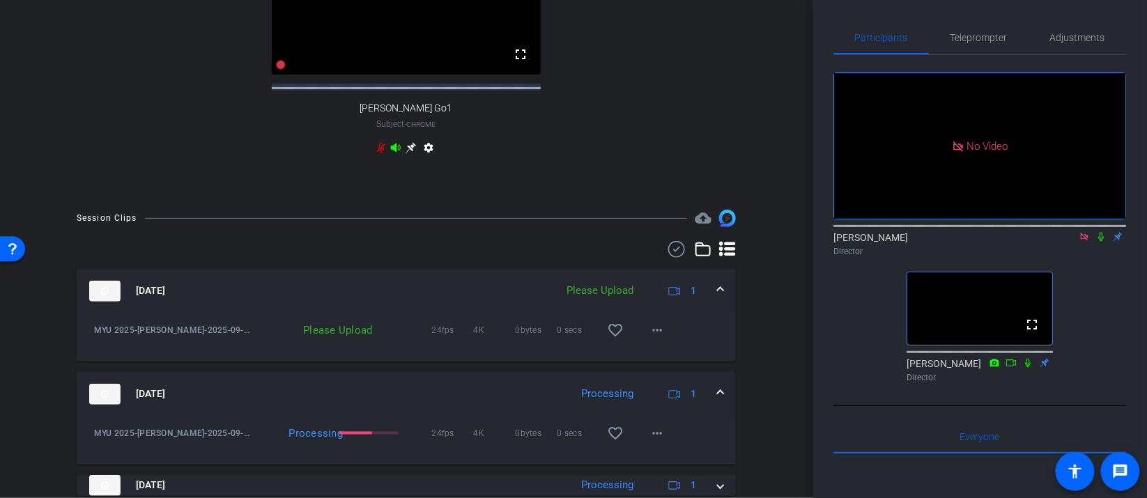
scroll to position [710, 0]
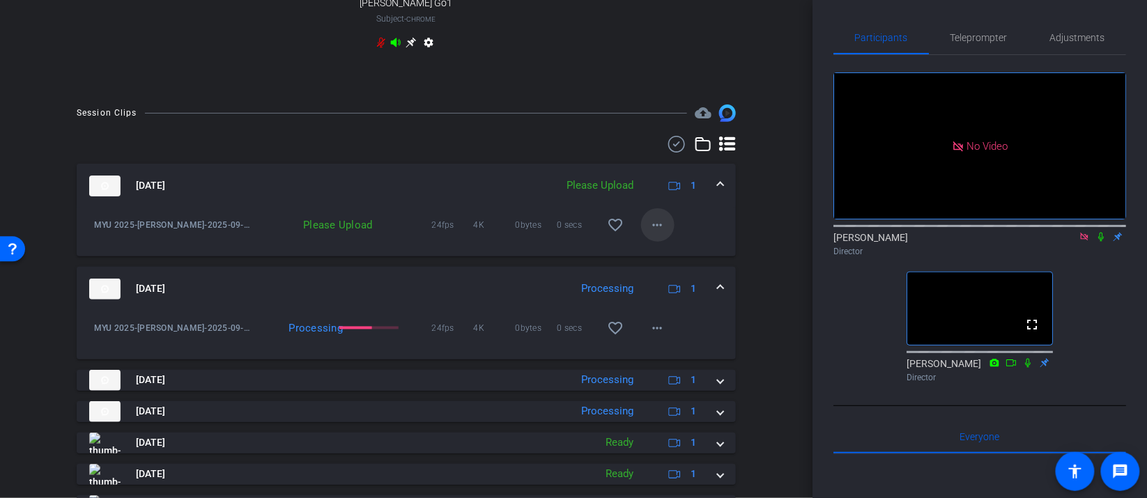
click at [667, 233] on span at bounding box center [657, 224] width 33 height 33
click at [681, 263] on span "Upload" at bounding box center [680, 265] width 56 height 17
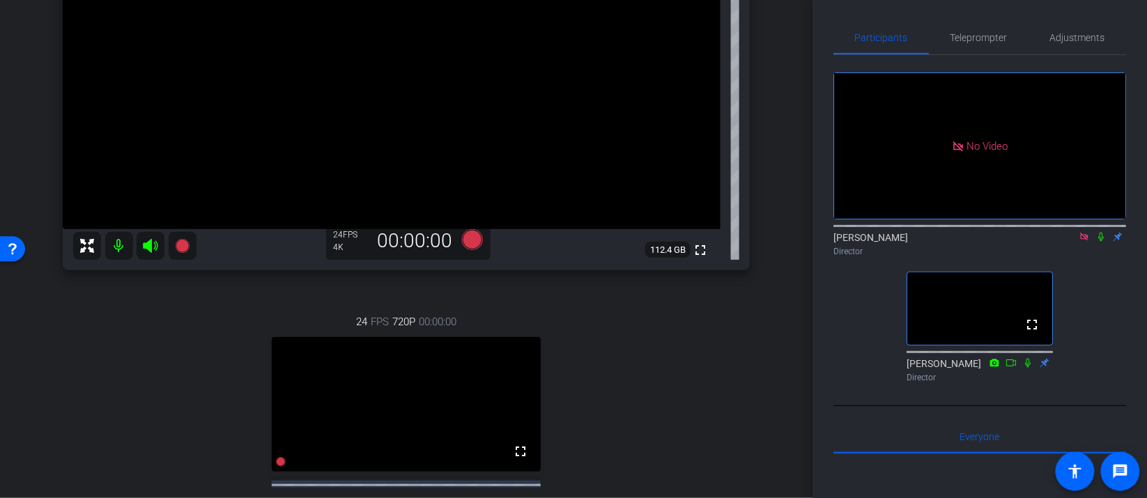
scroll to position [141, 0]
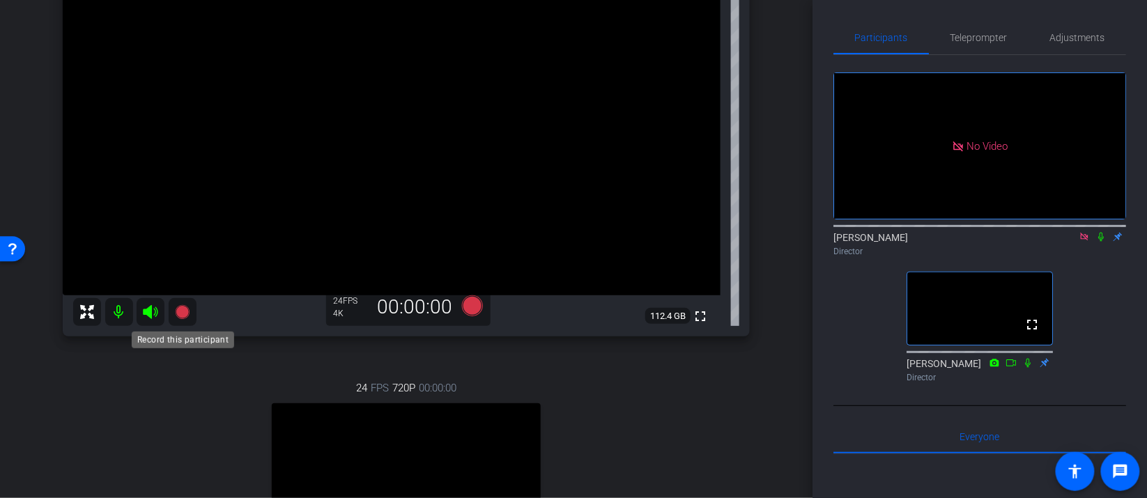
click at [178, 310] on icon at bounding box center [182, 312] width 14 height 14
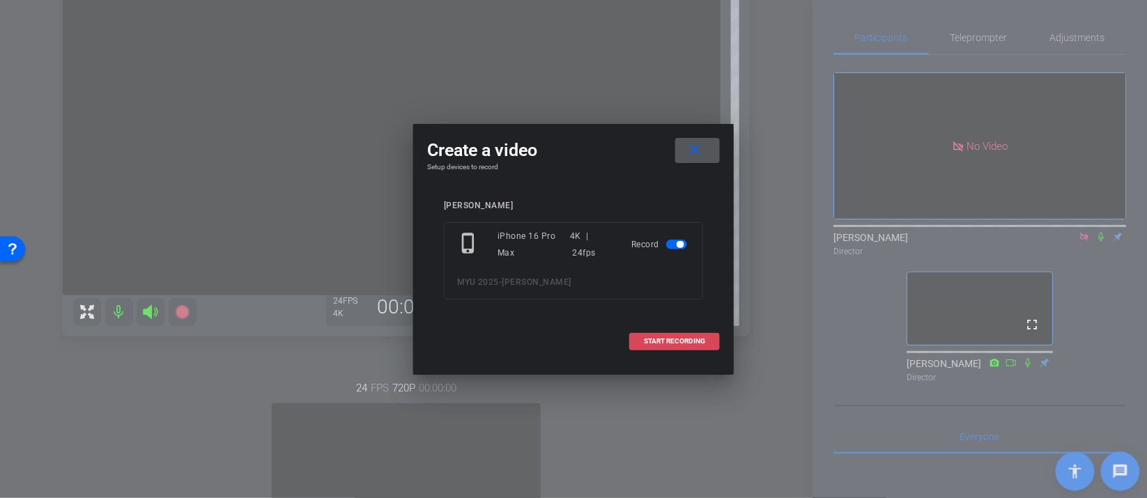
click at [685, 340] on span "START RECORDING" at bounding box center [674, 341] width 61 height 7
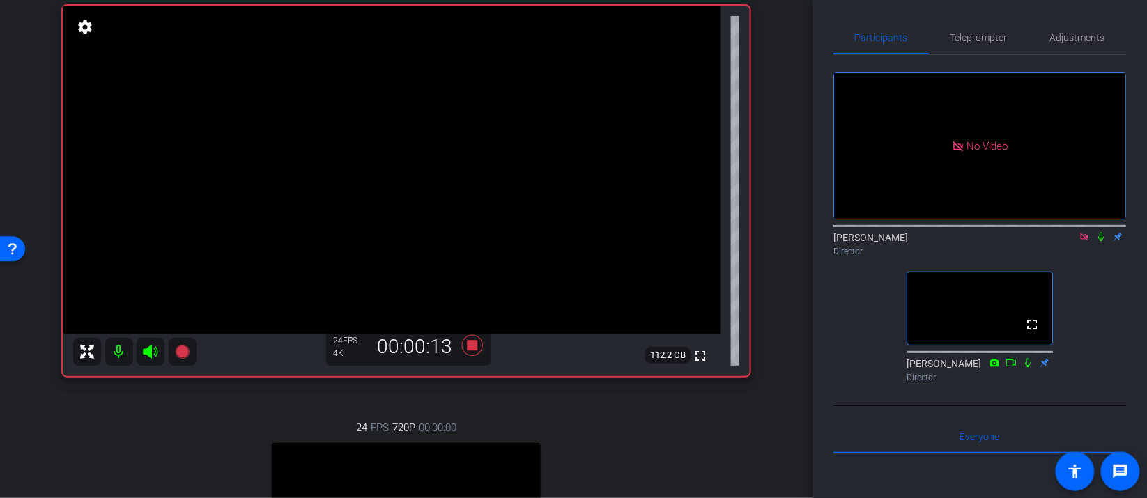
scroll to position [0, 0]
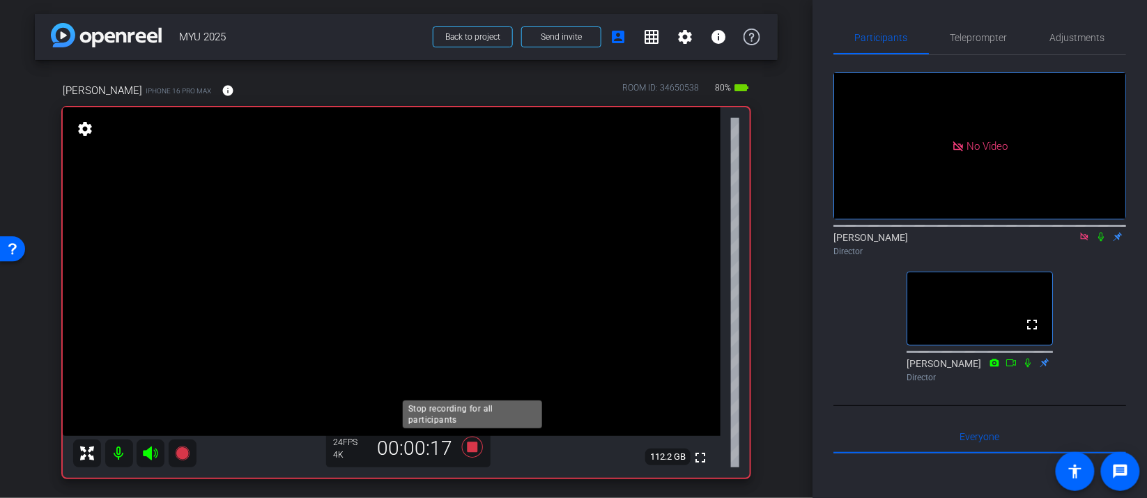
click at [469, 445] on icon at bounding box center [472, 447] width 21 height 21
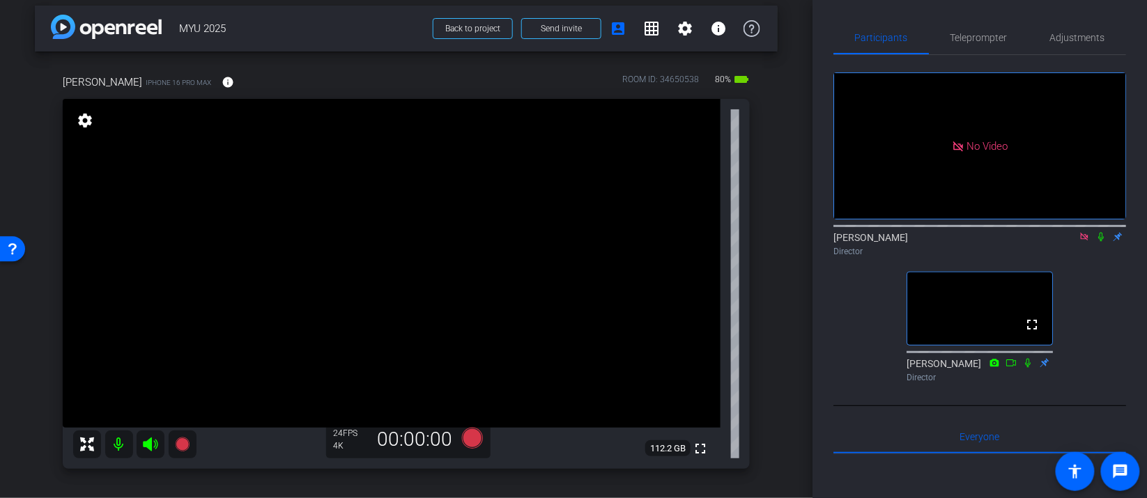
scroll to position [33, 0]
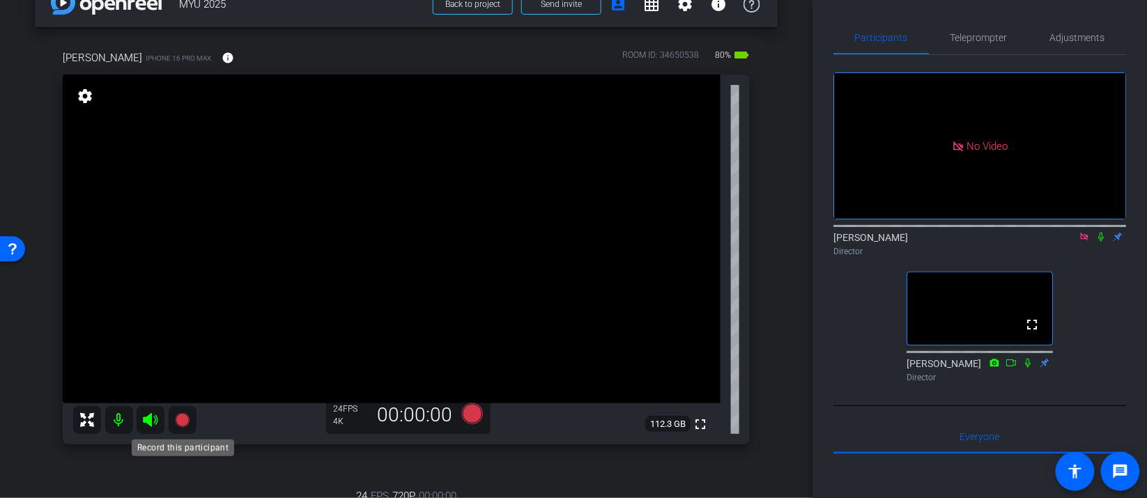
click at [183, 421] on icon at bounding box center [182, 420] width 14 height 14
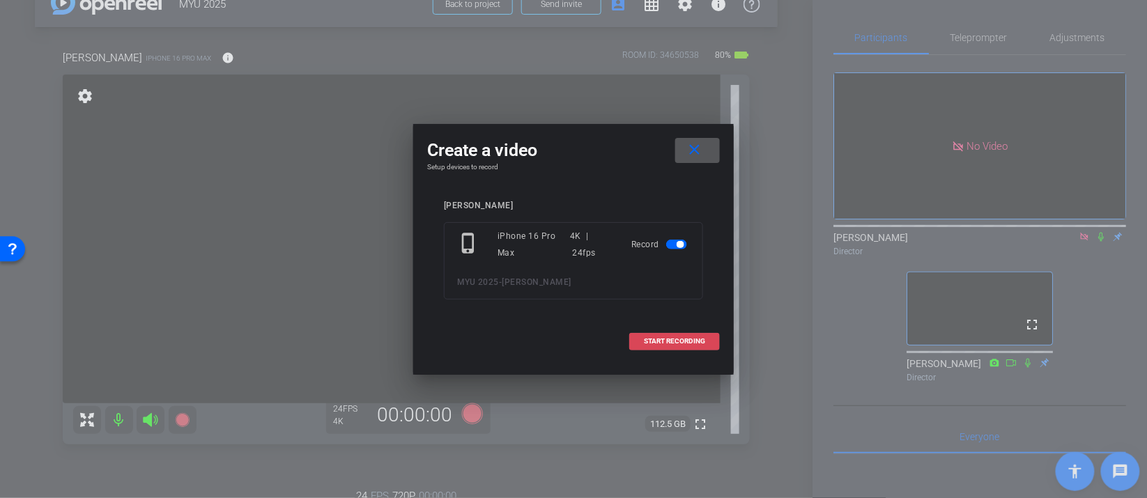
click at [659, 344] on span "START RECORDING" at bounding box center [674, 341] width 61 height 7
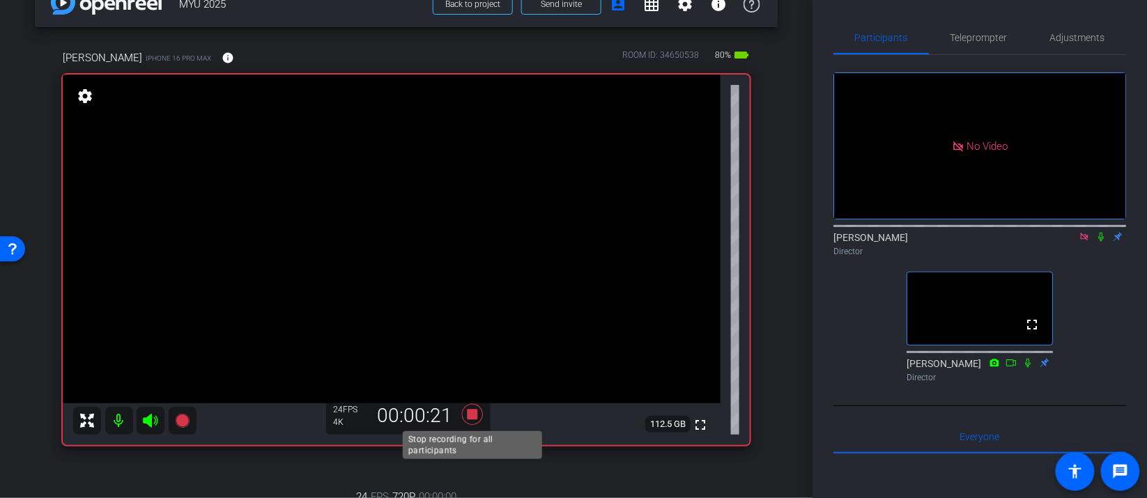
click at [477, 419] on icon at bounding box center [472, 414] width 33 height 25
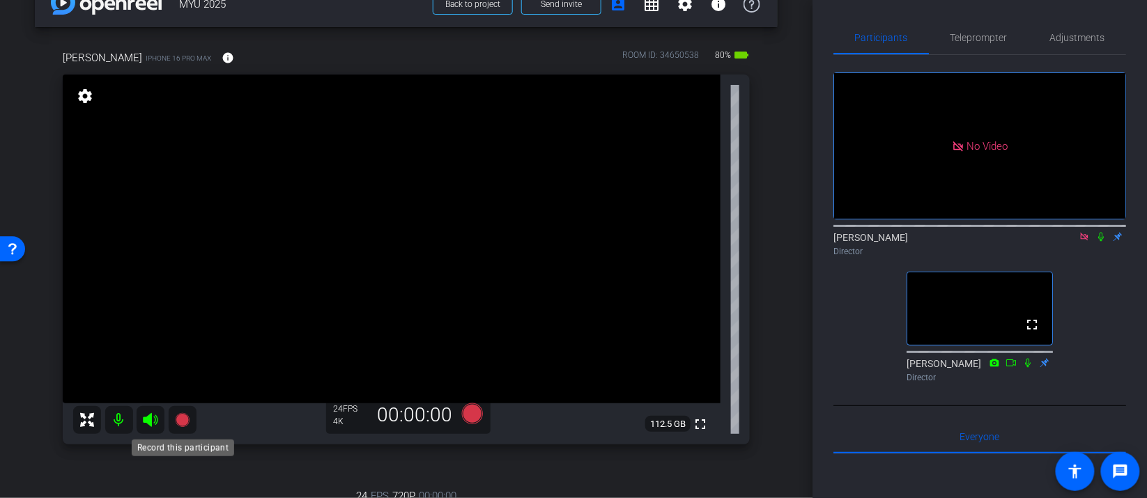
click at [185, 427] on icon at bounding box center [182, 420] width 17 height 17
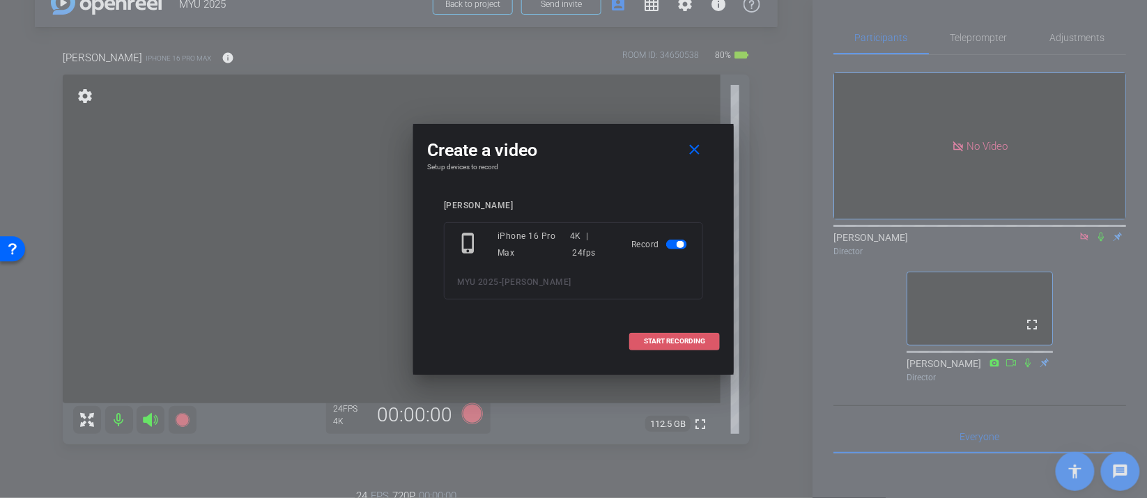
click at [680, 344] on span "START RECORDING" at bounding box center [674, 341] width 61 height 7
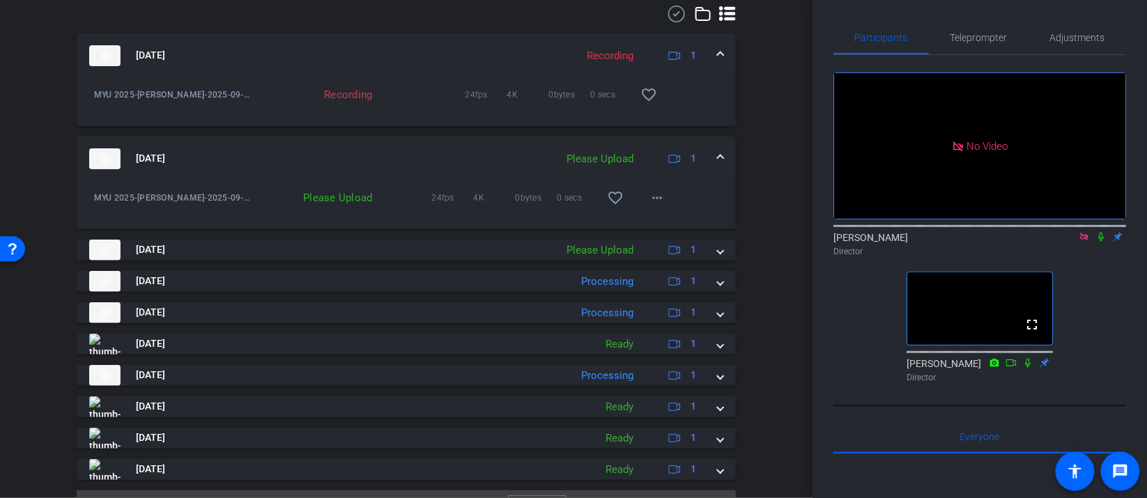
scroll to position [837, 0]
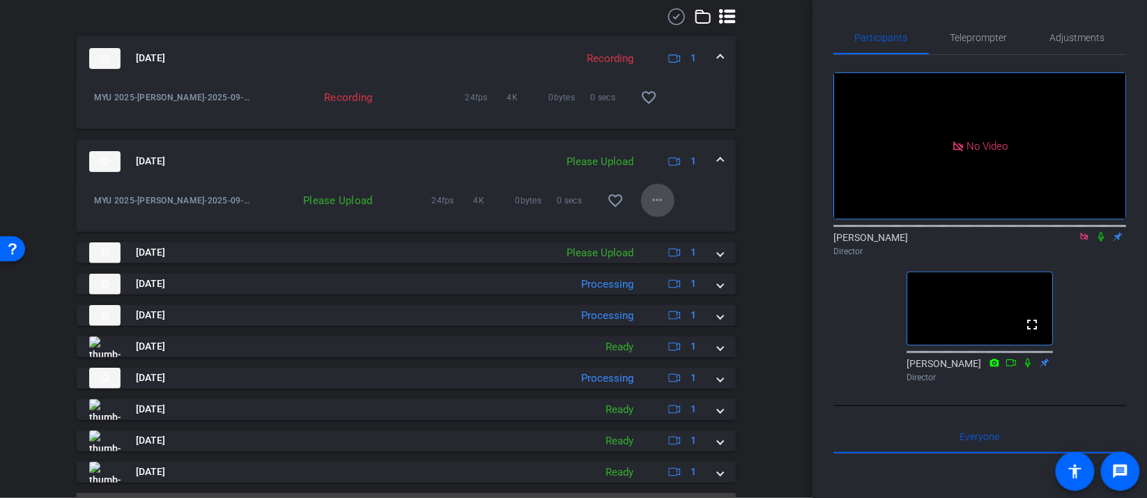
click at [657, 209] on mat-icon "more_horiz" at bounding box center [658, 200] width 17 height 17
click at [670, 236] on span "Upload" at bounding box center [680, 241] width 56 height 17
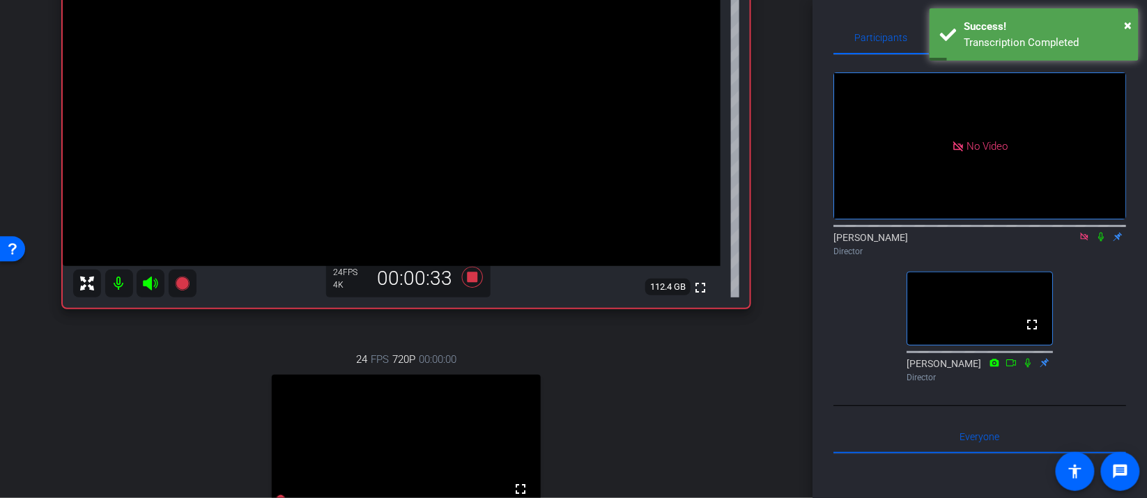
scroll to position [0, 0]
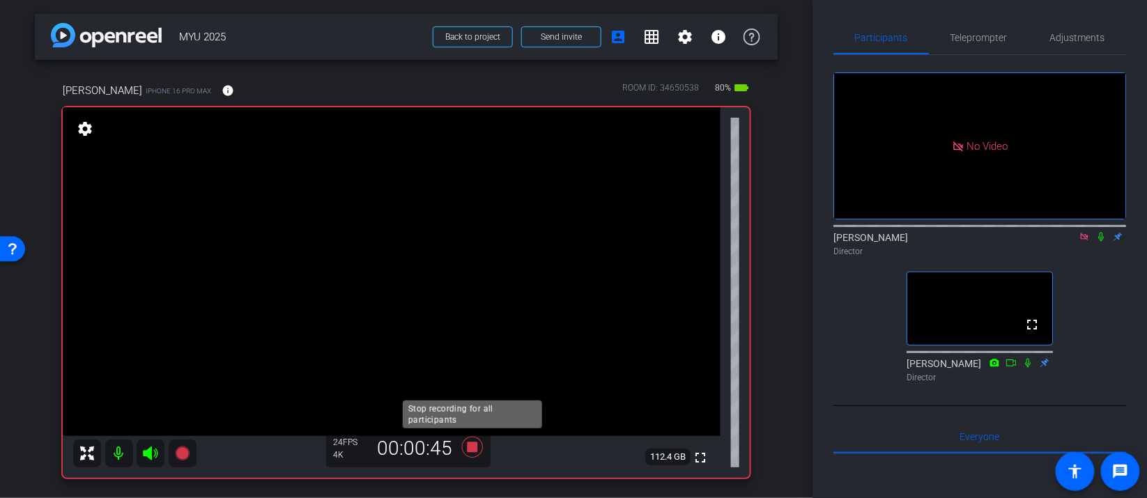
click at [473, 450] on icon at bounding box center [472, 447] width 21 height 21
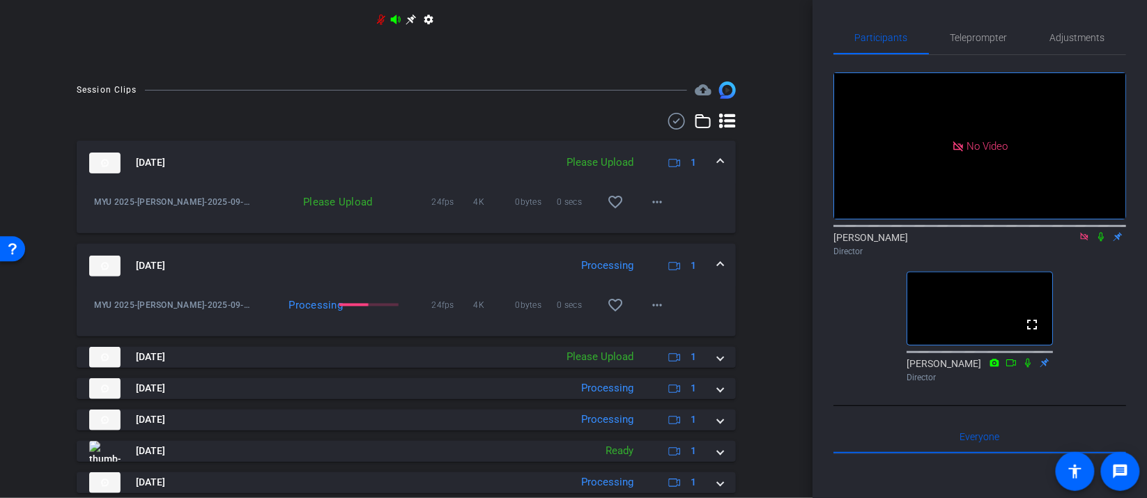
scroll to position [748, 0]
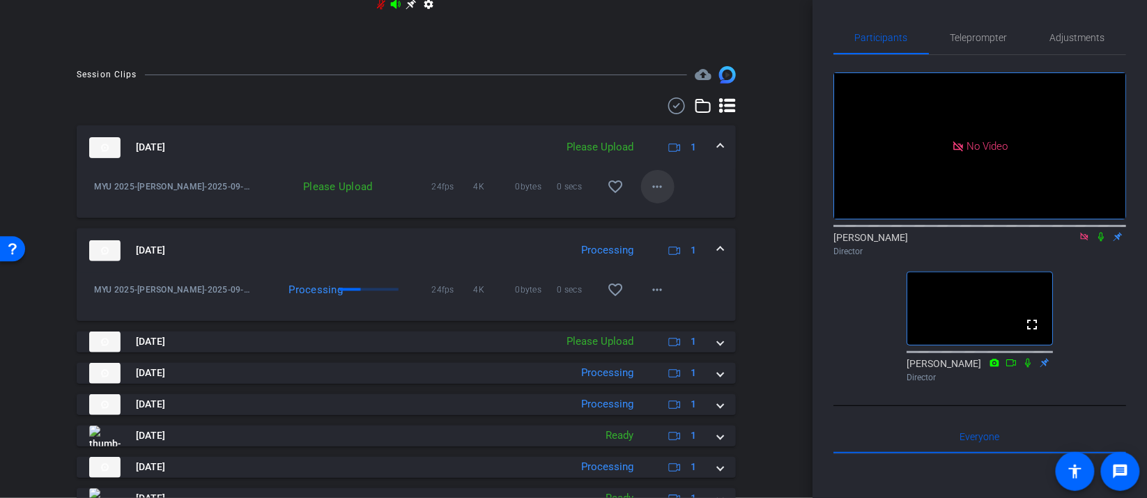
click at [657, 195] on mat-icon "more_horiz" at bounding box center [658, 186] width 17 height 17
click at [667, 227] on span "Upload" at bounding box center [680, 227] width 56 height 17
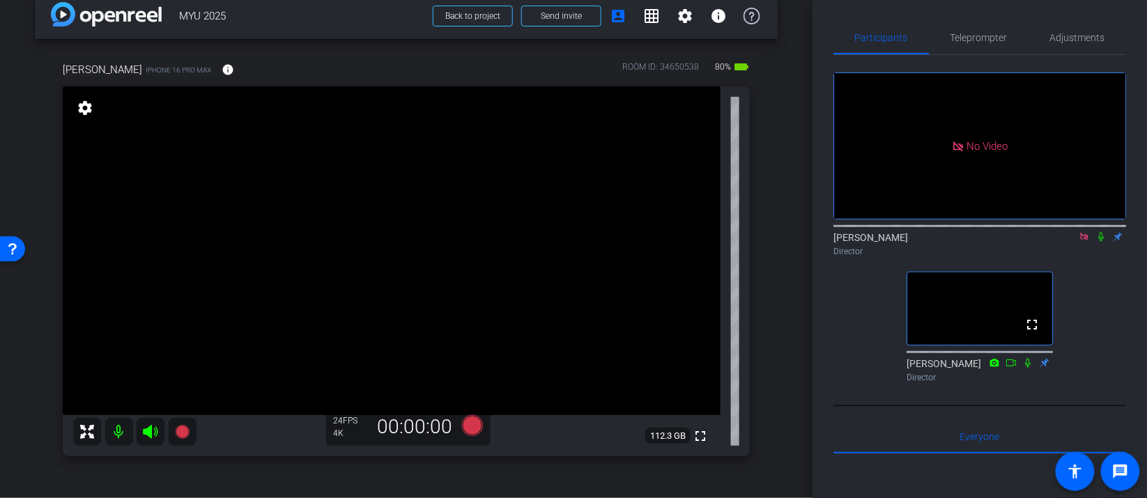
scroll to position [0, 0]
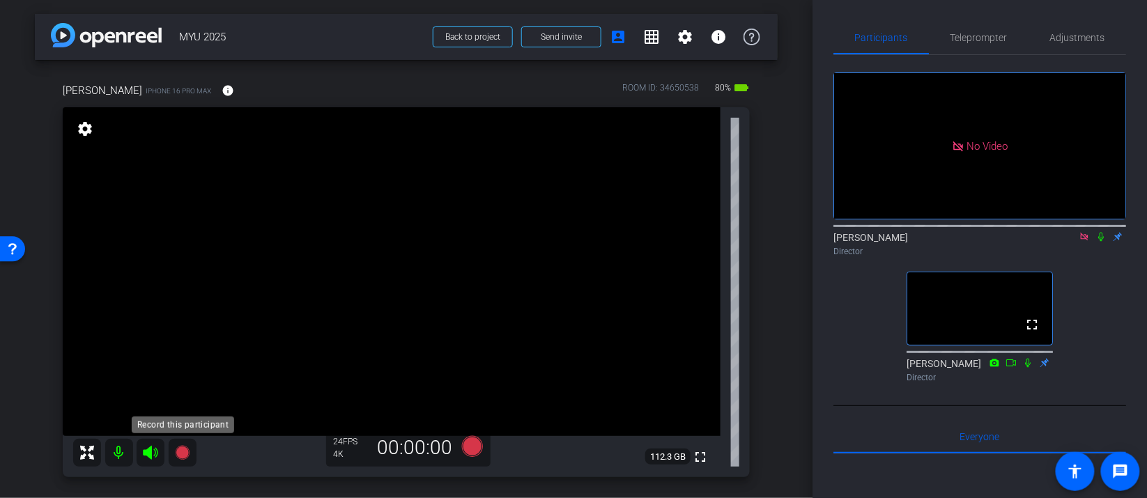
click at [187, 459] on icon at bounding box center [182, 453] width 17 height 17
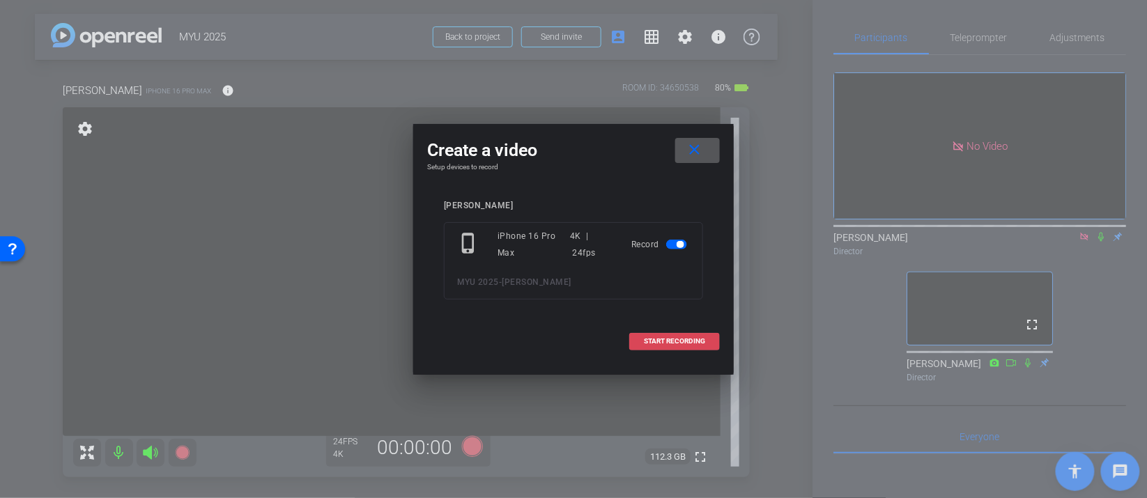
click at [682, 339] on span "START RECORDING" at bounding box center [674, 341] width 61 height 7
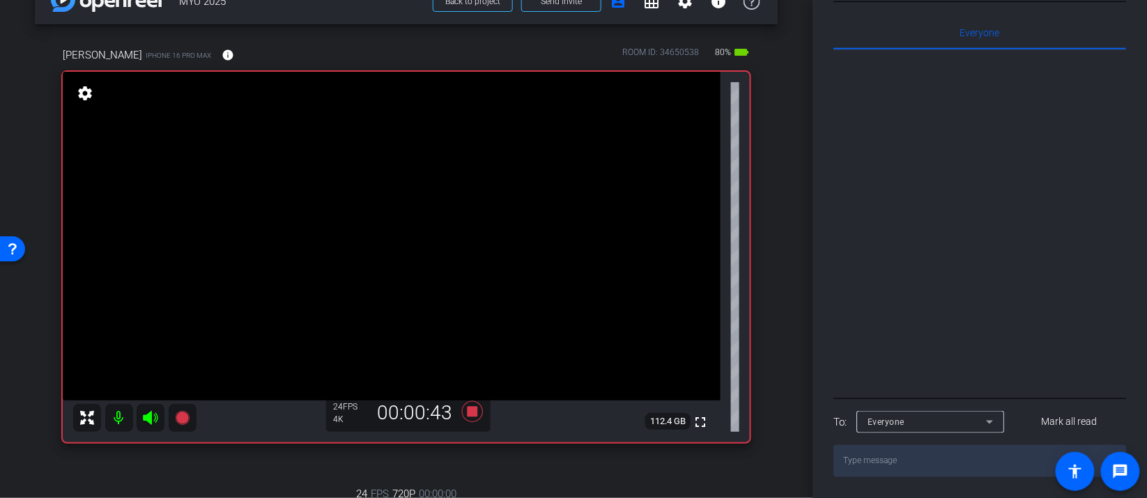
scroll to position [49, 0]
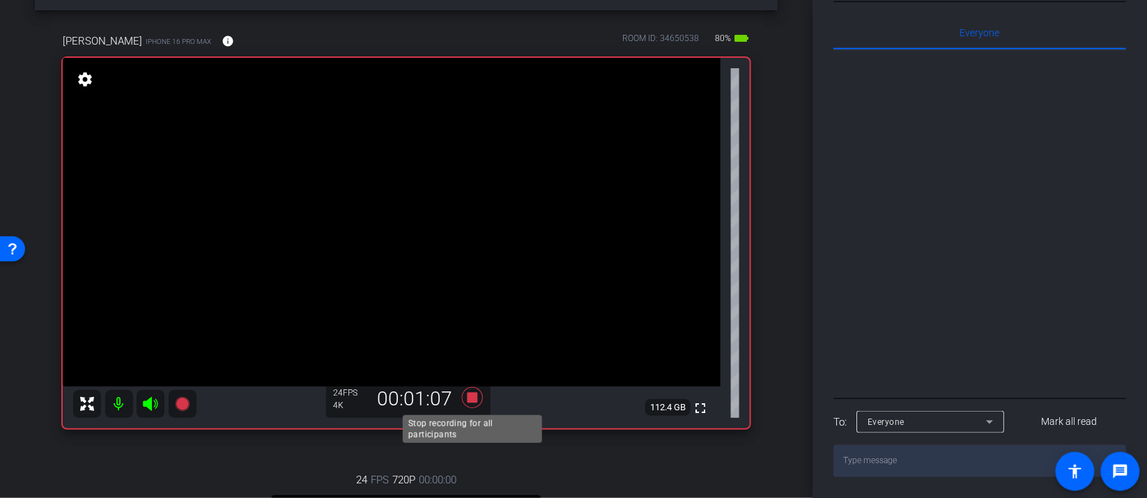
click at [480, 393] on icon at bounding box center [472, 397] width 33 height 25
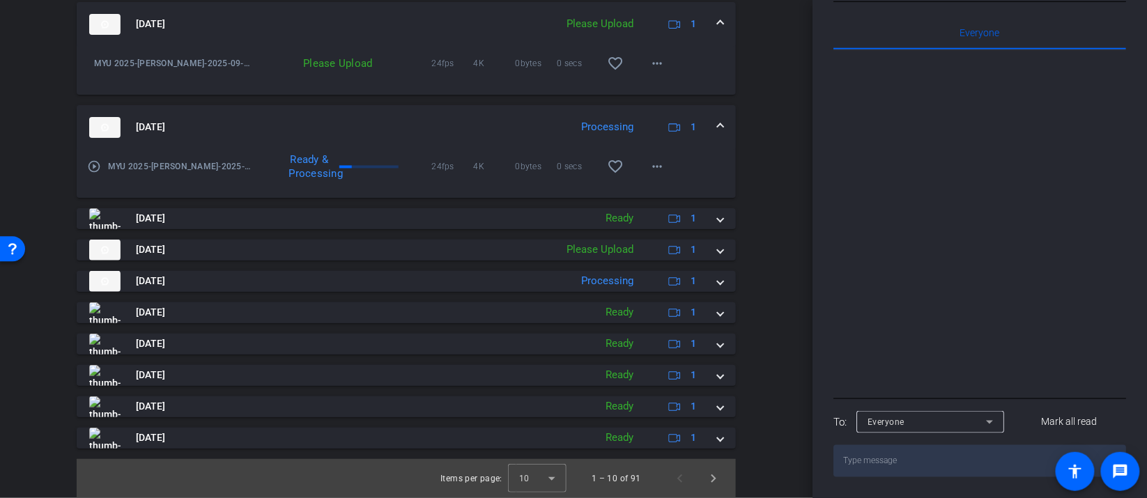
scroll to position [882, 0]
click at [666, 70] on mat-icon "more_horiz" at bounding box center [658, 63] width 17 height 17
click at [687, 98] on span "Upload" at bounding box center [680, 92] width 56 height 17
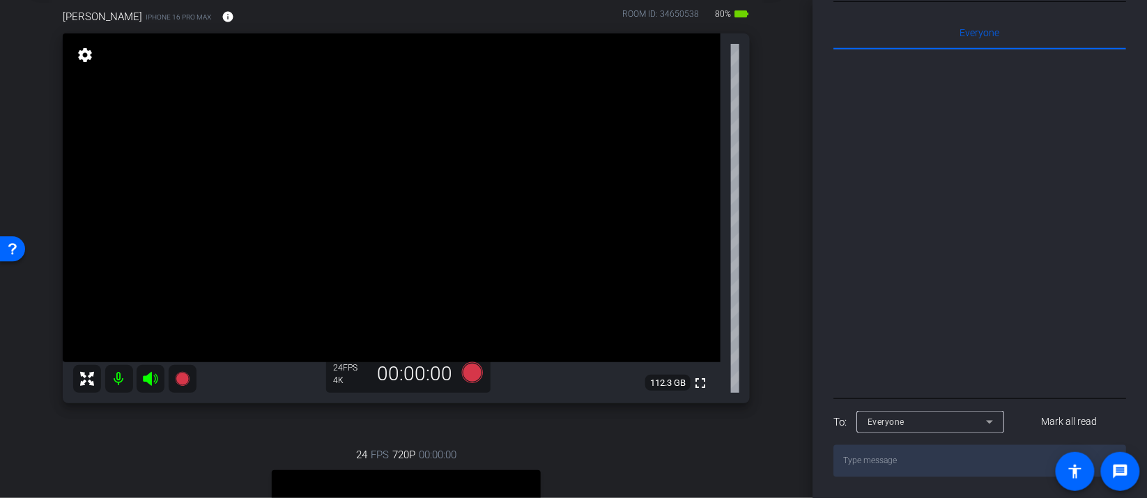
scroll to position [0, 0]
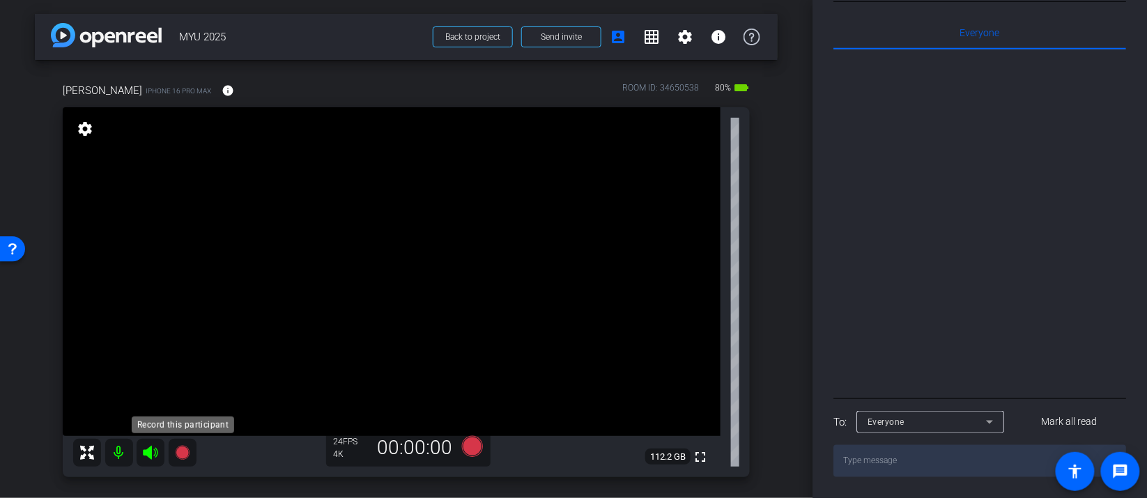
click at [178, 454] on icon at bounding box center [182, 453] width 14 height 14
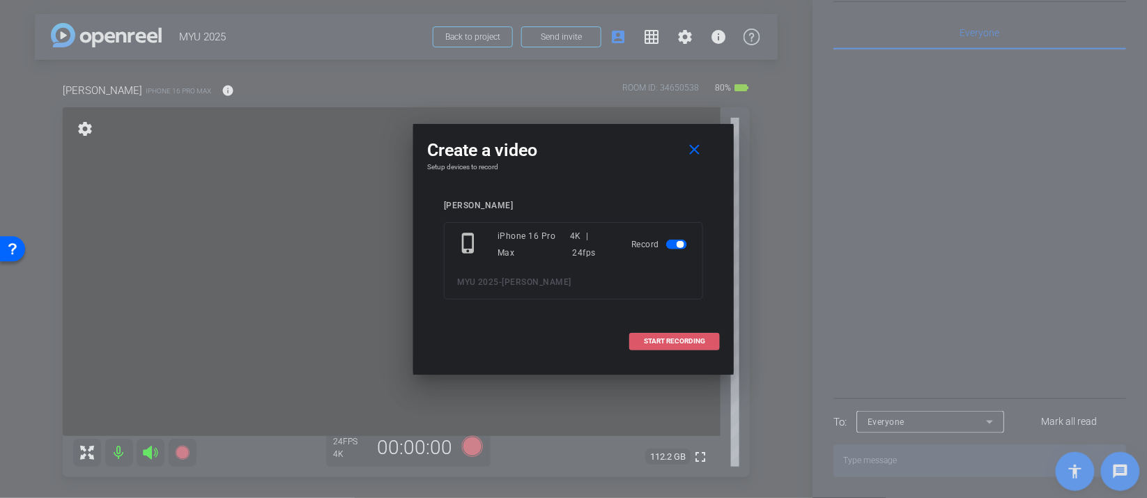
click at [670, 344] on span "START RECORDING" at bounding box center [674, 341] width 61 height 7
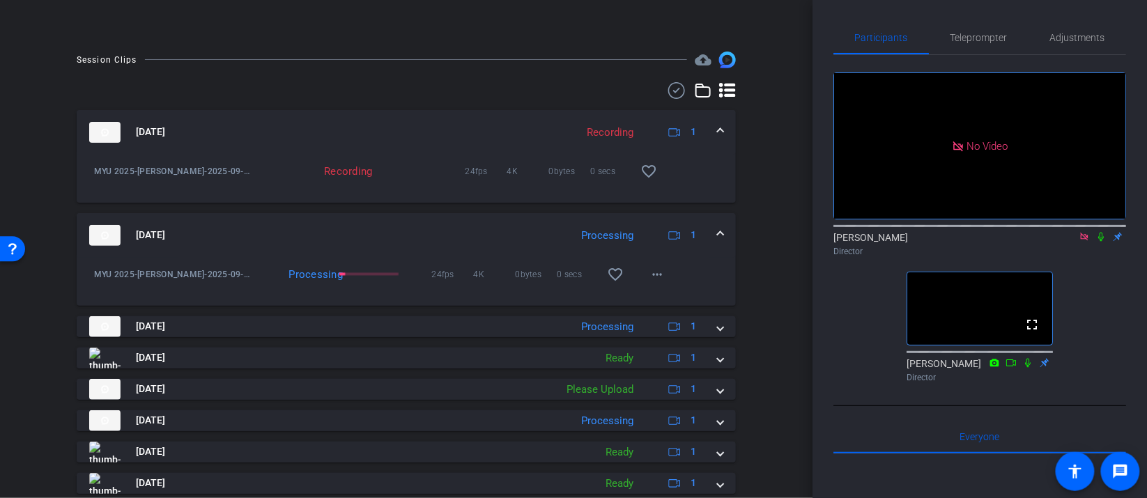
scroll to position [882, 0]
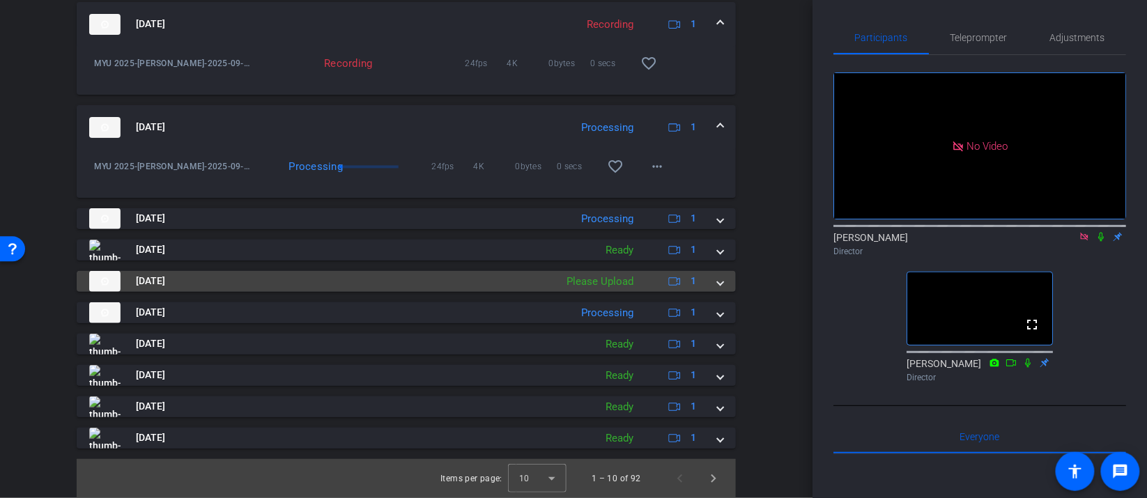
click at [725, 283] on mat-expansion-panel-header "[DATE] Please Upload 1" at bounding box center [406, 281] width 659 height 21
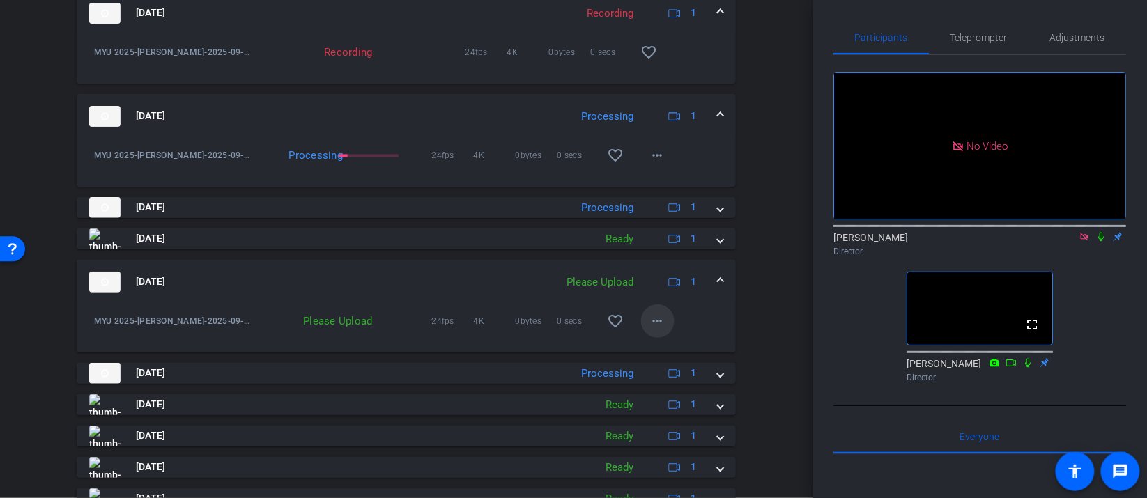
click at [662, 330] on mat-icon "more_horiz" at bounding box center [658, 321] width 17 height 17
click at [680, 359] on span "Upload" at bounding box center [680, 361] width 56 height 17
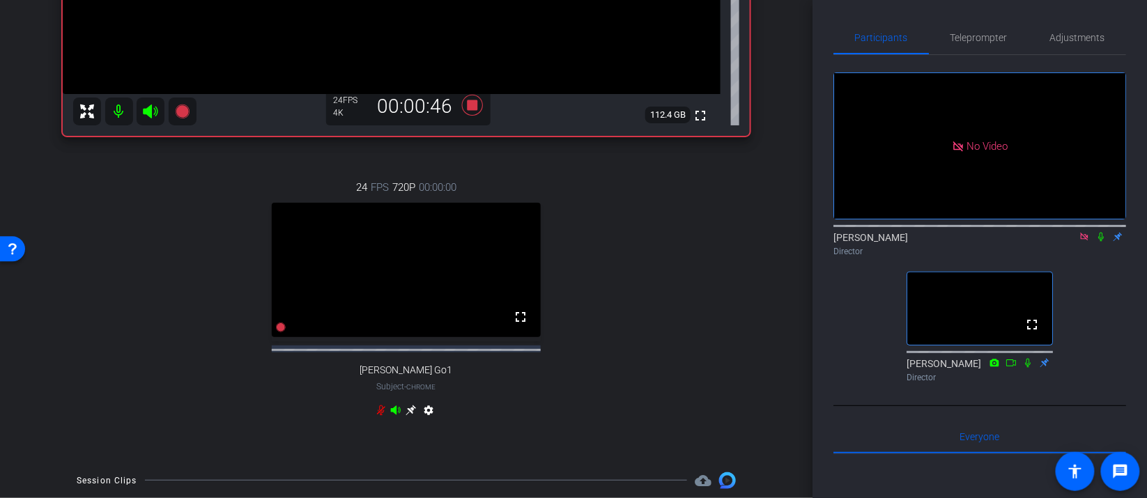
scroll to position [0, 0]
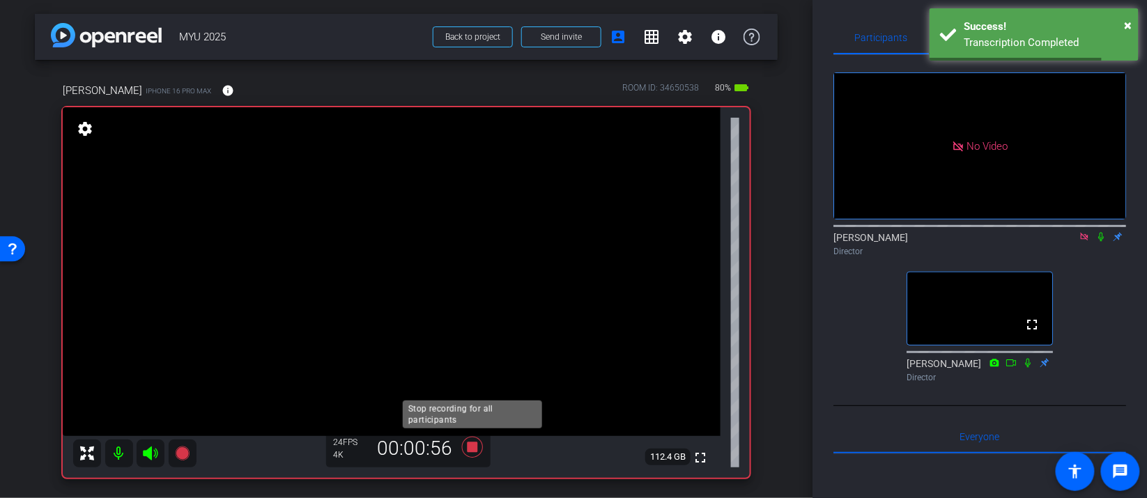
click at [470, 450] on icon at bounding box center [472, 447] width 21 height 21
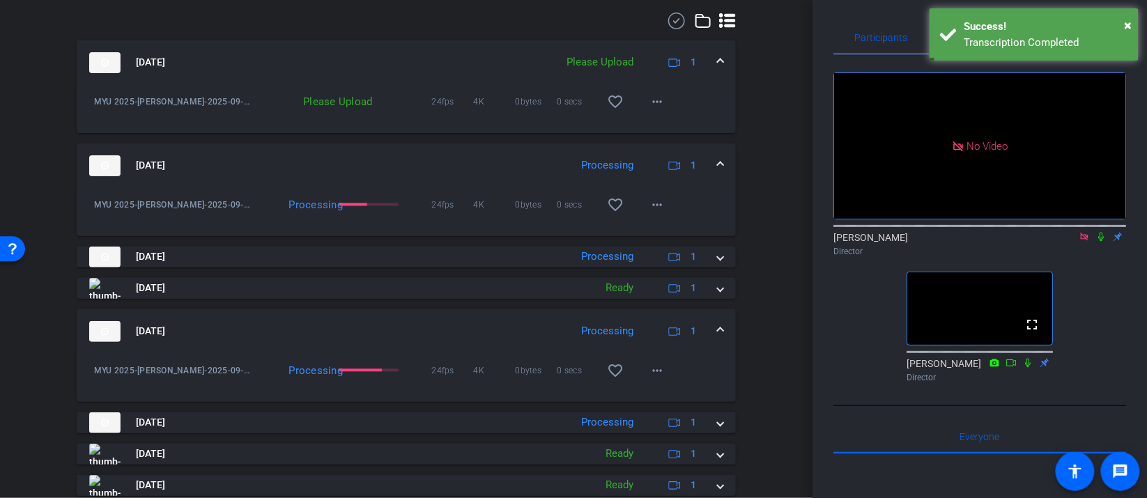
scroll to position [835, 0]
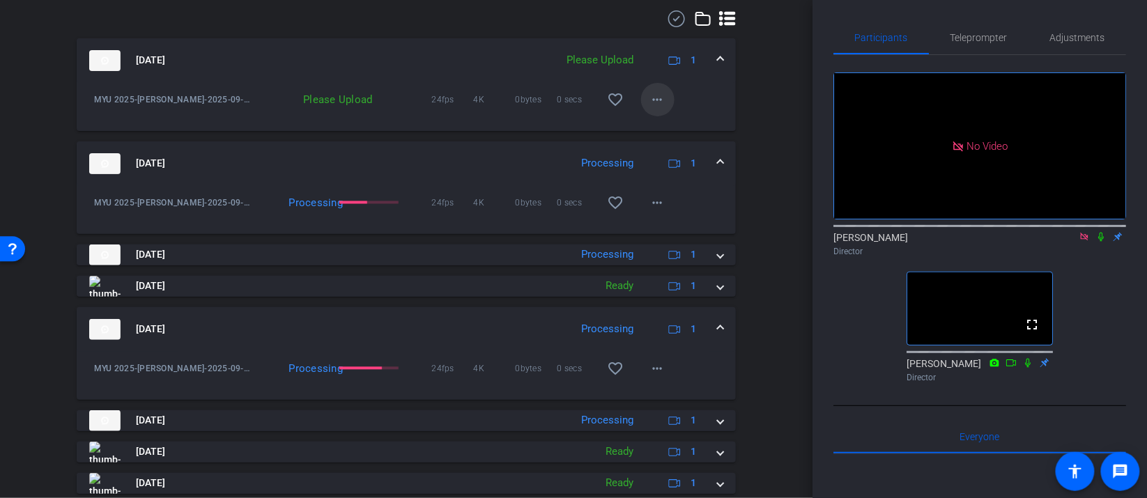
click at [665, 108] on mat-icon "more_horiz" at bounding box center [658, 99] width 17 height 17
click at [689, 135] on span "Upload" at bounding box center [680, 140] width 56 height 17
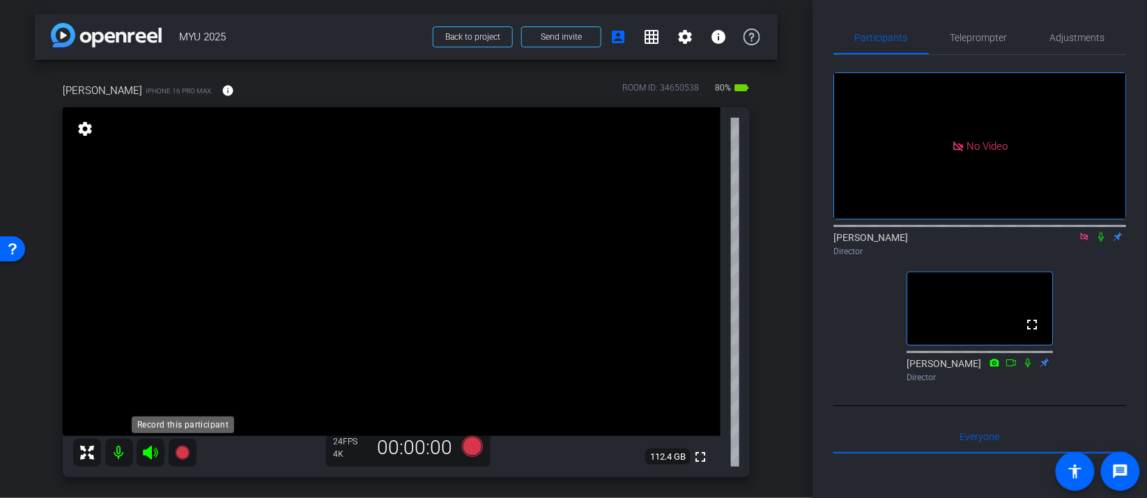
click at [180, 451] on icon at bounding box center [182, 453] width 14 height 14
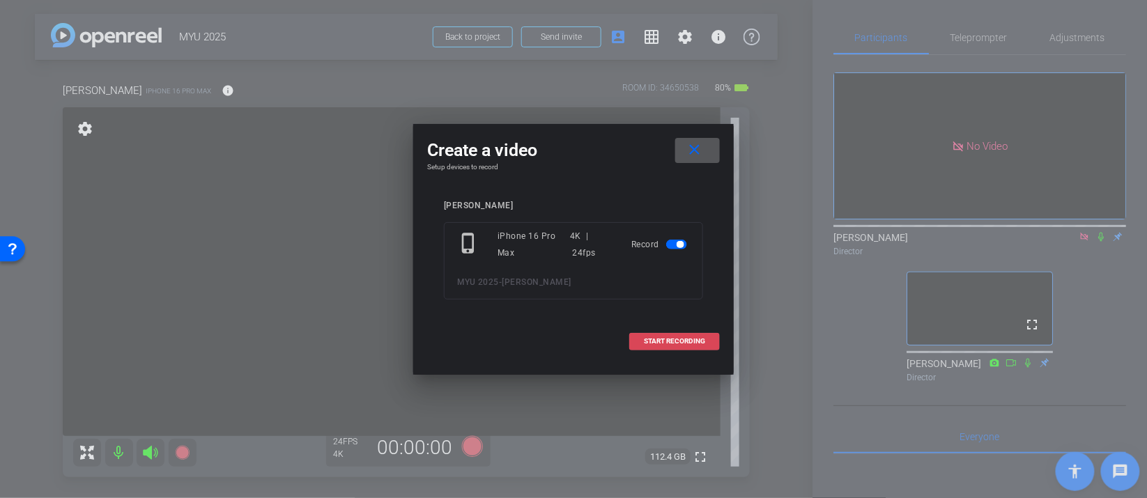
click at [691, 339] on span "START RECORDING" at bounding box center [674, 341] width 61 height 7
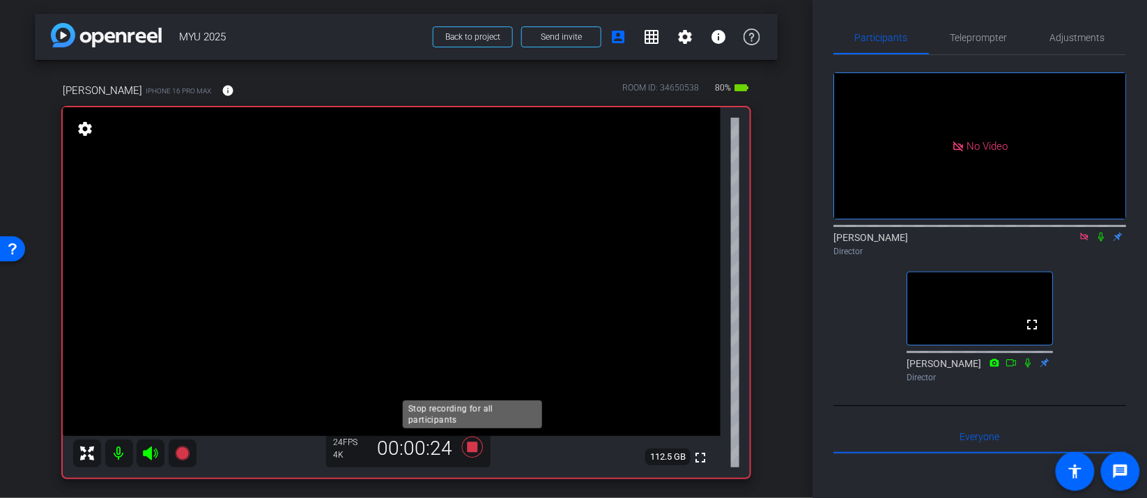
click at [477, 451] on icon at bounding box center [472, 447] width 21 height 21
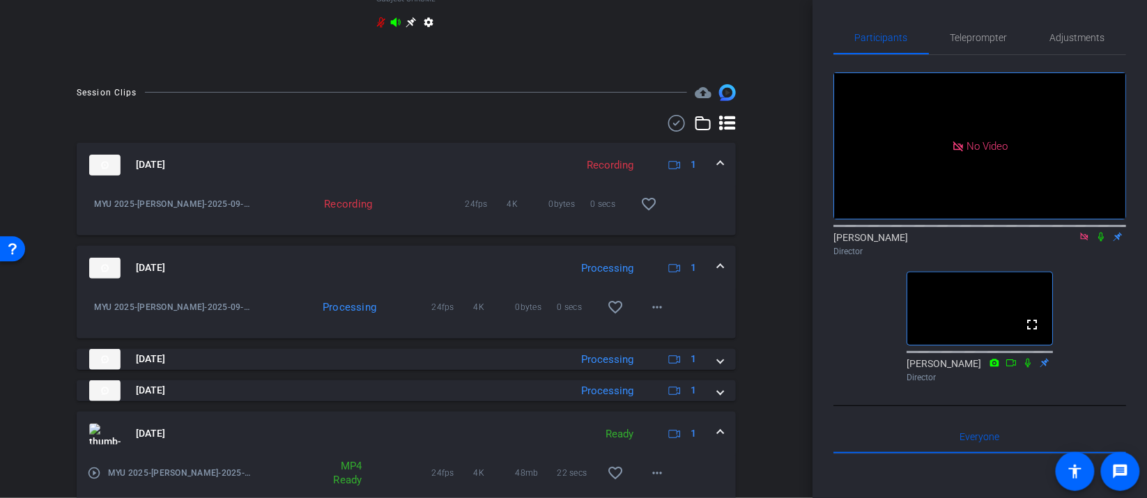
scroll to position [809, 0]
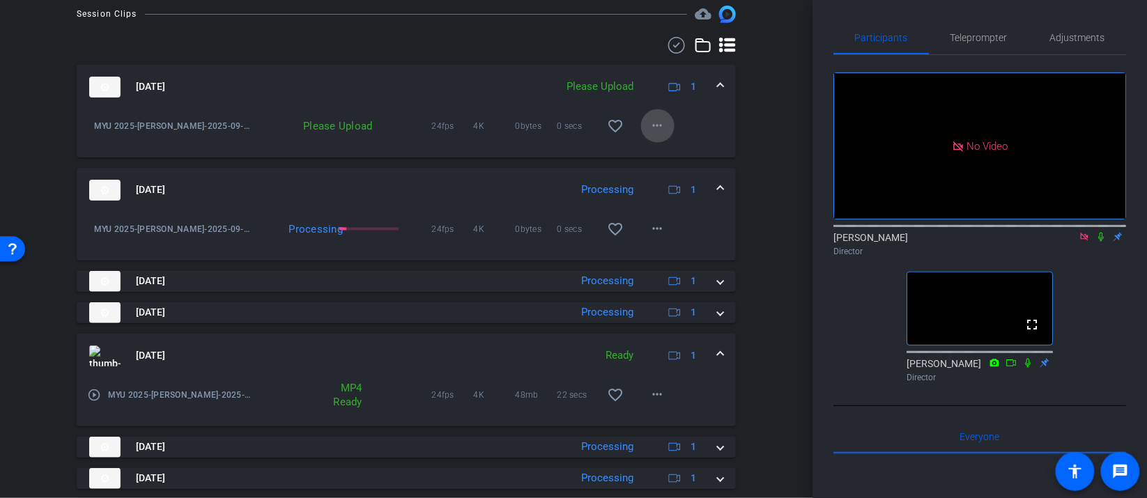
click at [662, 135] on mat-icon "more_horiz" at bounding box center [658, 126] width 17 height 17
click at [670, 163] on span "Upload" at bounding box center [680, 167] width 56 height 17
click at [1082, 242] on icon at bounding box center [1084, 237] width 11 height 10
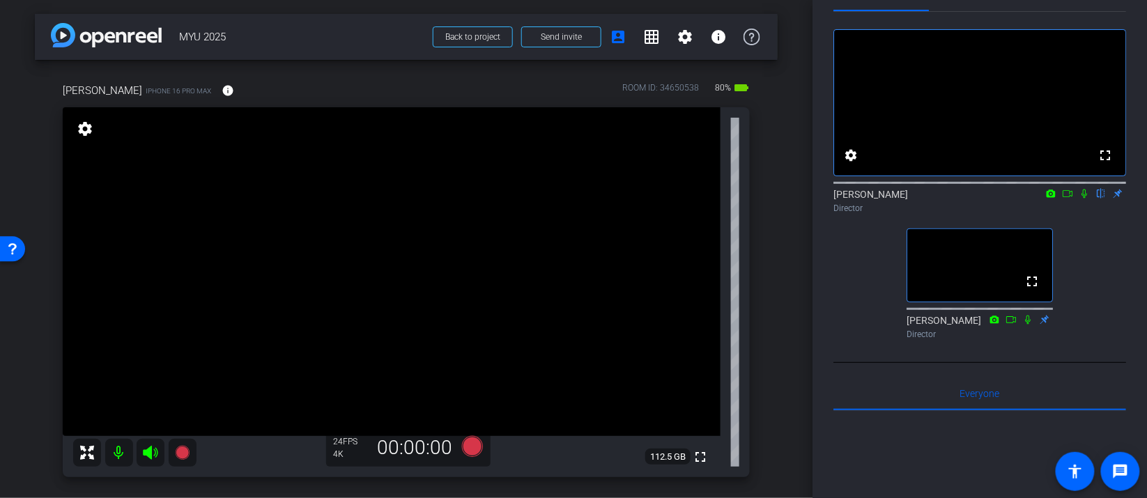
scroll to position [35, 0]
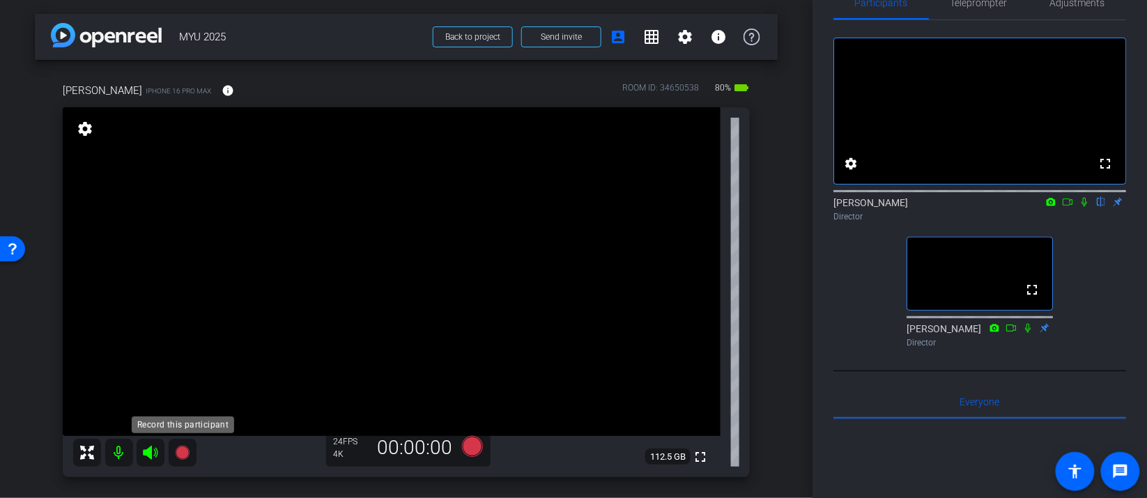
click at [183, 450] on icon at bounding box center [182, 453] width 14 height 14
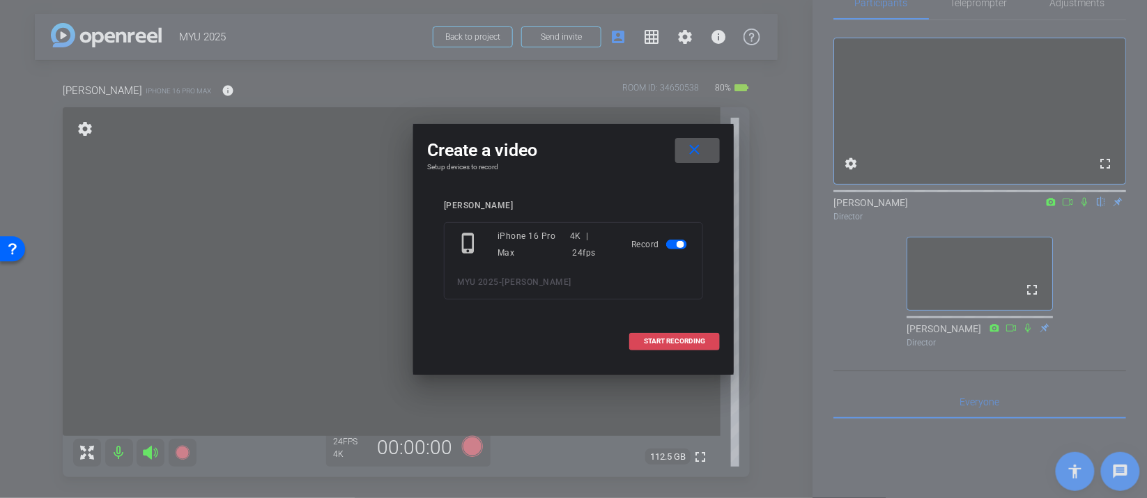
click at [675, 335] on span at bounding box center [674, 341] width 89 height 33
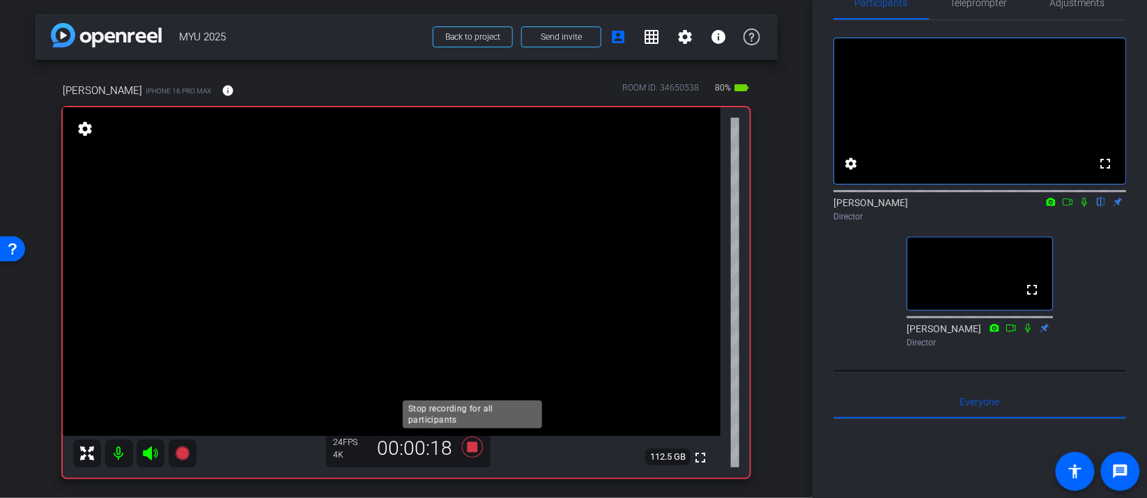
click at [475, 448] on icon at bounding box center [472, 447] width 21 height 21
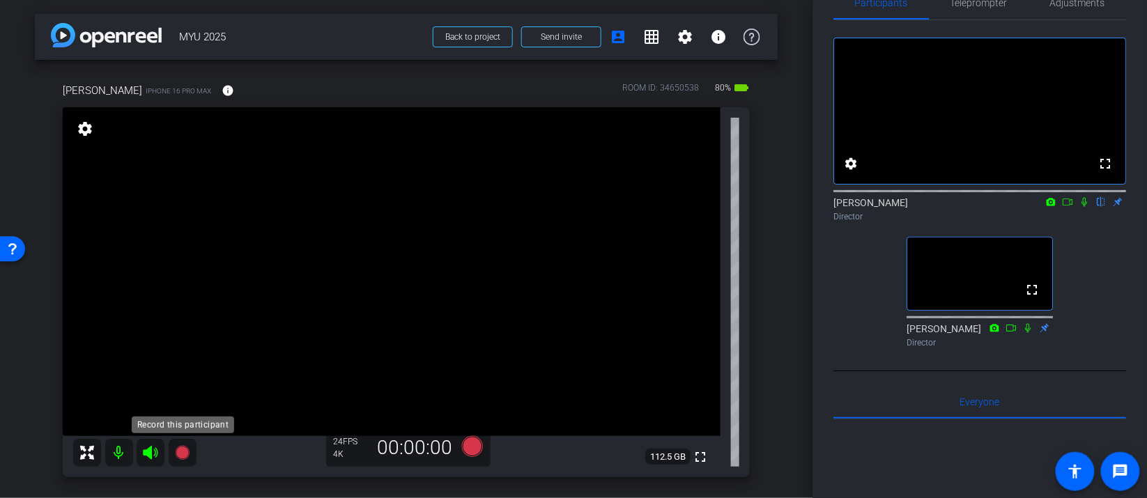
click at [181, 454] on icon at bounding box center [182, 453] width 14 height 14
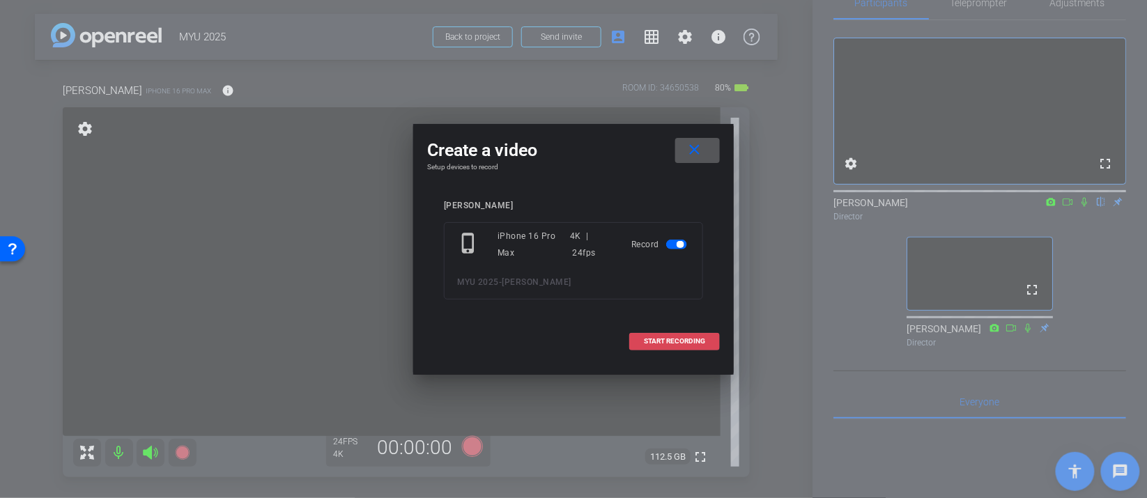
drag, startPoint x: 663, startPoint y: 328, endPoint x: 664, endPoint y: 339, distance: 10.5
click at [663, 336] on span at bounding box center [674, 341] width 89 height 33
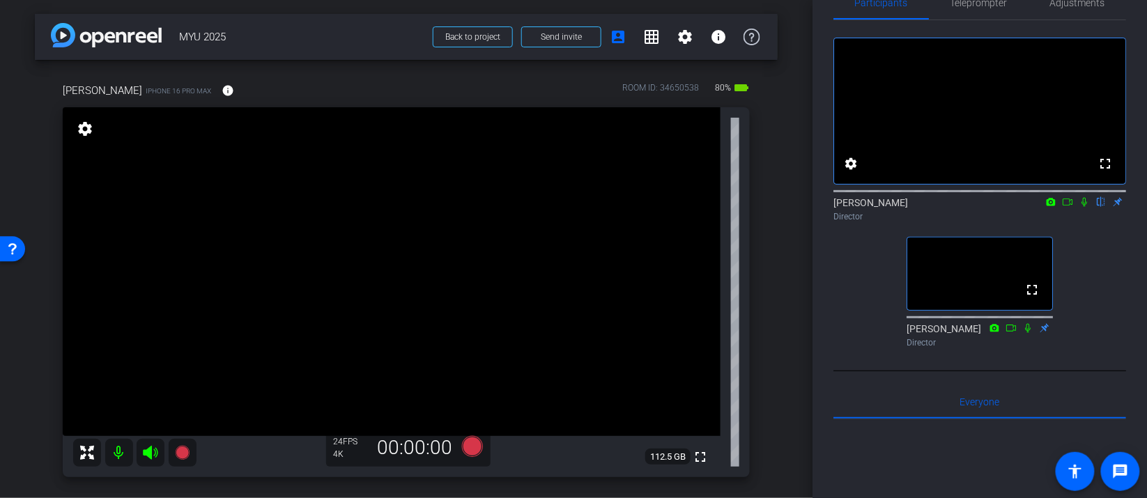
click at [664, 339] on video at bounding box center [392, 271] width 658 height 329
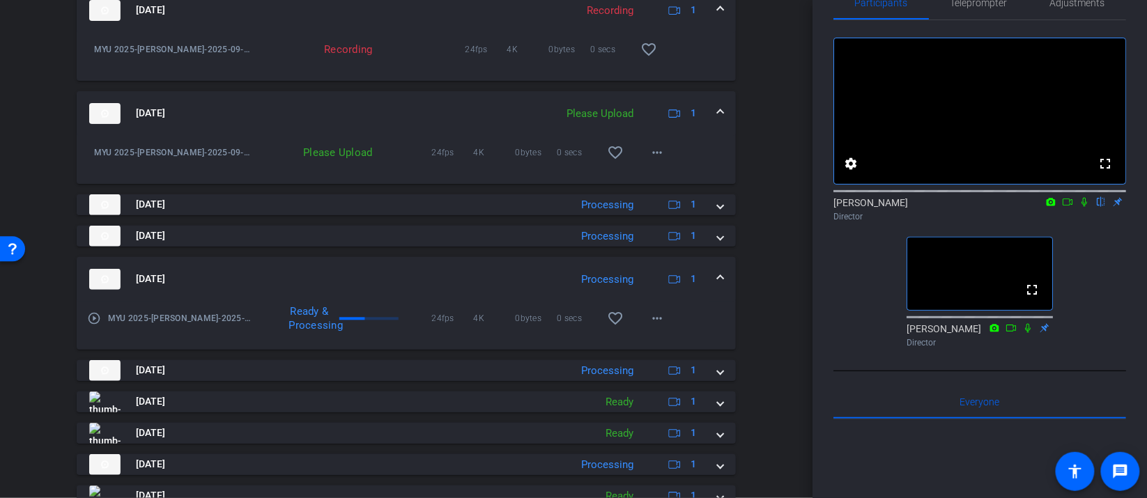
scroll to position [874, 0]
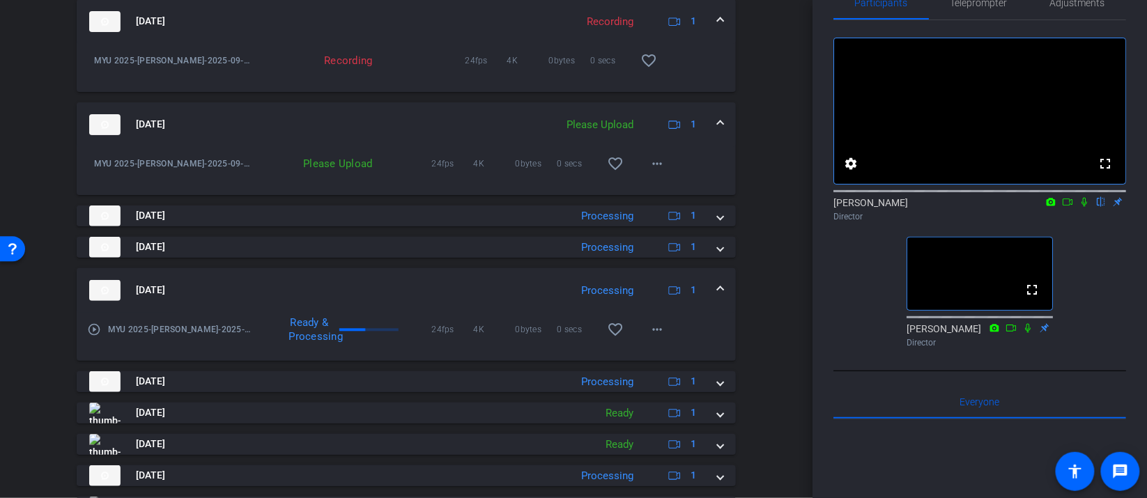
click at [721, 29] on span at bounding box center [721, 21] width 6 height 15
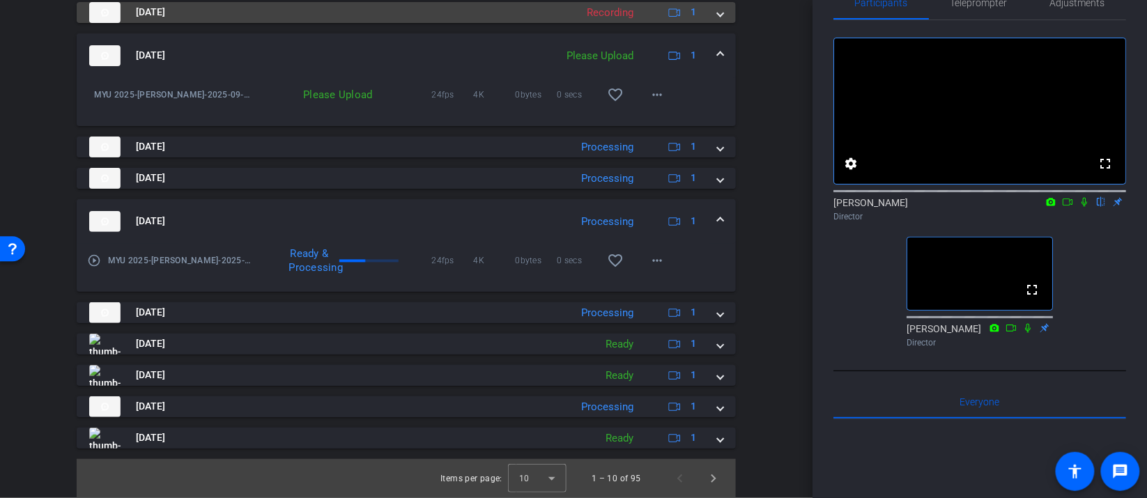
click at [721, 20] on span at bounding box center [721, 12] width 6 height 15
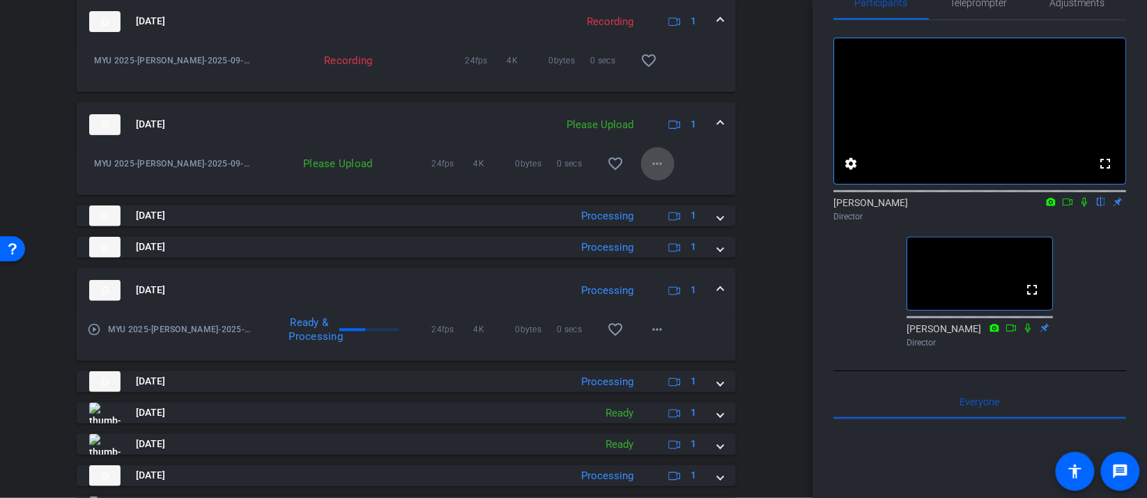
click at [668, 170] on span at bounding box center [657, 163] width 33 height 33
click at [674, 204] on span "Upload" at bounding box center [680, 204] width 56 height 17
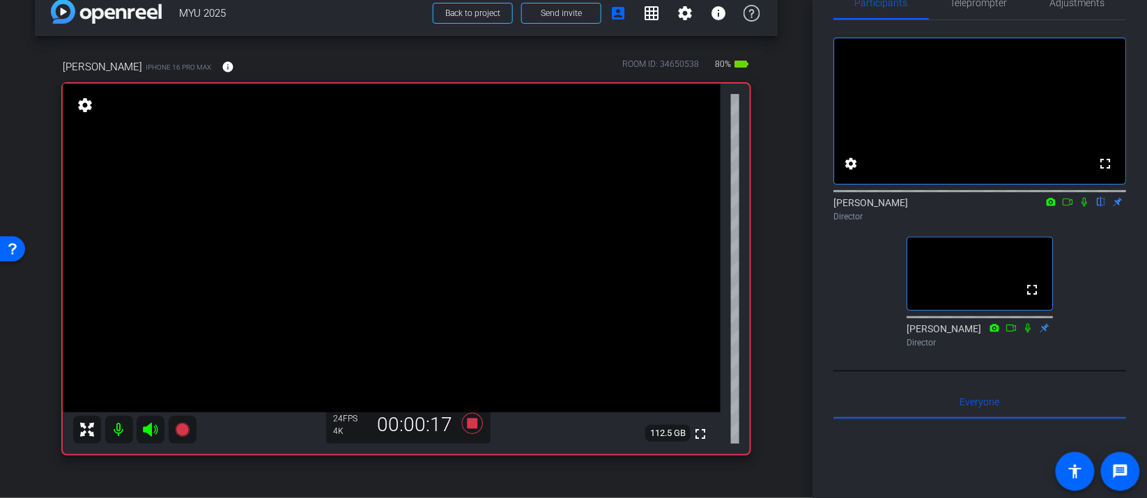
scroll to position [0, 0]
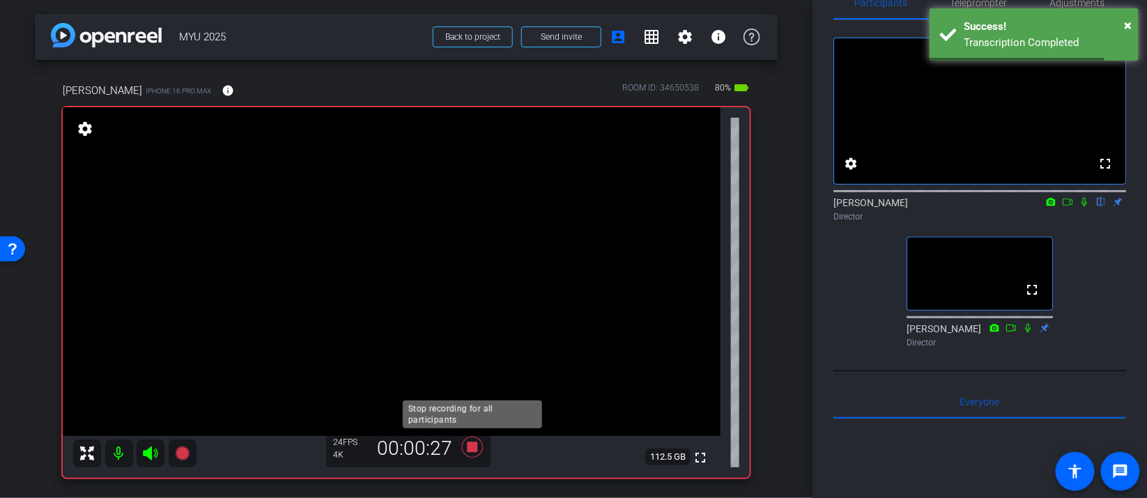
click at [473, 448] on icon at bounding box center [472, 447] width 21 height 21
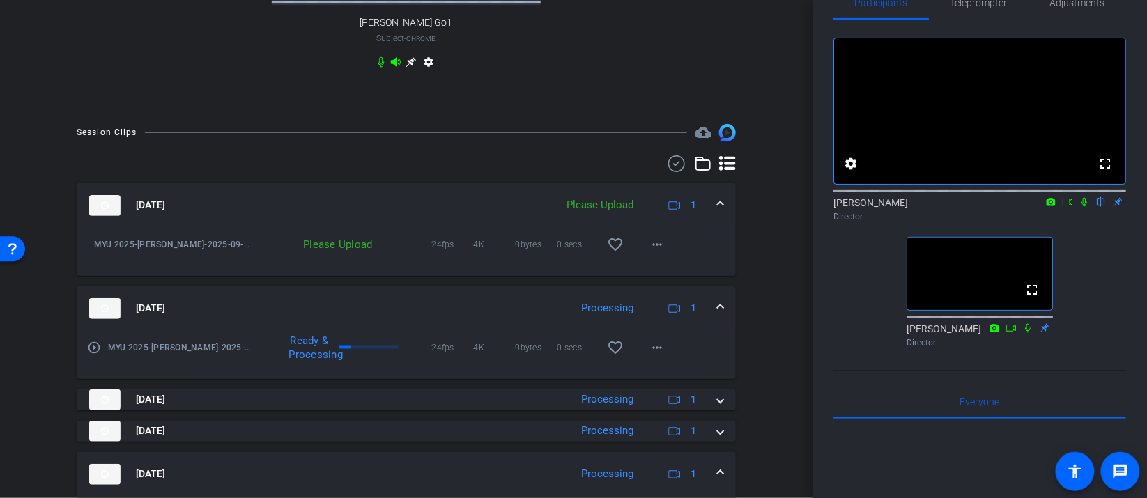
scroll to position [899, 0]
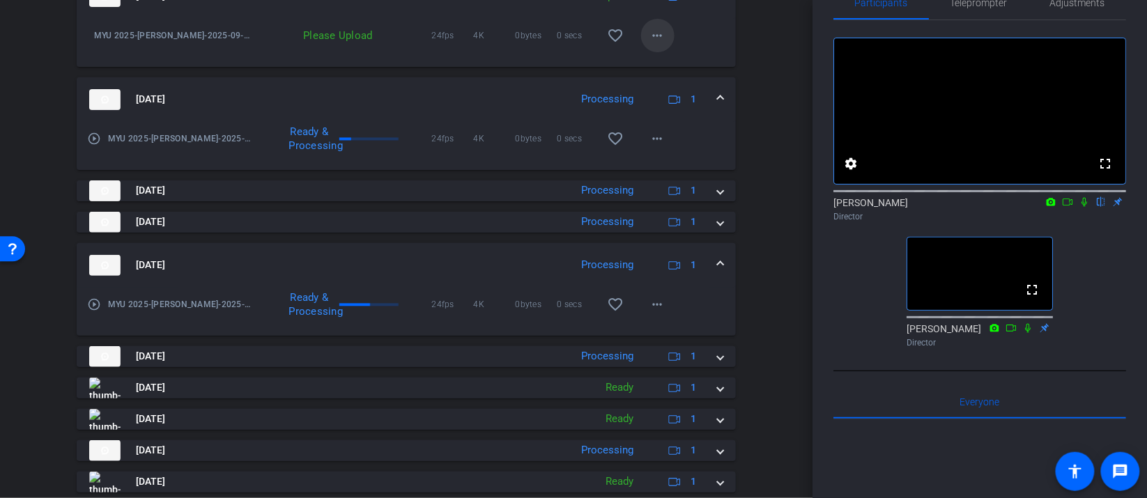
click at [669, 49] on span at bounding box center [657, 35] width 33 height 33
click at [680, 72] on span "Upload" at bounding box center [680, 76] width 56 height 17
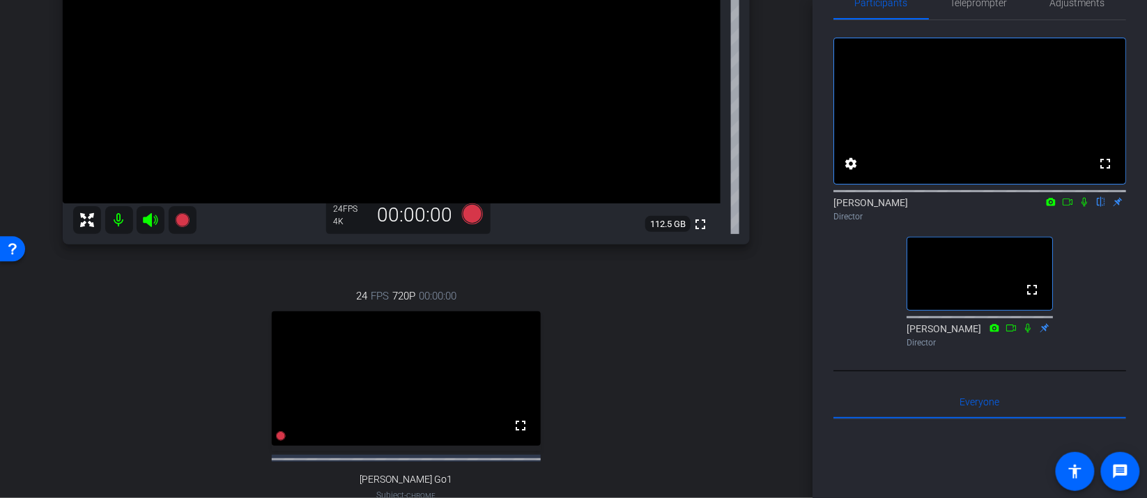
scroll to position [0, 0]
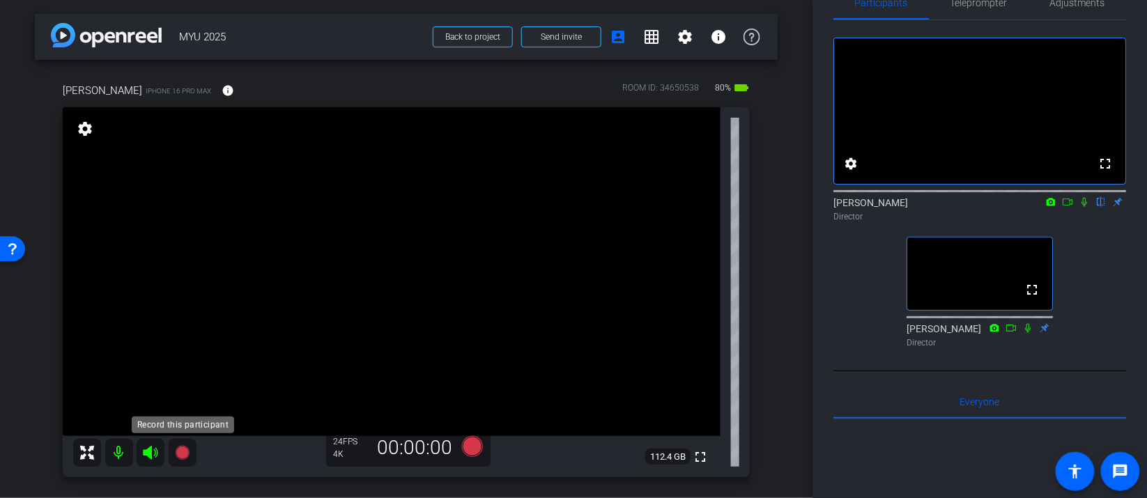
click at [180, 460] on icon at bounding box center [182, 453] width 17 height 17
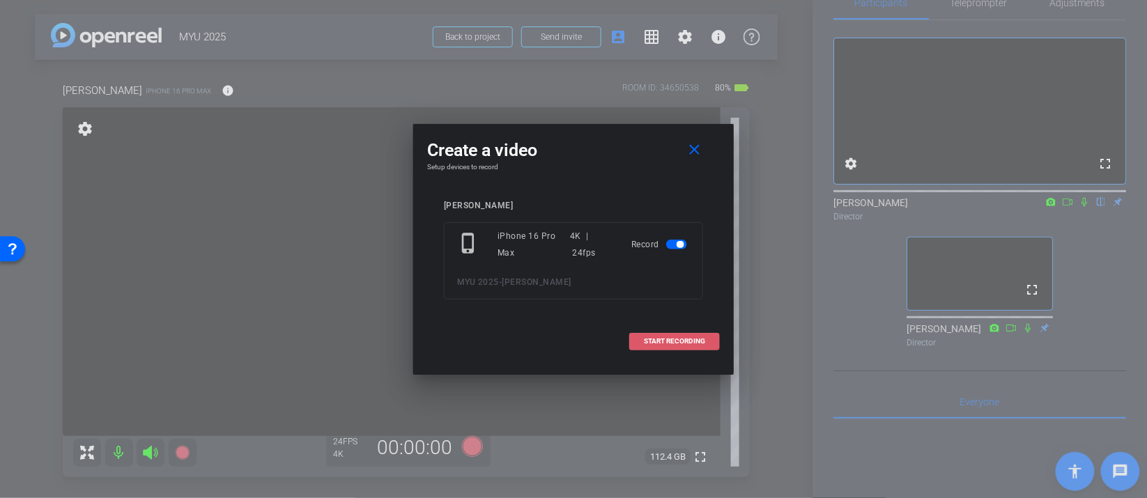
click at [664, 339] on span "START RECORDING" at bounding box center [674, 341] width 61 height 7
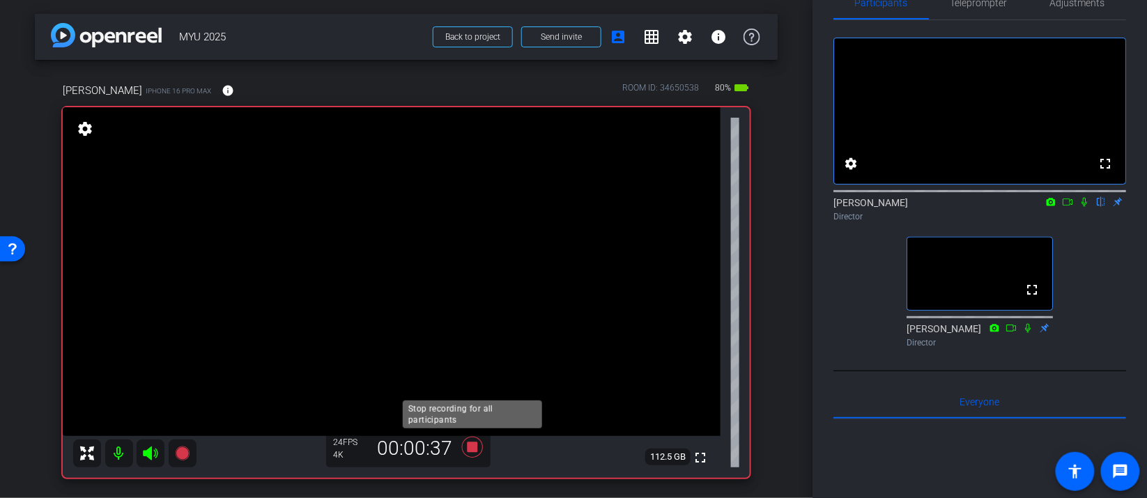
click at [475, 445] on icon at bounding box center [472, 447] width 21 height 21
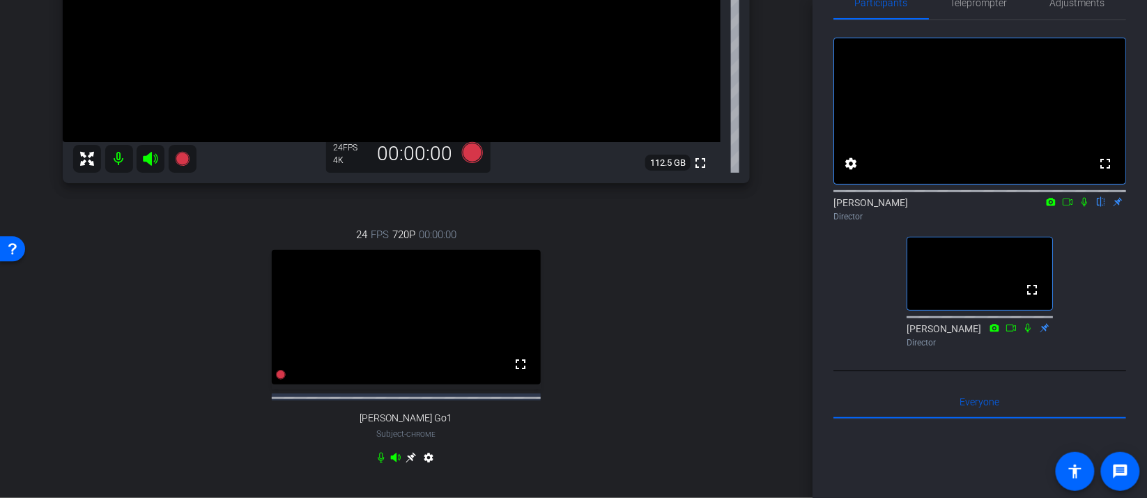
scroll to position [556, 0]
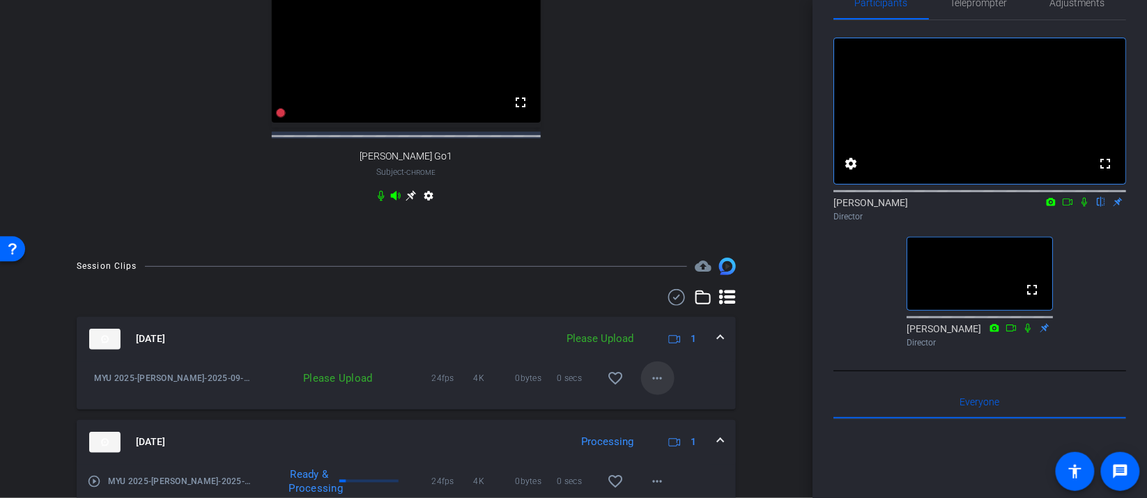
click at [660, 387] on mat-icon "more_horiz" at bounding box center [658, 378] width 17 height 17
click at [675, 414] on span "Upload" at bounding box center [680, 419] width 56 height 17
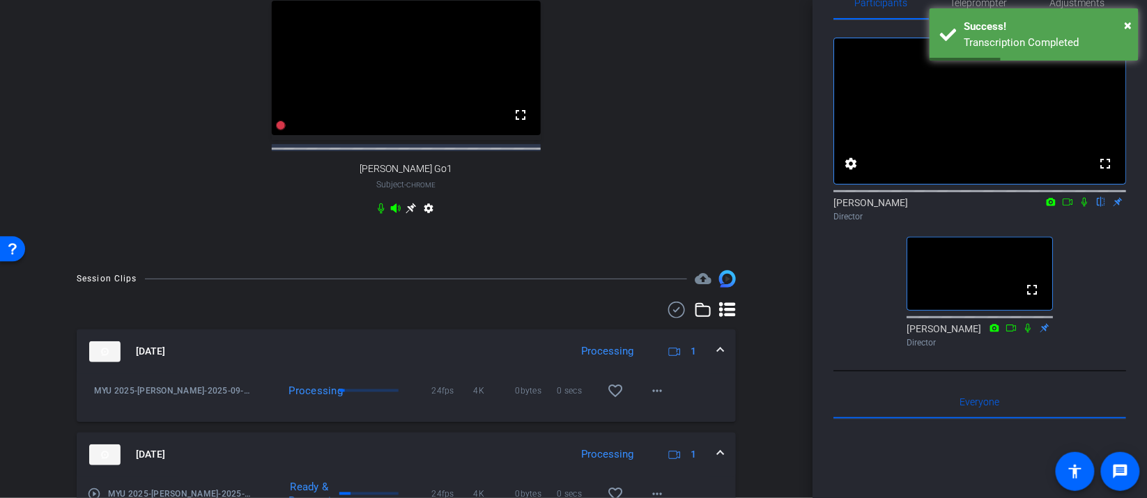
scroll to position [546, 0]
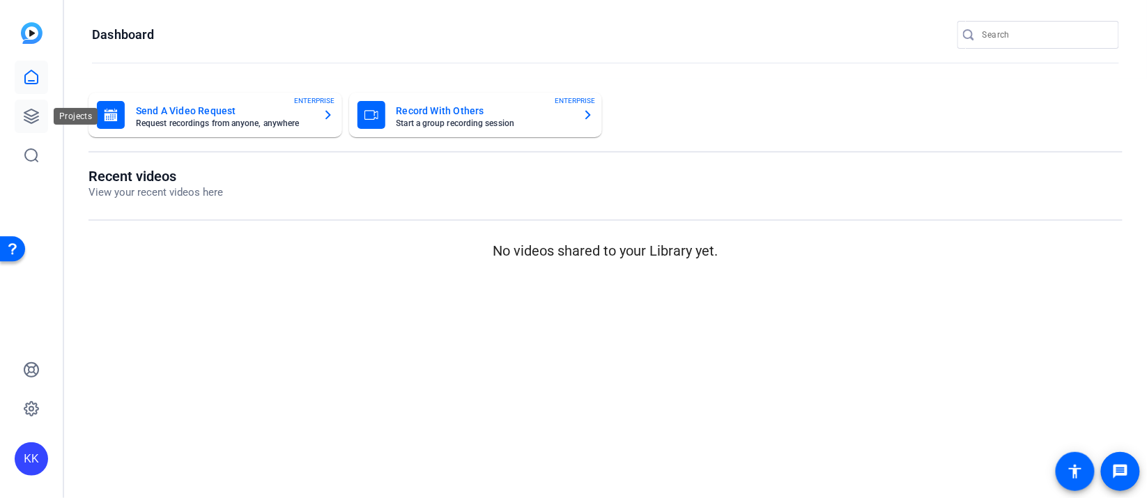
click at [36, 112] on icon at bounding box center [31, 116] width 17 height 17
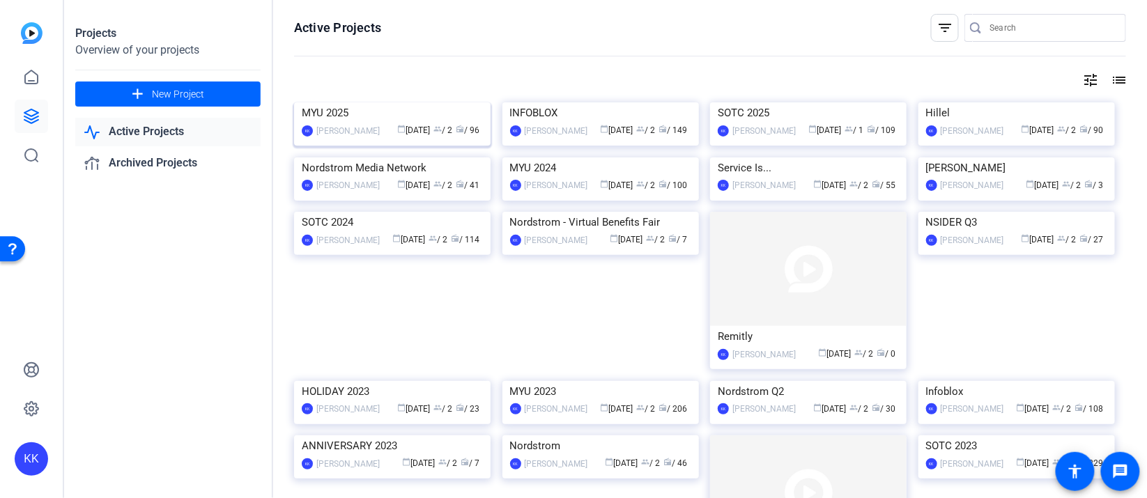
click at [373, 102] on img at bounding box center [392, 102] width 197 height 0
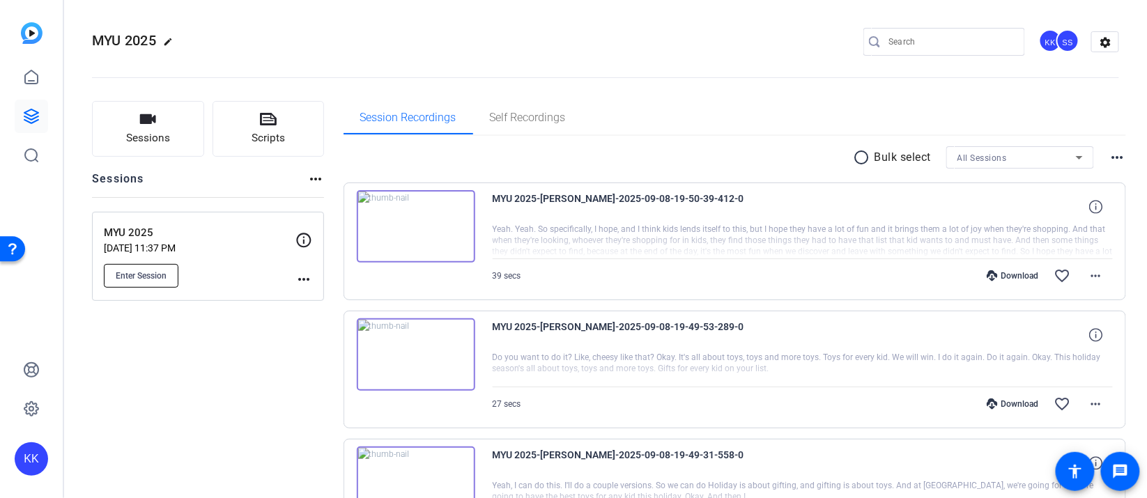
click at [157, 270] on span "Enter Session" at bounding box center [141, 275] width 51 height 11
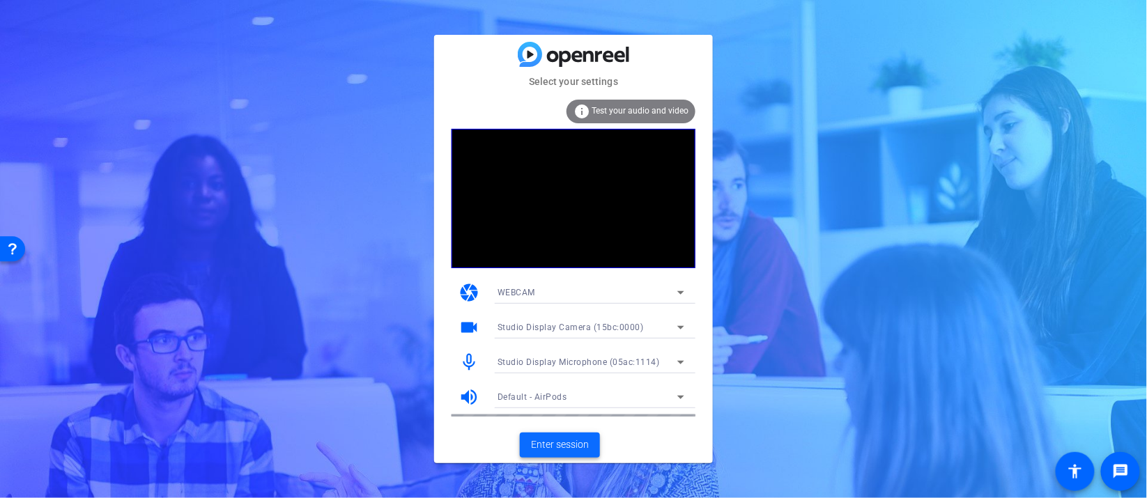
click at [576, 450] on span "Enter session" at bounding box center [560, 445] width 58 height 15
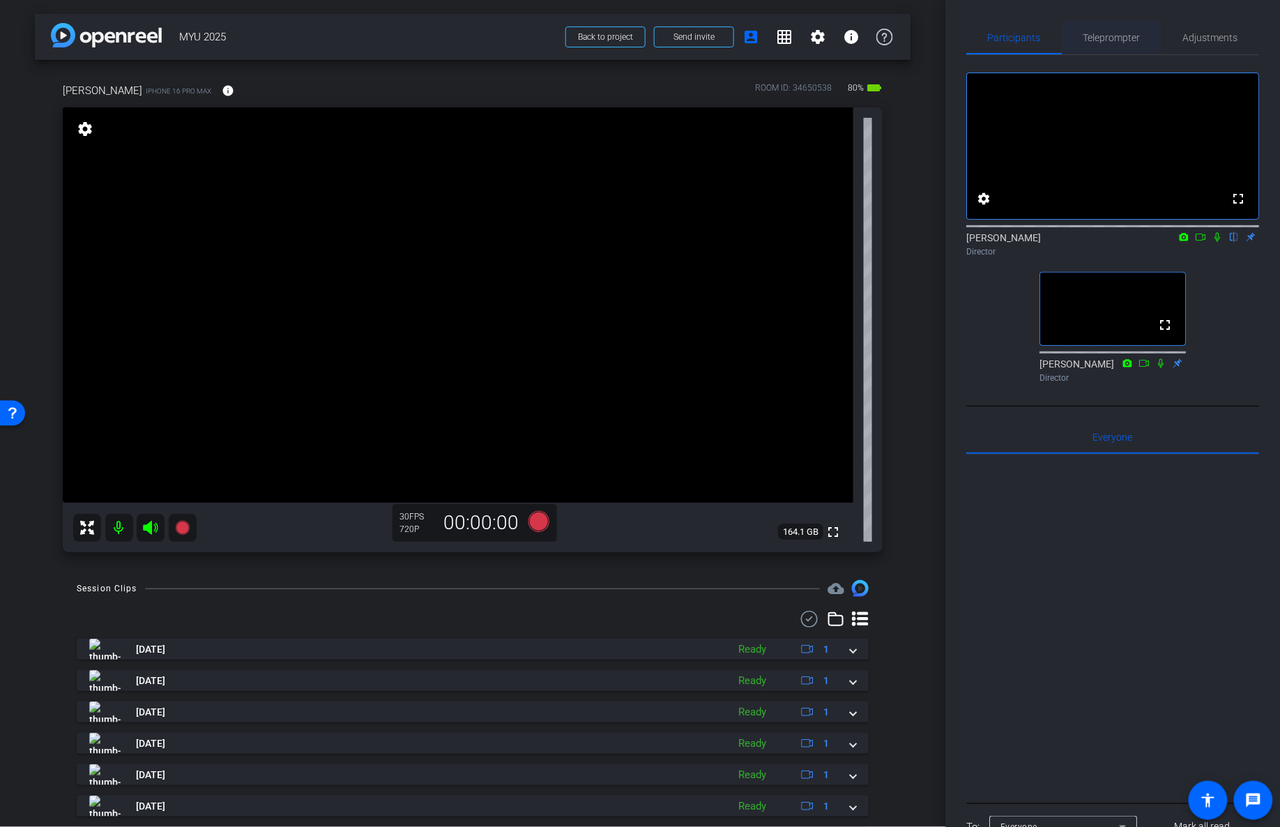
click at [1117, 43] on span "Teleprompter" at bounding box center [1111, 37] width 57 height 33
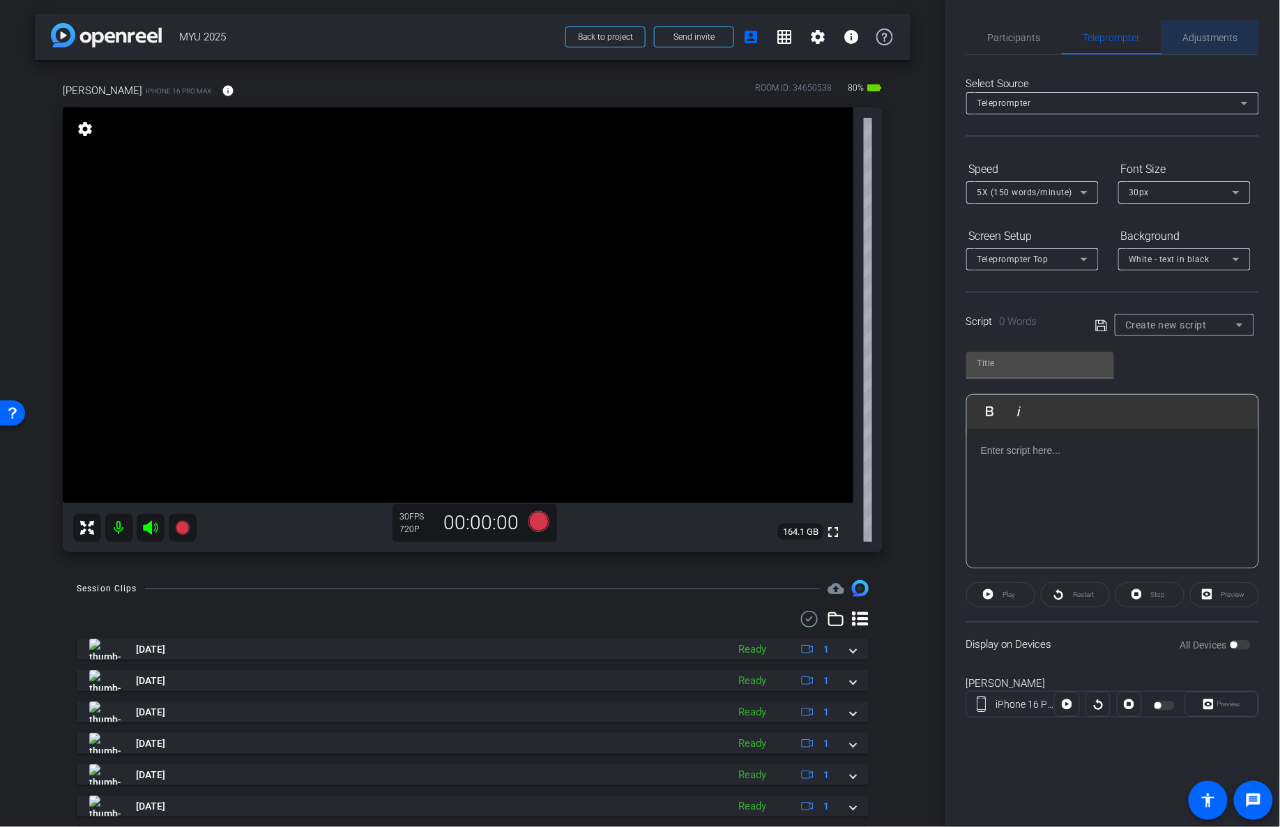
click at [1147, 43] on span "Adjustments" at bounding box center [1210, 37] width 55 height 33
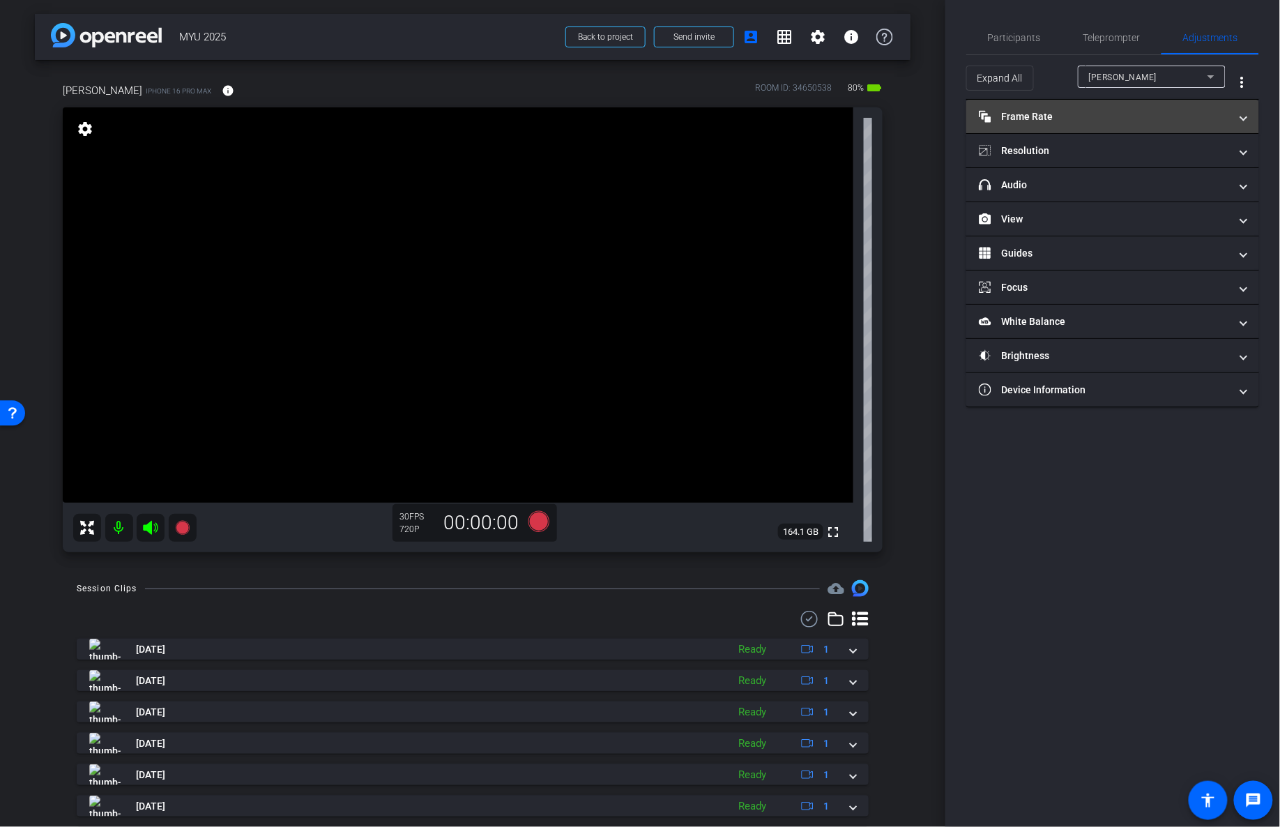
click at [1087, 110] on mat-panel-title "Frame Rate Frame Rate" at bounding box center [1104, 116] width 251 height 15
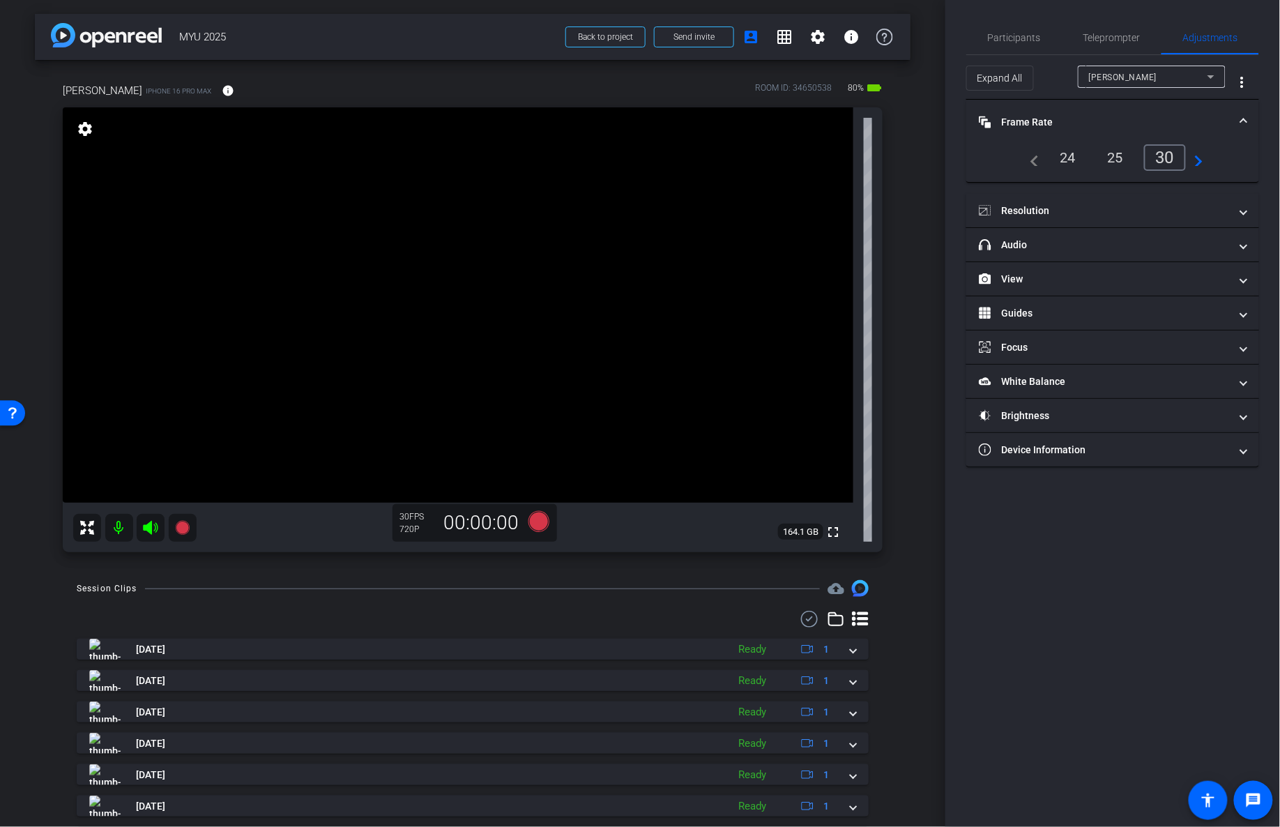
click at [1073, 164] on div "24" at bounding box center [1068, 158] width 37 height 24
click at [1054, 212] on mat-panel-title "Resolution" at bounding box center [1104, 211] width 251 height 15
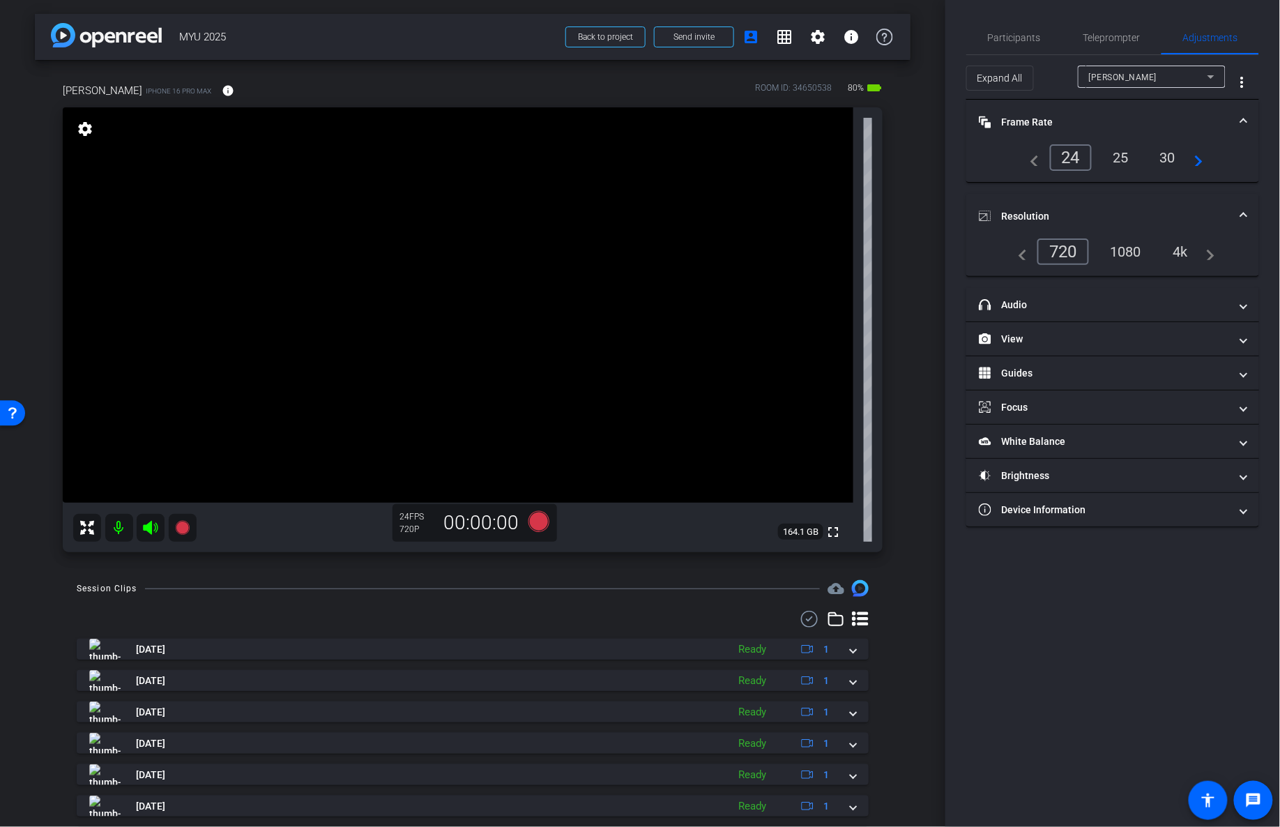
click at [1147, 252] on div "4k" at bounding box center [1180, 252] width 36 height 24
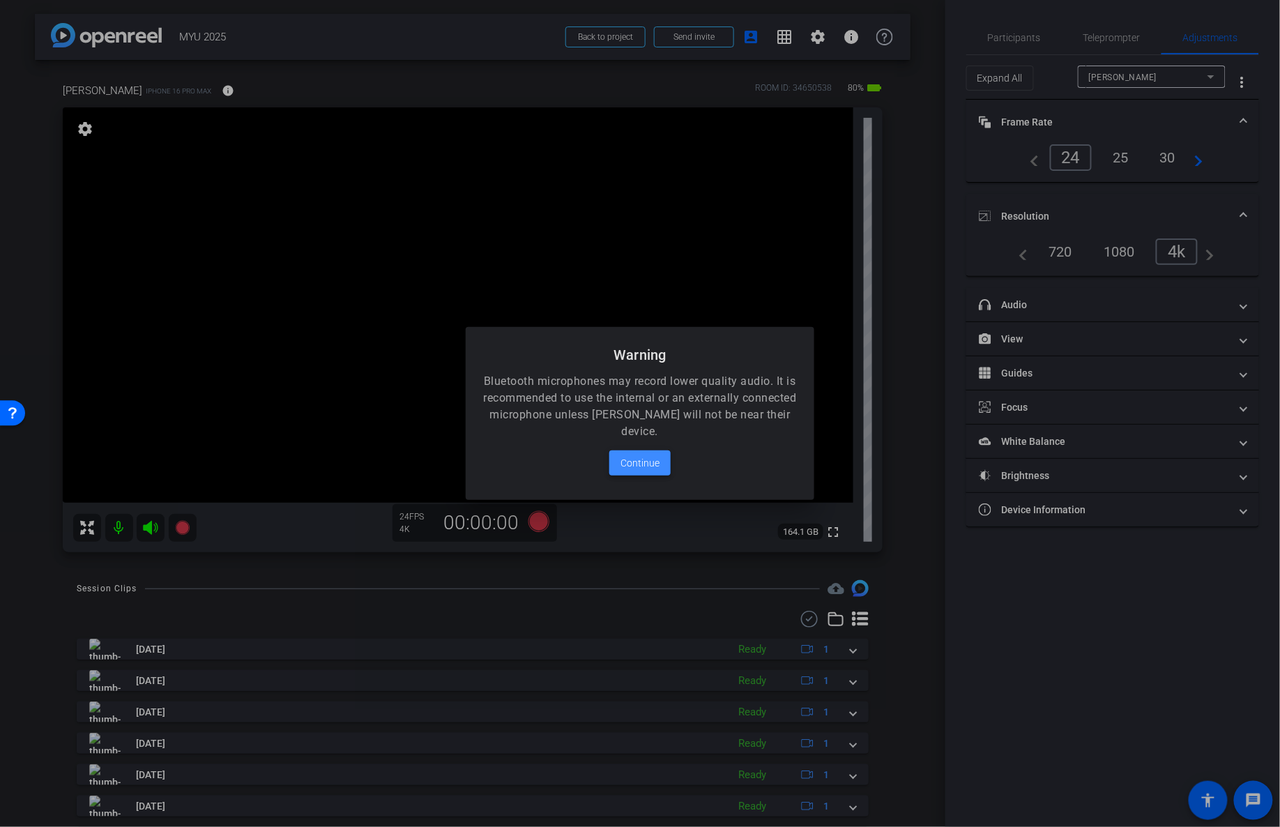
click at [634, 459] on span "Continue" at bounding box center [639, 462] width 39 height 17
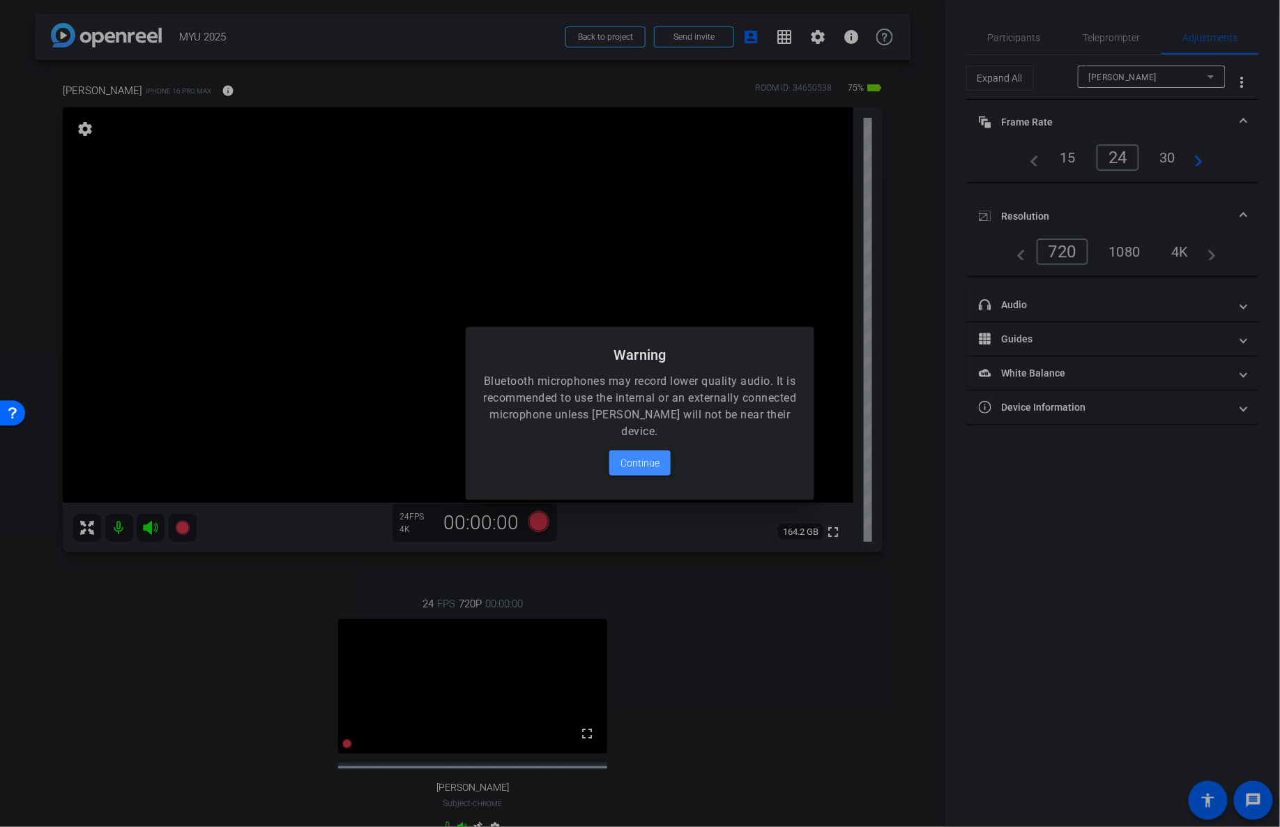
click at [650, 464] on span "Continue" at bounding box center [639, 462] width 39 height 17
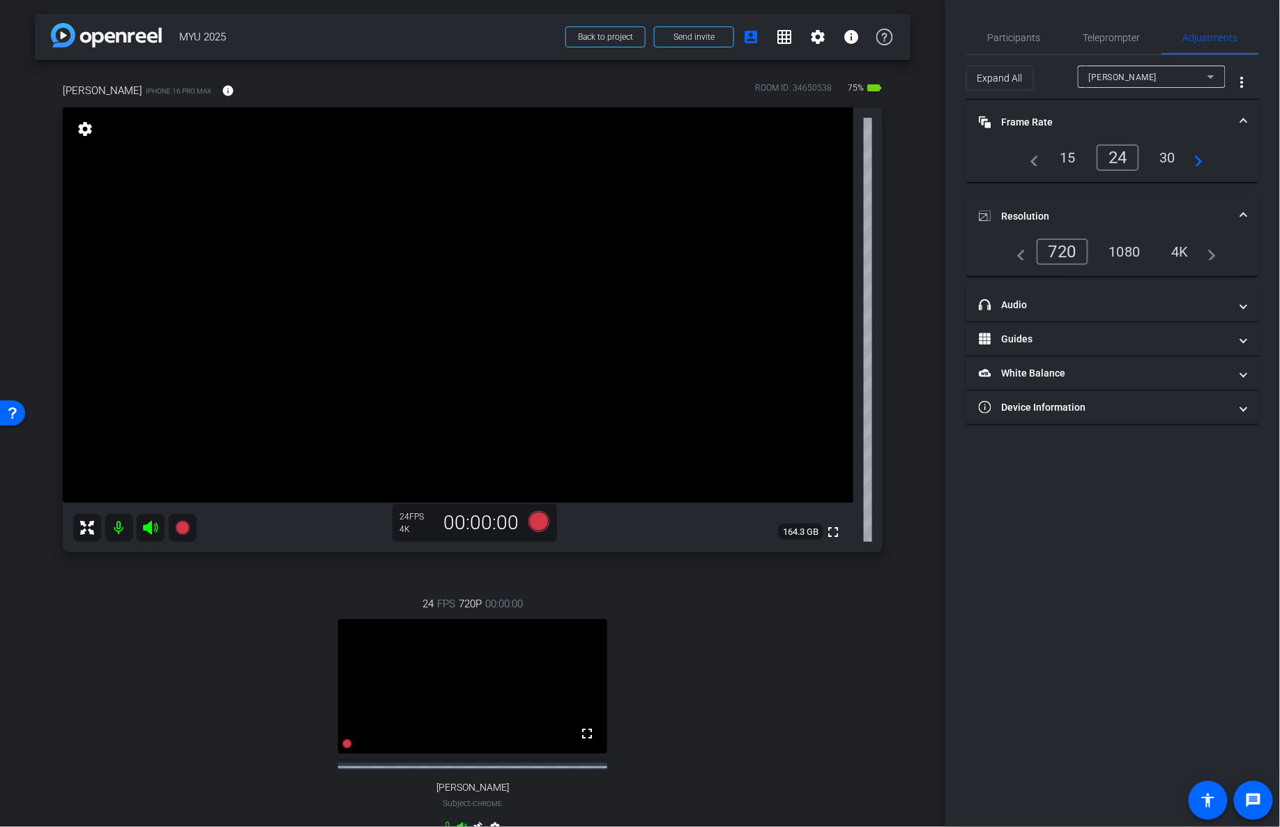
click at [1147, 76] on span "[PERSON_NAME]" at bounding box center [1123, 77] width 68 height 10
click at [1147, 105] on mat-option "[PERSON_NAME]" at bounding box center [1152, 104] width 148 height 22
type input "1000"
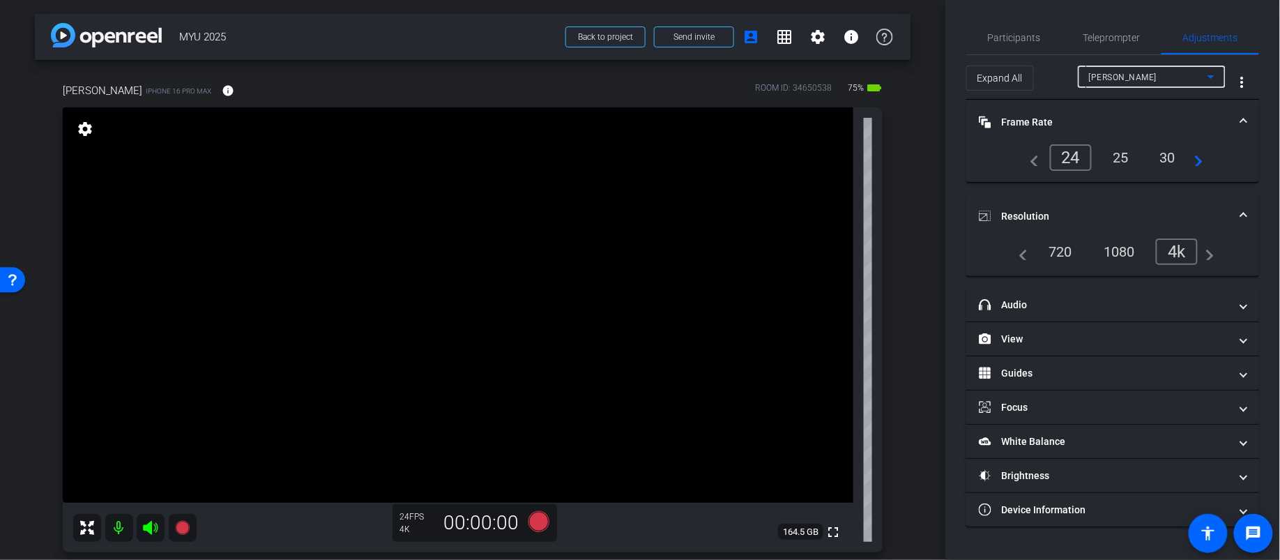
click at [1147, 156] on div "30" at bounding box center [1167, 158] width 37 height 24
click at [1069, 164] on div "24" at bounding box center [1068, 158] width 37 height 24
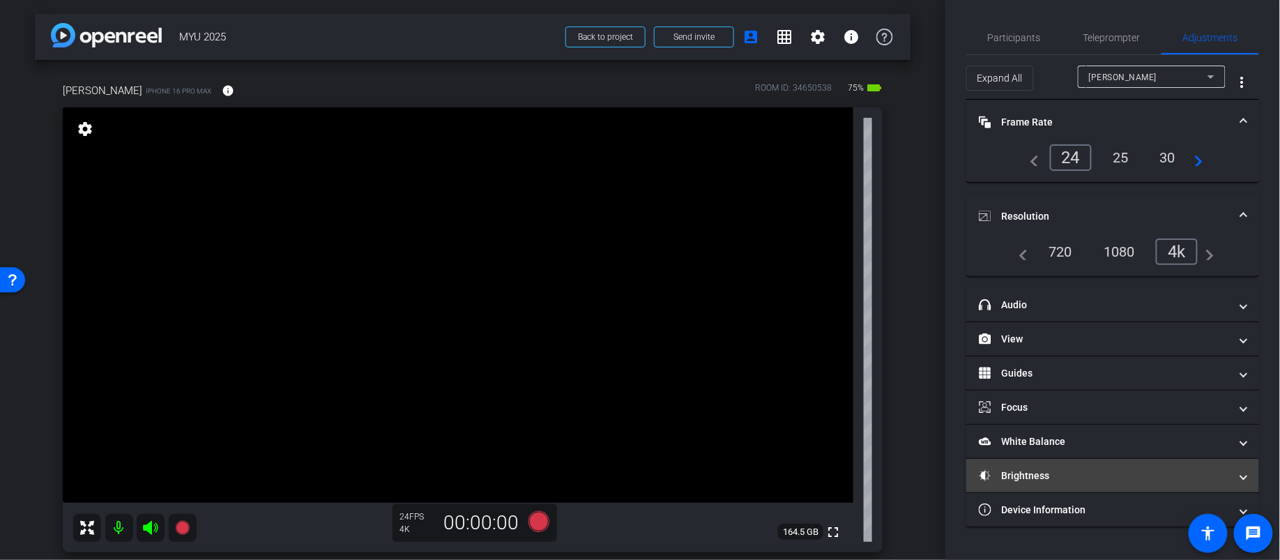
click at [1103, 468] on mat-panel-title "Brightness" at bounding box center [1104, 475] width 251 height 15
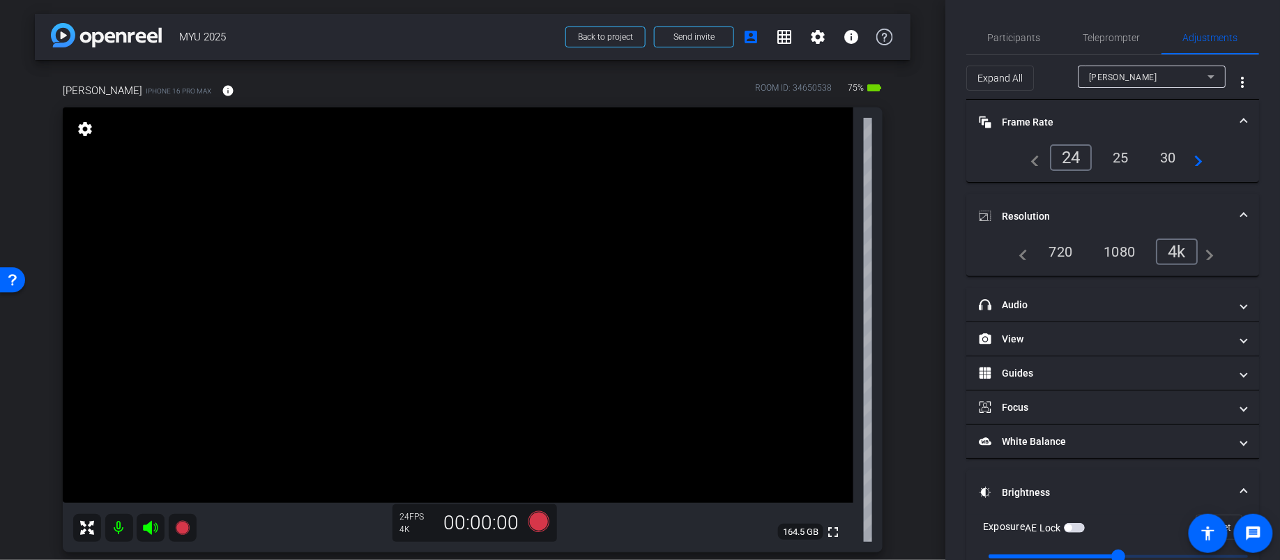
click at [1087, 498] on div "Exposure AE Lock Reset" at bounding box center [1112, 526] width 259 height 25
click at [1082, 498] on span "button" at bounding box center [1074, 528] width 21 height 10
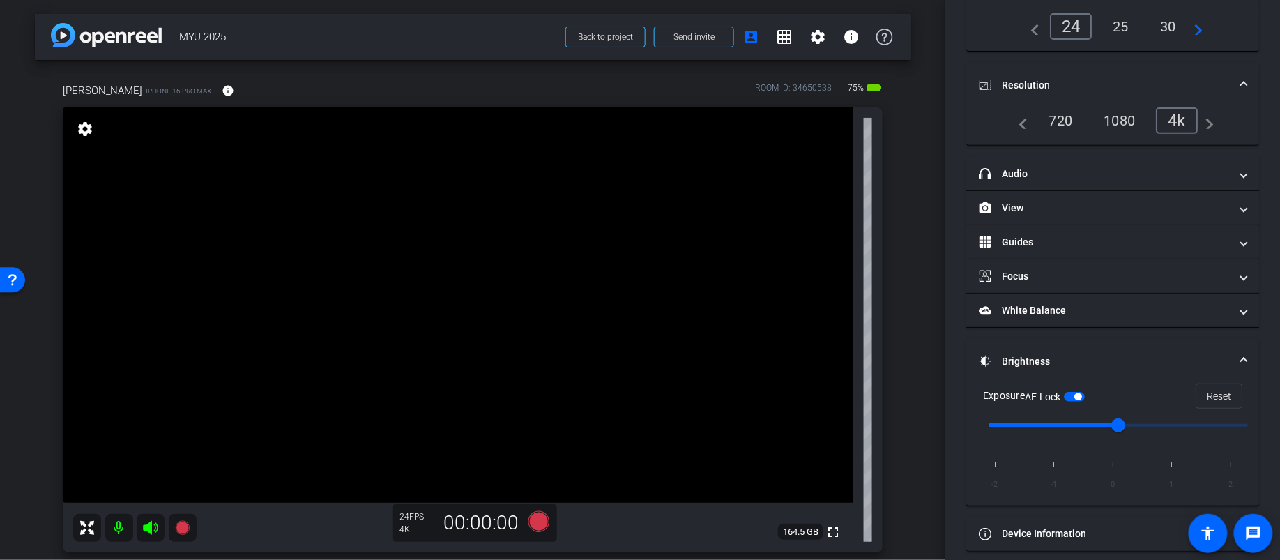
scroll to position [137, 0]
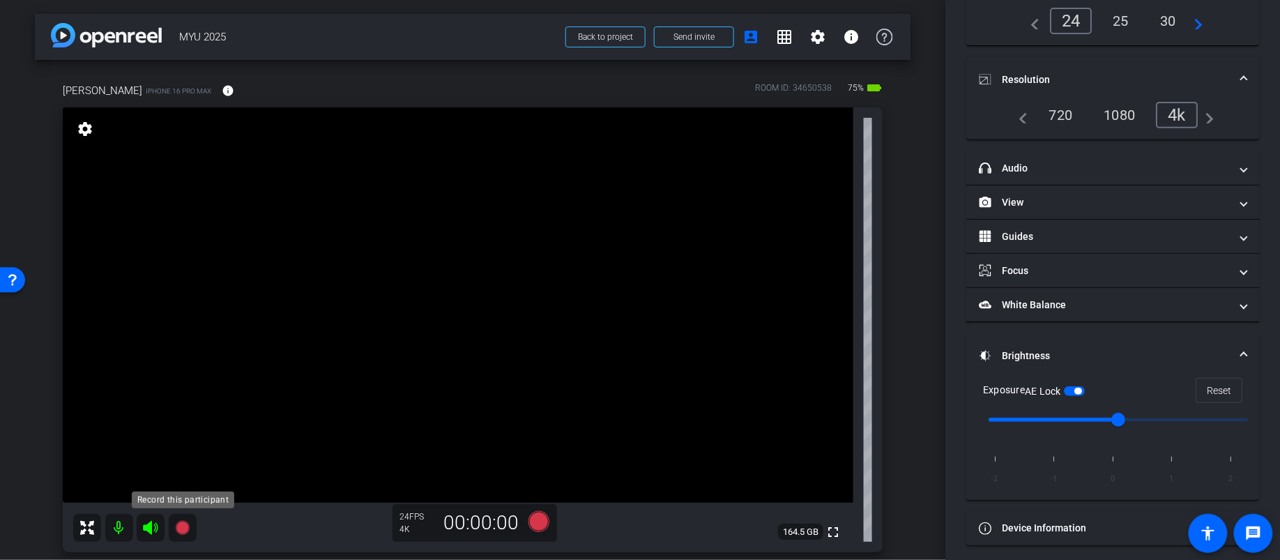
click at [188, 498] on icon at bounding box center [182, 527] width 17 height 17
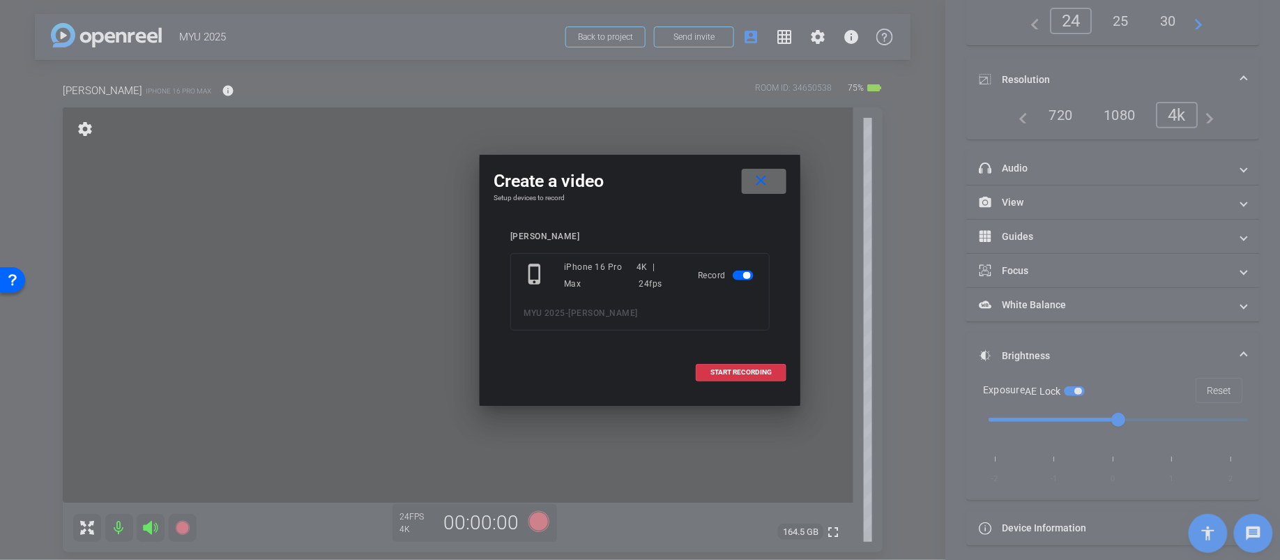
click at [770, 170] on span at bounding box center [764, 180] width 45 height 33
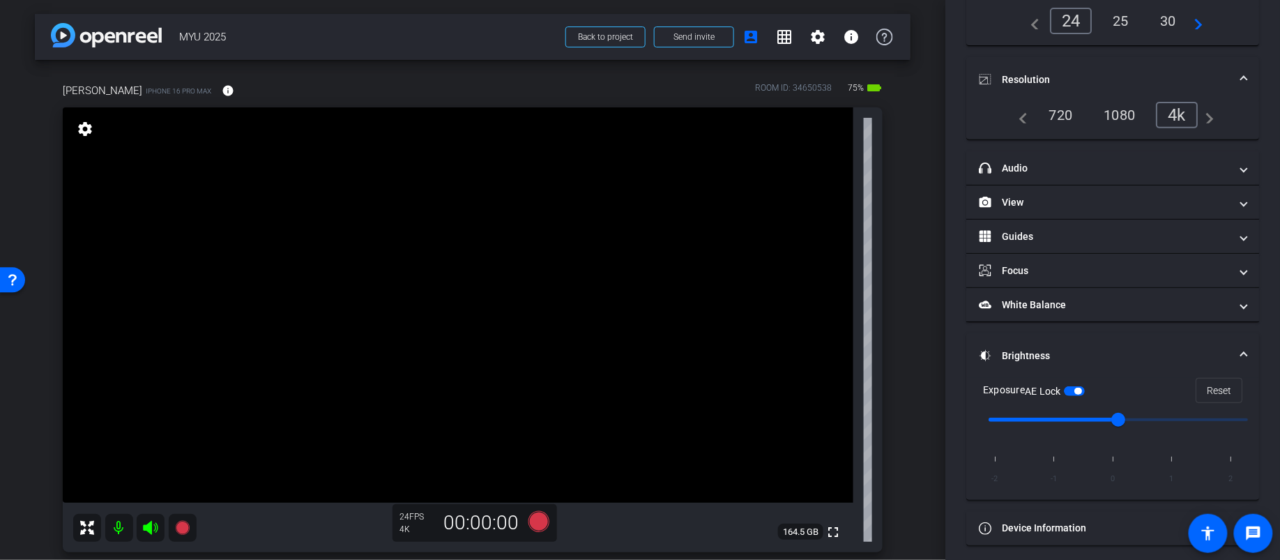
click at [1126, 21] on div "25" at bounding box center [1120, 21] width 37 height 24
click at [1121, 118] on div "1080" at bounding box center [1119, 115] width 52 height 24
click at [1126, 112] on div "1080" at bounding box center [1122, 115] width 61 height 26
click at [1147, 114] on div "4k" at bounding box center [1181, 115] width 36 height 24
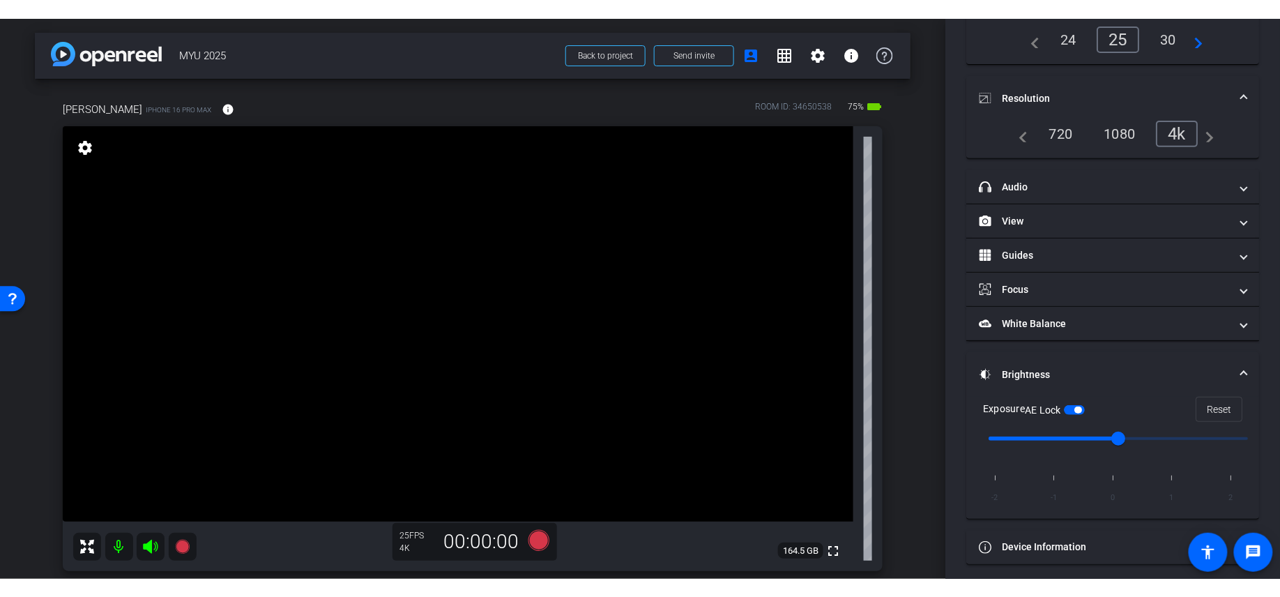
scroll to position [0, 0]
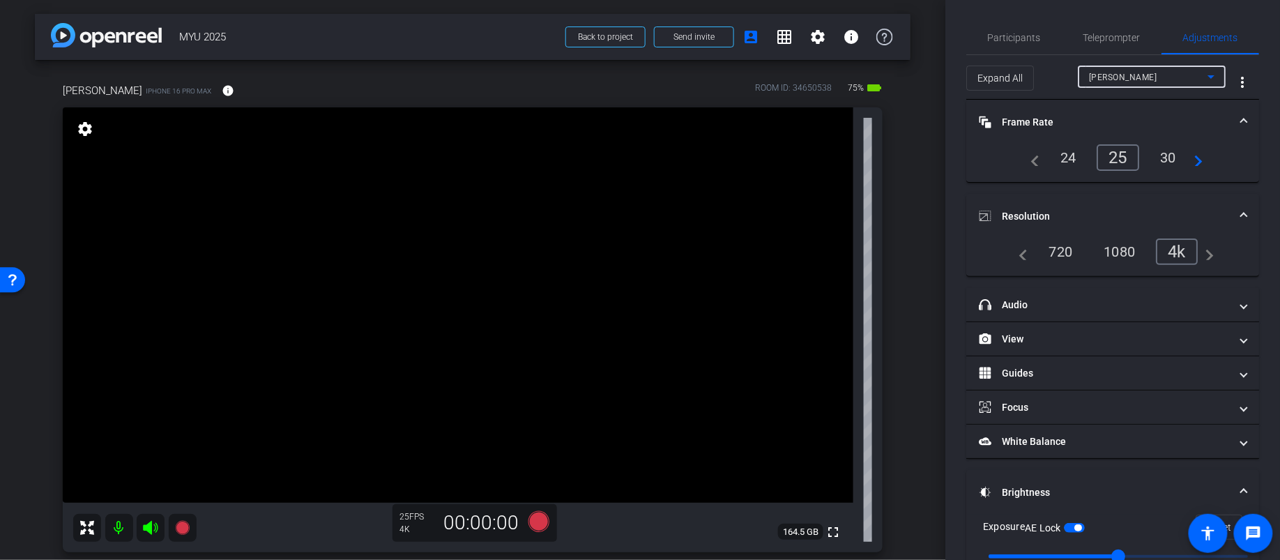
click at [1147, 77] on icon at bounding box center [1210, 76] width 17 height 17
click at [1147, 79] on div at bounding box center [640, 280] width 1280 height 560
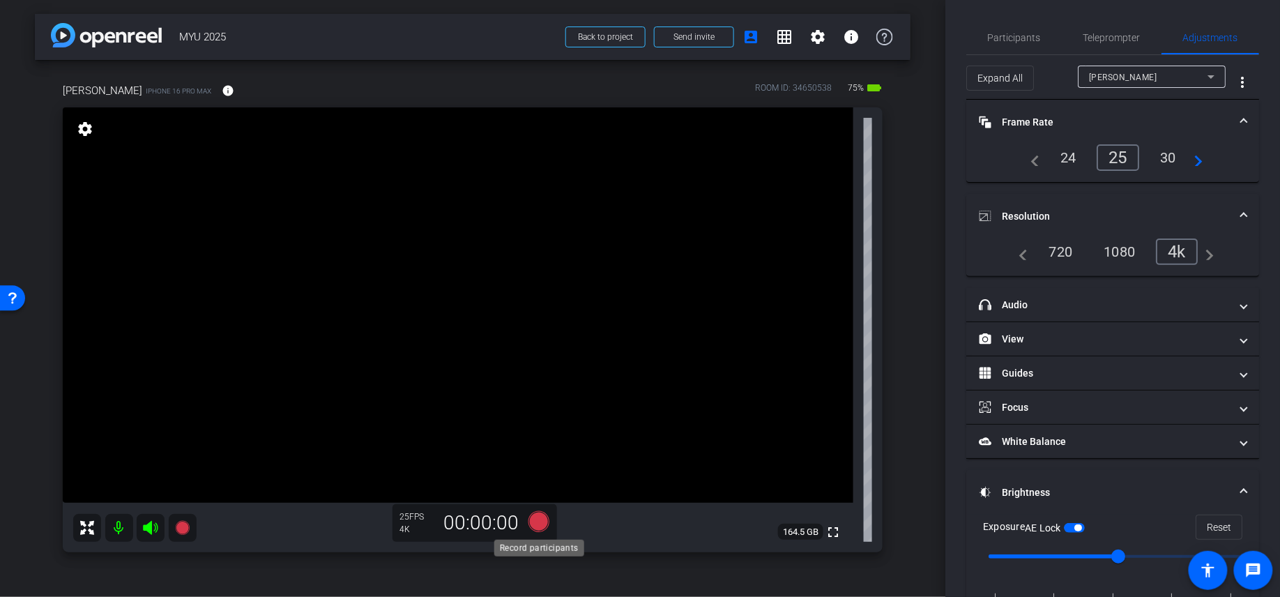
click at [537, 498] on icon at bounding box center [538, 521] width 21 height 21
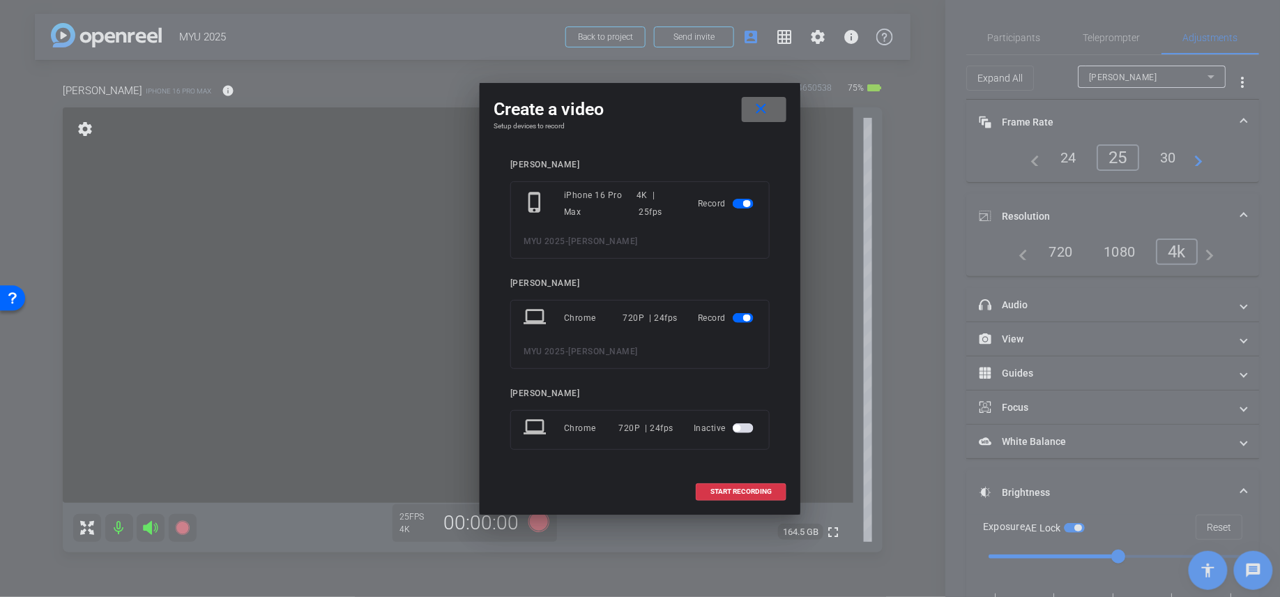
drag, startPoint x: 753, startPoint y: 93, endPoint x: 758, endPoint y: 102, distance: 9.7
click at [753, 93] on span at bounding box center [764, 109] width 45 height 33
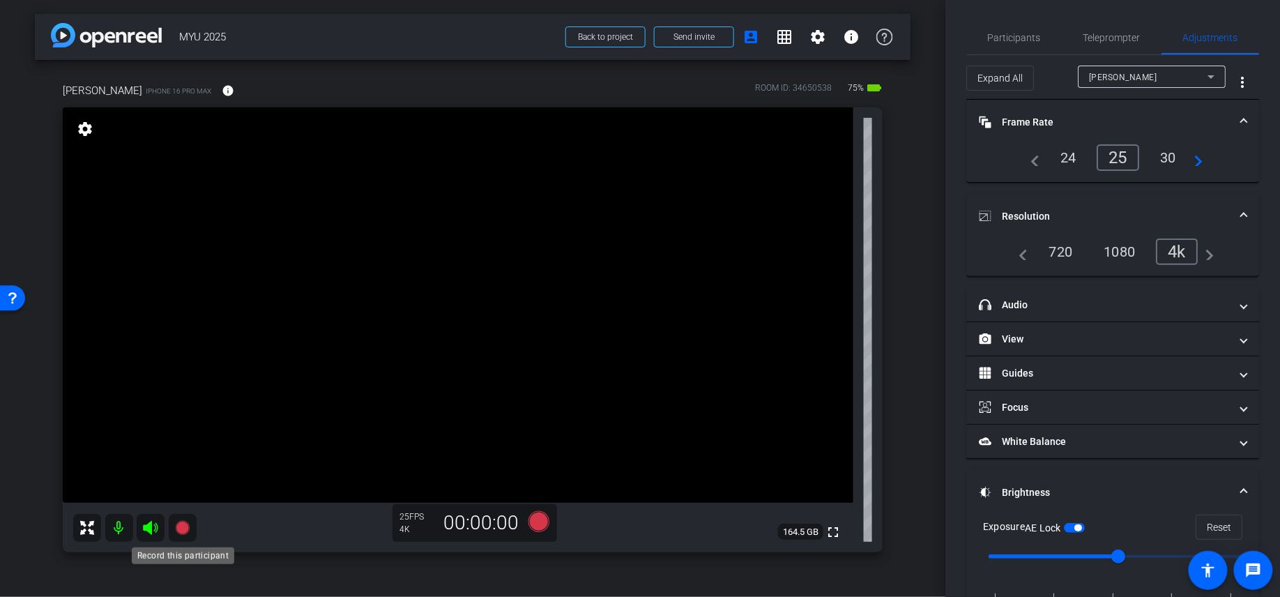
click at [179, 498] on icon at bounding box center [182, 528] width 14 height 14
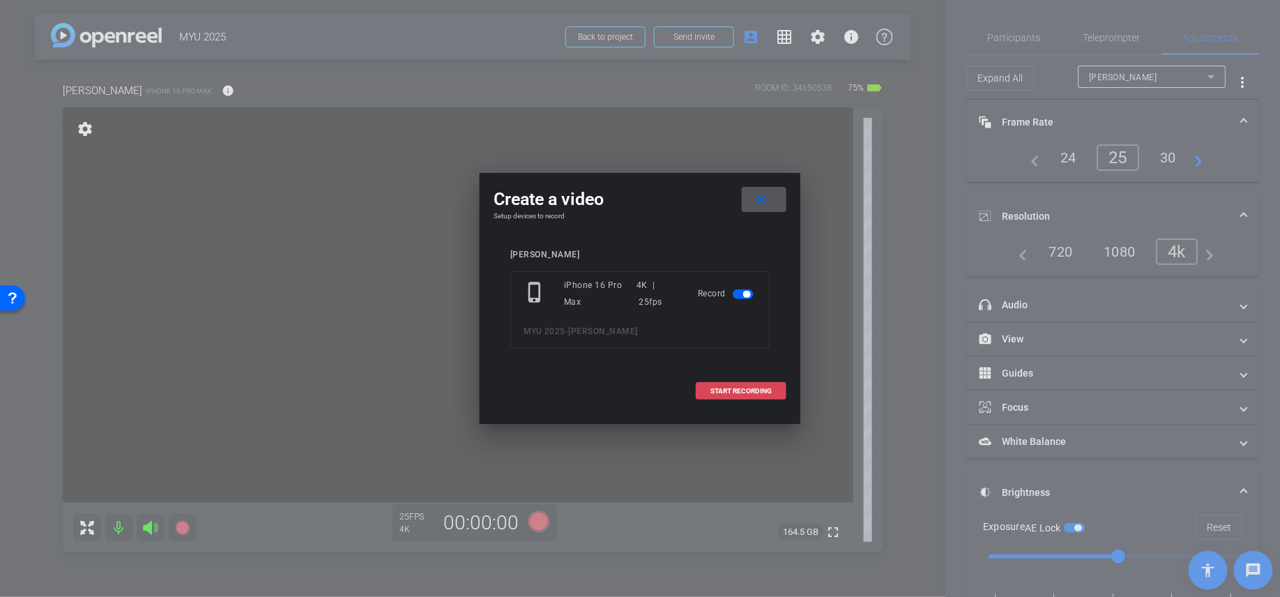
click at [730, 388] on span "START RECORDING" at bounding box center [740, 391] width 61 height 7
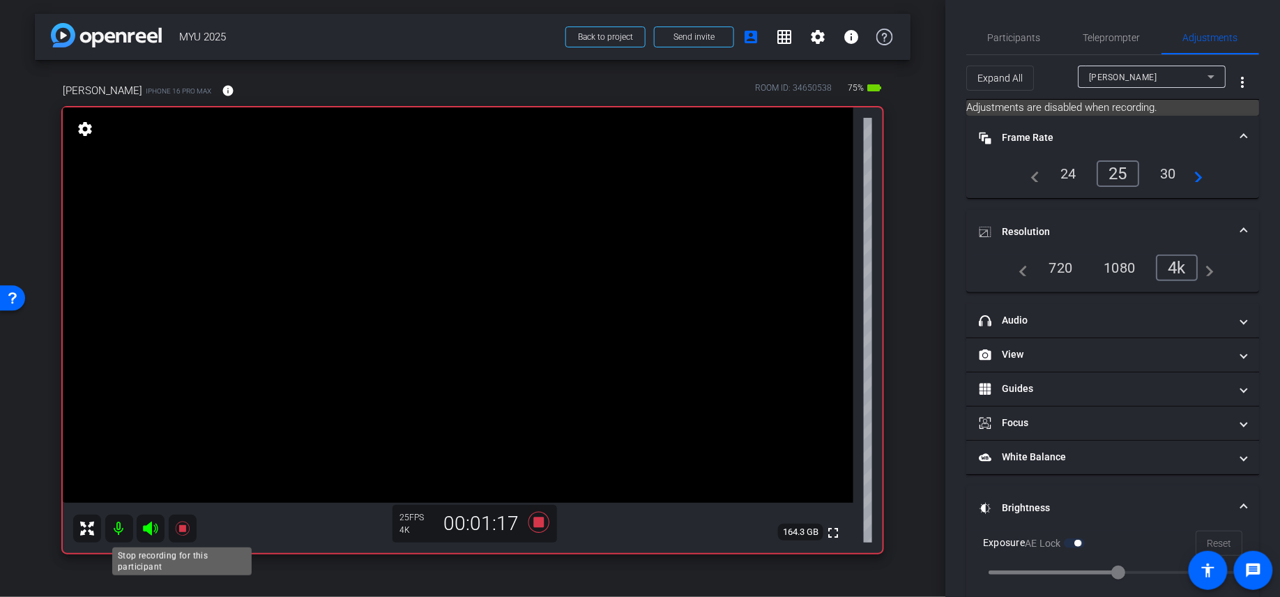
scroll to position [2, 0]
click at [178, 498] on icon at bounding box center [182, 526] width 14 height 14
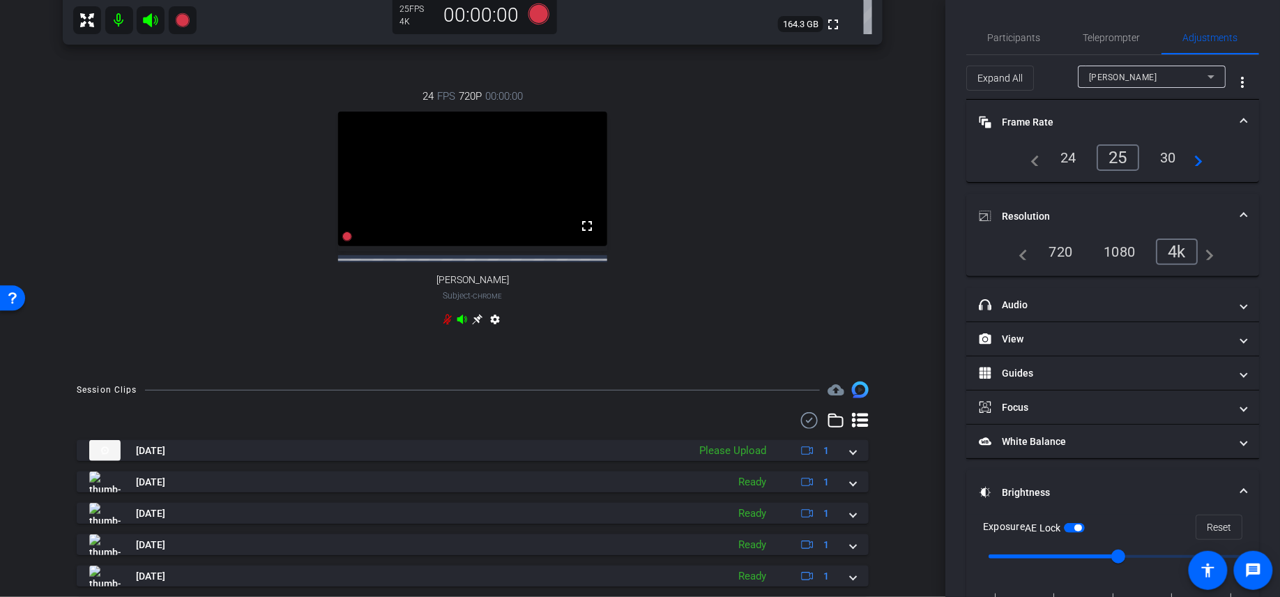
scroll to position [715, 0]
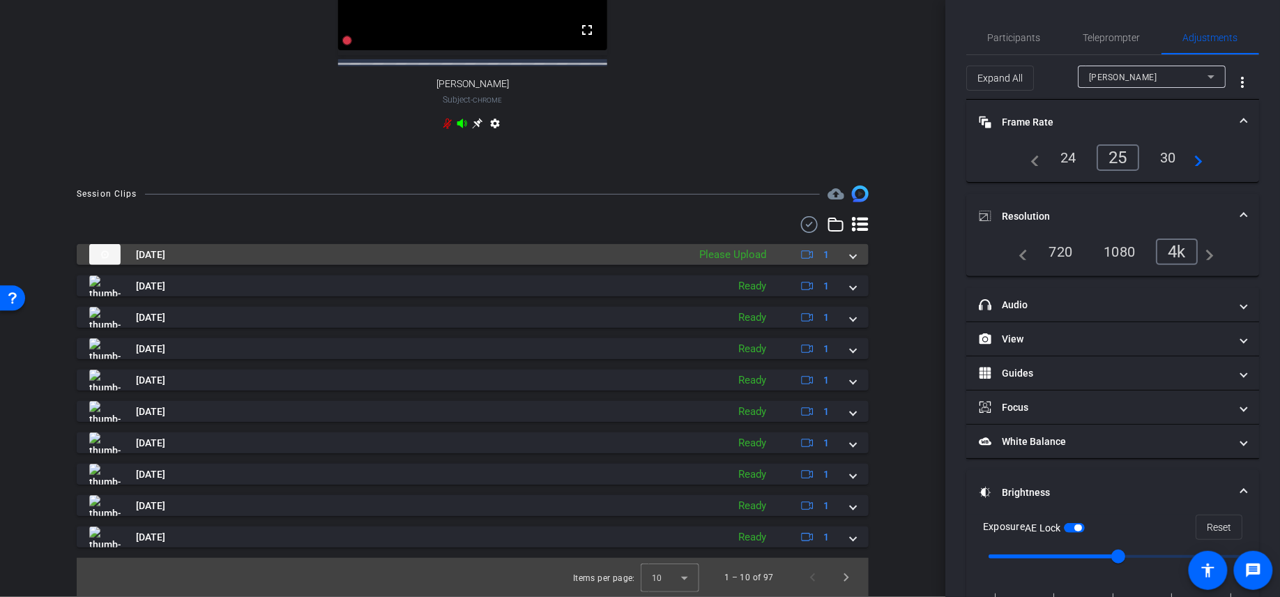
click at [857, 256] on mat-expansion-panel-header "[DATE] Please Upload 1" at bounding box center [473, 254] width 792 height 21
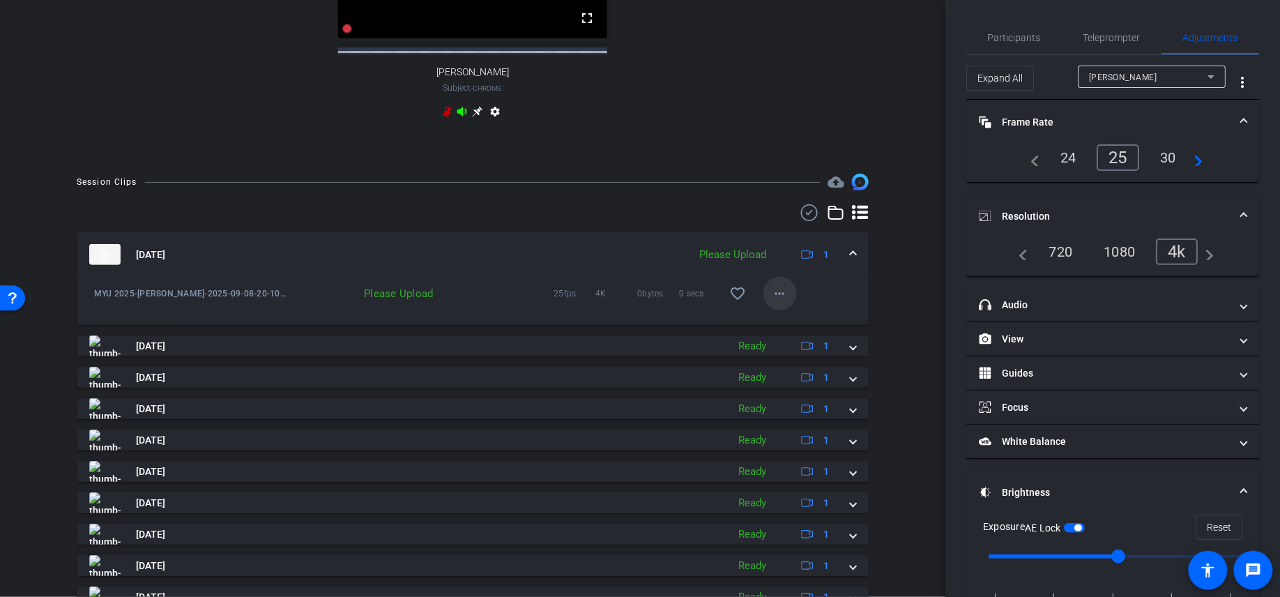
click at [782, 302] on mat-icon "more_horiz" at bounding box center [780, 293] width 17 height 17
click at [787, 334] on span "Upload" at bounding box center [802, 334] width 56 height 17
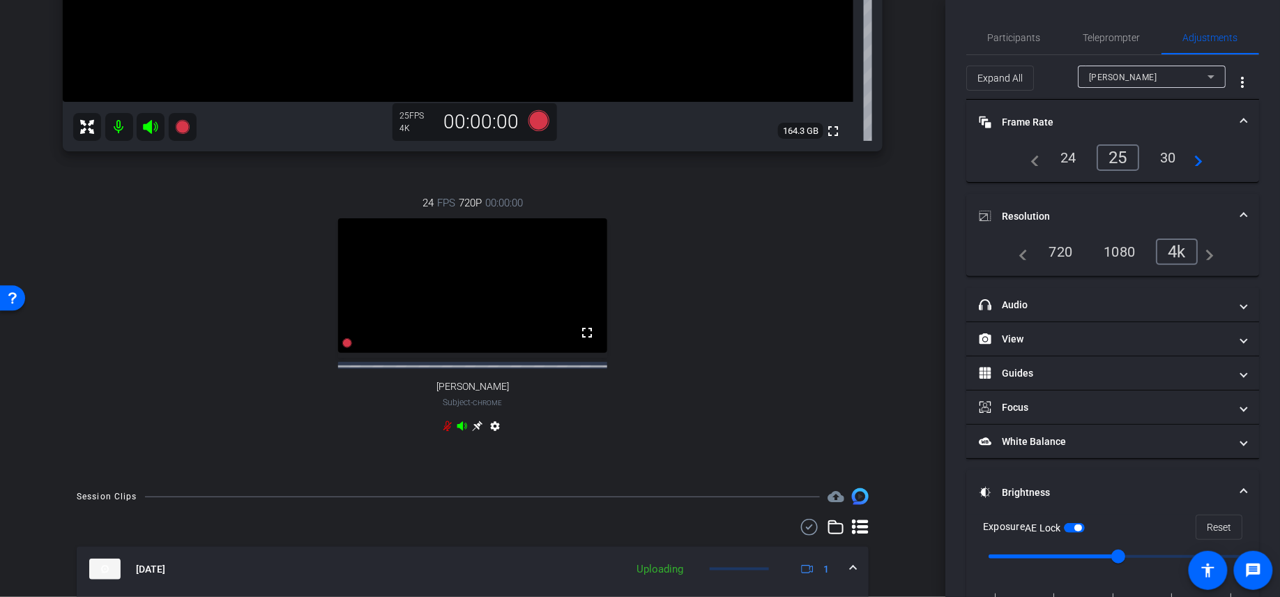
scroll to position [0, 0]
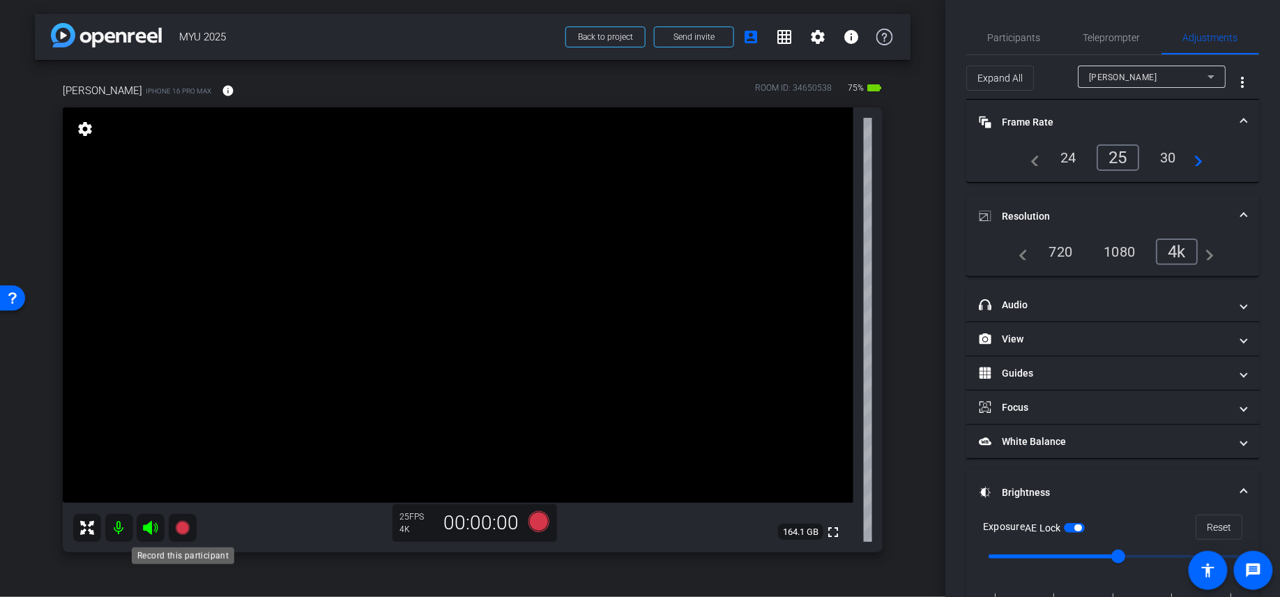
click at [174, 498] on icon at bounding box center [182, 527] width 17 height 17
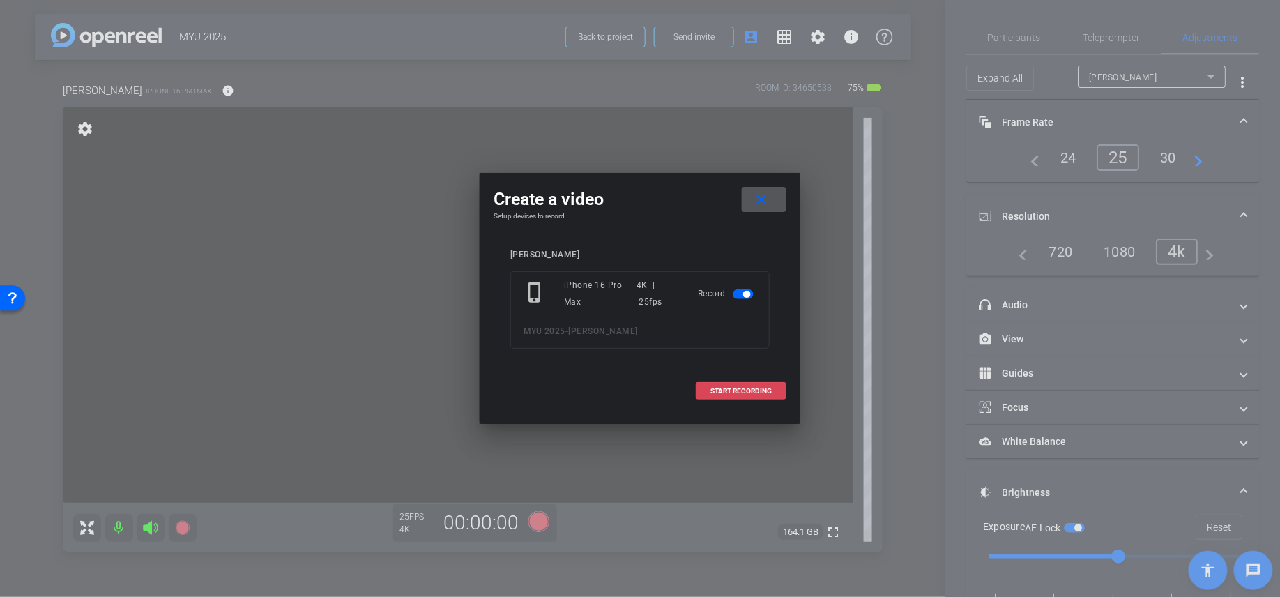
click at [744, 380] on span at bounding box center [740, 390] width 89 height 33
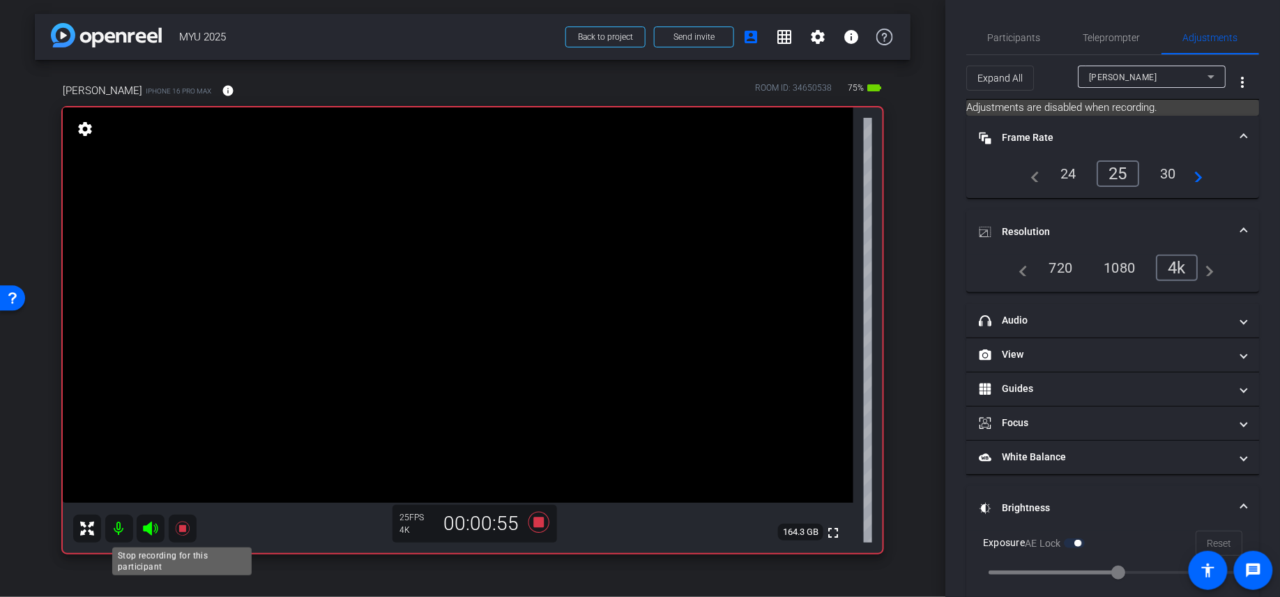
click at [179, 498] on icon at bounding box center [182, 528] width 14 height 14
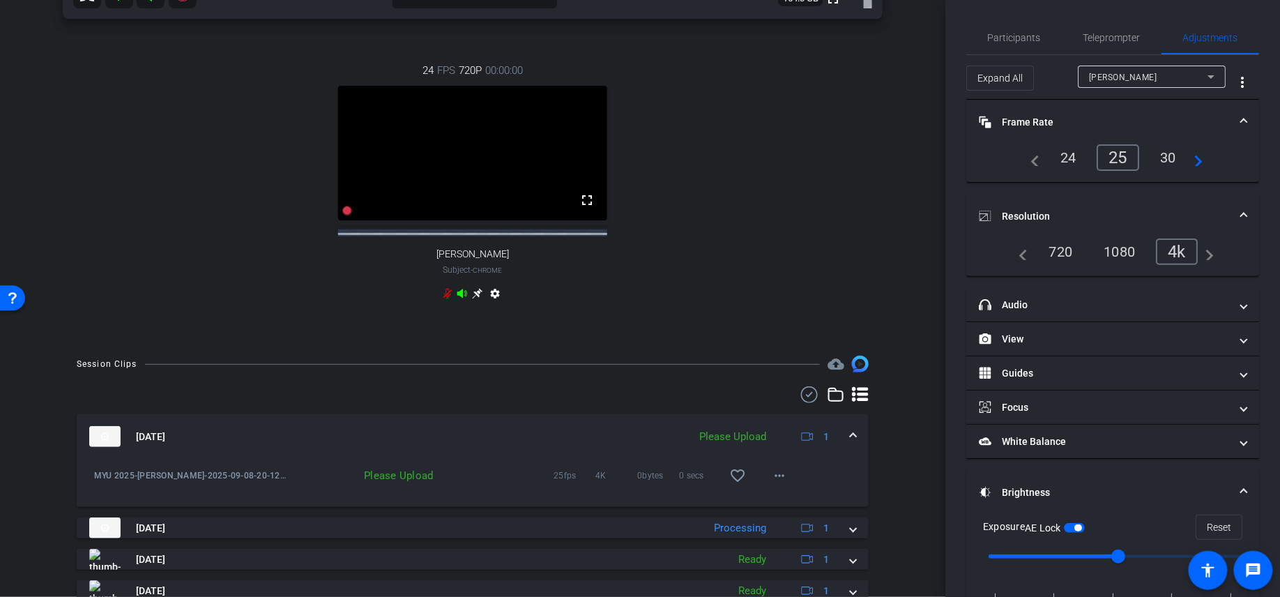
scroll to position [686, 0]
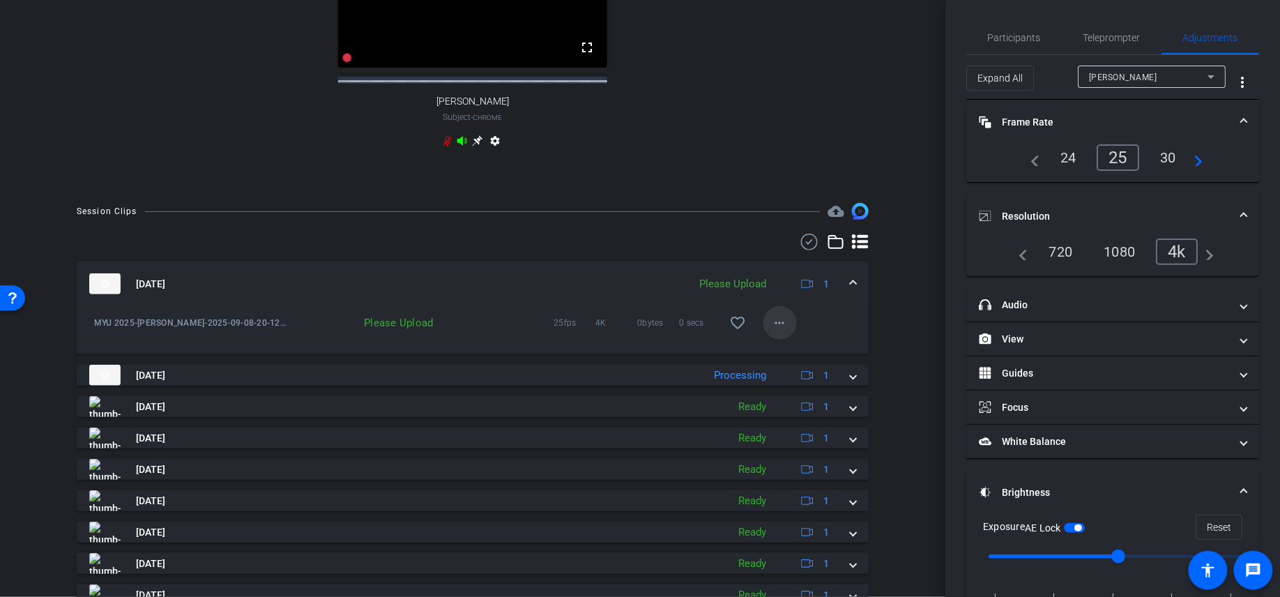
click at [784, 331] on mat-icon "more_horiz" at bounding box center [780, 322] width 17 height 17
click at [798, 361] on span "Upload" at bounding box center [802, 363] width 56 height 17
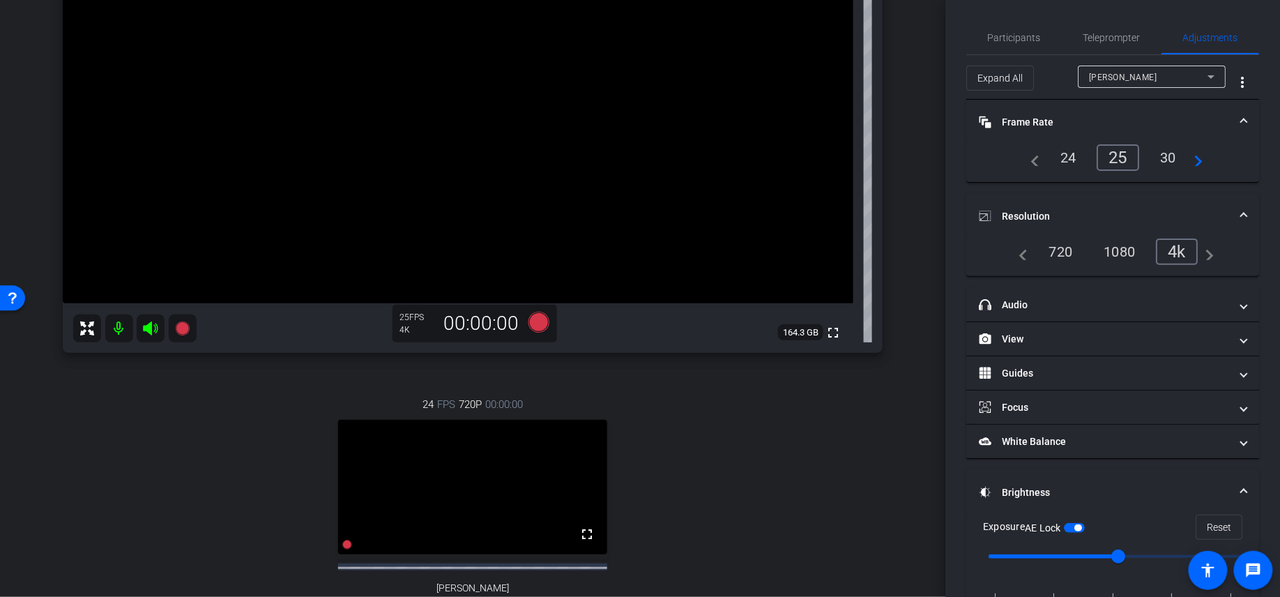
scroll to position [136, 0]
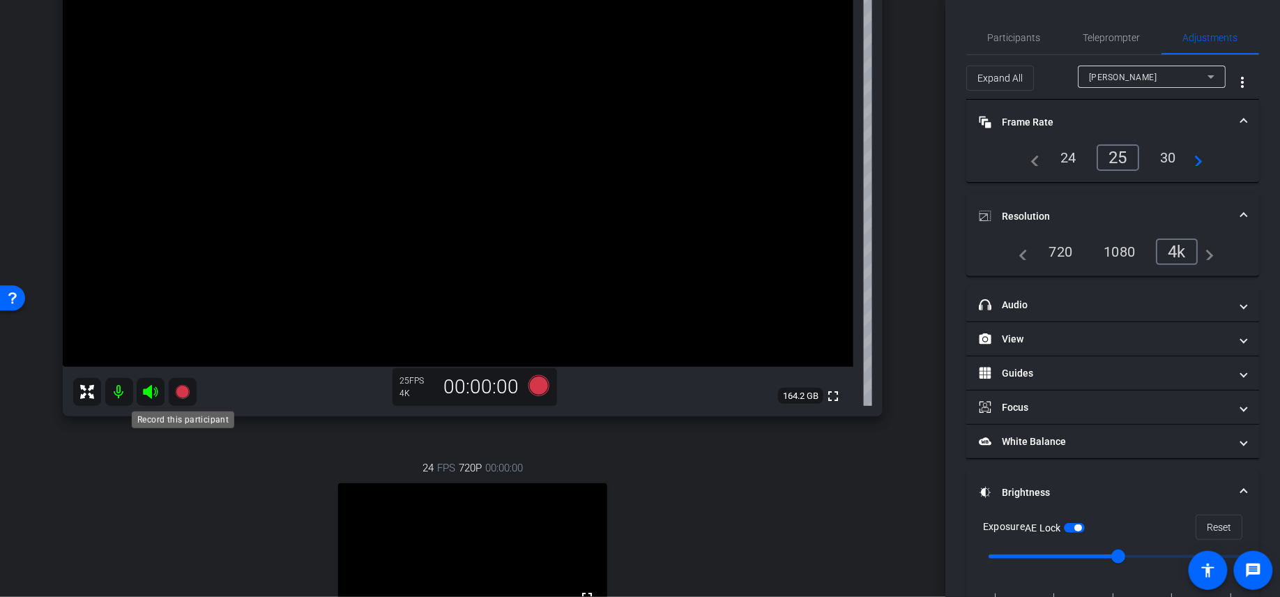
click at [192, 397] on mat-icon at bounding box center [183, 392] width 28 height 28
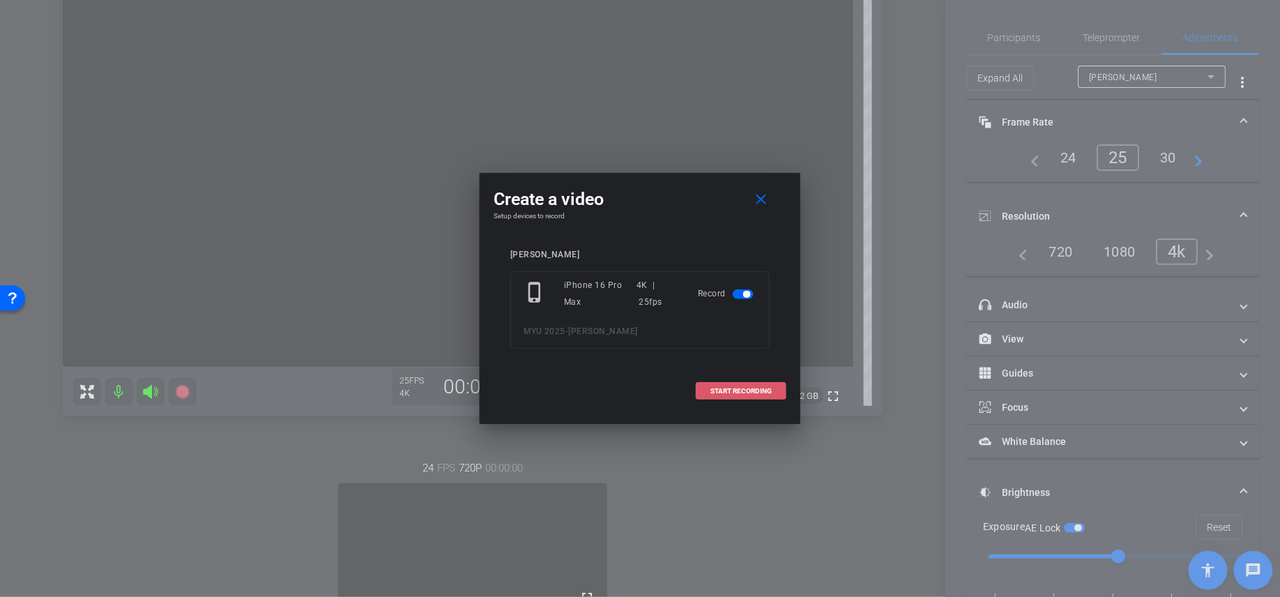
click at [725, 394] on span "START RECORDING" at bounding box center [740, 391] width 61 height 7
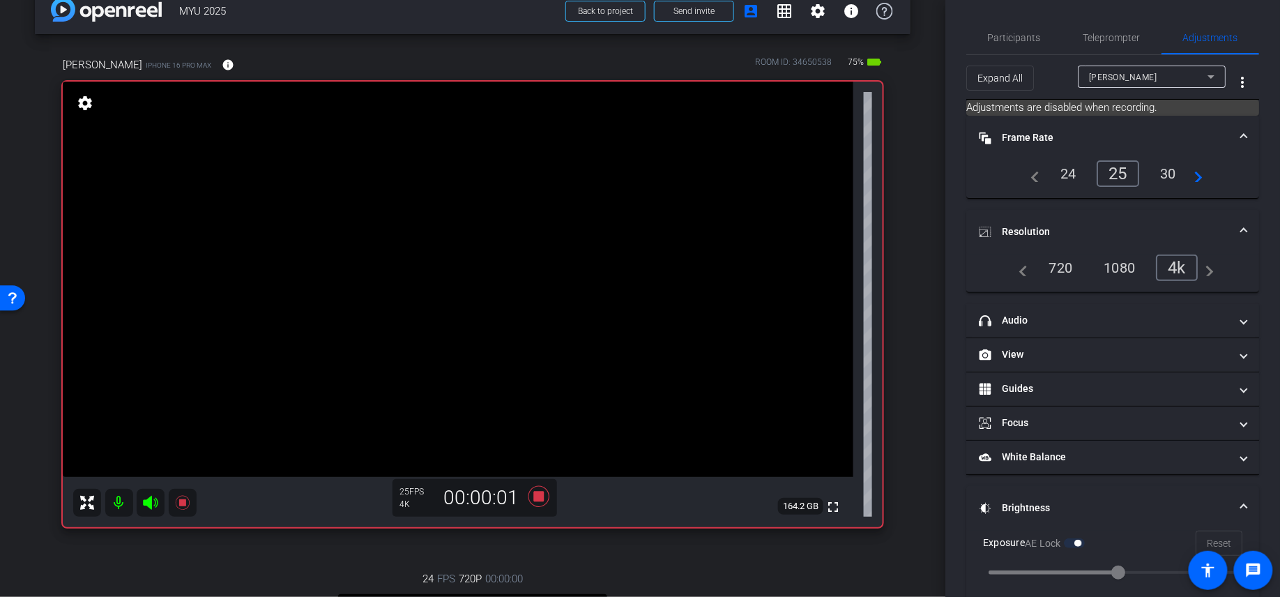
scroll to position [31, 0]
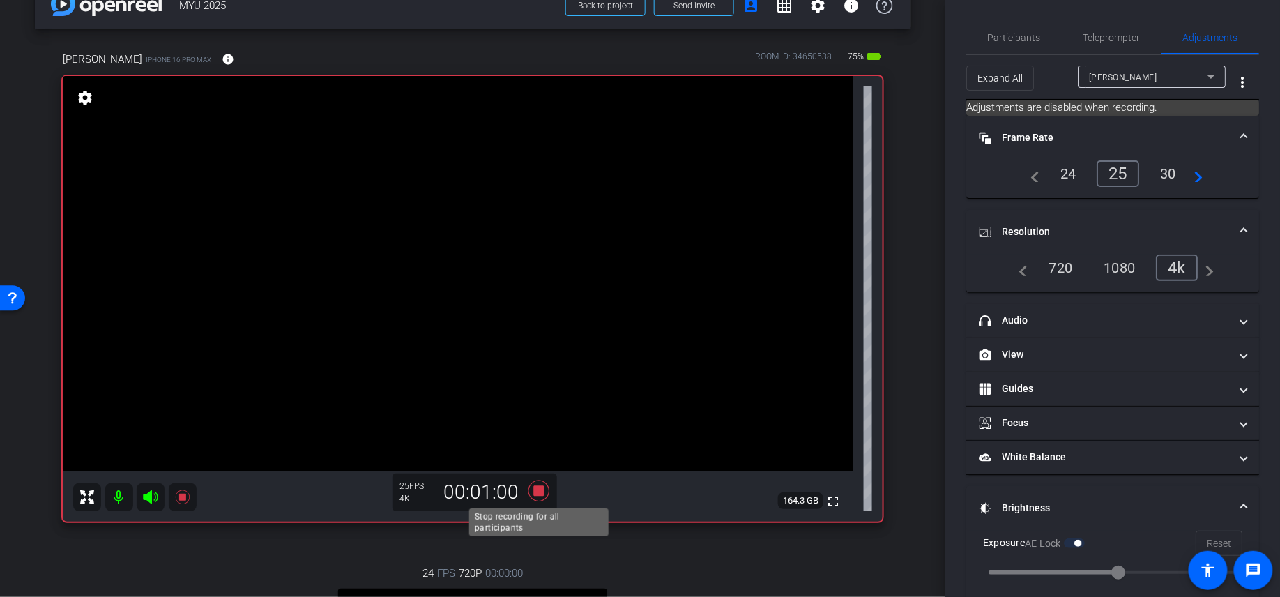
click at [540, 493] on icon at bounding box center [538, 490] width 21 height 21
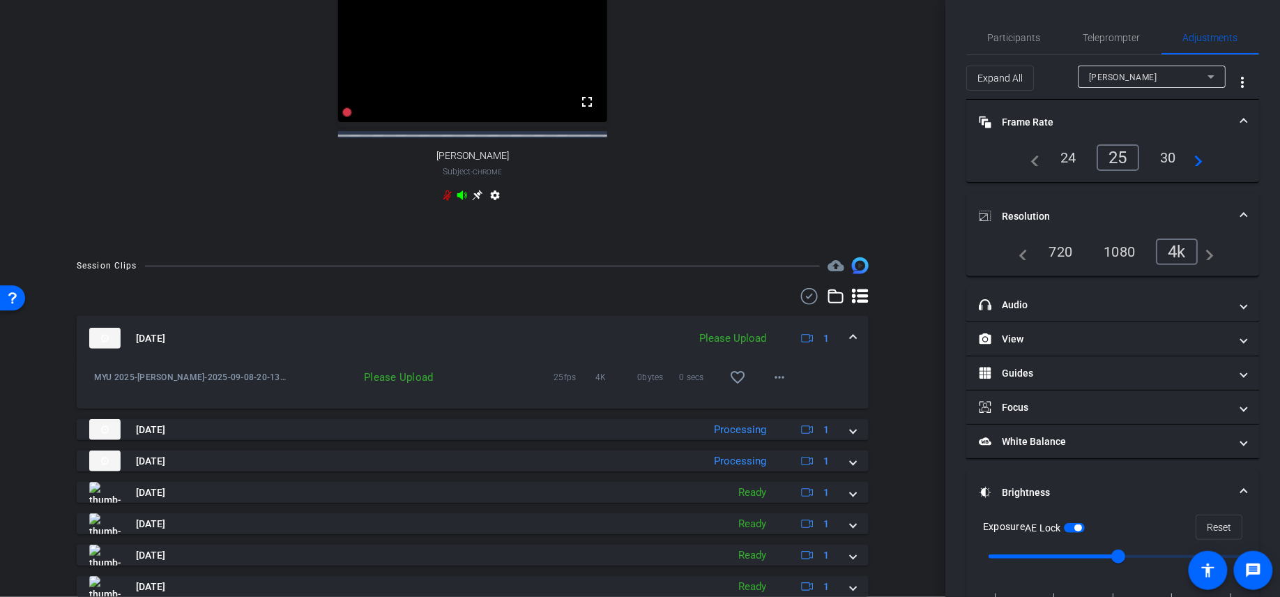
scroll to position [787, 0]
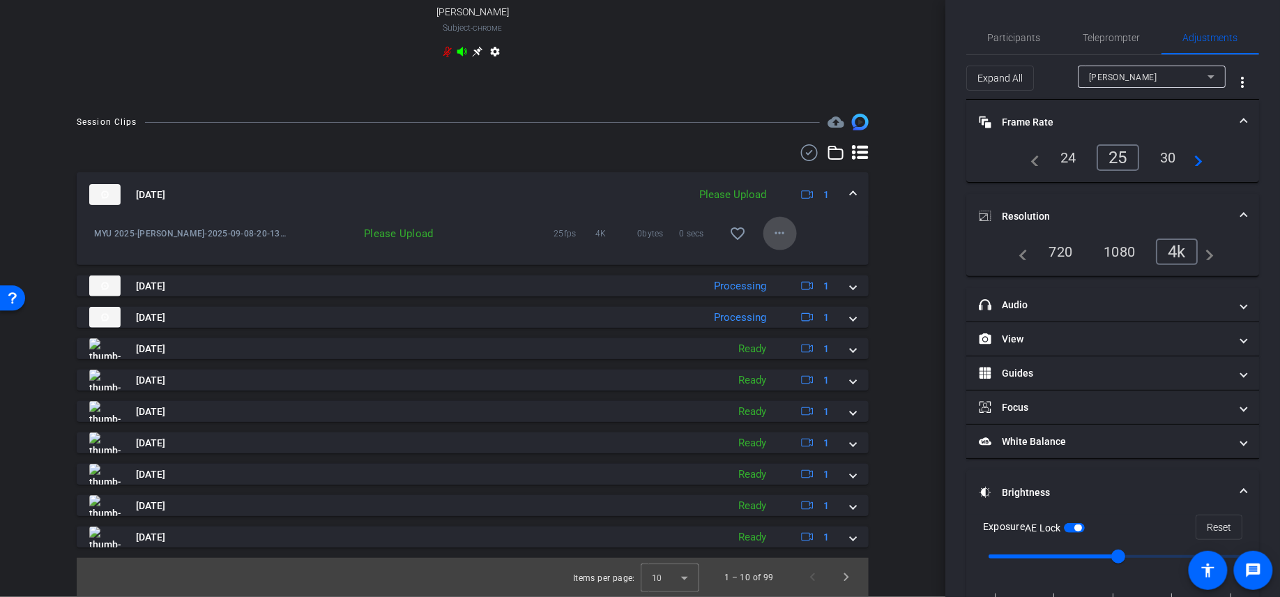
click at [786, 232] on mat-icon "more_horiz" at bounding box center [780, 233] width 17 height 17
drag, startPoint x: 797, startPoint y: 260, endPoint x: 797, endPoint y: 278, distance: 18.1
click at [796, 260] on span "Upload" at bounding box center [802, 262] width 56 height 17
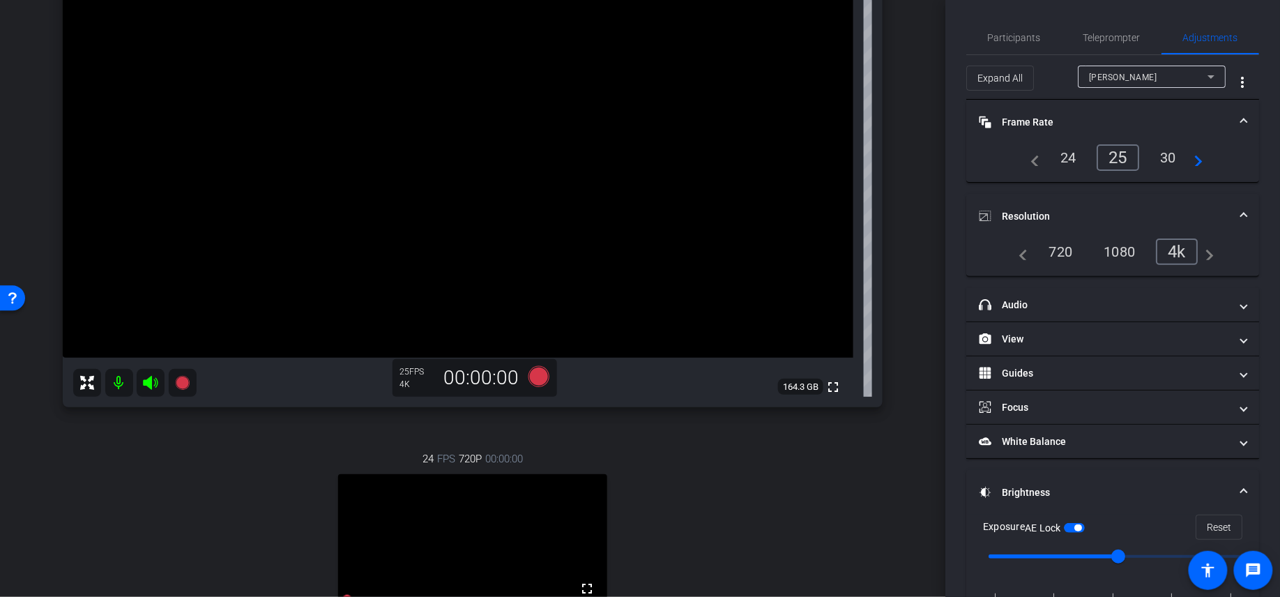
scroll to position [162, 0]
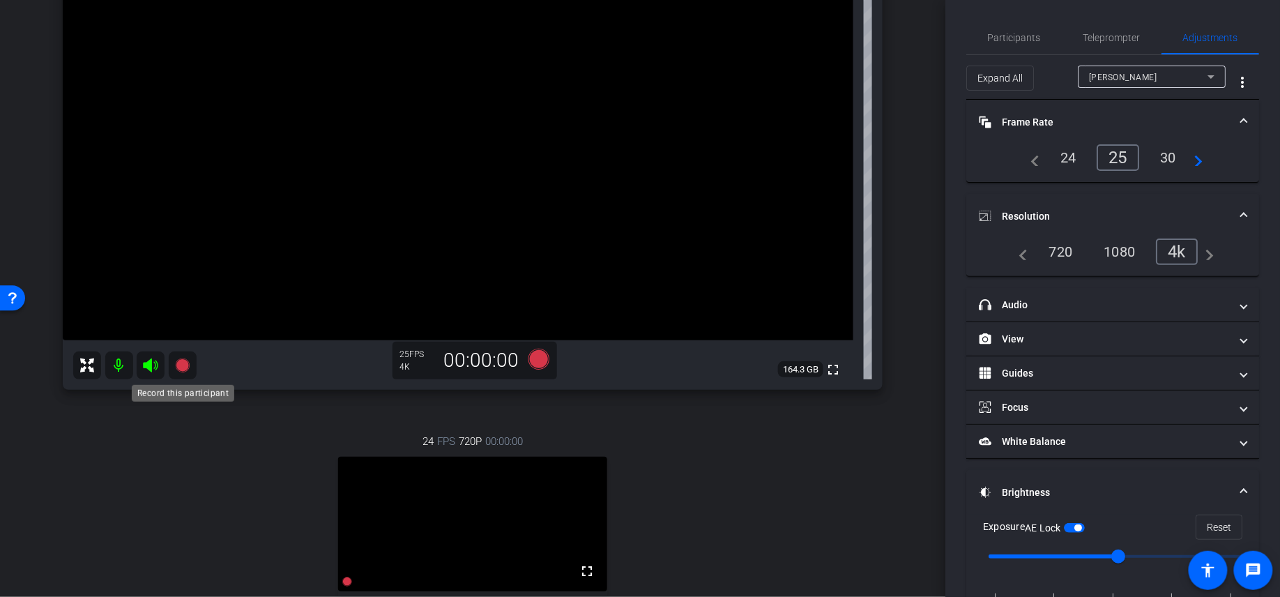
click at [187, 367] on icon at bounding box center [182, 365] width 14 height 14
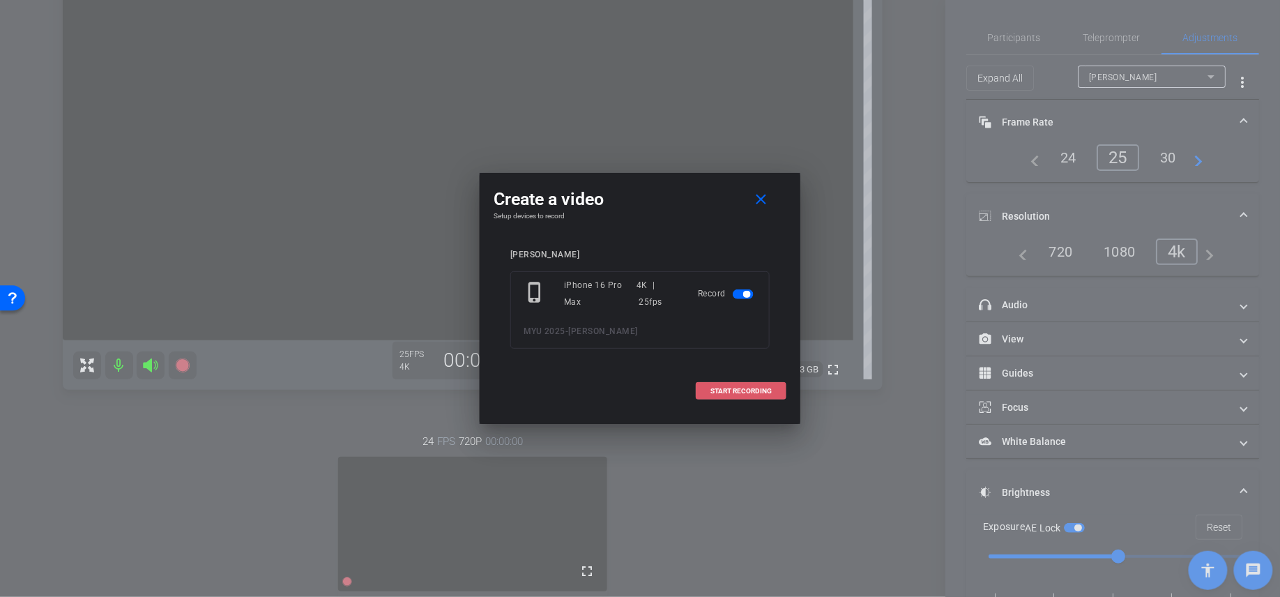
click at [749, 390] on span "START RECORDING" at bounding box center [740, 391] width 61 height 7
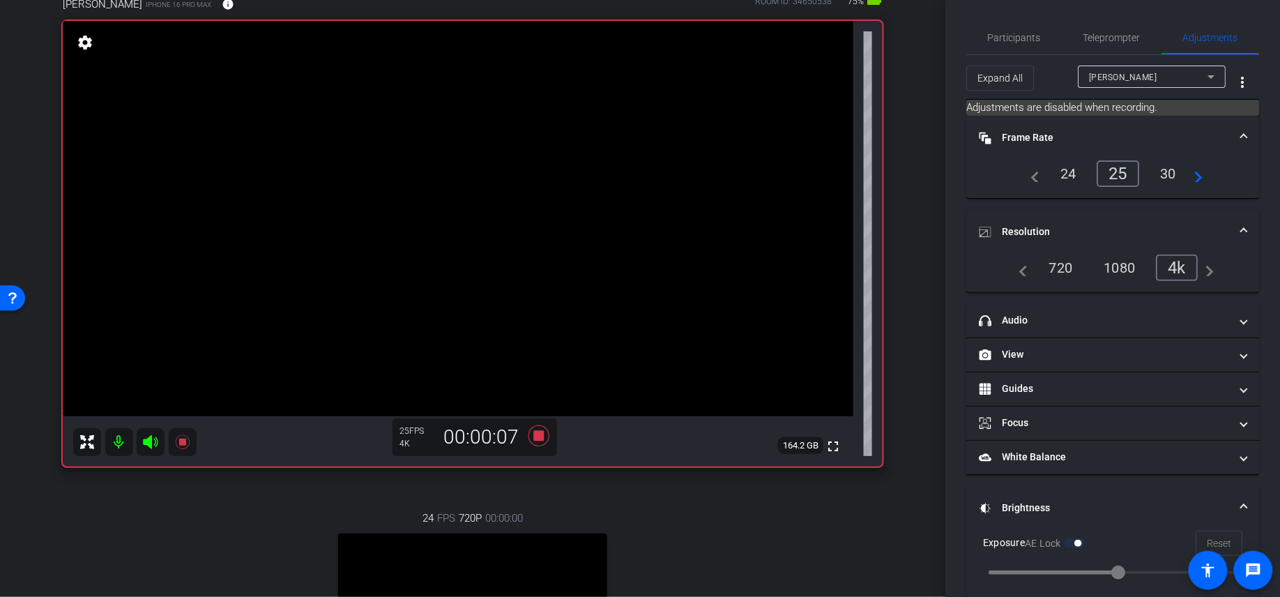
scroll to position [0, 0]
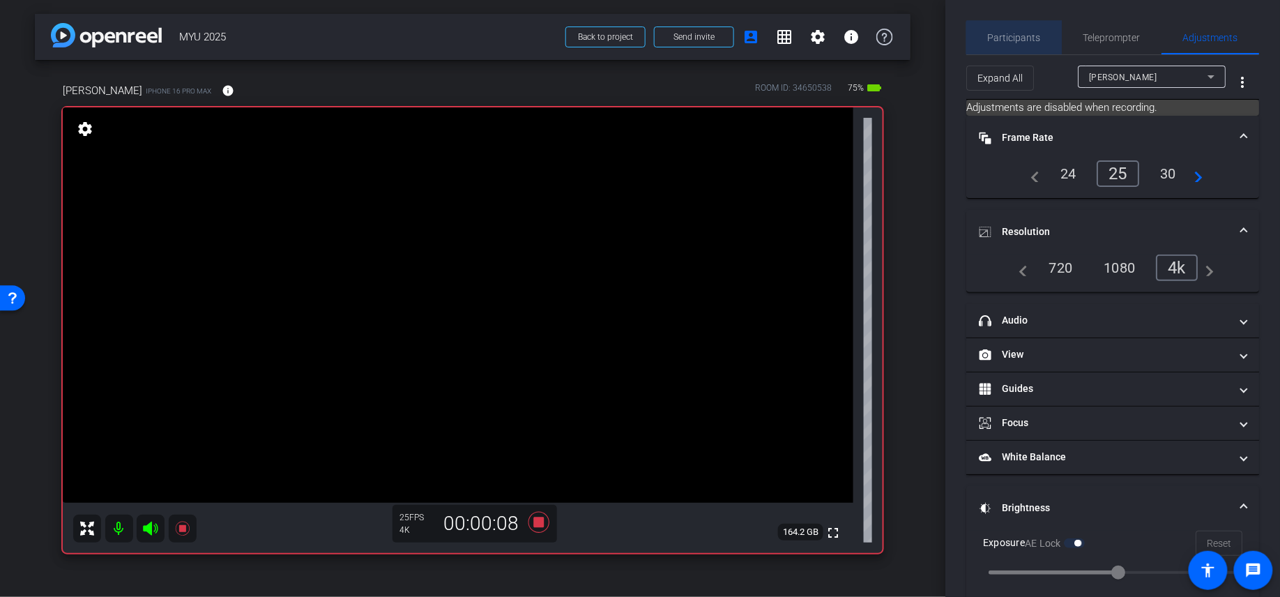
click at [1015, 49] on span "Participants" at bounding box center [1014, 37] width 53 height 33
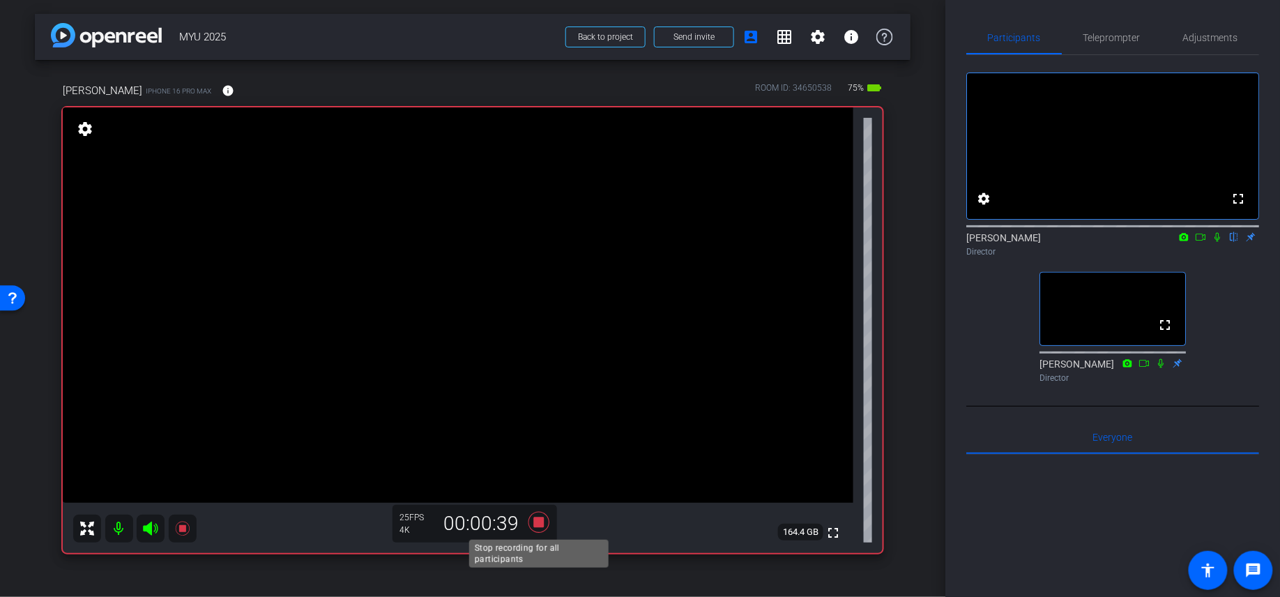
click at [534, 498] on icon at bounding box center [538, 521] width 21 height 21
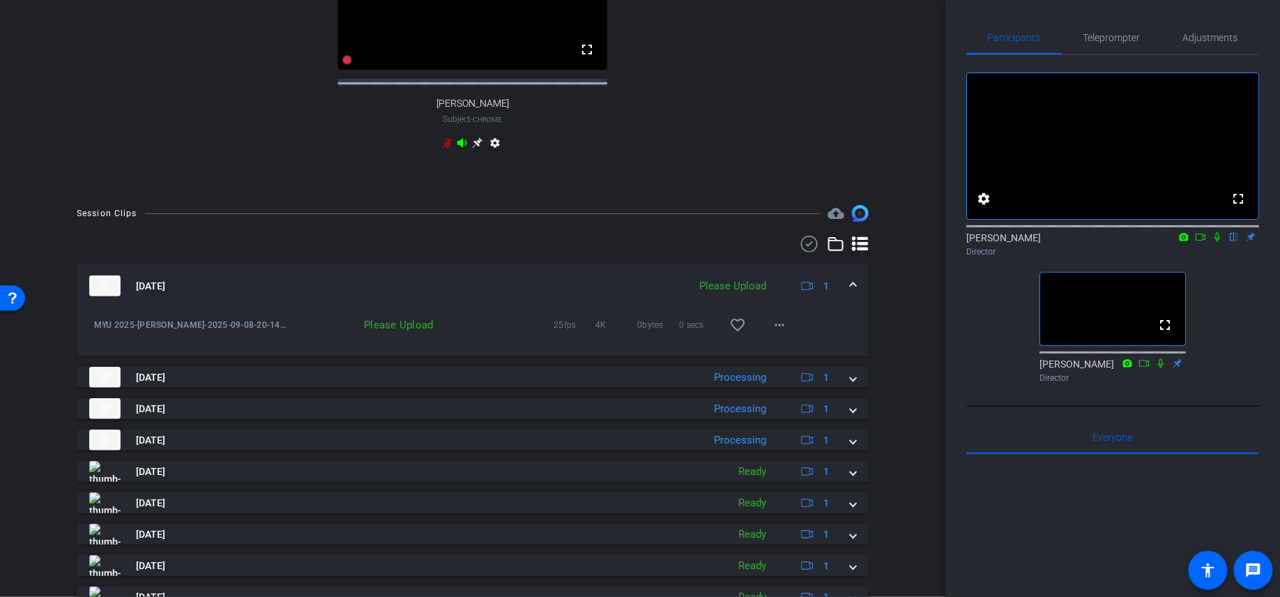
scroll to position [787, 0]
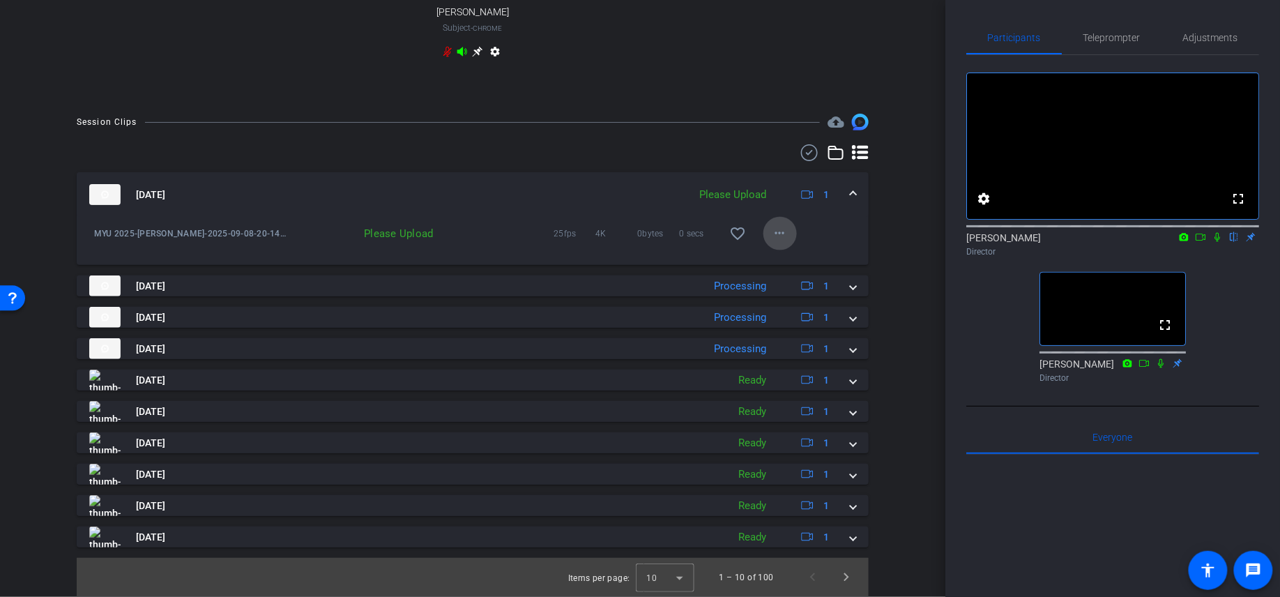
click at [788, 235] on mat-icon "more_horiz" at bounding box center [780, 233] width 17 height 17
click at [810, 259] on span "Upload" at bounding box center [802, 262] width 56 height 17
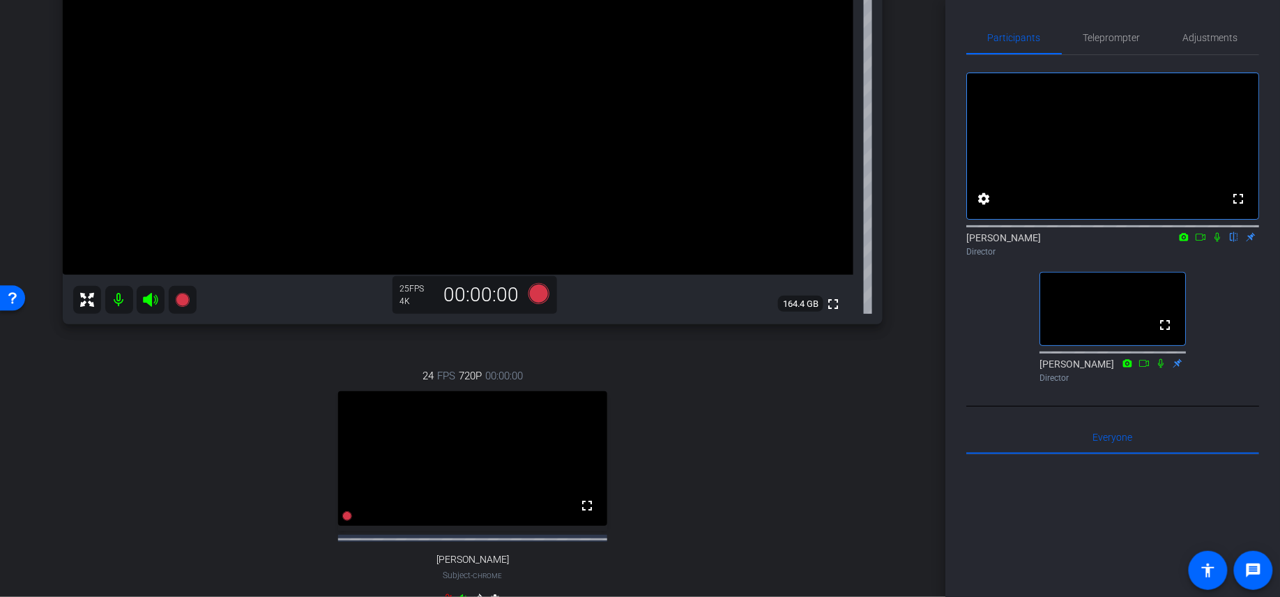
scroll to position [111, 0]
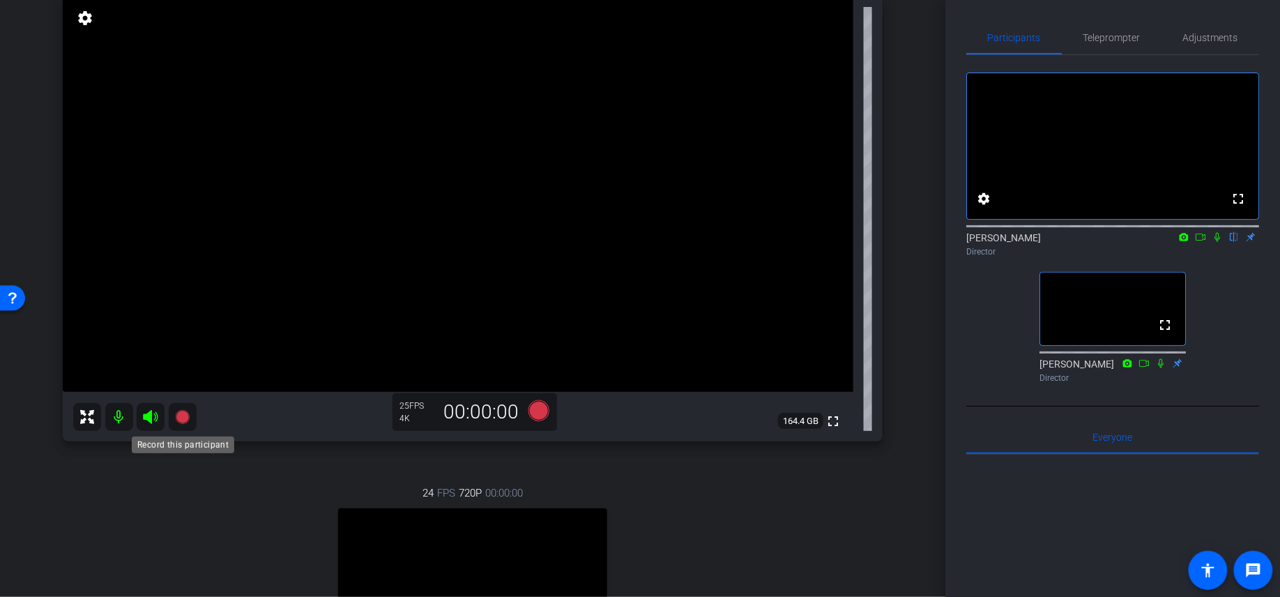
click at [183, 422] on icon at bounding box center [182, 417] width 14 height 14
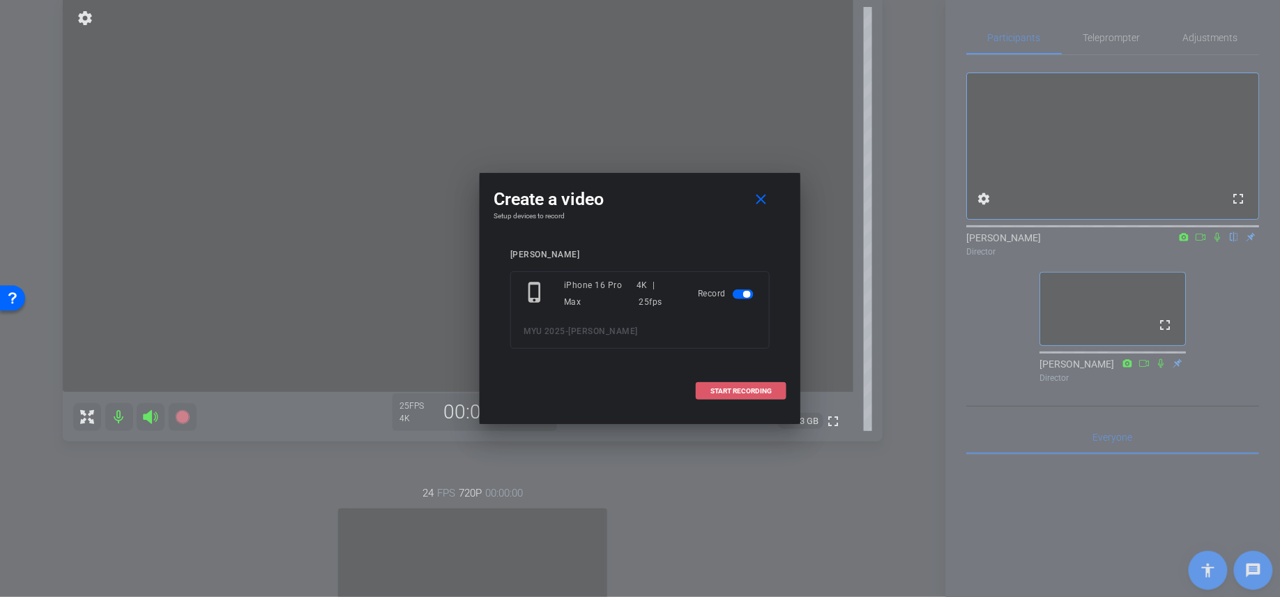
click at [737, 394] on span "START RECORDING" at bounding box center [740, 391] width 61 height 7
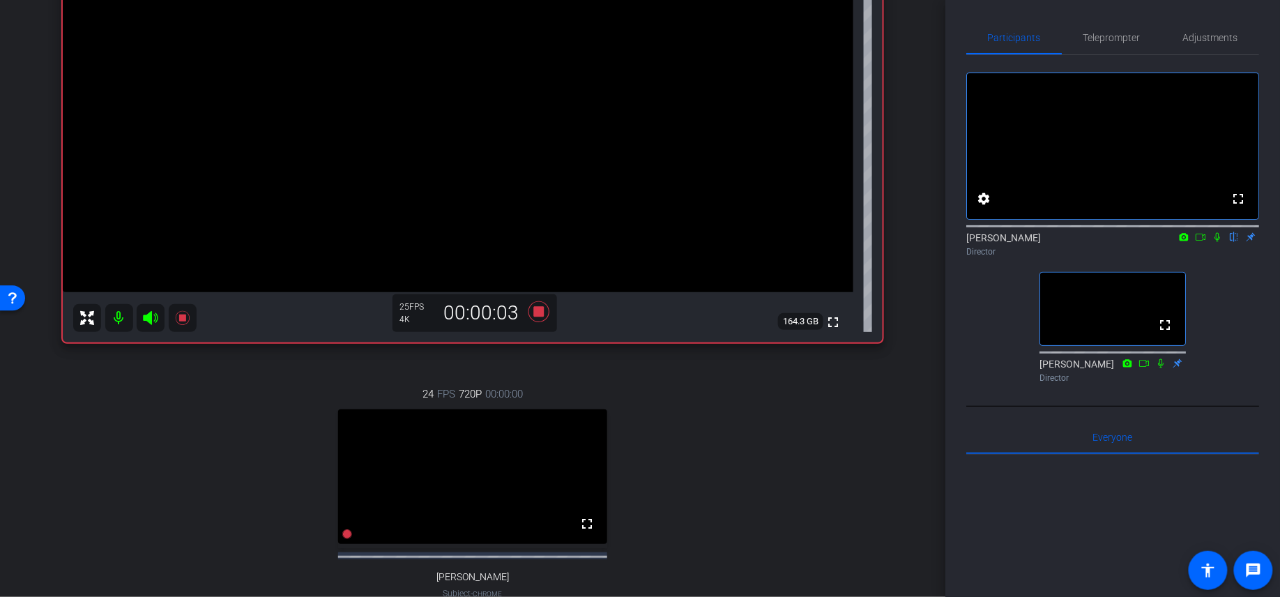
scroll to position [0, 0]
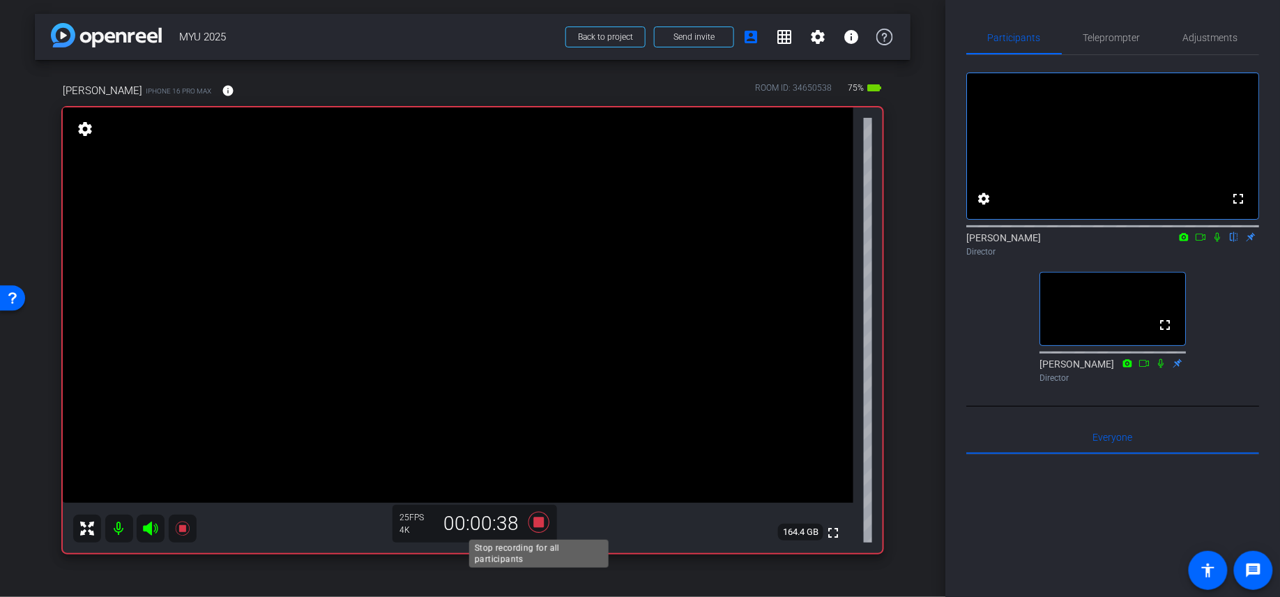
click at [546, 498] on icon at bounding box center [538, 522] width 33 height 25
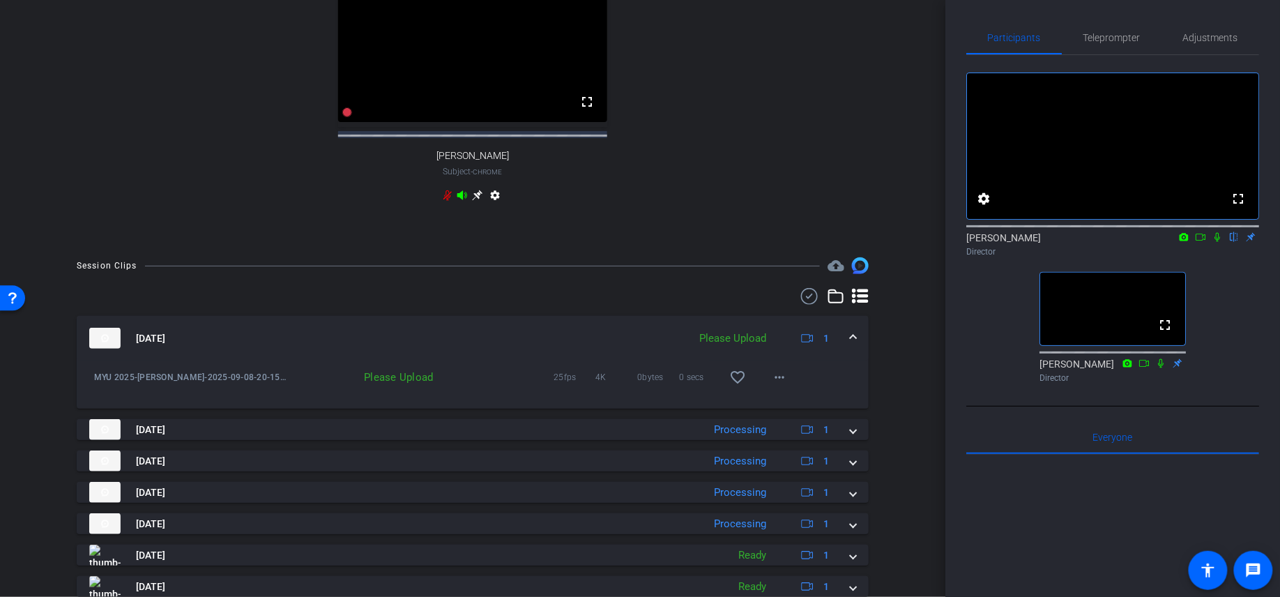
scroll to position [679, 0]
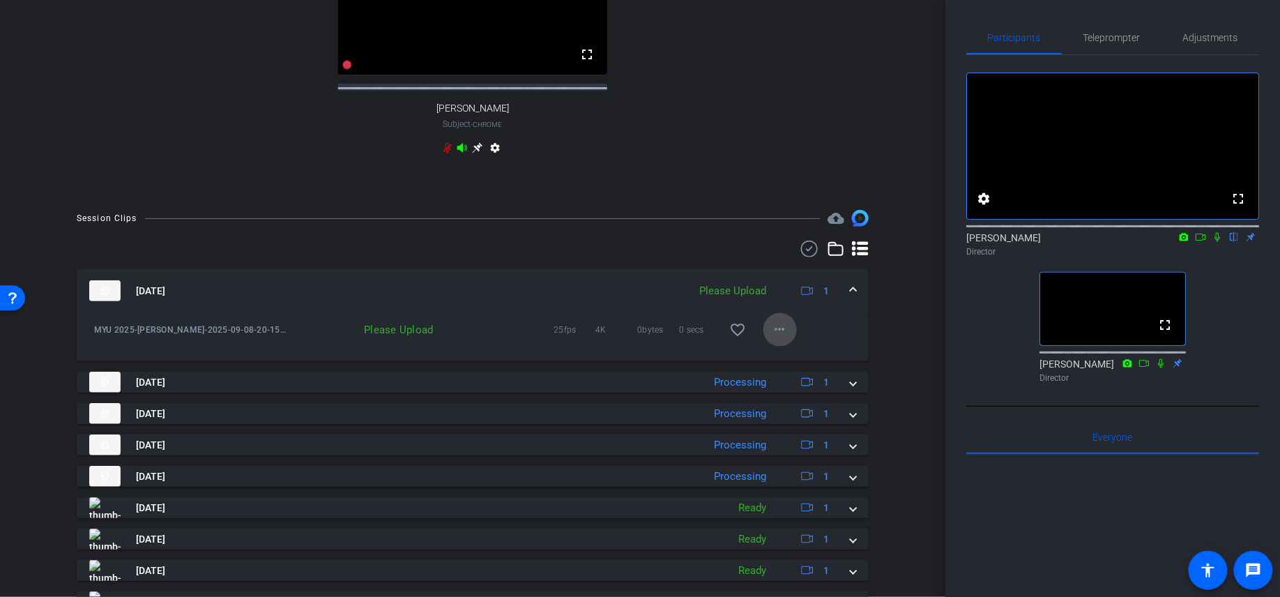
click at [783, 338] on mat-icon "more_horiz" at bounding box center [780, 329] width 17 height 17
click at [796, 368] on span "Upload" at bounding box center [802, 370] width 56 height 17
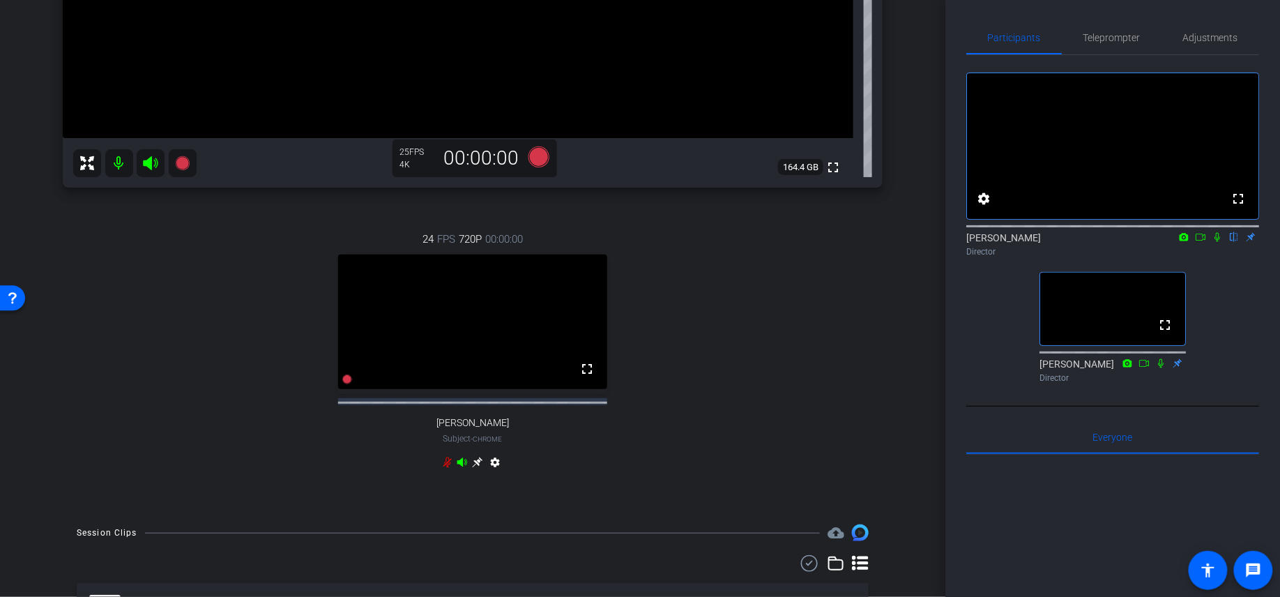
scroll to position [0, 0]
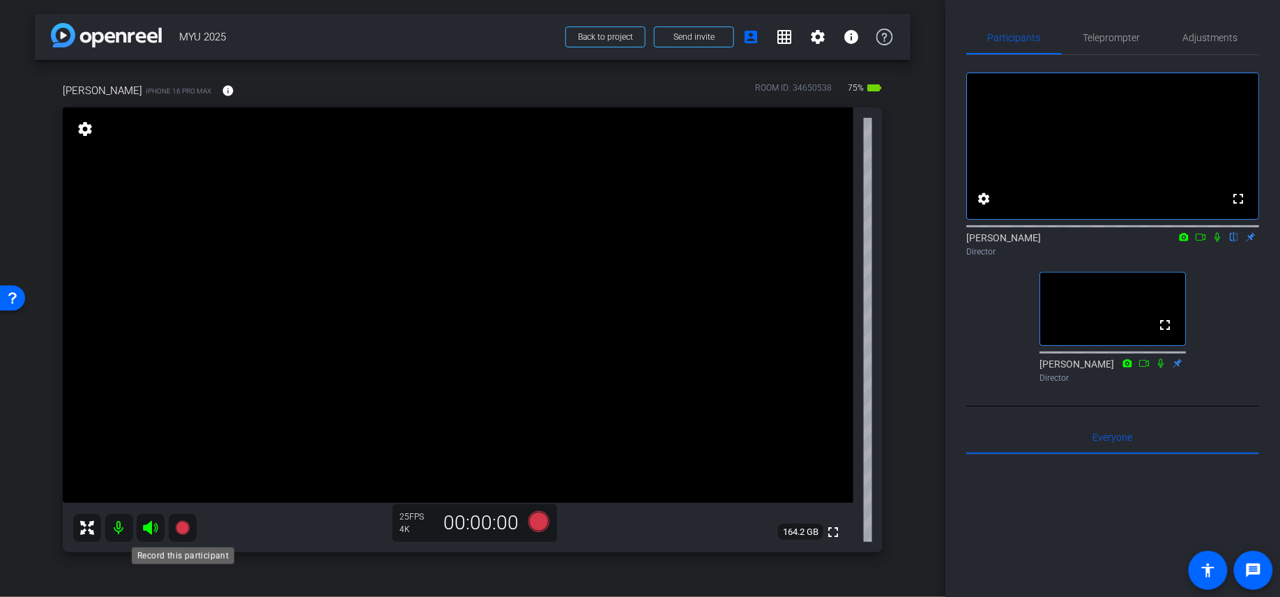
click at [188, 498] on icon at bounding box center [182, 527] width 17 height 17
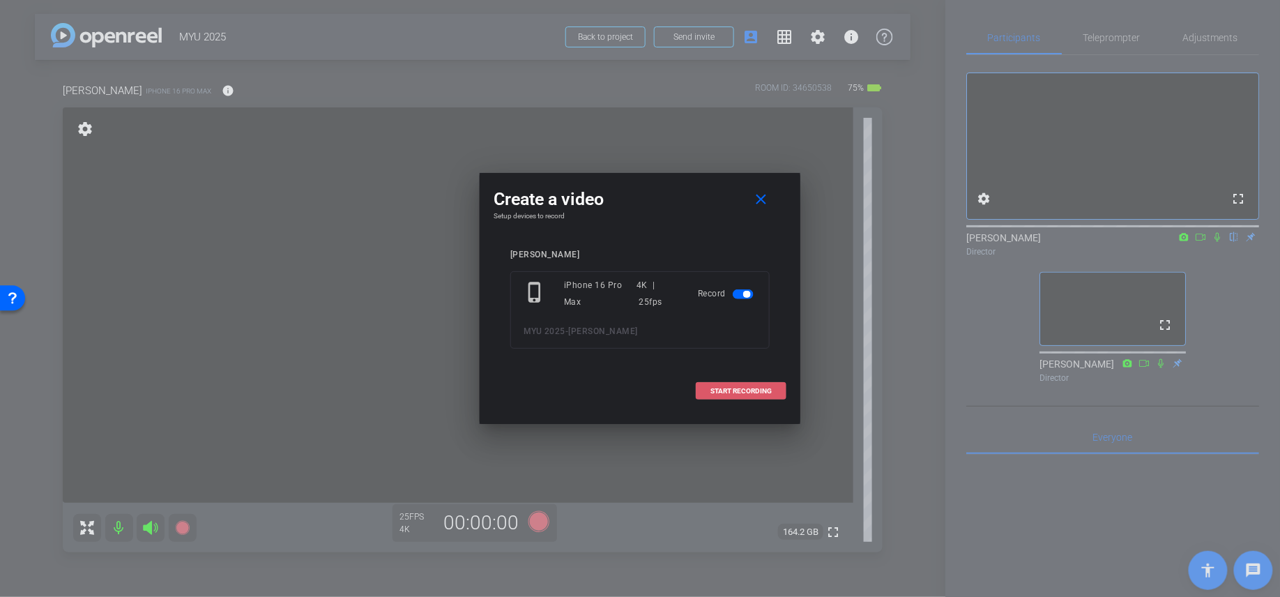
click at [749, 388] on span "START RECORDING" at bounding box center [740, 391] width 61 height 7
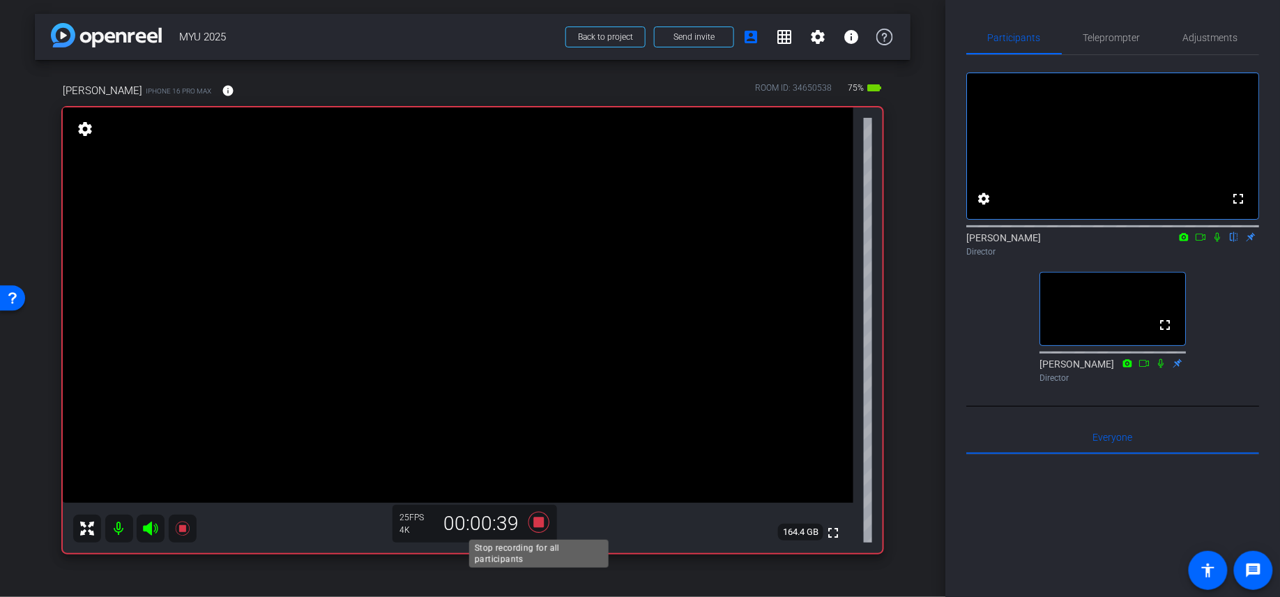
click at [543, 498] on icon at bounding box center [538, 522] width 33 height 25
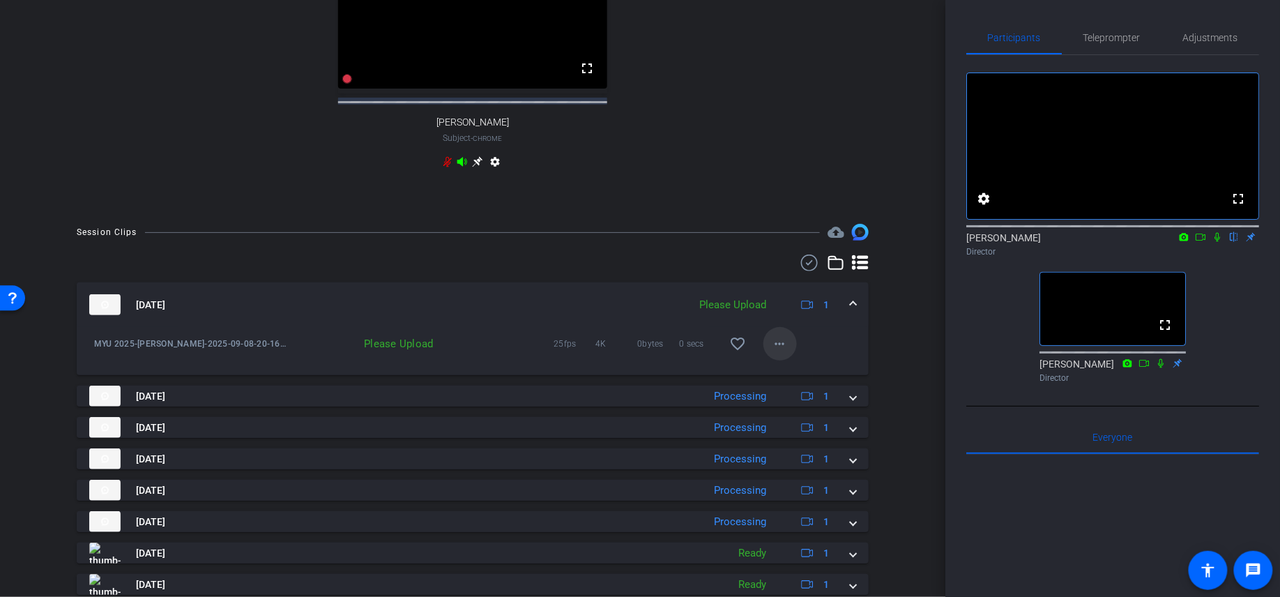
scroll to position [668, 0]
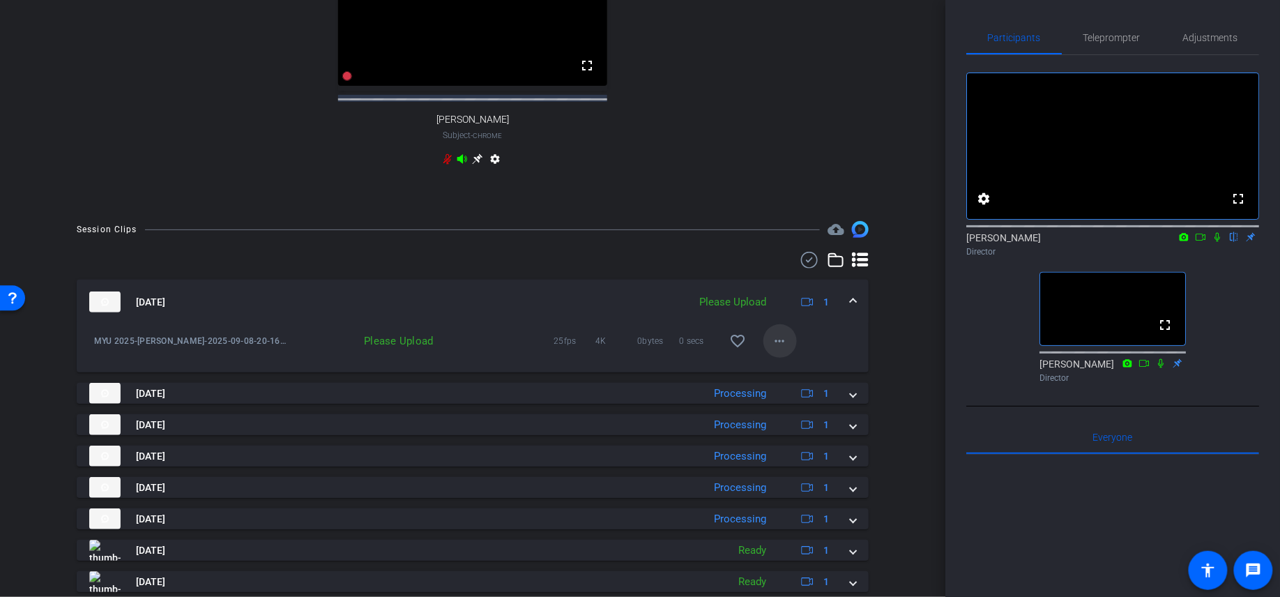
click at [784, 349] on mat-icon "more_horiz" at bounding box center [780, 340] width 17 height 17
click at [797, 381] on span "Upload" at bounding box center [802, 382] width 56 height 17
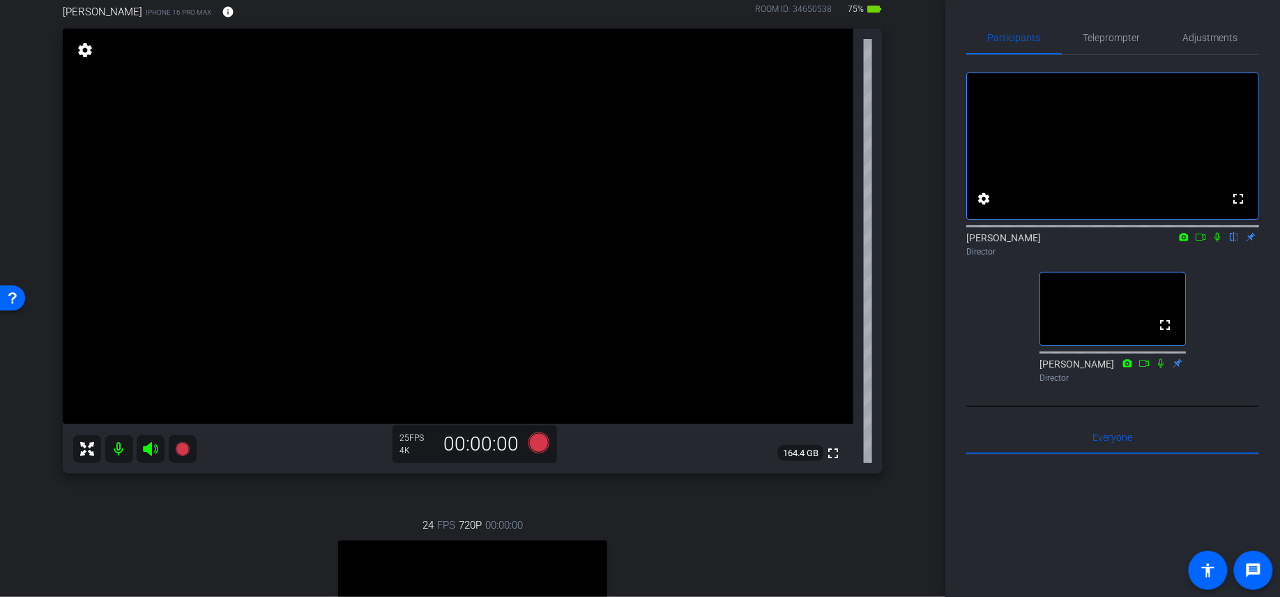
scroll to position [78, 0]
click at [181, 452] on icon at bounding box center [182, 450] width 14 height 14
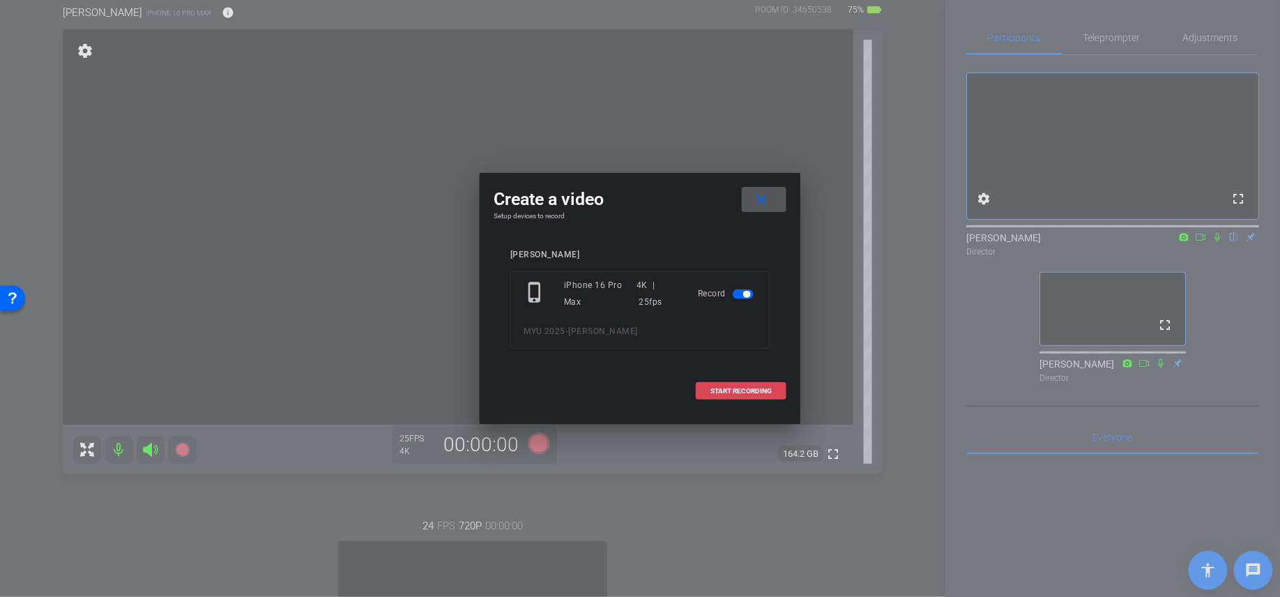
click at [742, 388] on span "START RECORDING" at bounding box center [740, 391] width 61 height 7
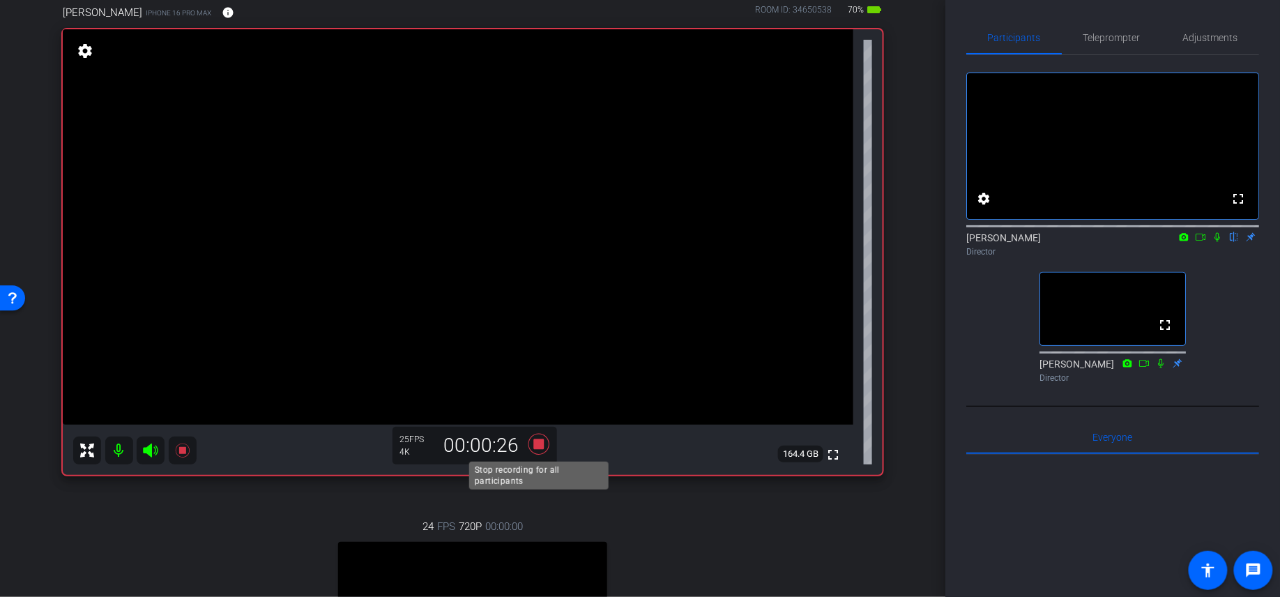
click at [546, 461] on div "Stop recording for all participants" at bounding box center [538, 475] width 139 height 28
click at [539, 452] on icon at bounding box center [538, 443] width 33 height 25
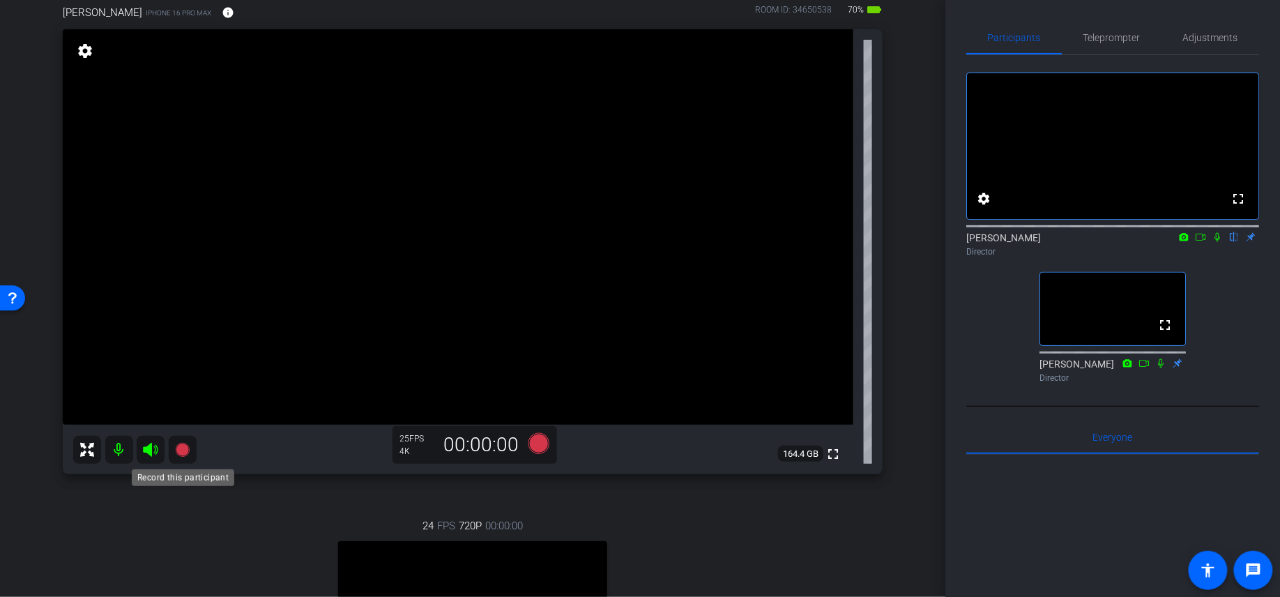
click at [180, 458] on mat-icon at bounding box center [183, 450] width 28 height 28
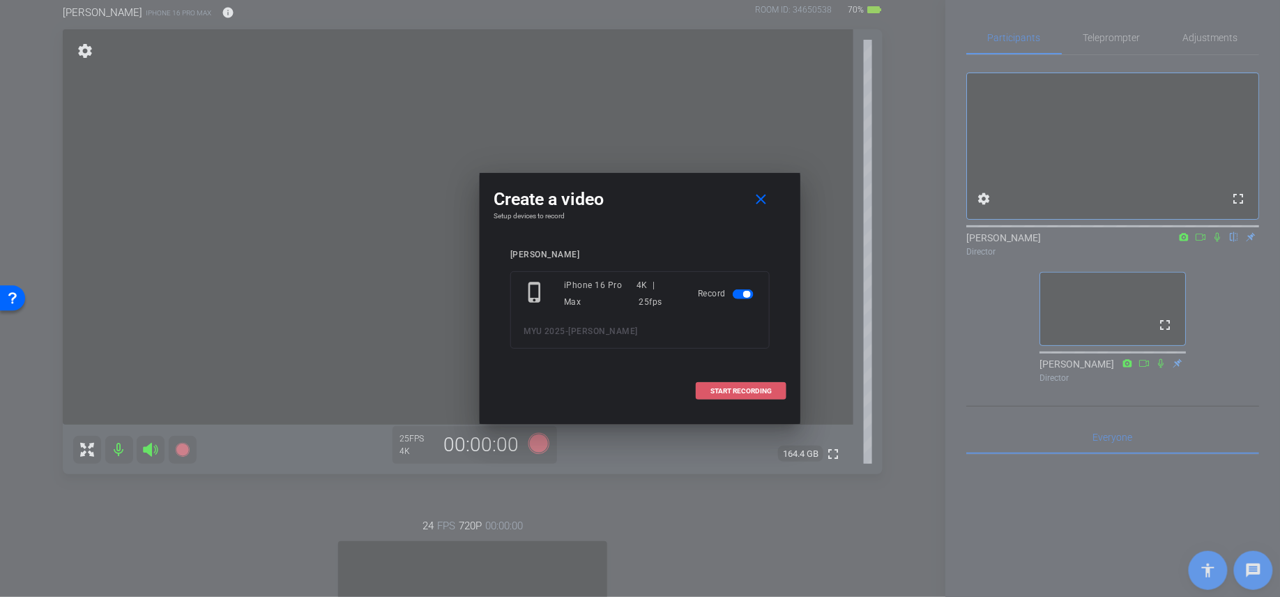
click at [767, 390] on span "START RECORDING" at bounding box center [740, 391] width 61 height 7
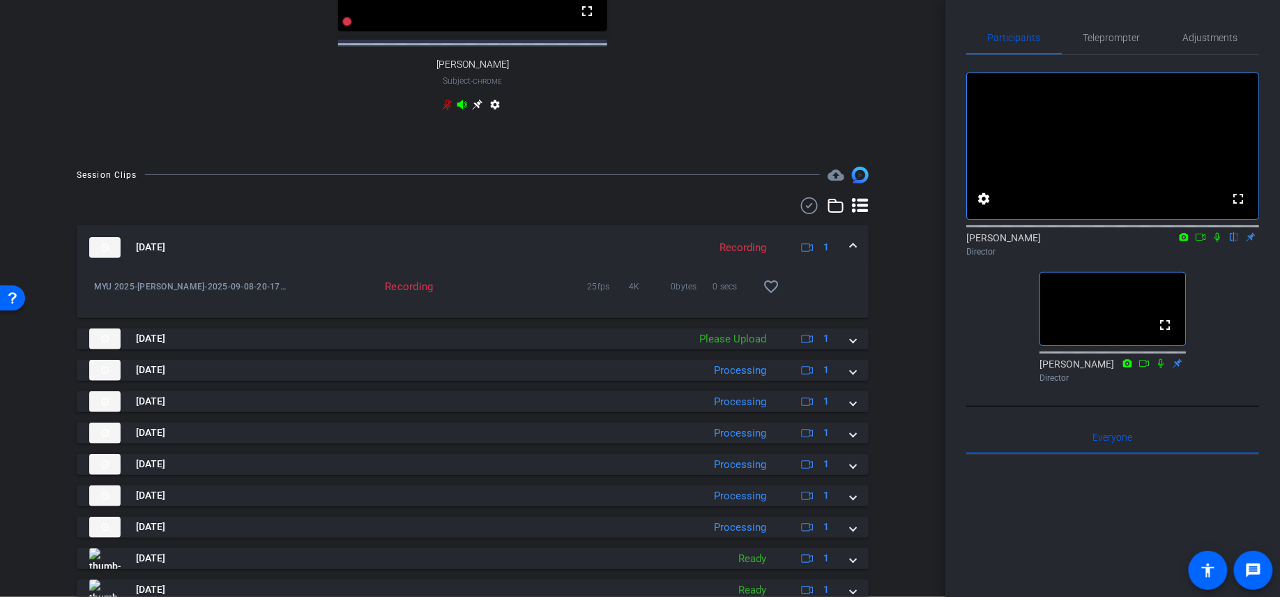
scroll to position [786, 0]
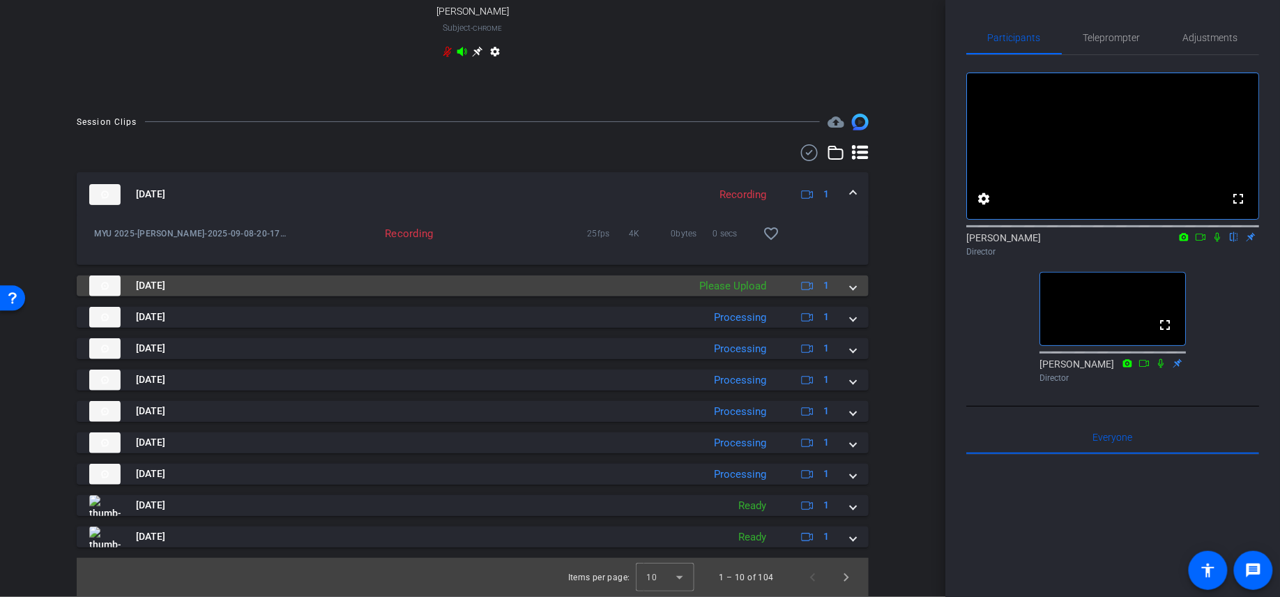
click at [853, 283] on span at bounding box center [853, 285] width 6 height 15
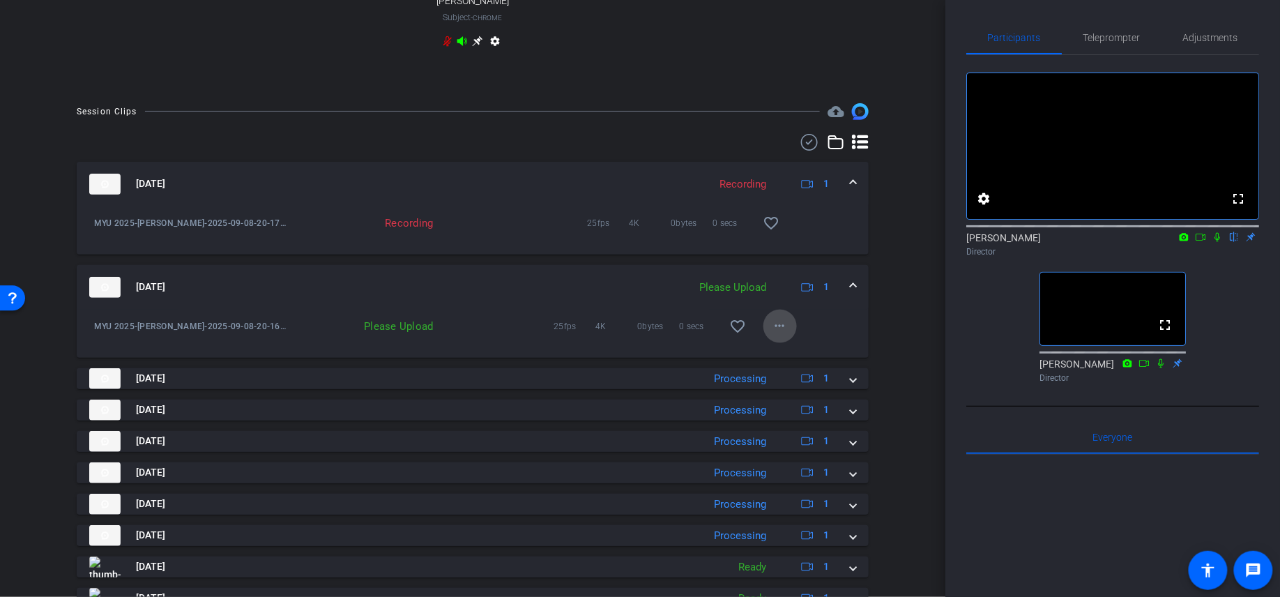
click at [791, 341] on span at bounding box center [779, 325] width 33 height 33
click at [805, 358] on span "Upload" at bounding box center [802, 366] width 56 height 17
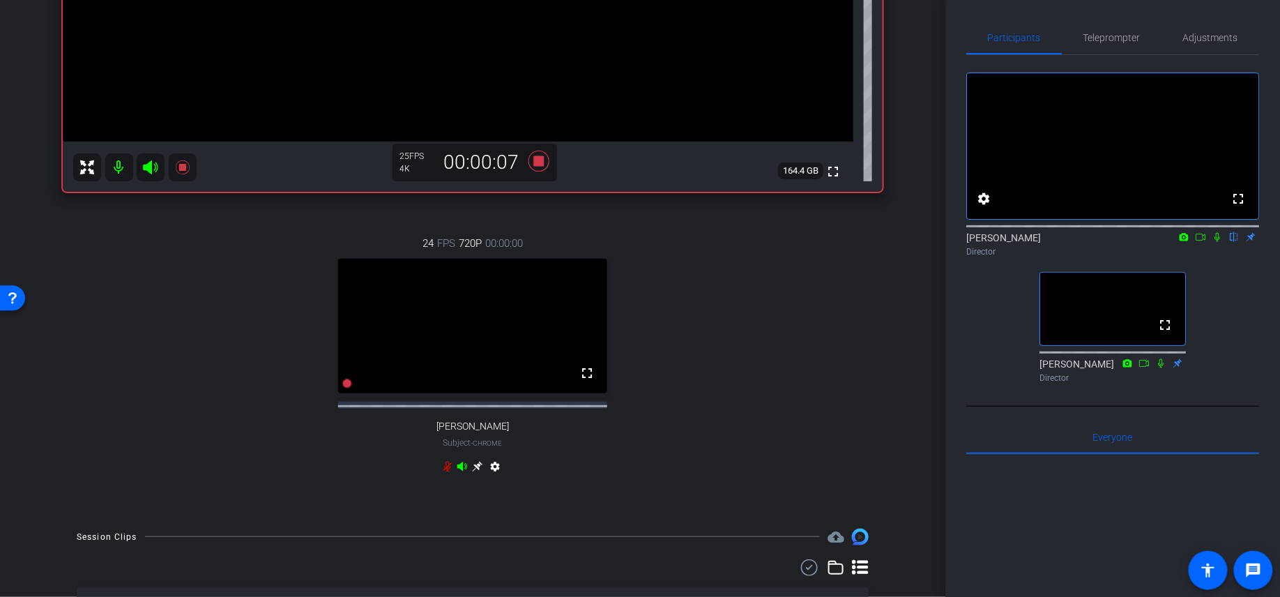
scroll to position [39, 0]
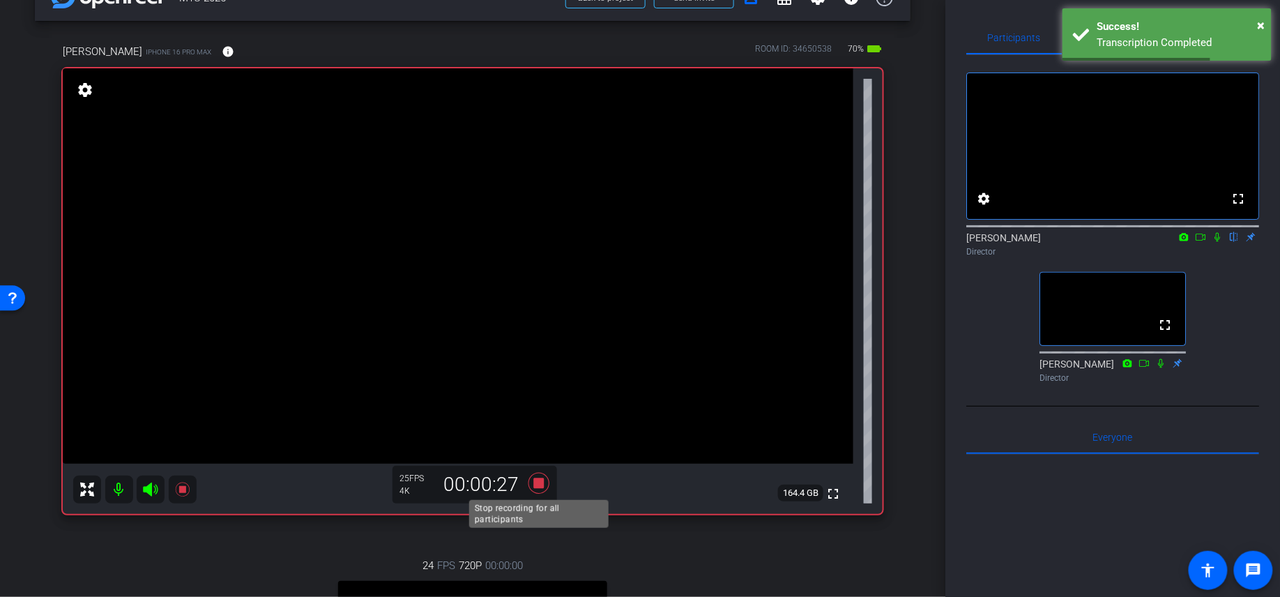
click at [533, 484] on icon at bounding box center [538, 482] width 21 height 21
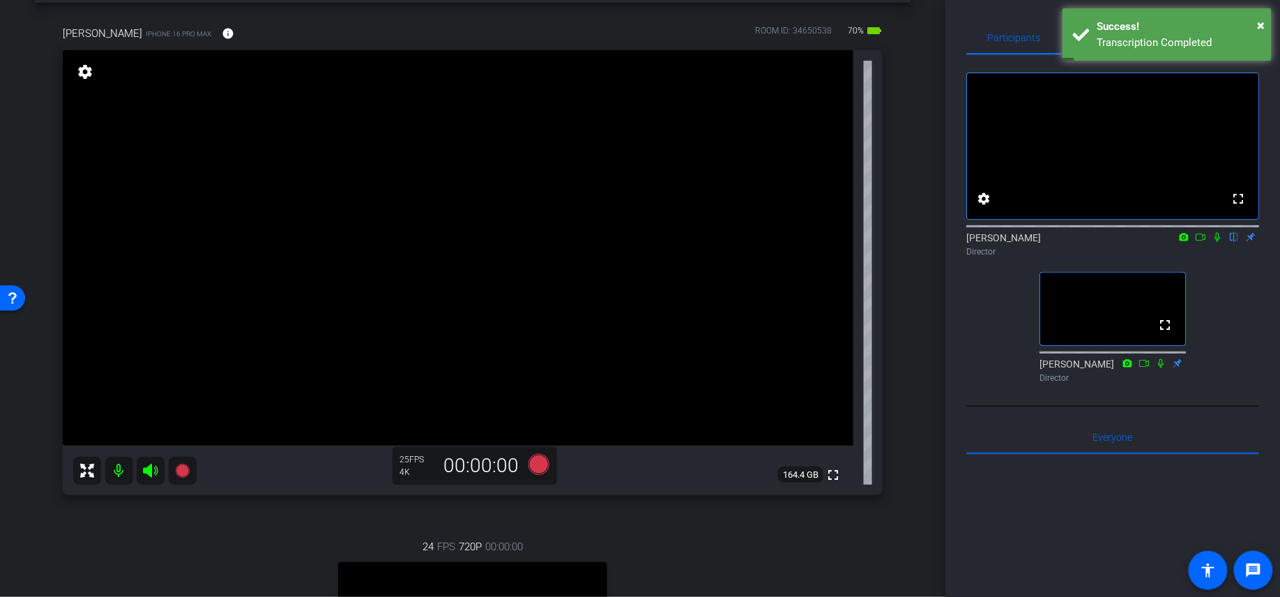
scroll to position [59, 0]
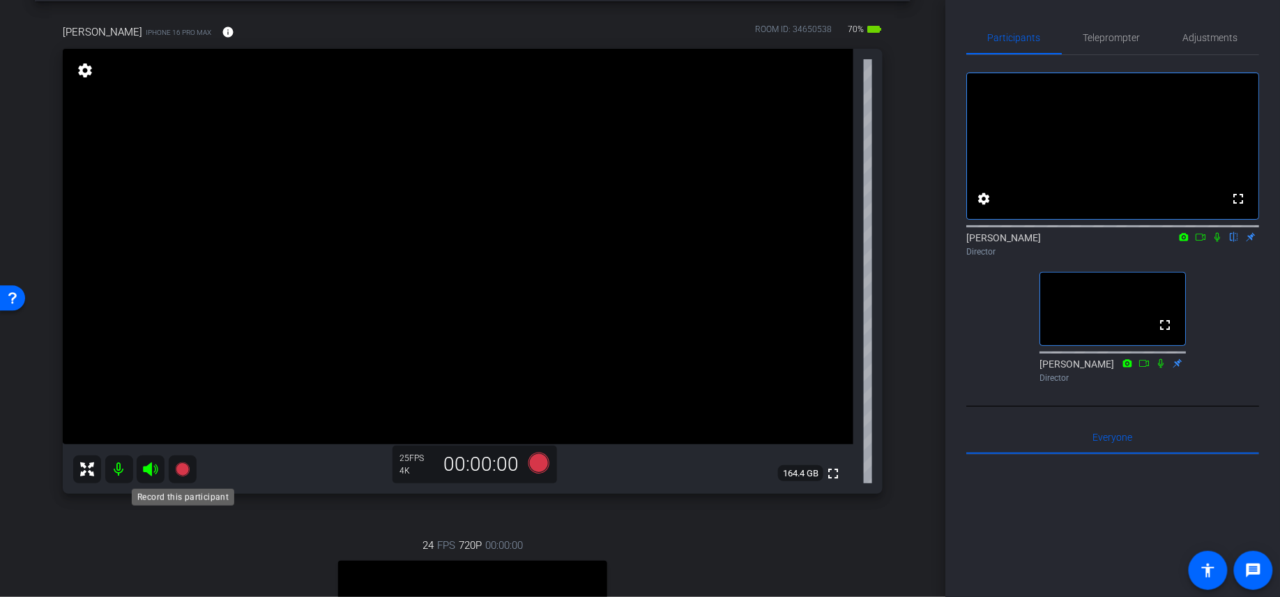
click at [184, 466] on icon at bounding box center [182, 469] width 14 height 14
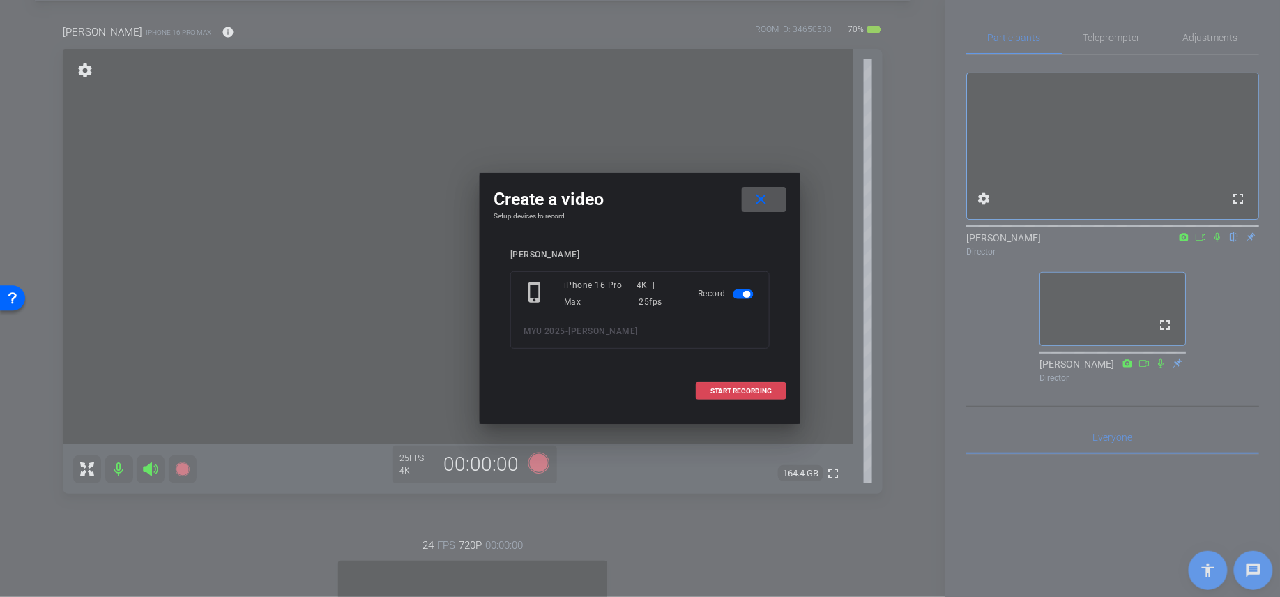
click at [774, 390] on span at bounding box center [740, 390] width 89 height 33
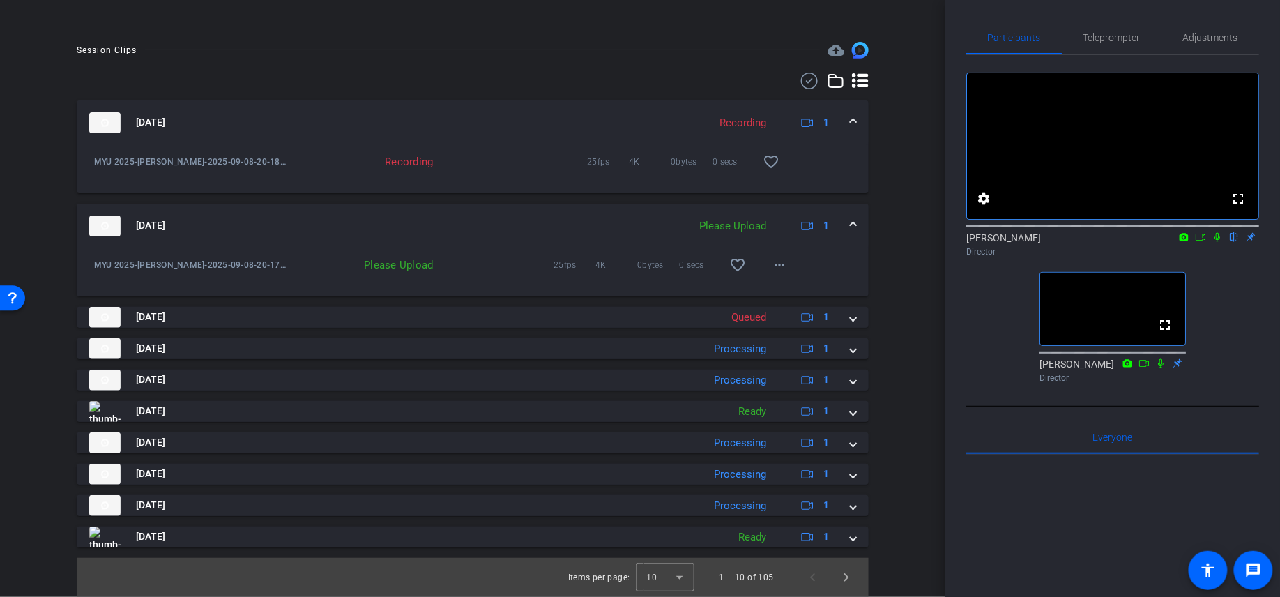
scroll to position [859, 0]
click at [788, 266] on mat-icon "more_horiz" at bounding box center [780, 265] width 17 height 17
click at [803, 298] on span "Upload" at bounding box center [802, 294] width 56 height 17
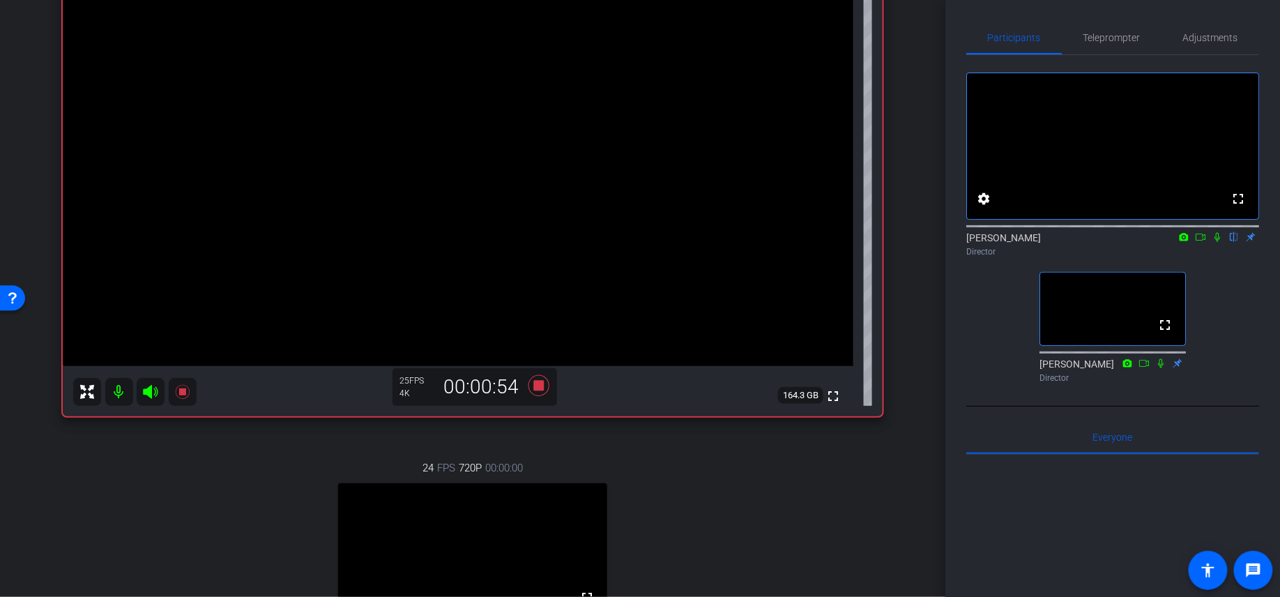
scroll to position [0, 0]
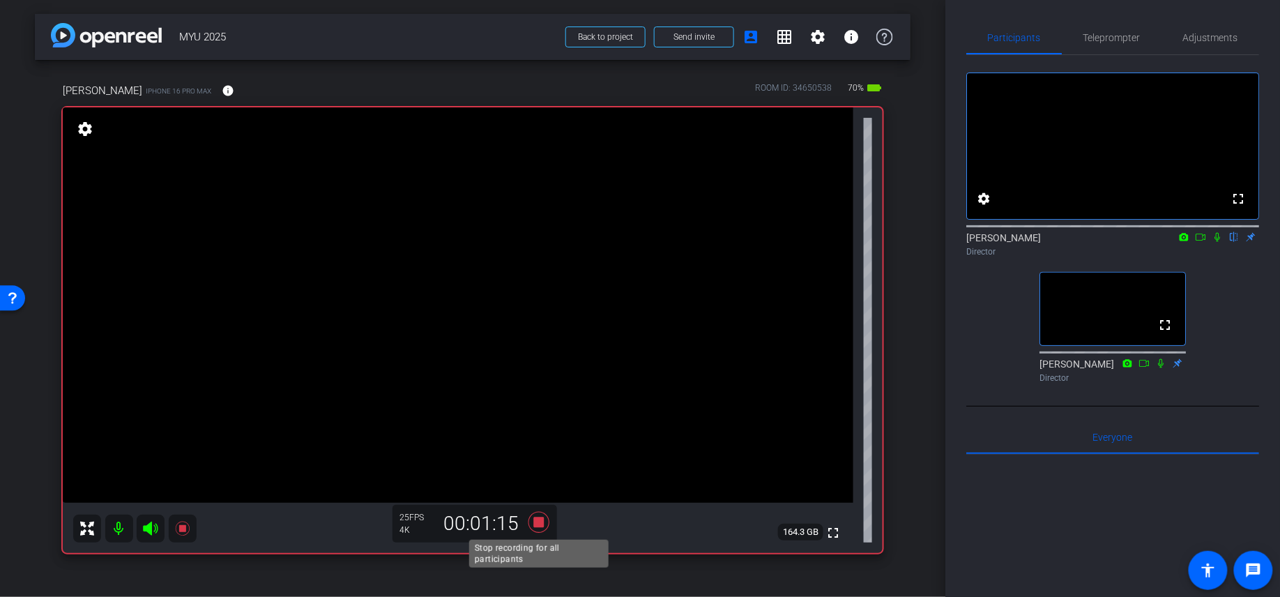
click at [539, 498] on icon at bounding box center [538, 521] width 21 height 21
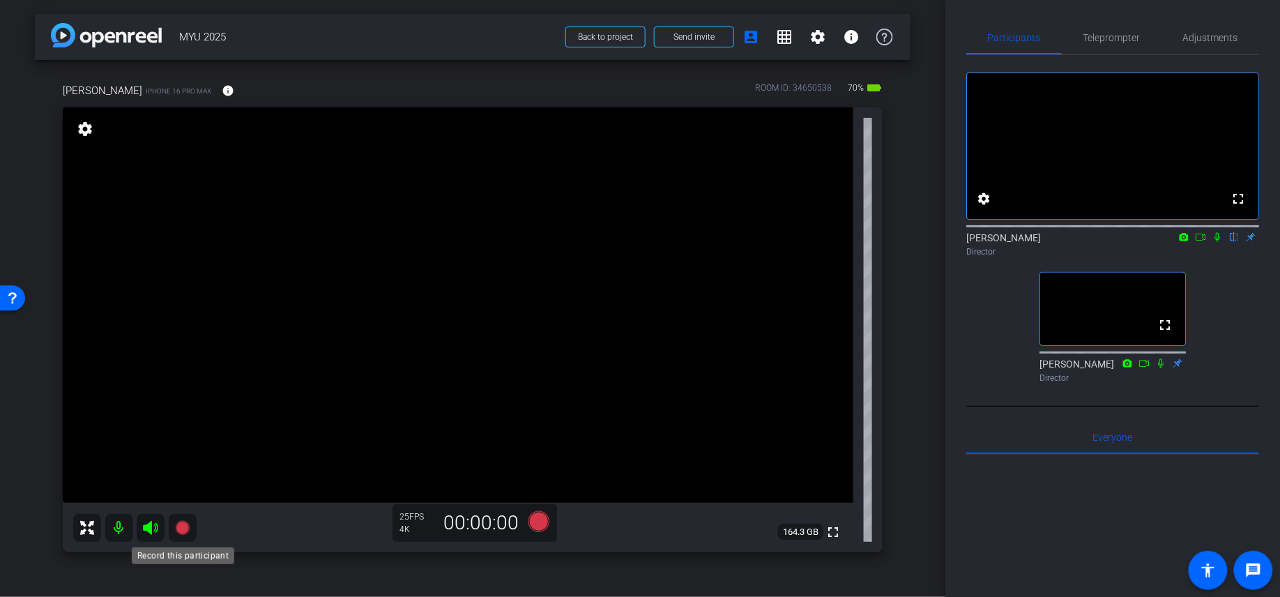
click at [176, 498] on icon at bounding box center [182, 528] width 14 height 14
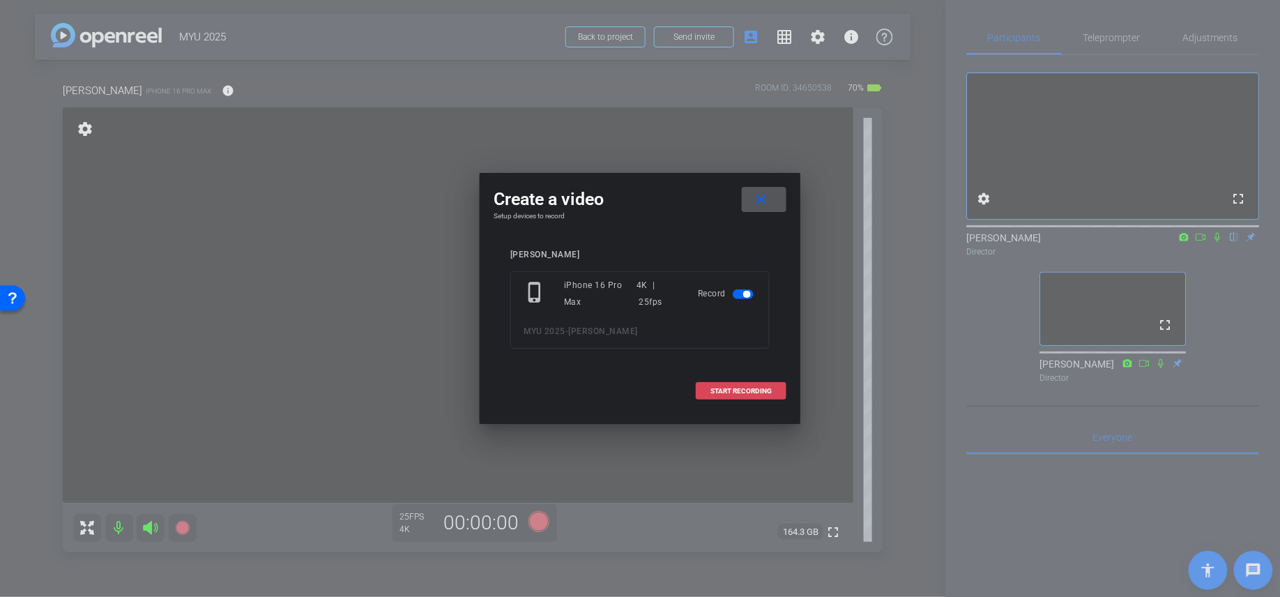
click at [744, 385] on span at bounding box center [740, 390] width 89 height 33
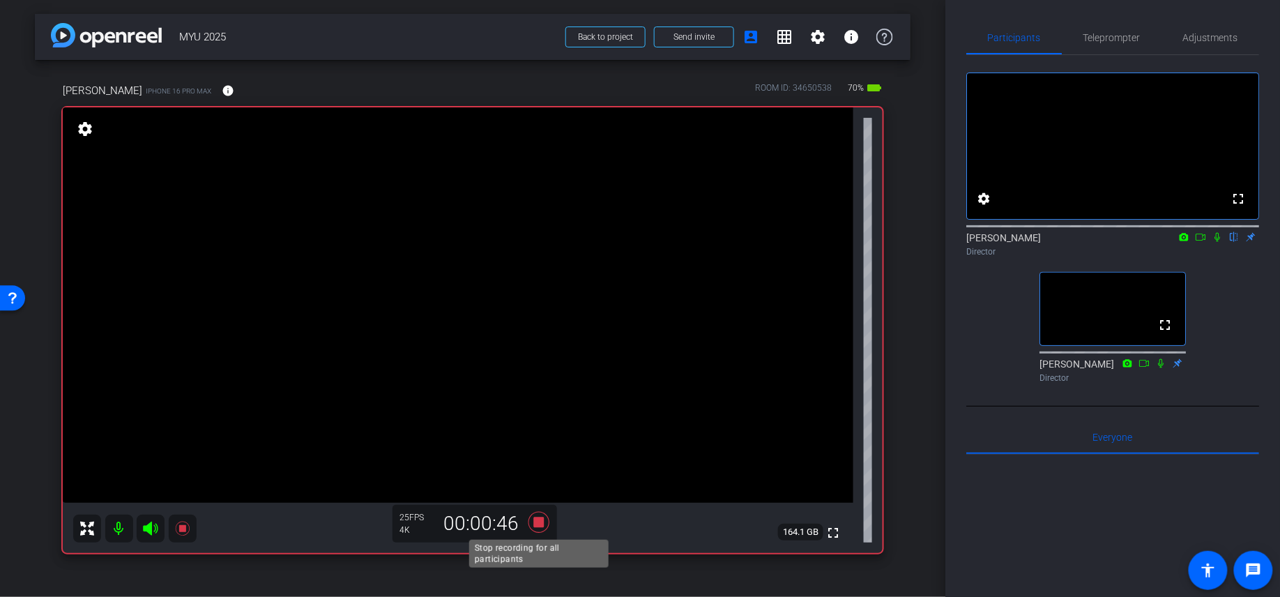
click at [537, 498] on icon at bounding box center [538, 521] width 21 height 21
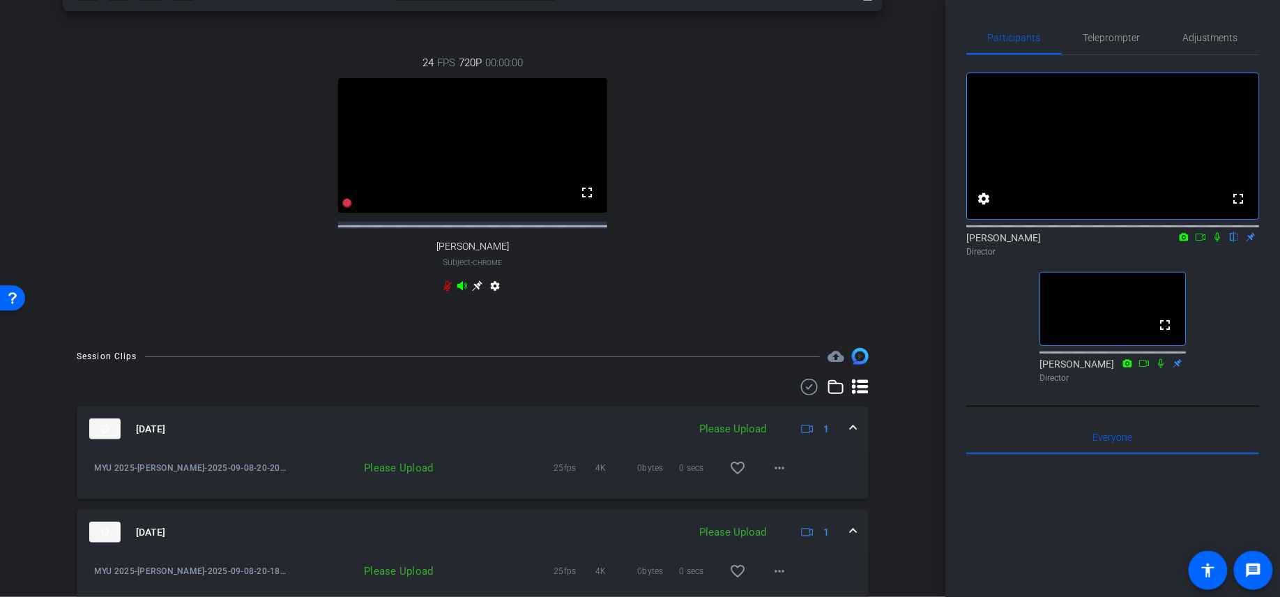
scroll to position [567, 0]
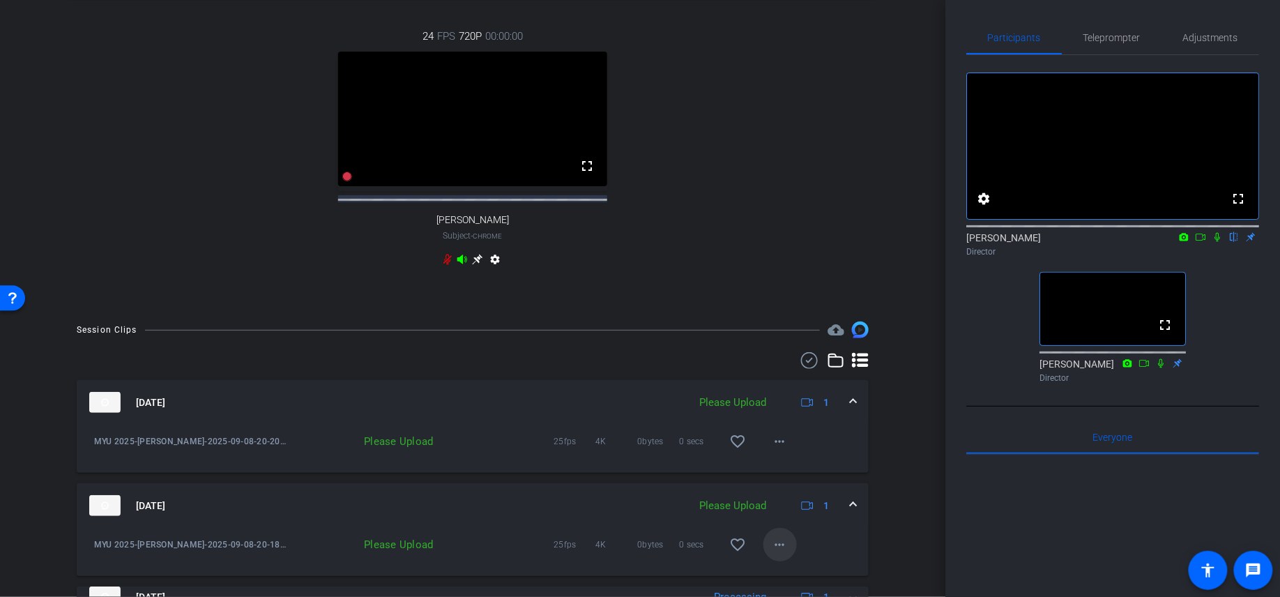
click at [782, 498] on span at bounding box center [779, 544] width 33 height 33
click at [808, 491] on span "Upload" at bounding box center [802, 492] width 56 height 17
click at [783, 449] on mat-icon "more_horiz" at bounding box center [780, 441] width 17 height 17
click at [792, 477] on span "Upload" at bounding box center [802, 482] width 56 height 17
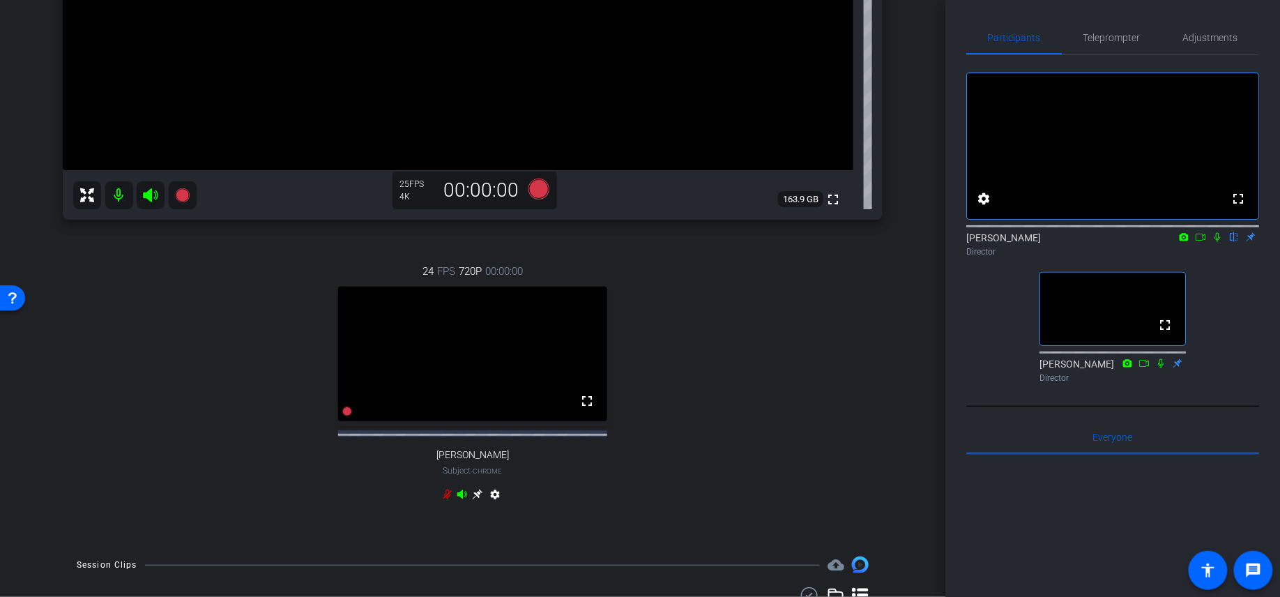
scroll to position [0, 0]
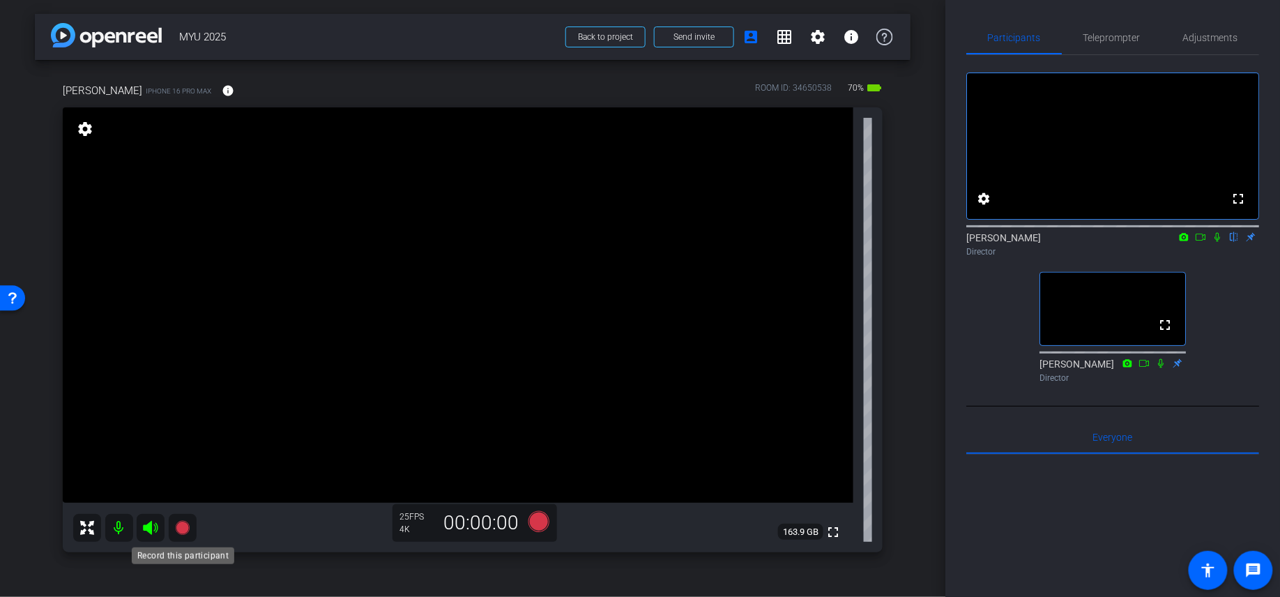
click at [184, 498] on icon at bounding box center [182, 528] width 14 height 14
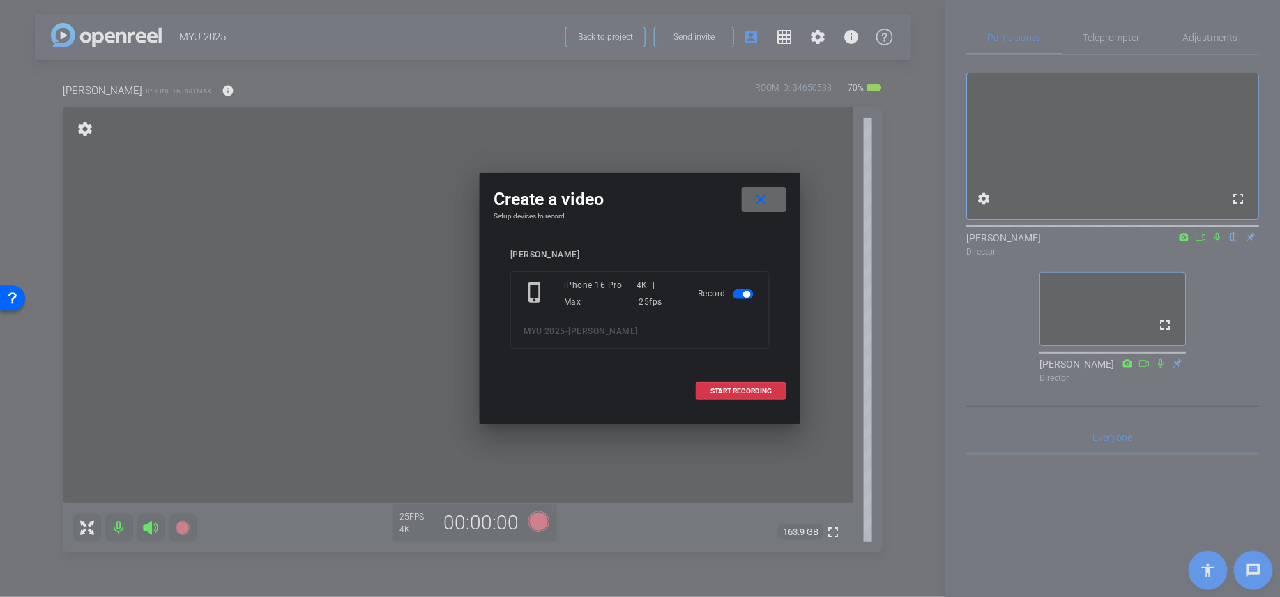
click at [773, 196] on span at bounding box center [764, 199] width 45 height 33
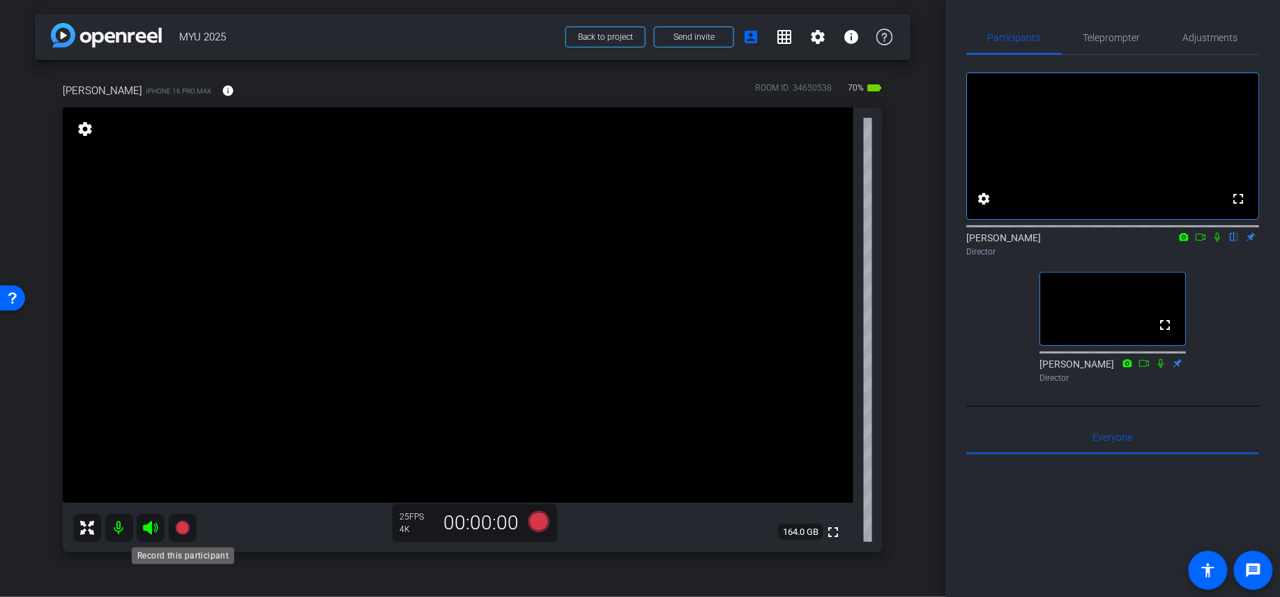
click at [184, 498] on icon at bounding box center [182, 528] width 14 height 14
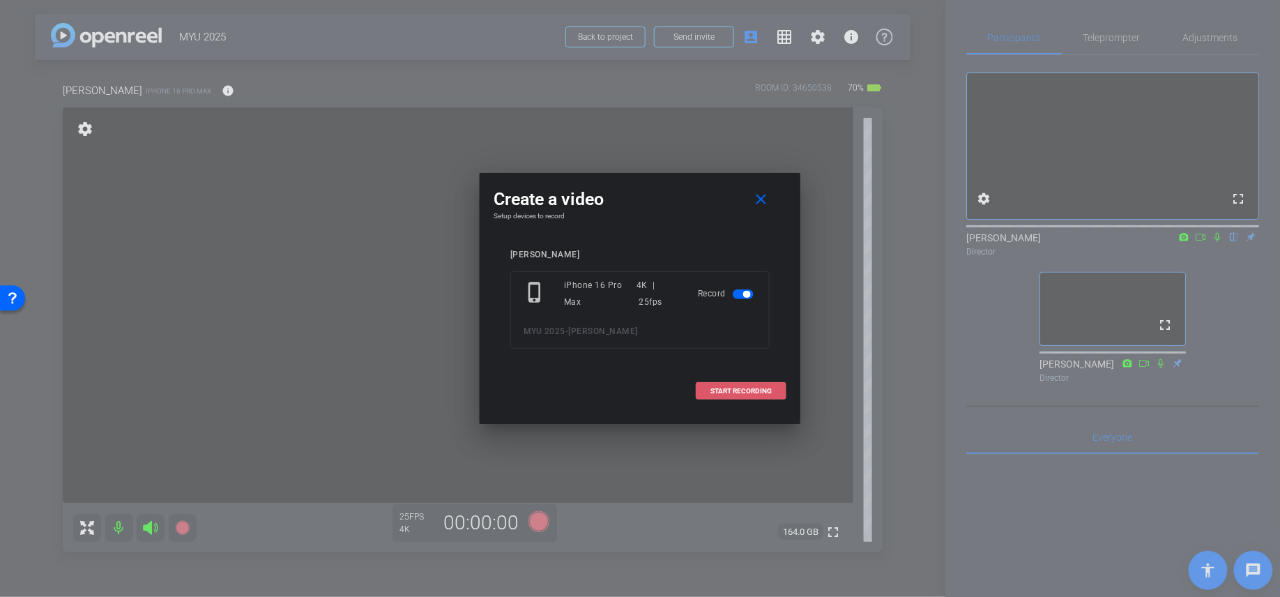
click at [773, 392] on span at bounding box center [740, 390] width 89 height 33
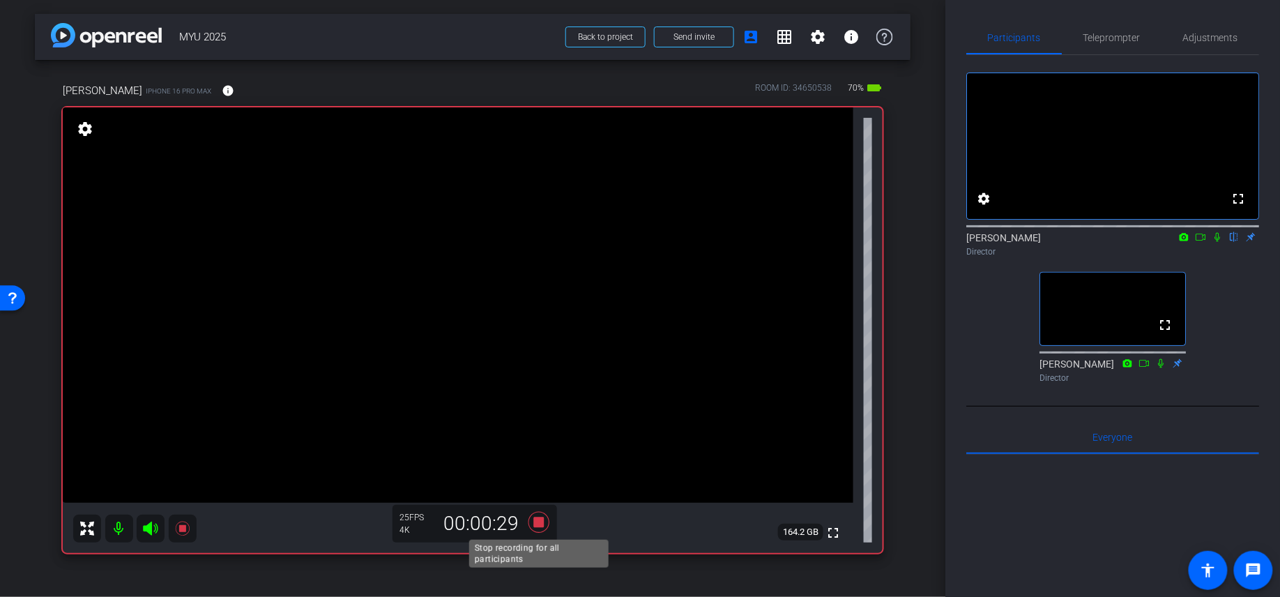
click at [539, 498] on icon at bounding box center [538, 521] width 21 height 21
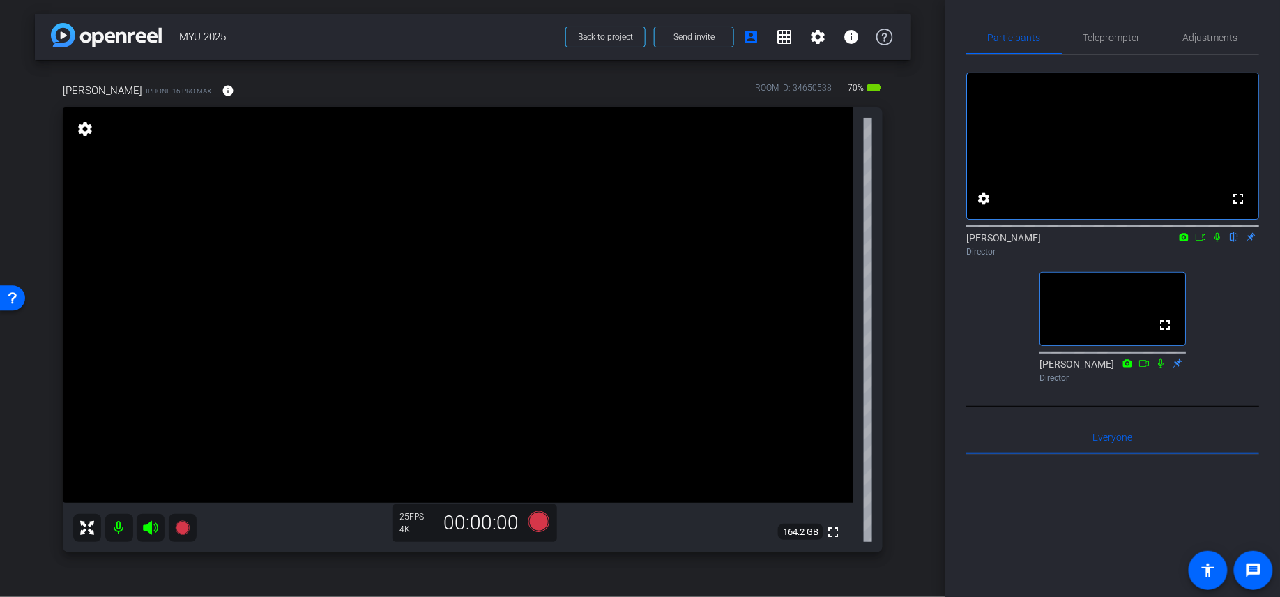
click at [183, 498] on icon at bounding box center [182, 528] width 14 height 14
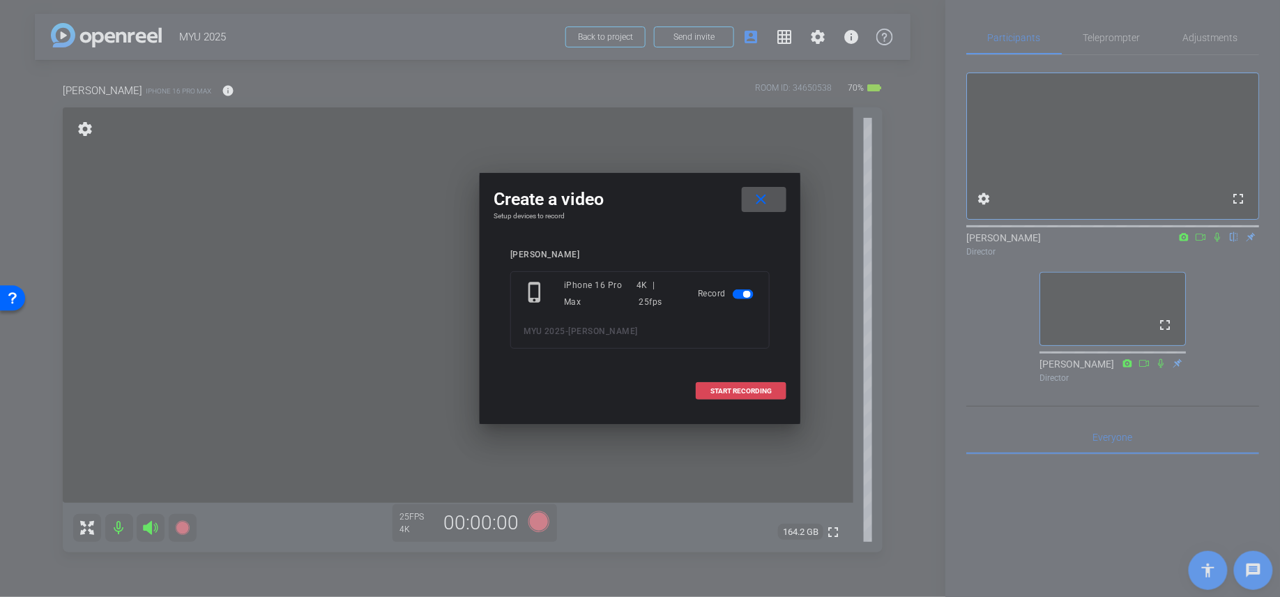
click at [733, 394] on span "START RECORDING" at bounding box center [740, 391] width 61 height 7
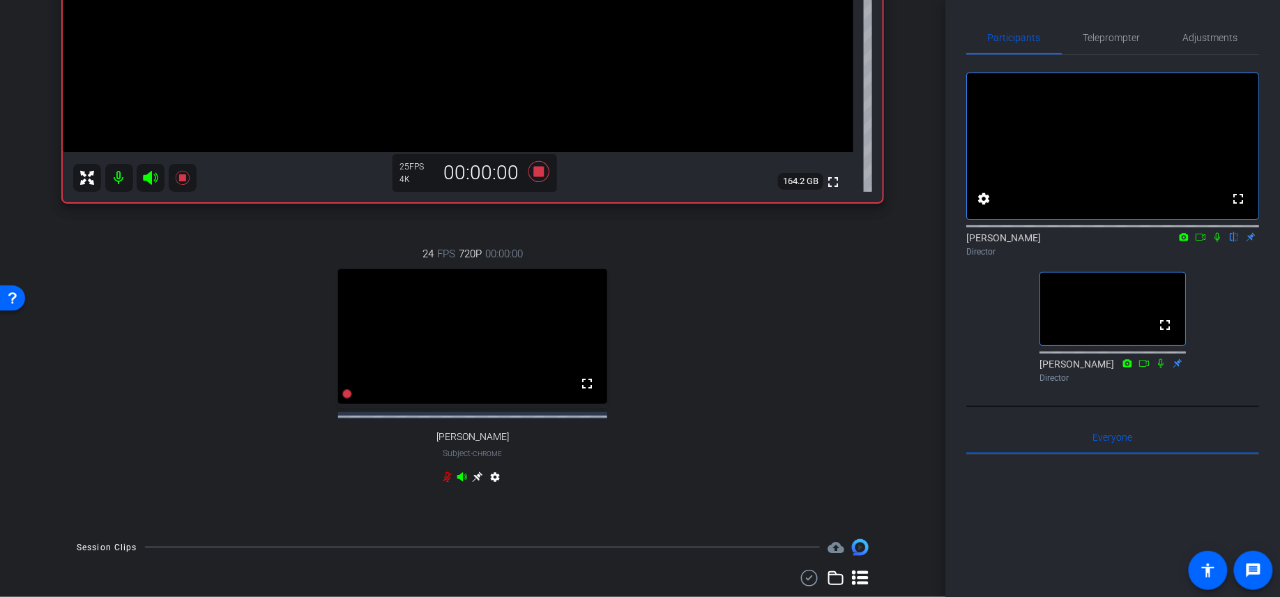
scroll to position [851, 0]
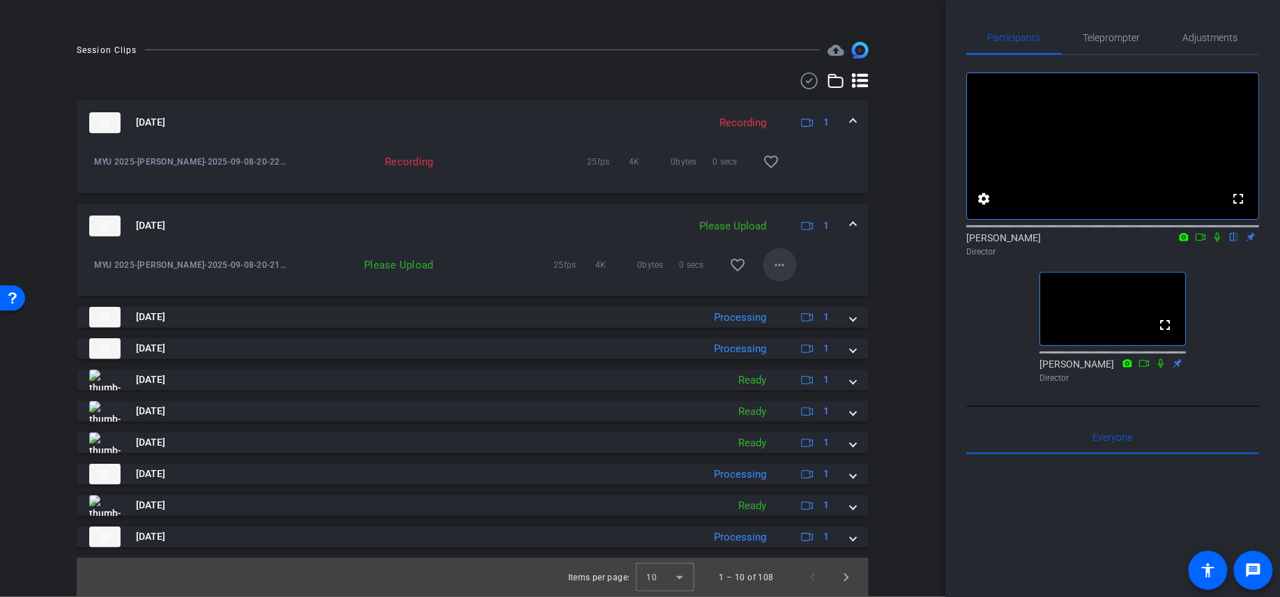
click at [774, 272] on mat-icon "more_horiz" at bounding box center [780, 265] width 17 height 17
click at [788, 303] on span "Upload" at bounding box center [802, 301] width 56 height 17
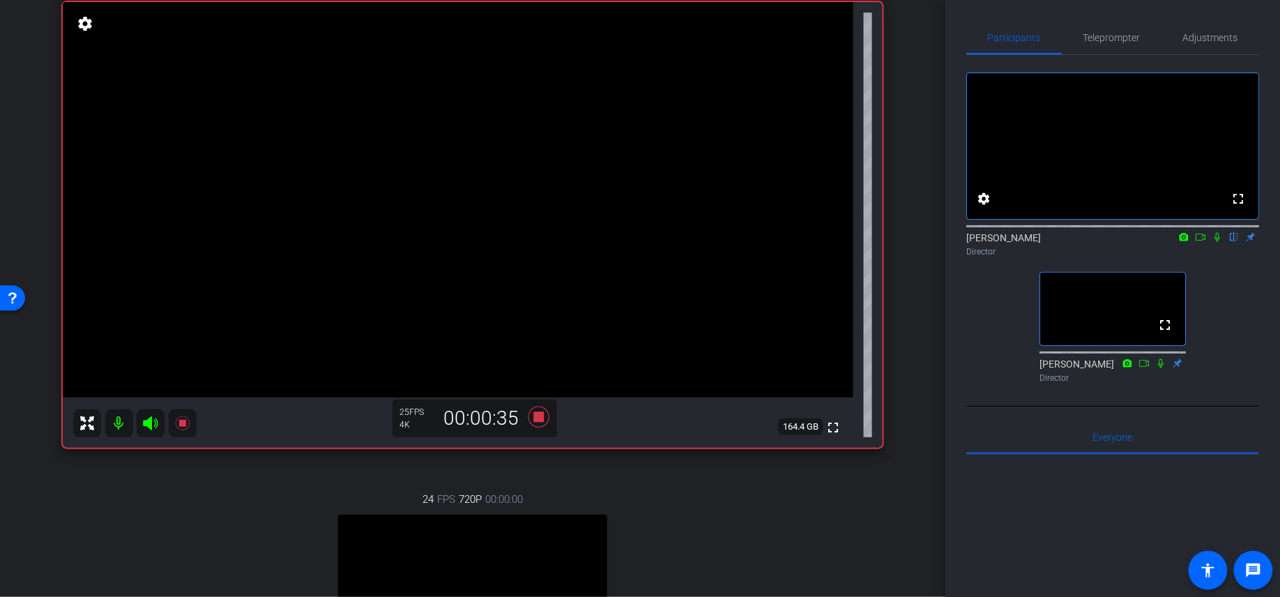
scroll to position [54, 0]
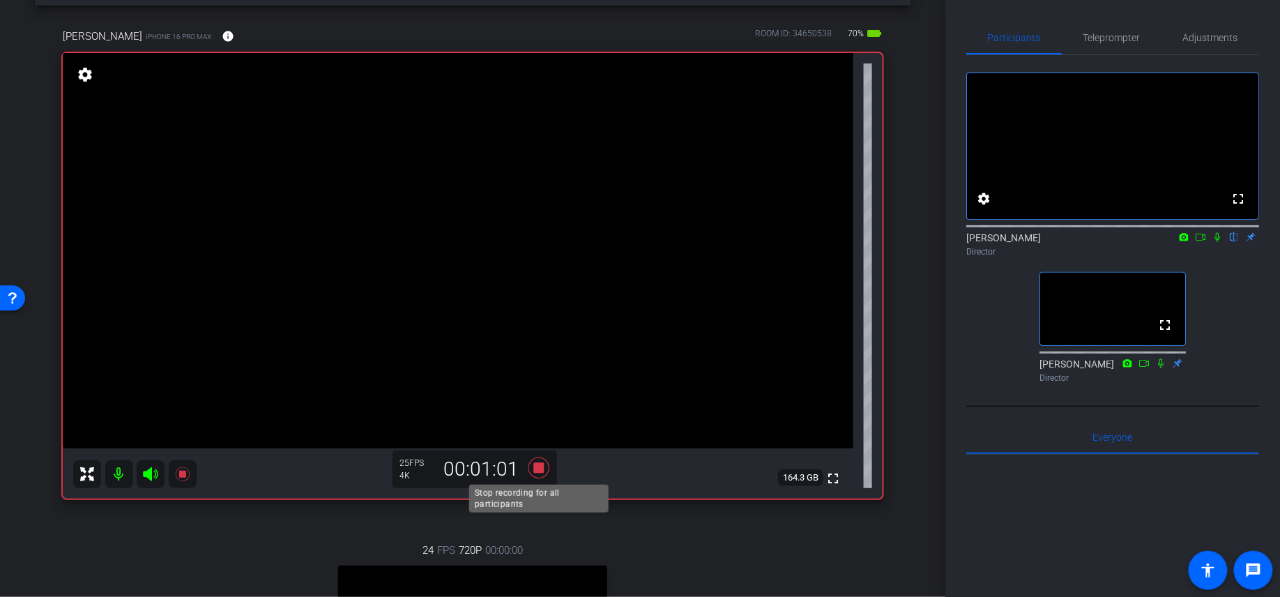
click at [540, 464] on icon at bounding box center [538, 467] width 21 height 21
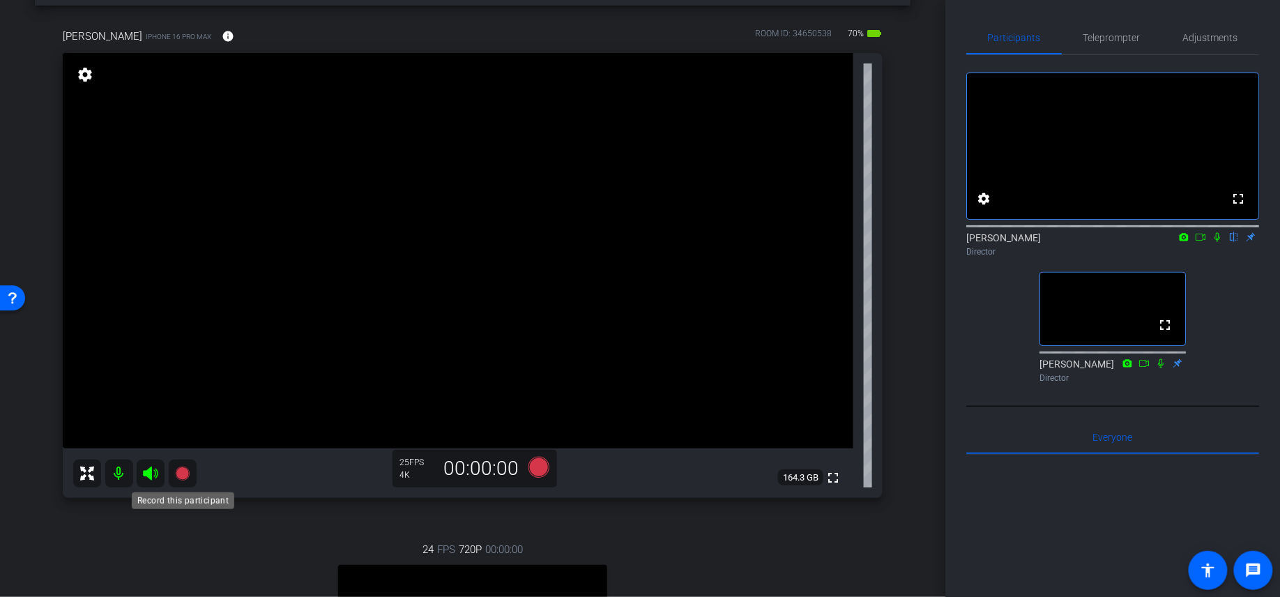
click at [189, 467] on icon at bounding box center [182, 473] width 17 height 17
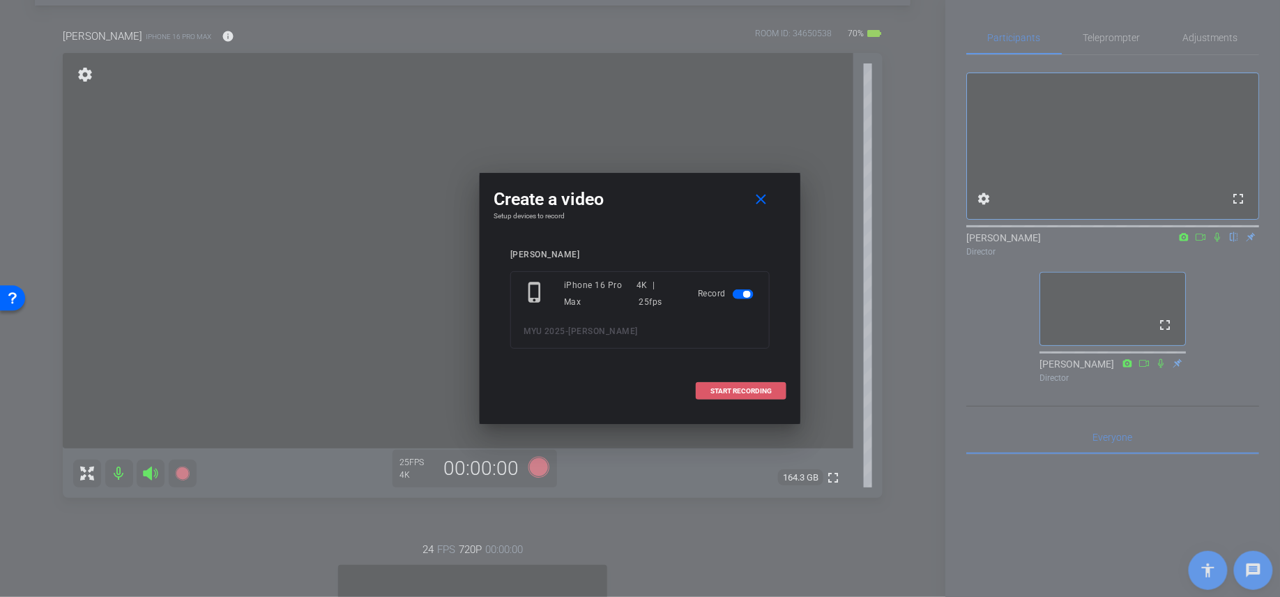
click at [770, 390] on span "START RECORDING" at bounding box center [740, 391] width 61 height 7
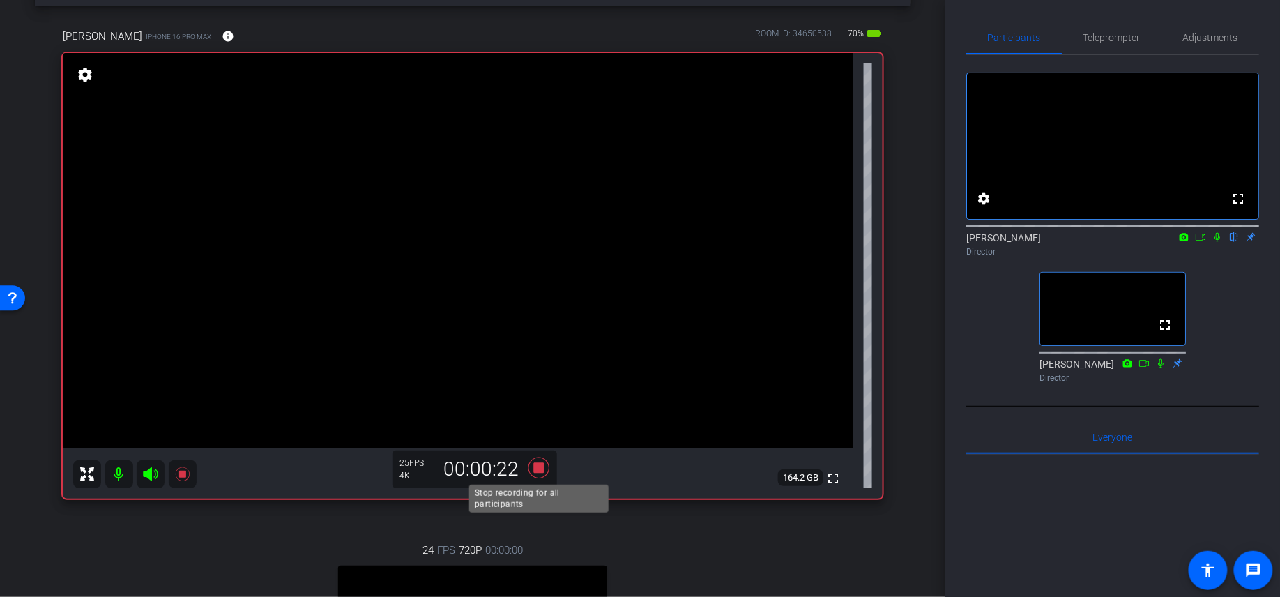
click at [539, 467] on icon at bounding box center [538, 467] width 21 height 21
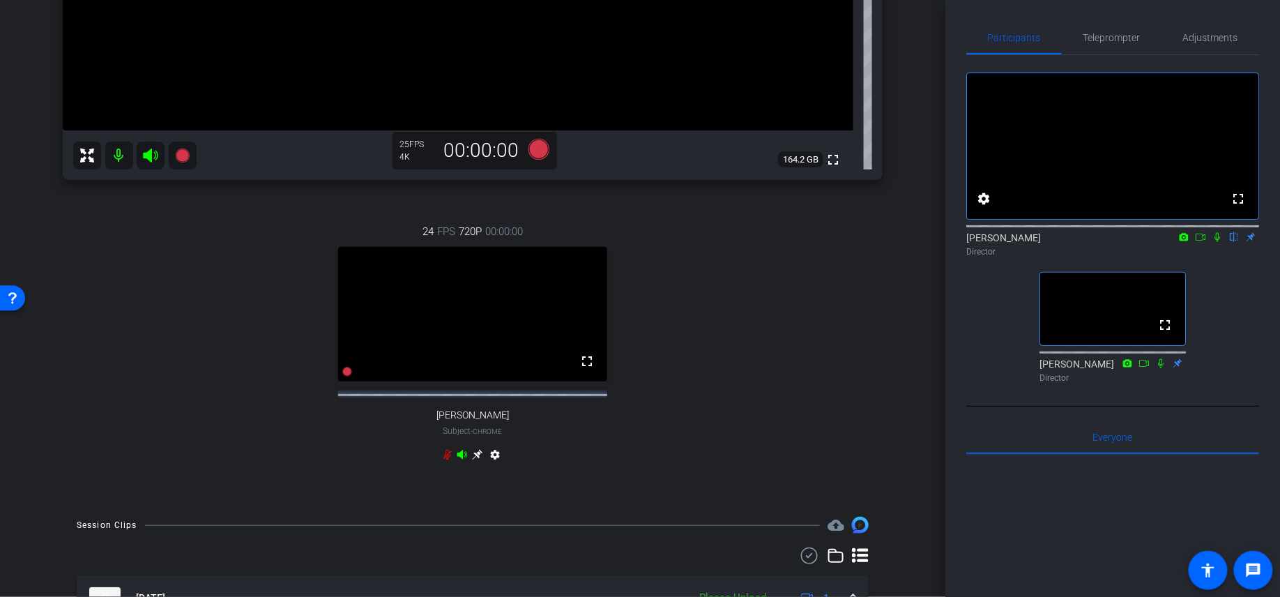
scroll to position [830, 0]
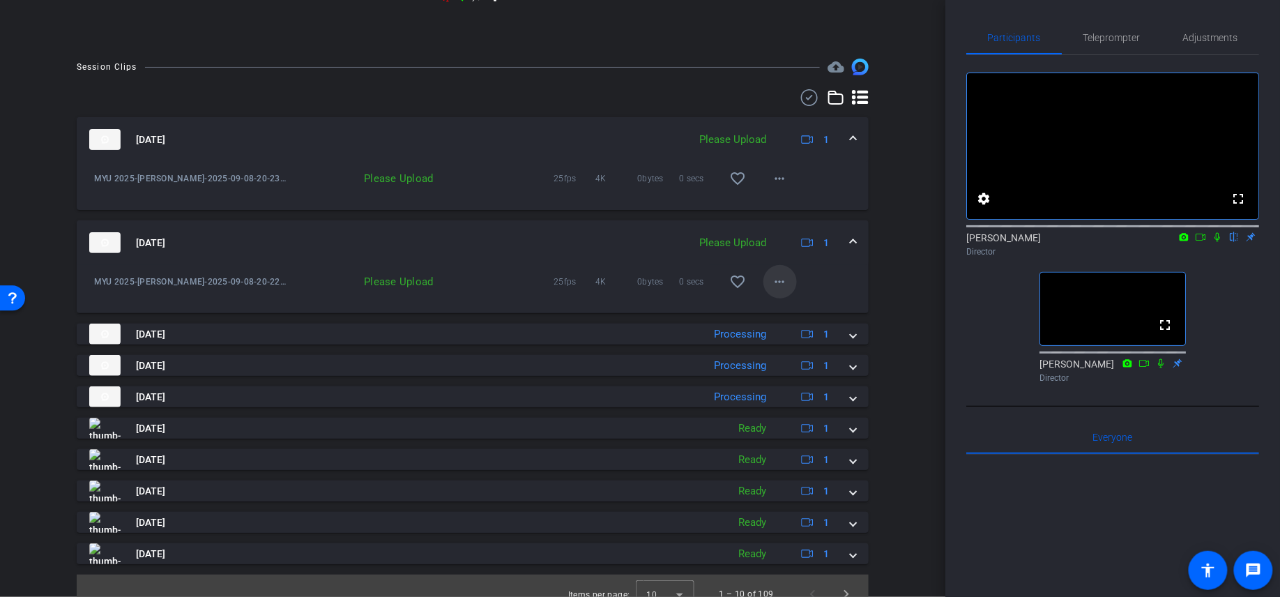
click at [779, 290] on mat-icon "more_horiz" at bounding box center [780, 281] width 17 height 17
click at [783, 317] on span "Upload" at bounding box center [802, 322] width 56 height 17
click at [780, 187] on mat-icon "more_horiz" at bounding box center [780, 178] width 17 height 17
click at [804, 227] on span "Upload" at bounding box center [802, 219] width 56 height 17
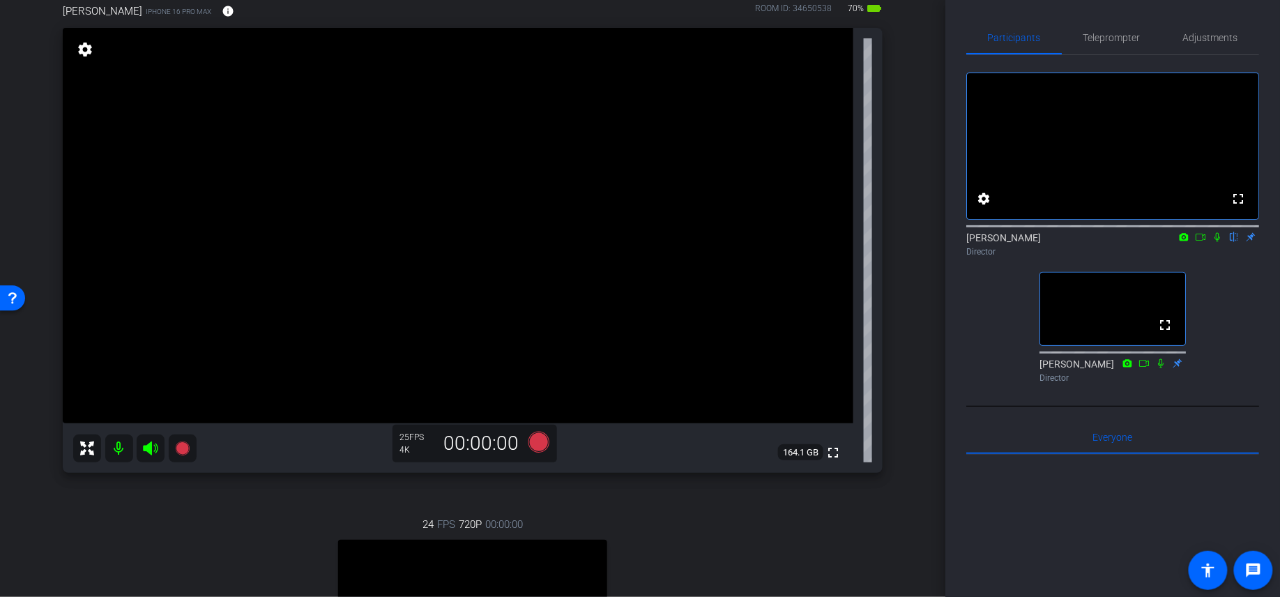
scroll to position [297, 0]
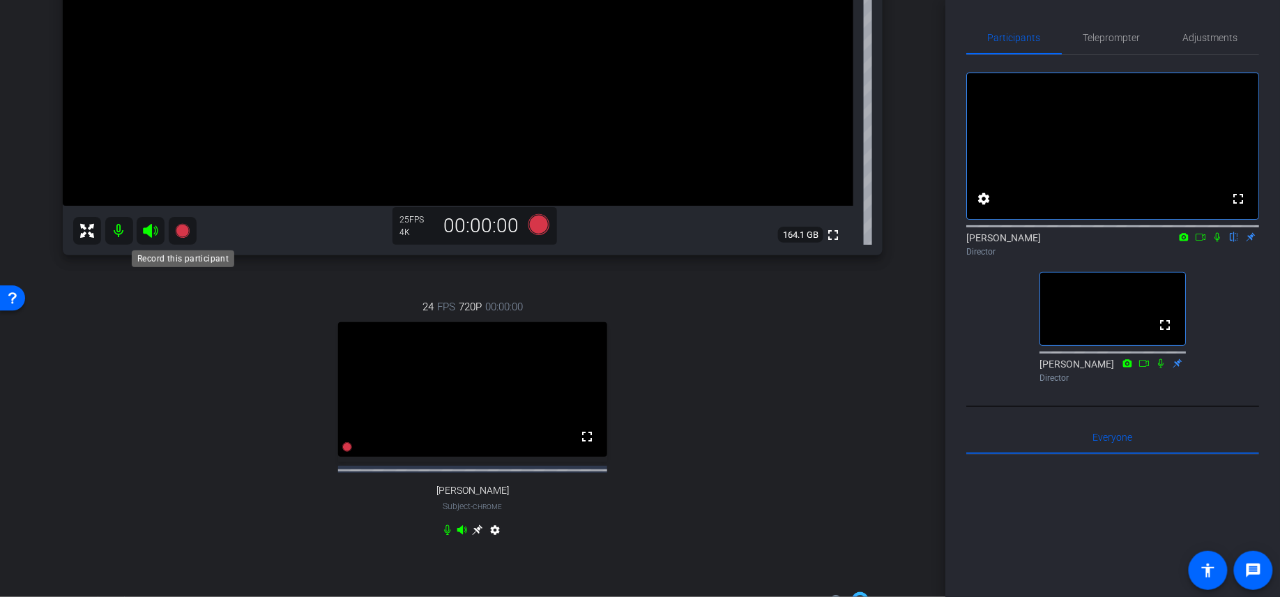
click at [180, 231] on icon at bounding box center [182, 231] width 14 height 14
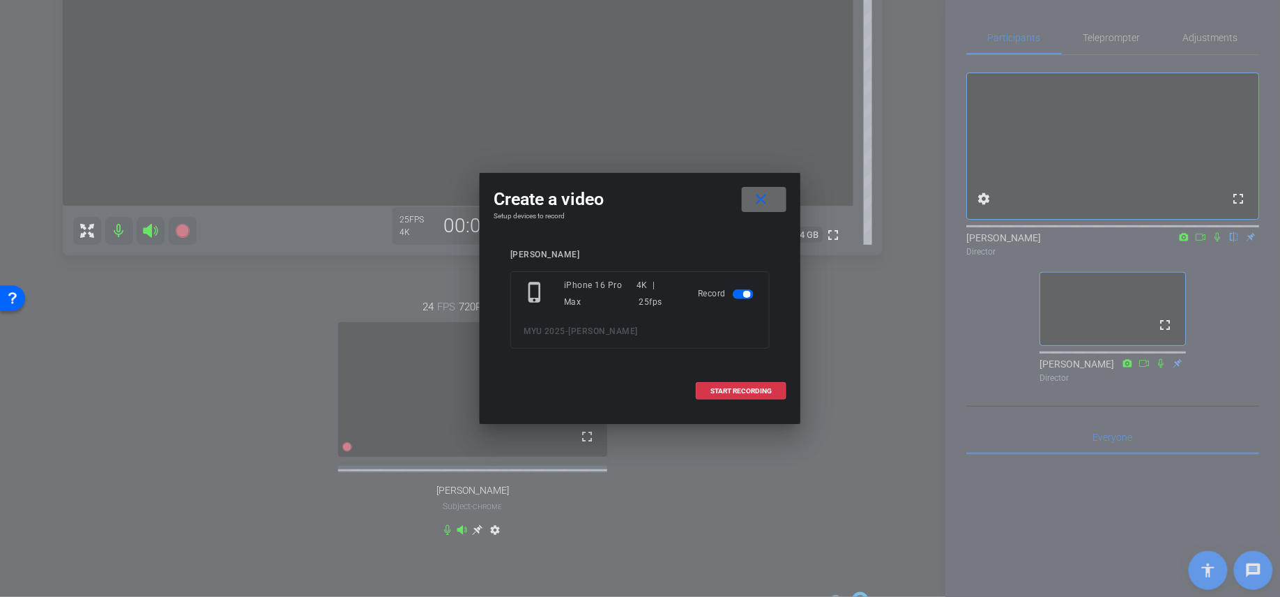
click at [757, 204] on mat-icon "close" at bounding box center [761, 199] width 17 height 17
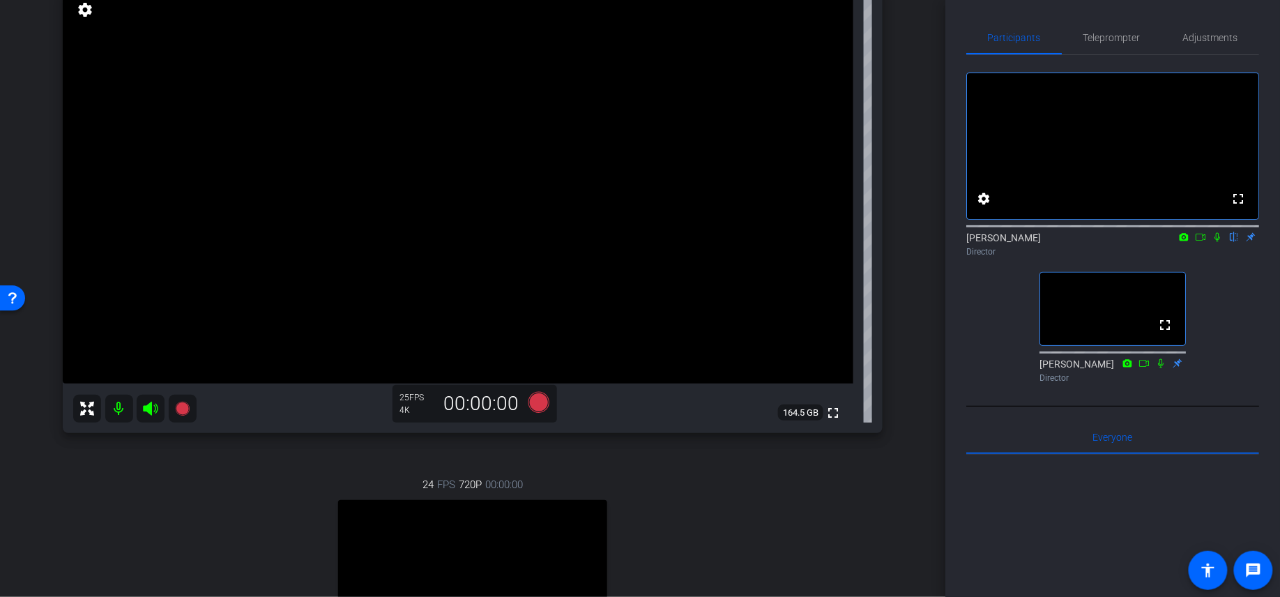
scroll to position [121, 0]
click at [834, 465] on div "24 FPS 720P 00:00:00 fullscreen [PERSON_NAME] Subject - Chrome settings" at bounding box center [473, 596] width 820 height 288
